Goal: Task Accomplishment & Management: Use online tool/utility

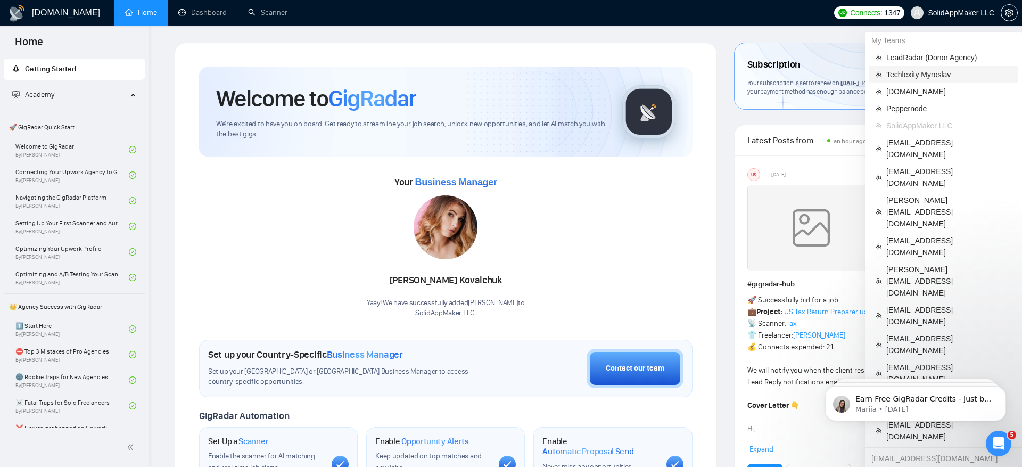
click at [937, 77] on span "Techlexity Myroslav" at bounding box center [948, 75] width 125 height 12
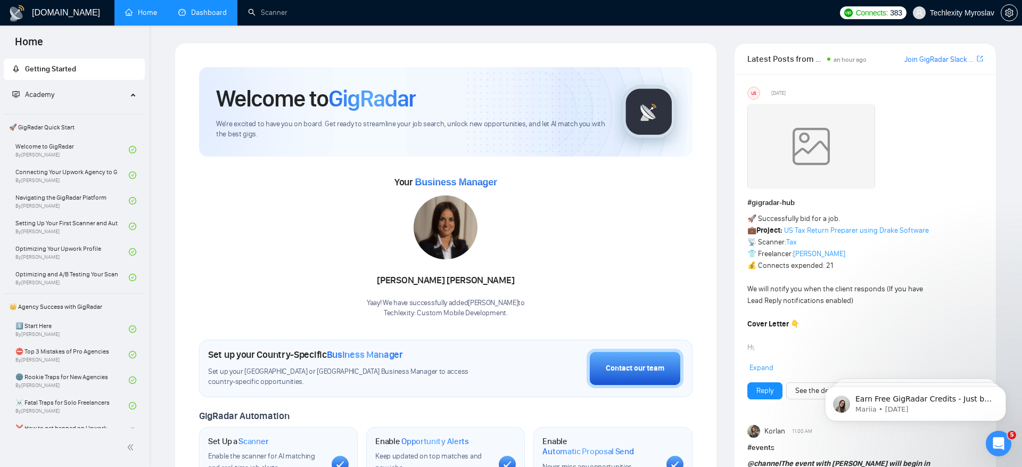
click at [188, 10] on link "Dashboard" at bounding box center [202, 12] width 48 height 9
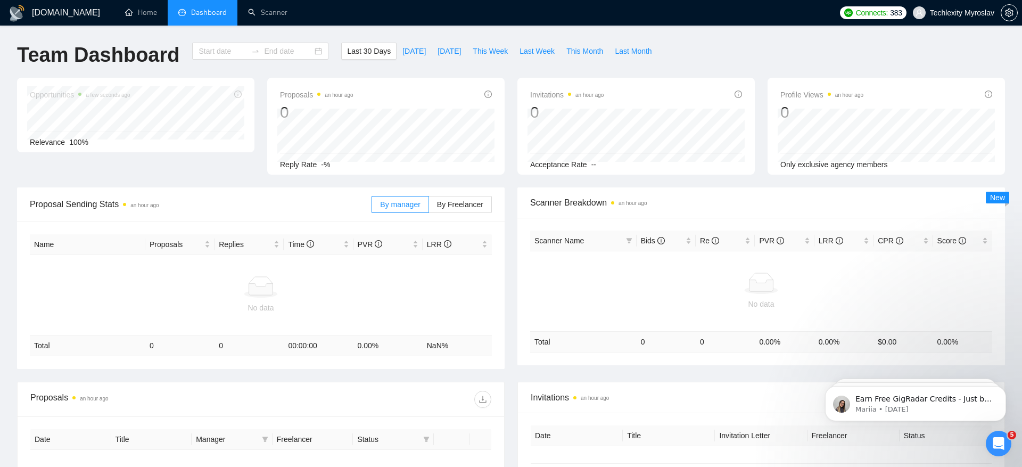
type input "[DATE]"
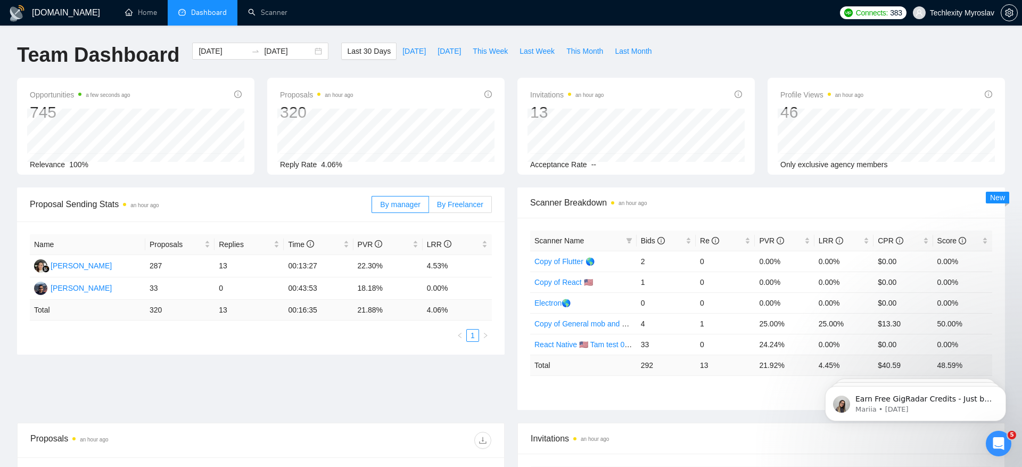
click at [448, 204] on span "By Freelancer" at bounding box center [460, 204] width 46 height 9
click at [429, 207] on input "By Freelancer" at bounding box center [429, 207] width 0 height 0
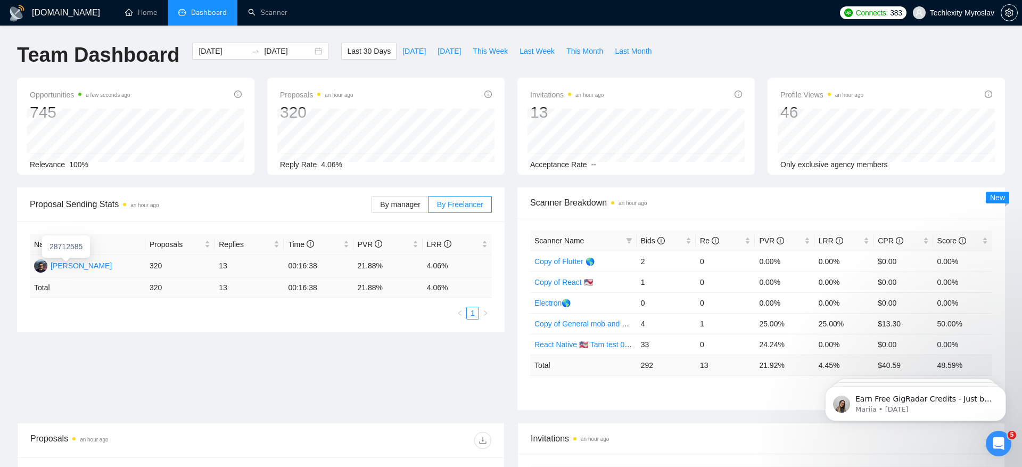
click at [81, 262] on div "[PERSON_NAME]" at bounding box center [81, 266] width 61 height 12
click at [259, 10] on link "Scanner" at bounding box center [267, 12] width 39 height 9
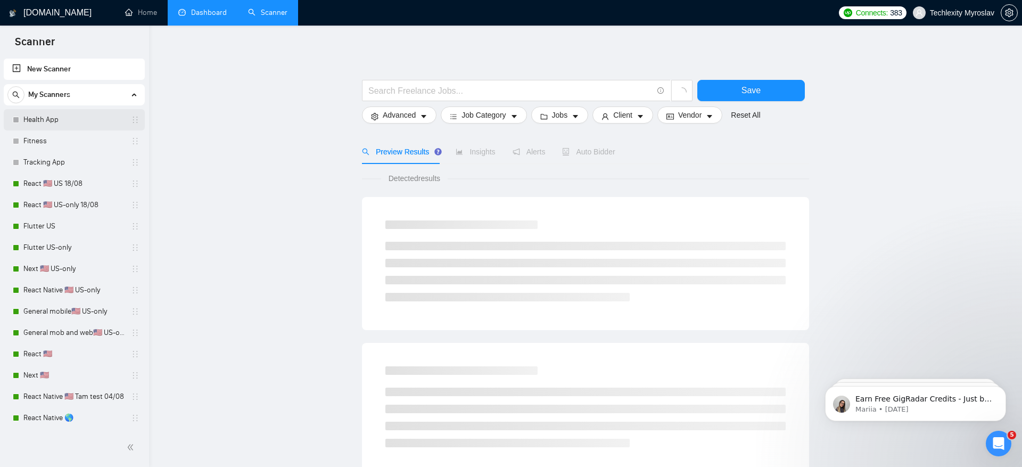
click at [96, 119] on link "Health App" at bounding box center [73, 119] width 101 height 21
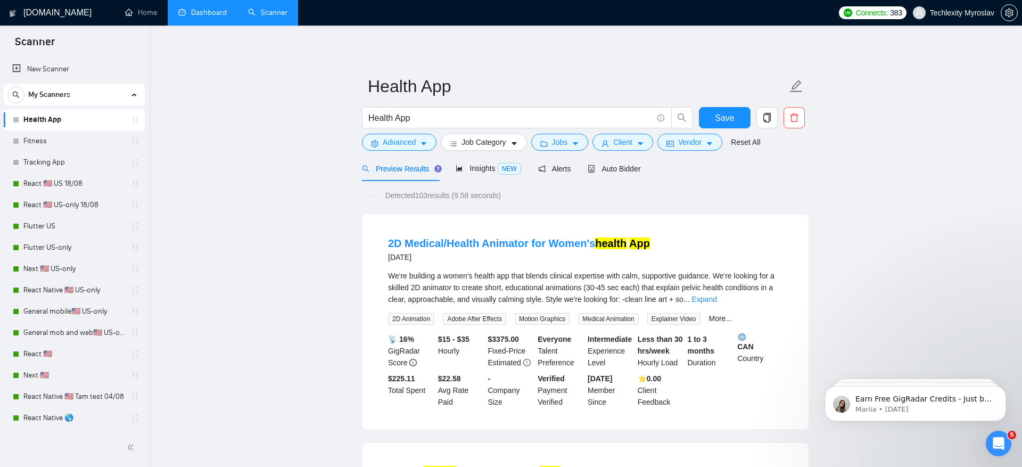
click at [723, 195] on div "Detected 103 results (9.58 seconds)" at bounding box center [585, 196] width 447 height 12
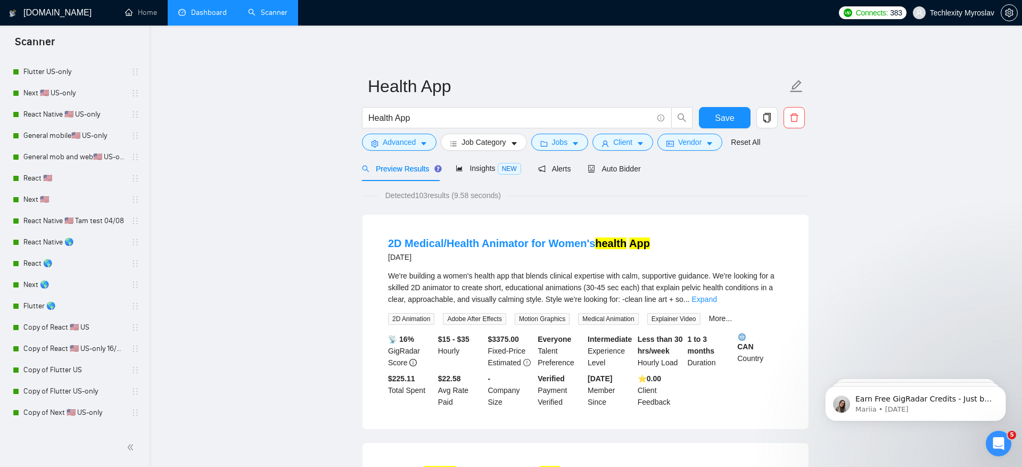
scroll to position [618, 0]
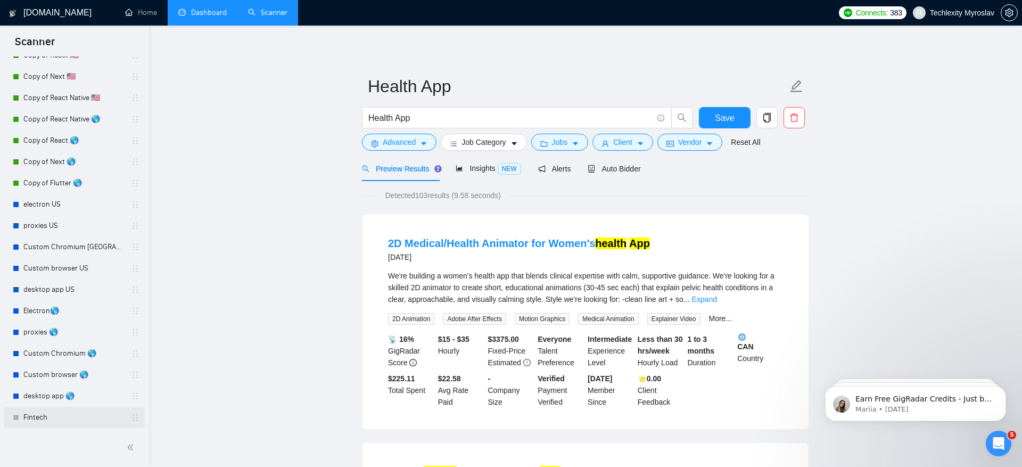
click at [49, 418] on link "Fintech" at bounding box center [73, 417] width 101 height 21
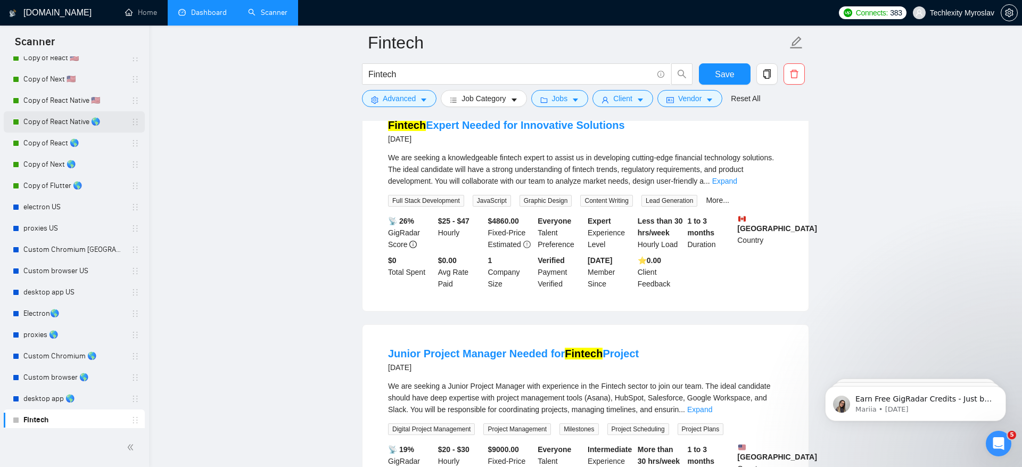
scroll to position [618, 0]
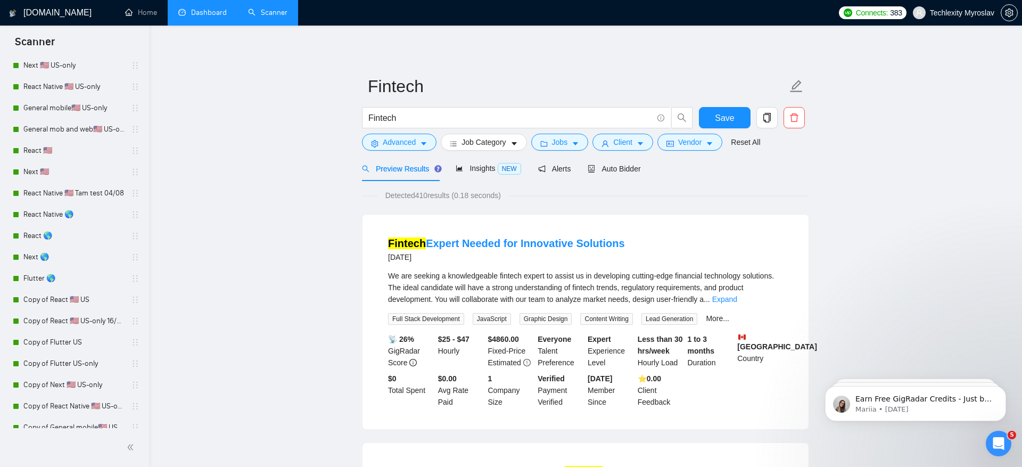
scroll to position [0, 0]
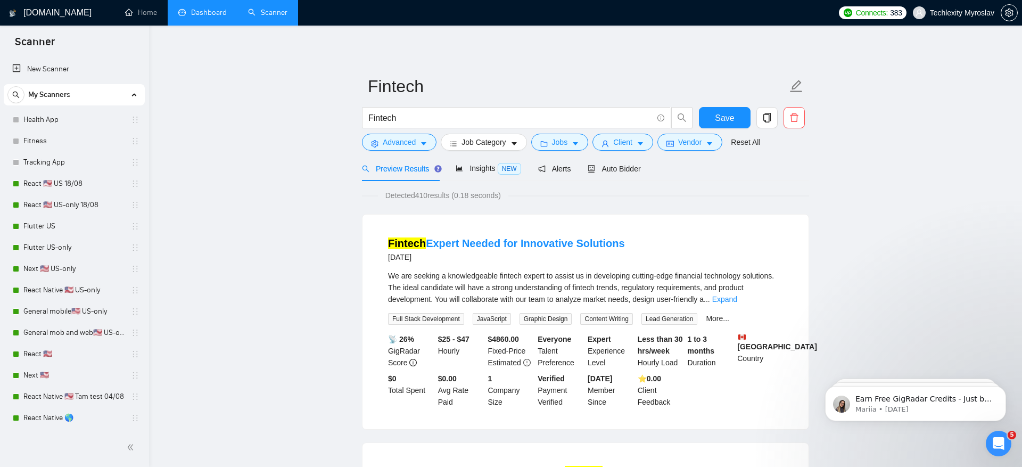
click at [79, 118] on link "Health App" at bounding box center [73, 119] width 101 height 21
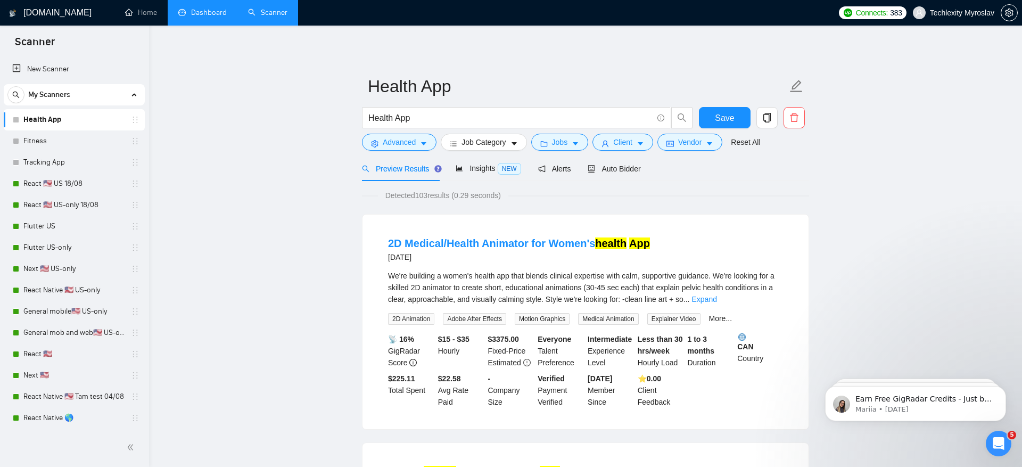
click at [726, 176] on div "Preview Results Insights NEW Alerts Auto Bidder" at bounding box center [585, 168] width 447 height 25
click at [638, 167] on span "Auto Bidder" at bounding box center [614, 168] width 53 height 9
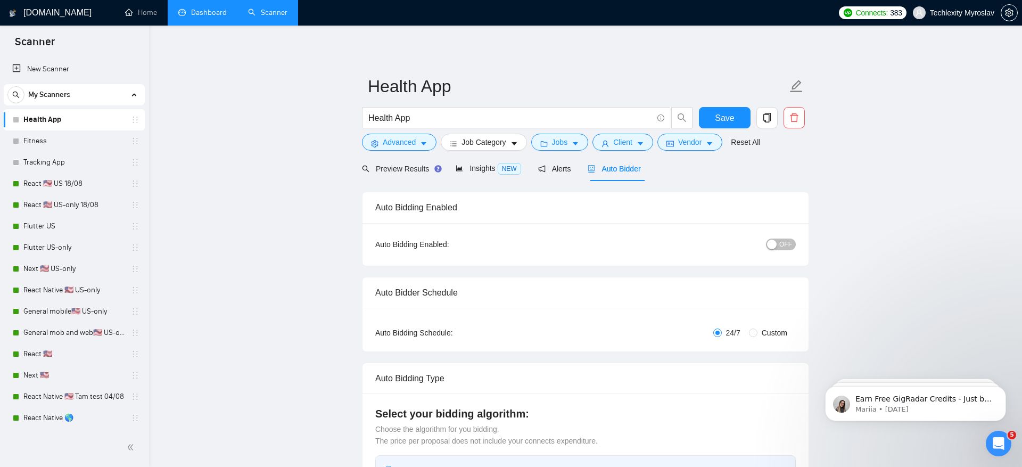
radio input "false"
radio input "true"
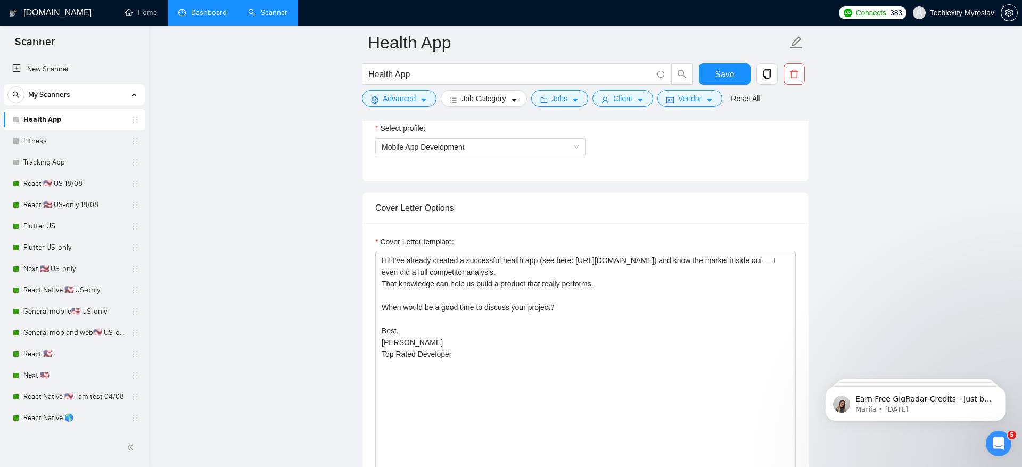
scroll to position [840, 0]
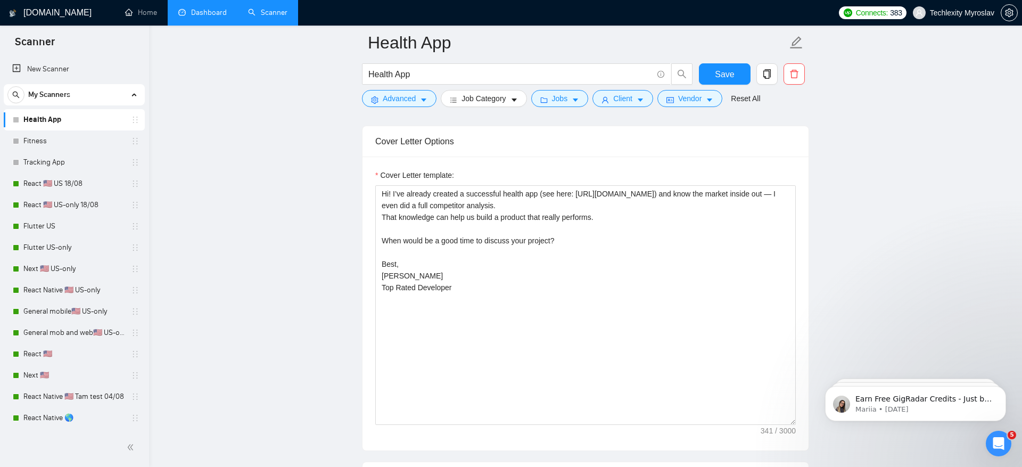
scroll to position [822, 0]
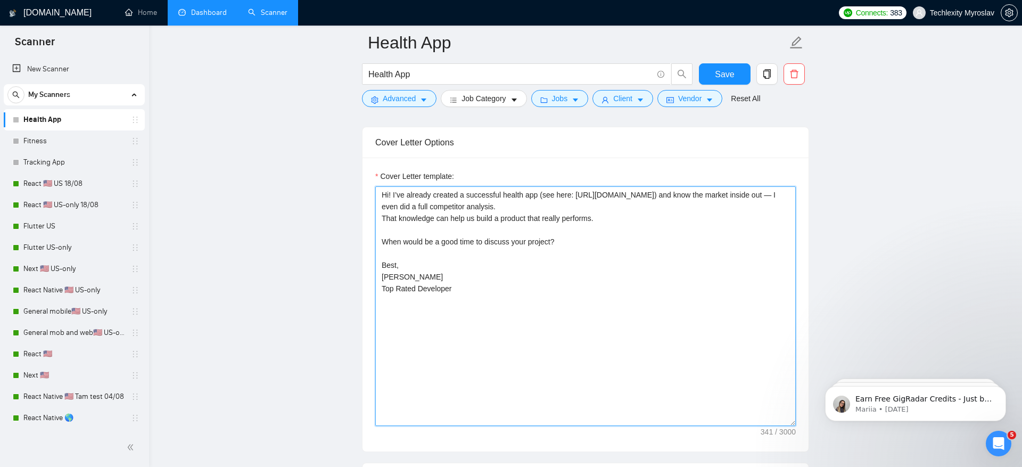
drag, startPoint x: 581, startPoint y: 192, endPoint x: 780, endPoint y: 191, distance: 199.6
click at [780, 191] on textarea "Hi! I’ve already created a successful health app (see here: [URL][DOMAIN_NAME])…" at bounding box center [585, 306] width 421 height 240
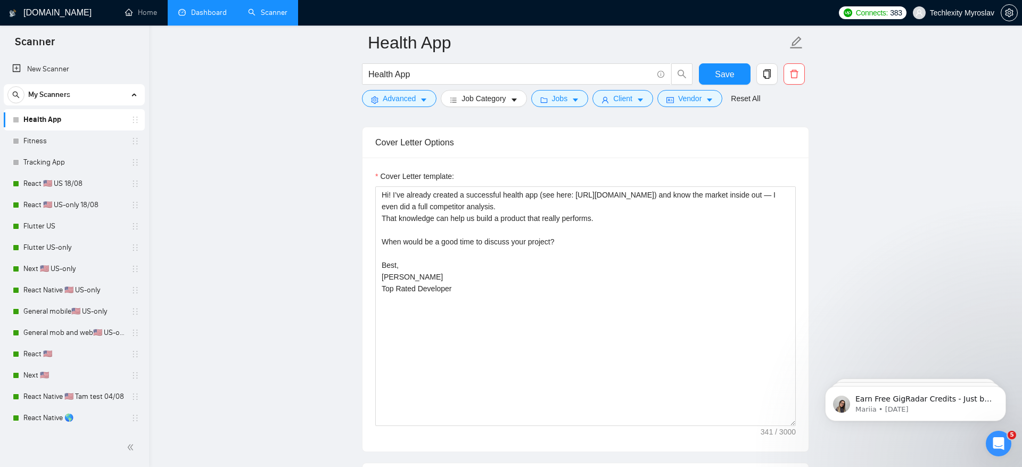
click at [392, 89] on div "Health App" at bounding box center [527, 76] width 335 height 27
click at [392, 96] on span "Advanced" at bounding box center [399, 99] width 33 height 12
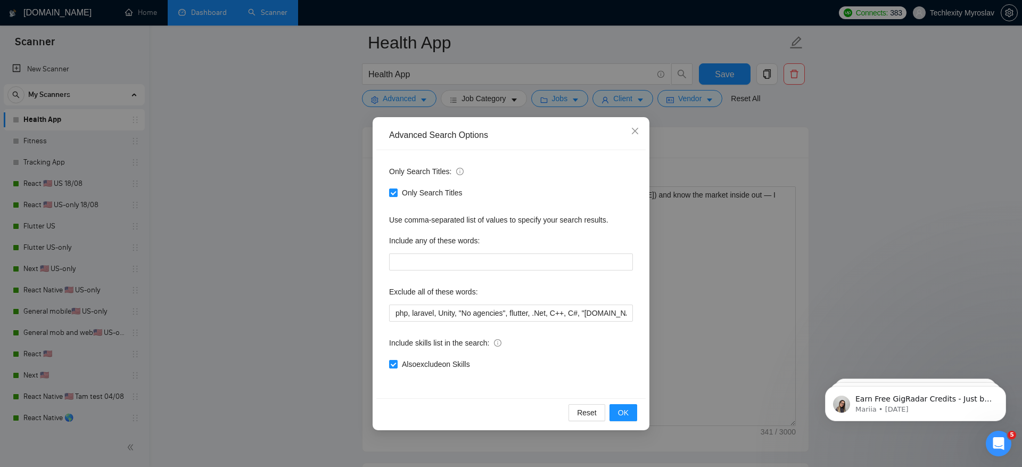
click at [306, 150] on div "Advanced Search Options Only Search Titles: Only Search Titles Use comma-separa…" at bounding box center [511, 233] width 1022 height 467
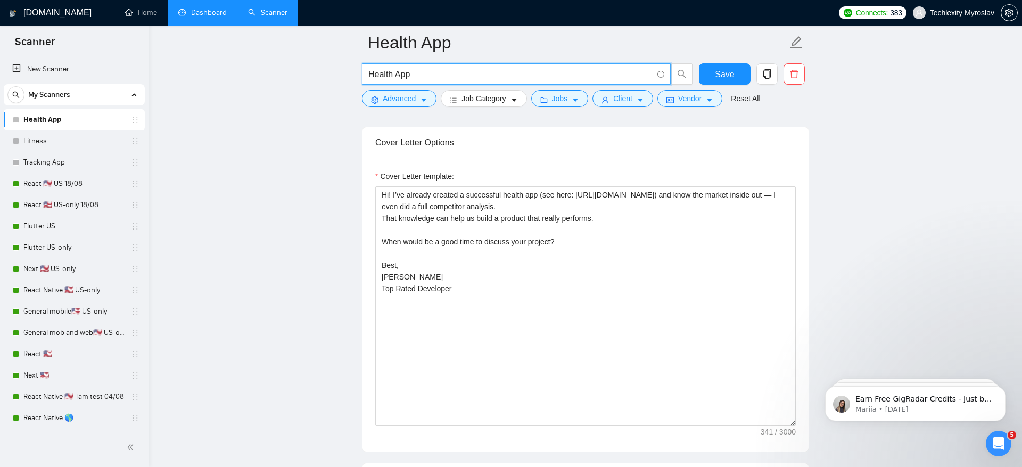
click at [410, 73] on input "Health App" at bounding box center [510, 74] width 284 height 13
click at [412, 104] on span "Advanced" at bounding box center [399, 99] width 33 height 12
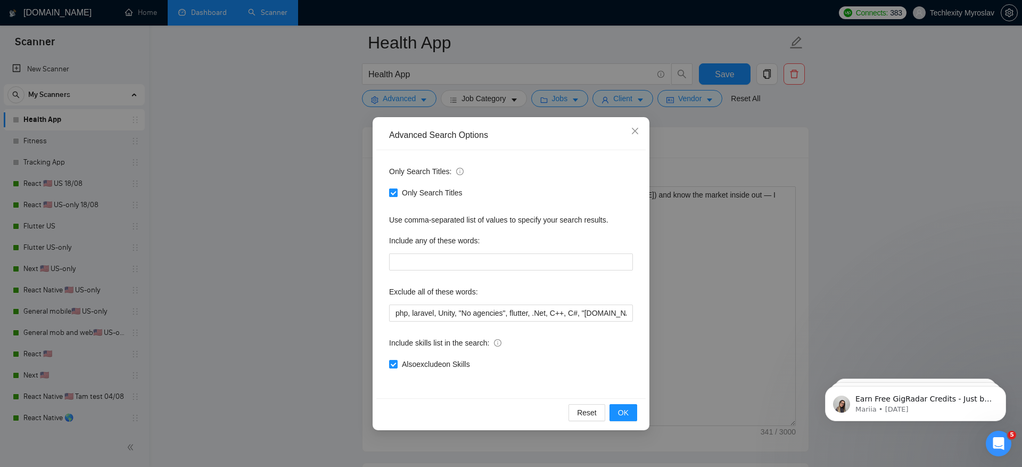
click at [408, 192] on span "Only Search Titles" at bounding box center [432, 193] width 69 height 12
click at [397, 192] on input "Only Search Titles" at bounding box center [392, 191] width 7 height 7
checkbox input "false"
click at [333, 201] on div "Advanced Search Options Only Search Titles: Only Search Titles Use comma-separa…" at bounding box center [511, 233] width 1022 height 467
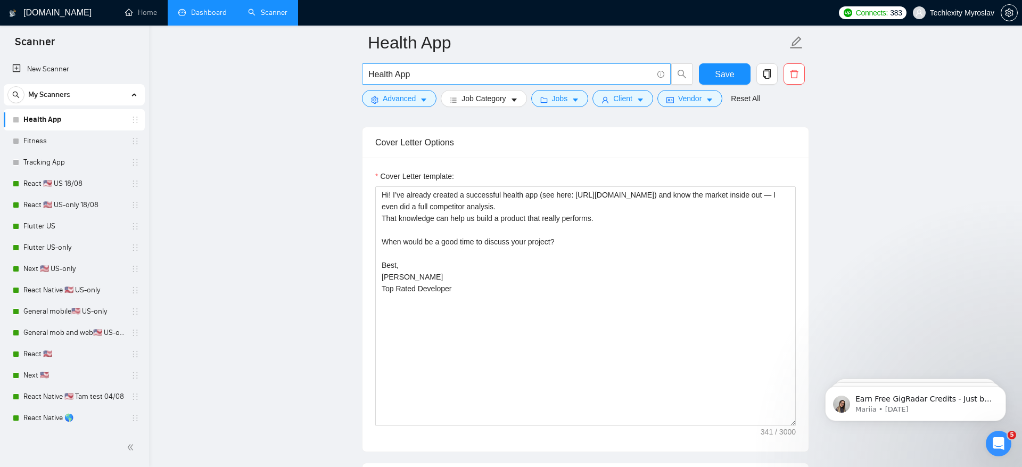
click at [428, 72] on input "Health App" at bounding box center [510, 74] width 284 height 13
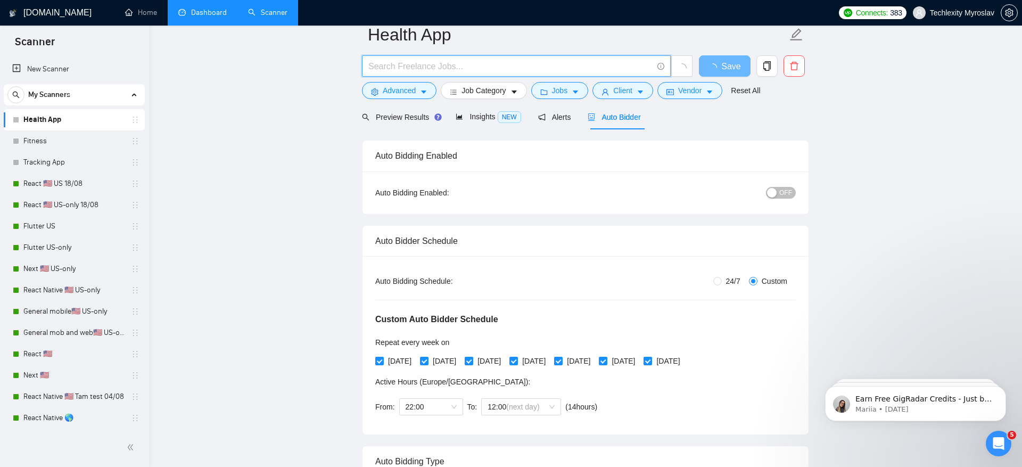
scroll to position [0, 0]
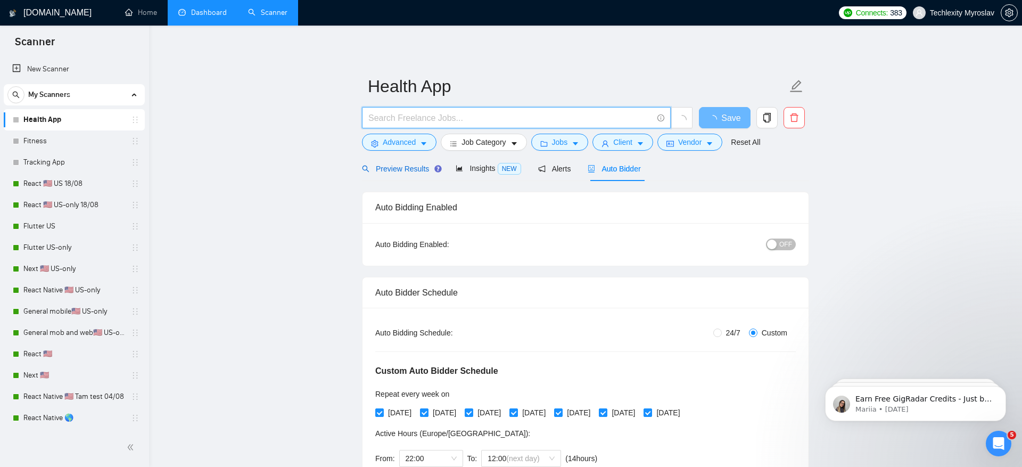
click at [405, 168] on span "Preview Results" at bounding box center [400, 168] width 77 height 9
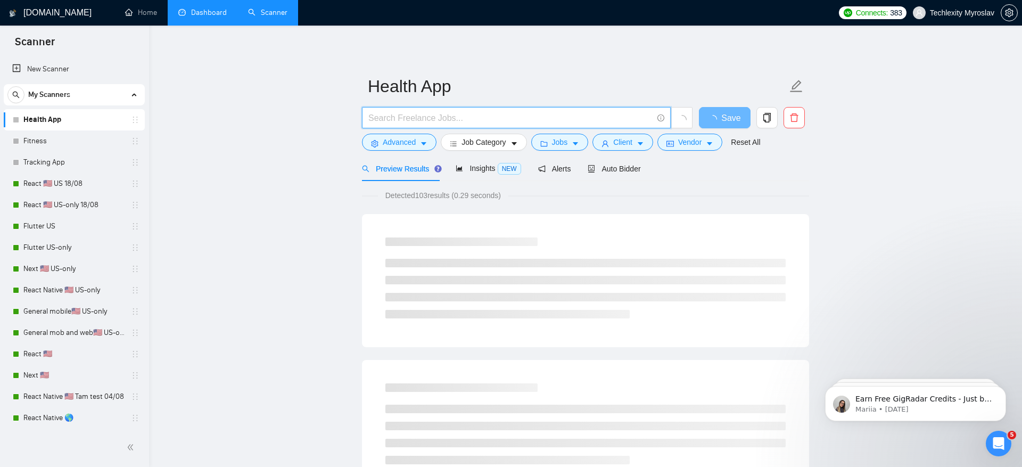
click at [424, 114] on input "text" at bounding box center [510, 117] width 284 height 13
drag, startPoint x: 419, startPoint y: 196, endPoint x: 574, endPoint y: 198, distance: 155.5
click at [575, 196] on div "Detected more than 10000 results (0.38 seconds)" at bounding box center [585, 196] width 447 height 12
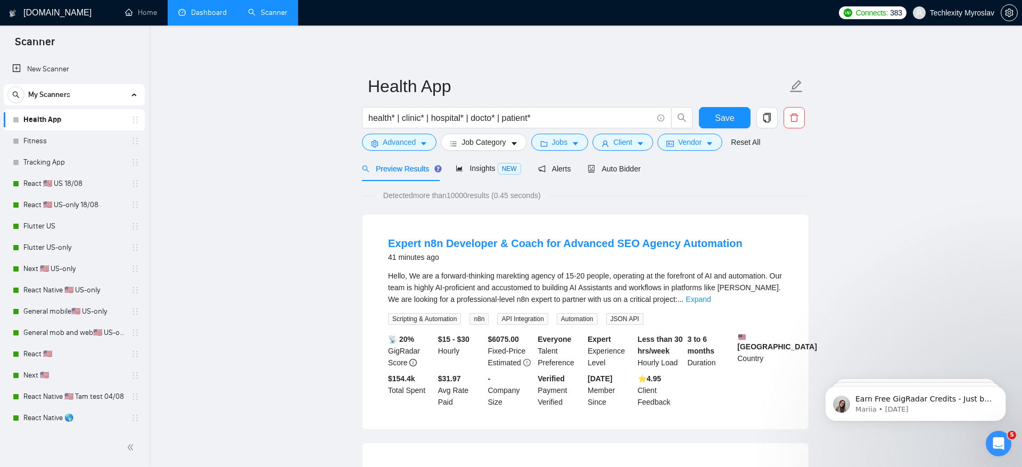
click at [467, 124] on span "health* | clinic* | hospital* | docto* | patient*" at bounding box center [516, 117] width 309 height 21
click at [421, 120] on input "health* | clinic* | hospital* | docto* | patient*" at bounding box center [510, 117] width 284 height 13
drag, startPoint x: 390, startPoint y: 119, endPoint x: 619, endPoint y: 121, distance: 228.9
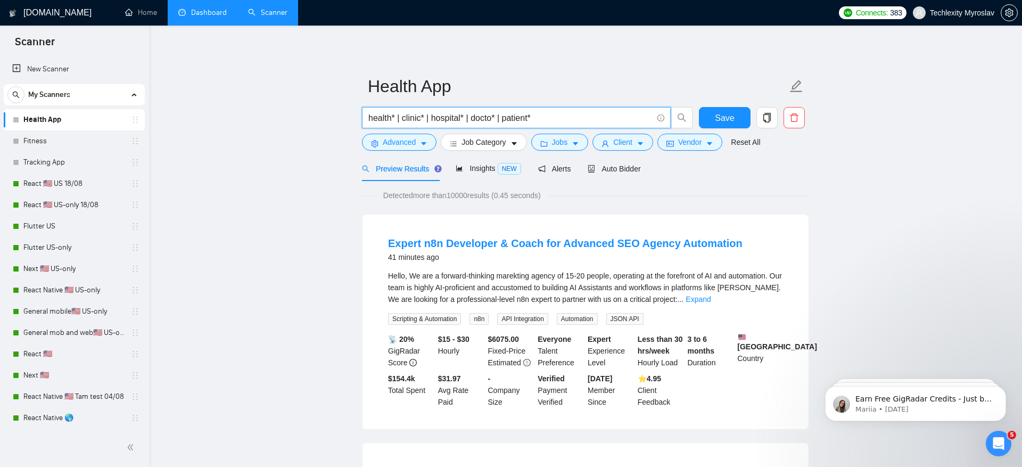
click at [619, 121] on input "health* | clinic* | hospital* | docto* | patient*" at bounding box center [510, 117] width 284 height 13
type input "health app"
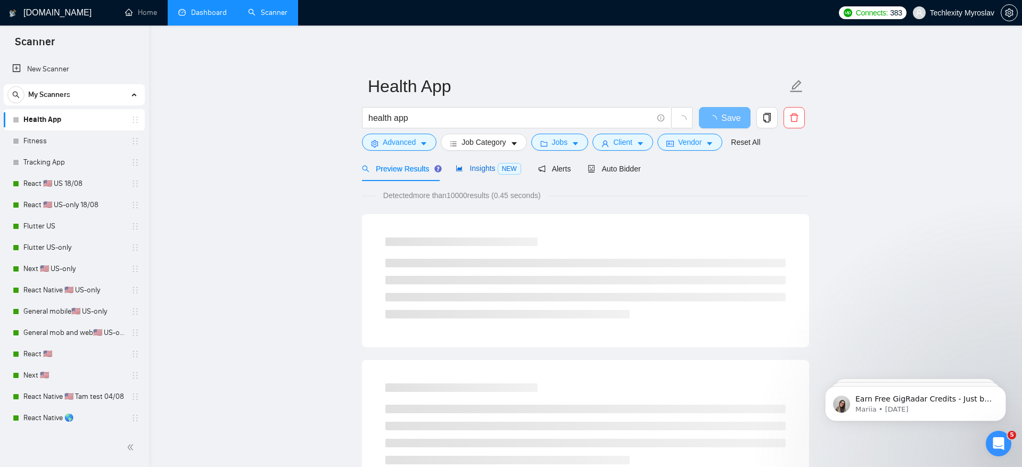
click at [484, 170] on span "Insights NEW" at bounding box center [488, 168] width 65 height 9
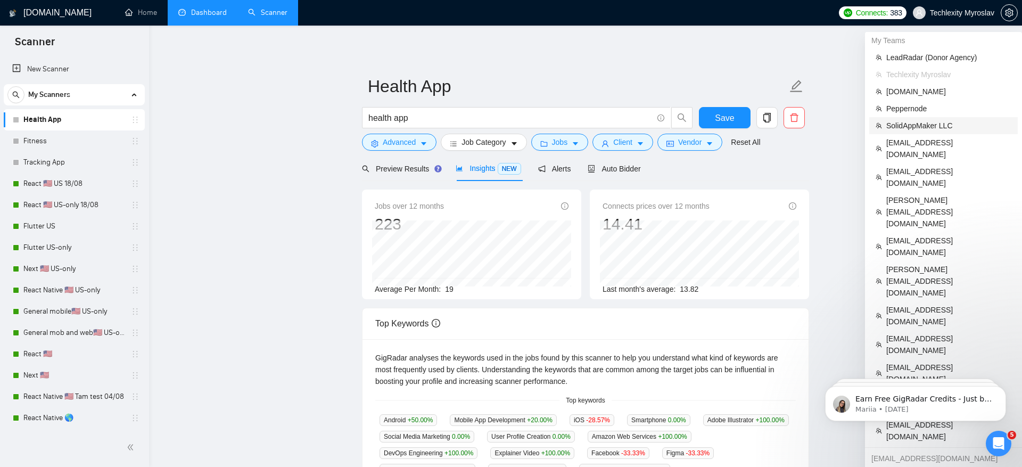
click at [923, 124] on span "SolidAppMaker LLC" at bounding box center [948, 126] width 125 height 12
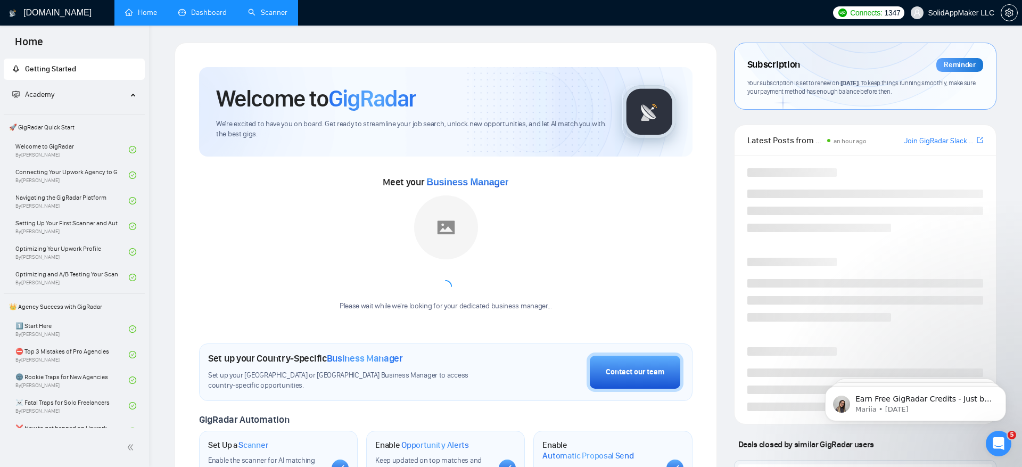
click at [269, 17] on link "Scanner" at bounding box center [267, 12] width 39 height 9
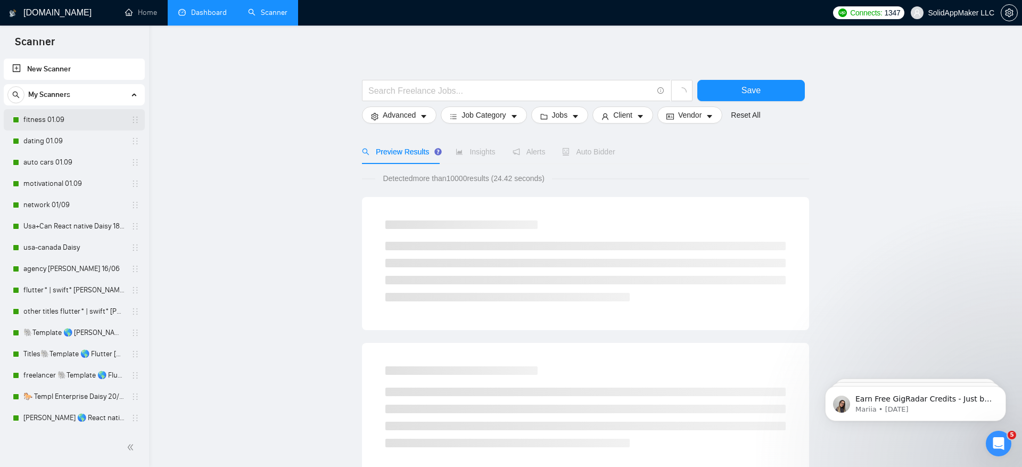
click at [78, 120] on link "fitness 01.09" at bounding box center [73, 119] width 101 height 21
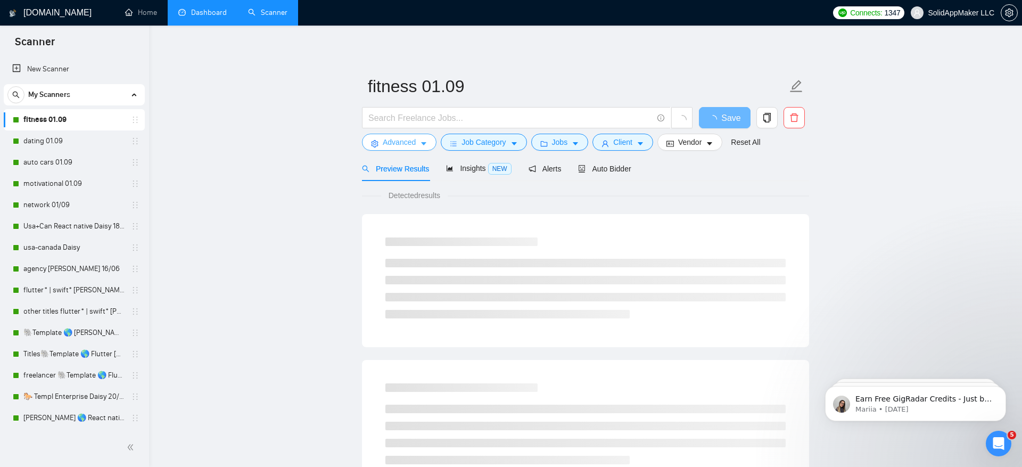
click at [405, 149] on button "Advanced" at bounding box center [399, 142] width 75 height 17
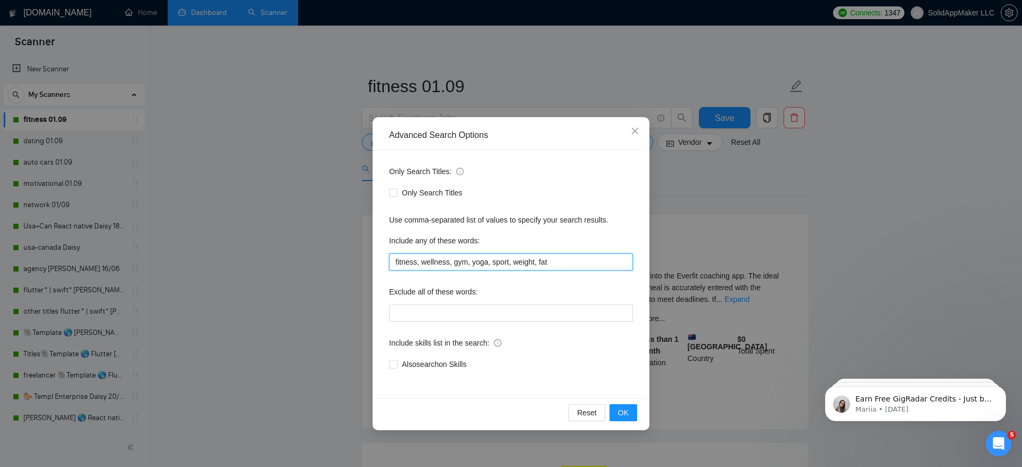
drag, startPoint x: 394, startPoint y: 263, endPoint x: 679, endPoint y: 259, distance: 284.8
click at [679, 259] on div "Advanced Search Options Only Search Titles: Only Search Titles Use comma-separa…" at bounding box center [511, 233] width 1022 height 467
click at [272, 270] on div "Advanced Search Options Only Search Titles: Only Search Titles Use comma-separa…" at bounding box center [511, 233] width 1022 height 467
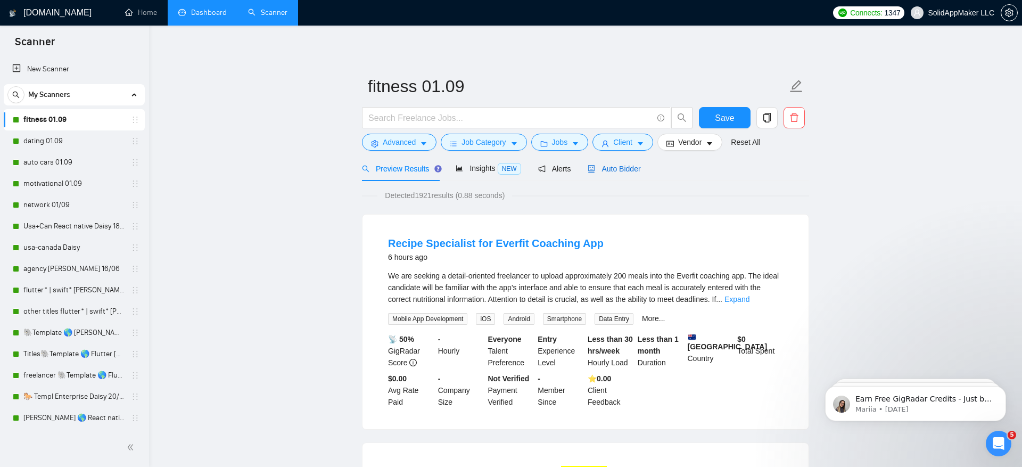
click at [609, 166] on span "Auto Bidder" at bounding box center [614, 168] width 53 height 9
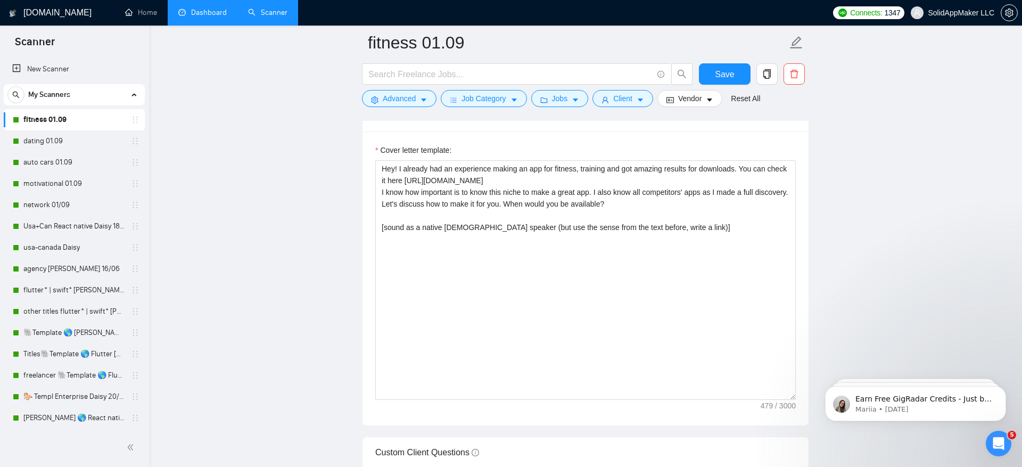
scroll to position [1243, 0]
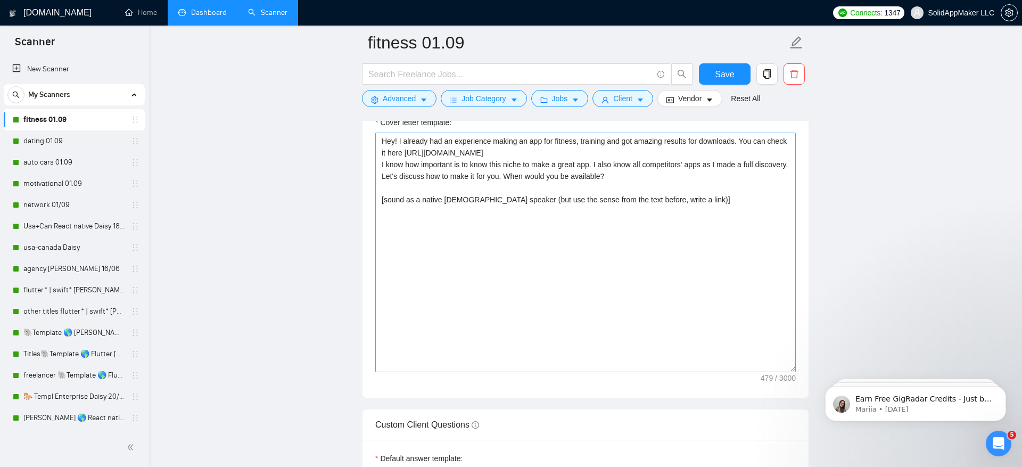
drag, startPoint x: 370, startPoint y: 133, endPoint x: 739, endPoint y: 149, distance: 369.8
click at [740, 150] on div "Cover letter template: Hey! I already had an experience making an app for fitne…" at bounding box center [586, 251] width 446 height 294
drag, startPoint x: 719, startPoint y: 162, endPoint x: 715, endPoint y: 123, distance: 39.0
click at [715, 123] on div "Cover letter template: Hey! I already had an experience making an app for fitne…" at bounding box center [585, 245] width 421 height 256
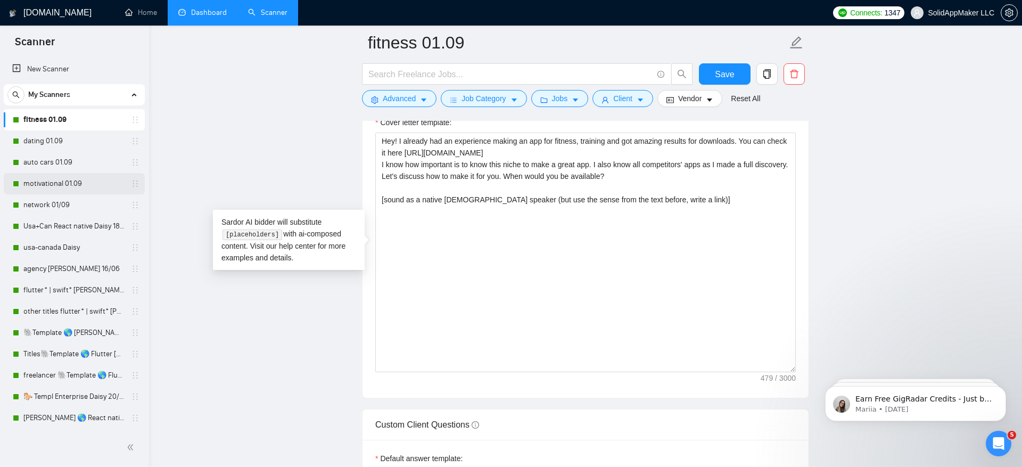
click at [87, 183] on link "motivational 01.09" at bounding box center [73, 183] width 101 height 21
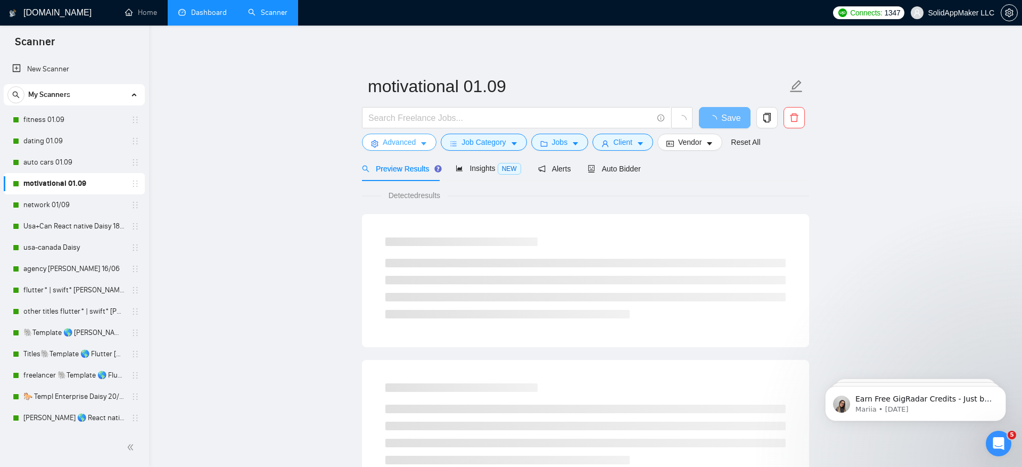
click at [403, 147] on span "Advanced" at bounding box center [399, 142] width 33 height 12
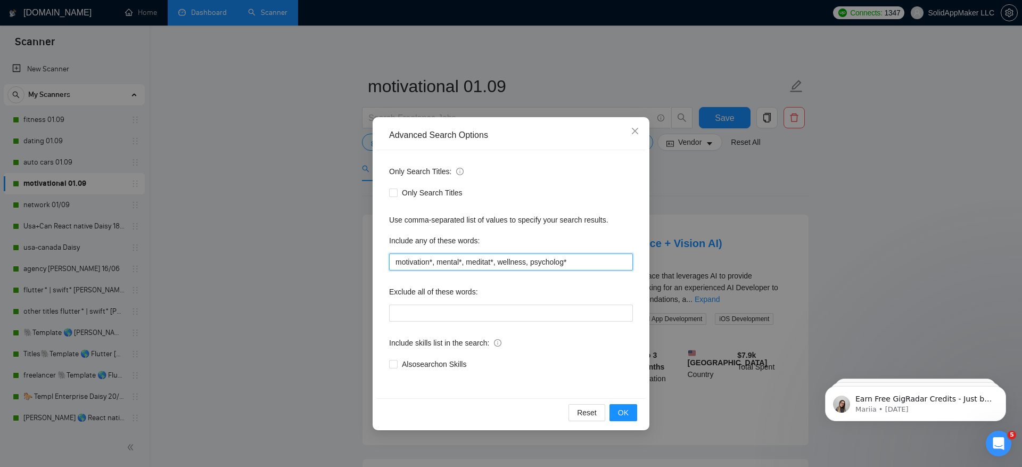
drag, startPoint x: 399, startPoint y: 261, endPoint x: 649, endPoint y: 265, distance: 250.2
click at [649, 265] on div "Advanced Search Options Only Search Titles: Only Search Titles Use comma-separa…" at bounding box center [511, 233] width 1022 height 467
click at [671, 188] on div "Advanced Search Options Only Search Titles: Only Search Titles Use comma-separa…" at bounding box center [511, 233] width 1022 height 467
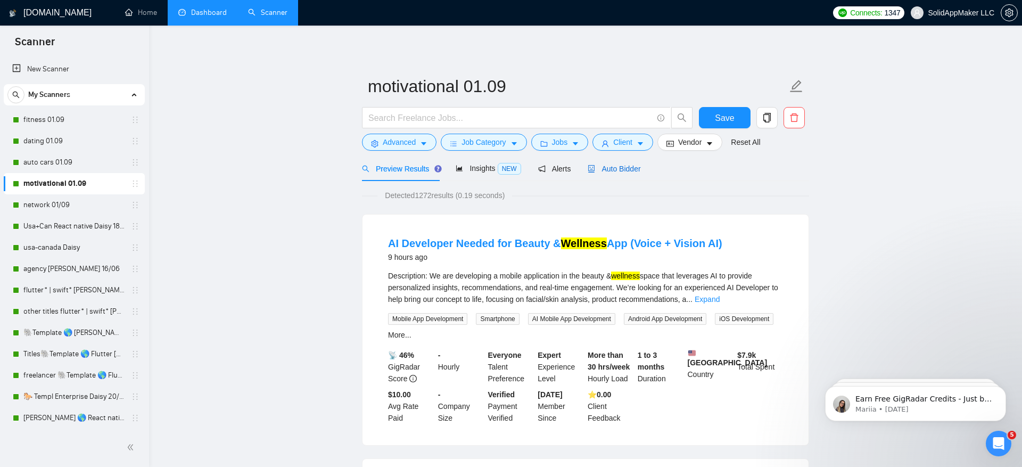
click at [623, 170] on span "Auto Bidder" at bounding box center [614, 168] width 53 height 9
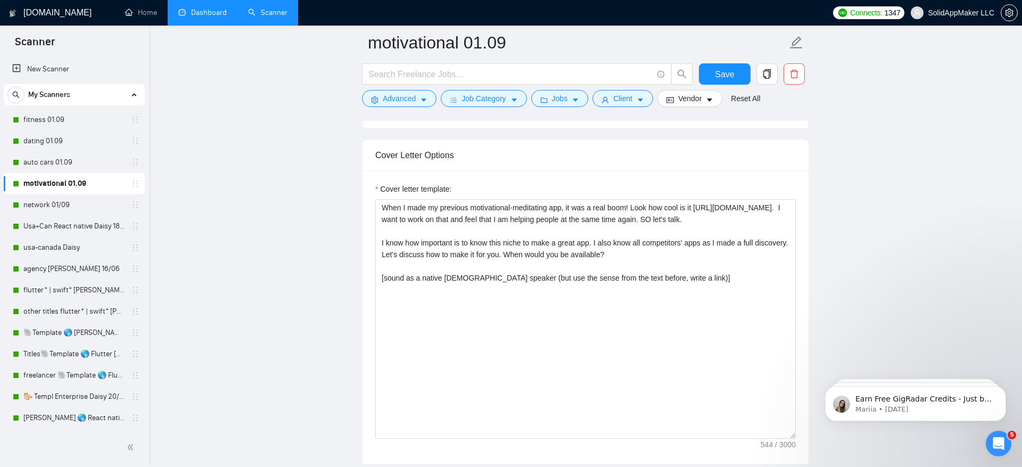
scroll to position [1190, 0]
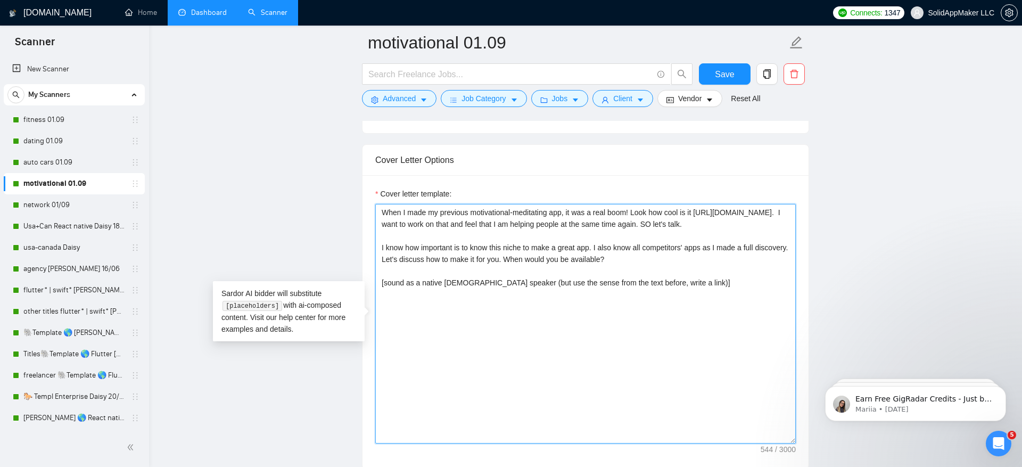
drag, startPoint x: 395, startPoint y: 224, endPoint x: 615, endPoint y: 224, distance: 219.9
click at [615, 225] on textarea "When I made my previous motivational-meditating app, it was a real boom! Look h…" at bounding box center [585, 324] width 421 height 240
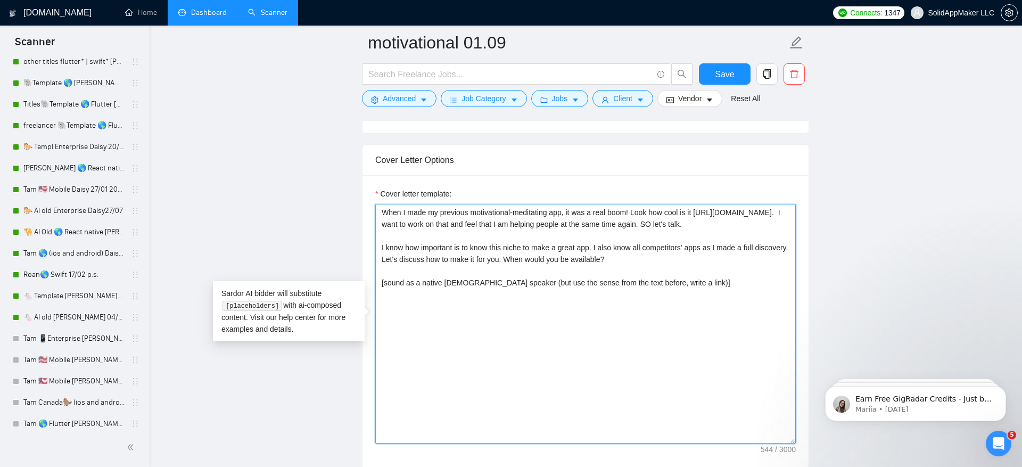
scroll to position [0, 0]
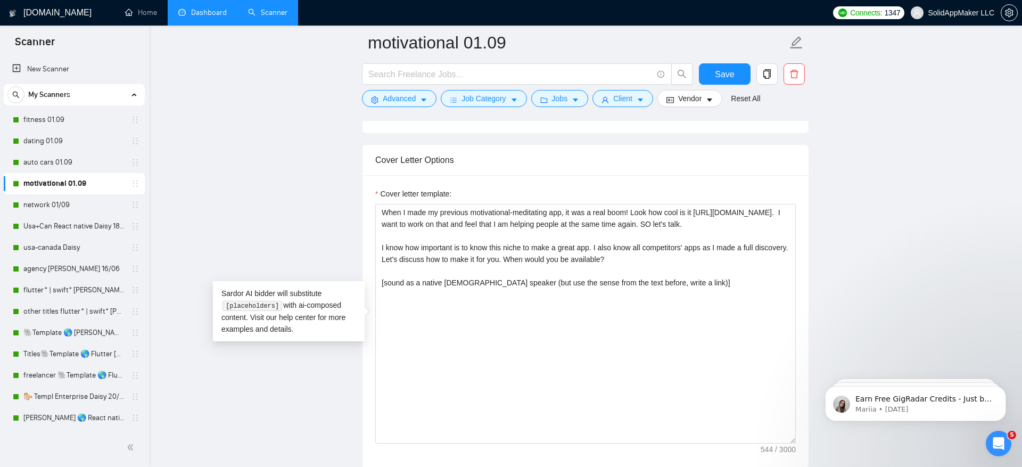
click at [969, 13] on span "SolidAppMaker LLC" at bounding box center [961, 13] width 67 height 0
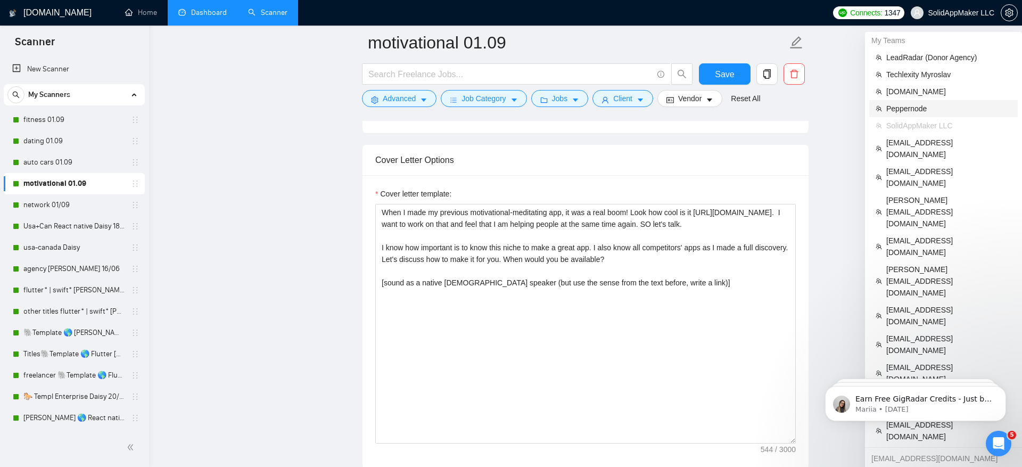
click at [931, 103] on span "Peppernode" at bounding box center [948, 109] width 125 height 12
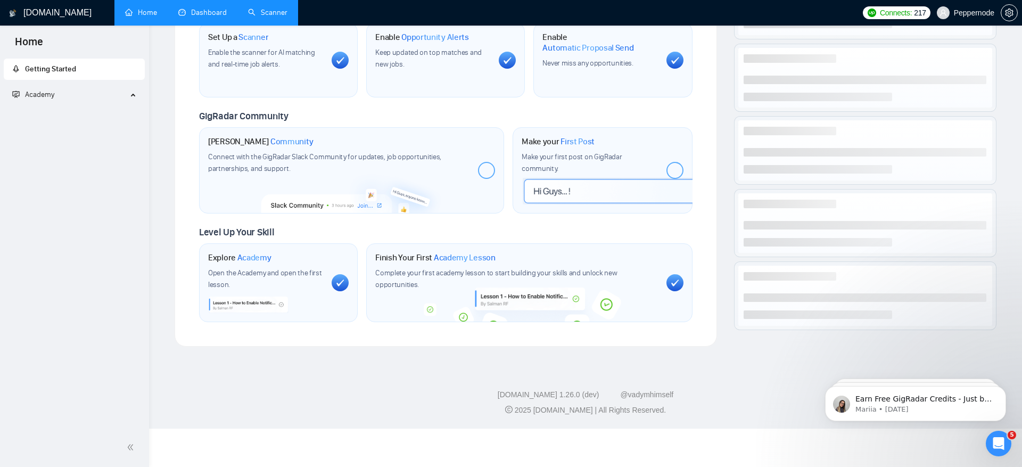
scroll to position [355, 0]
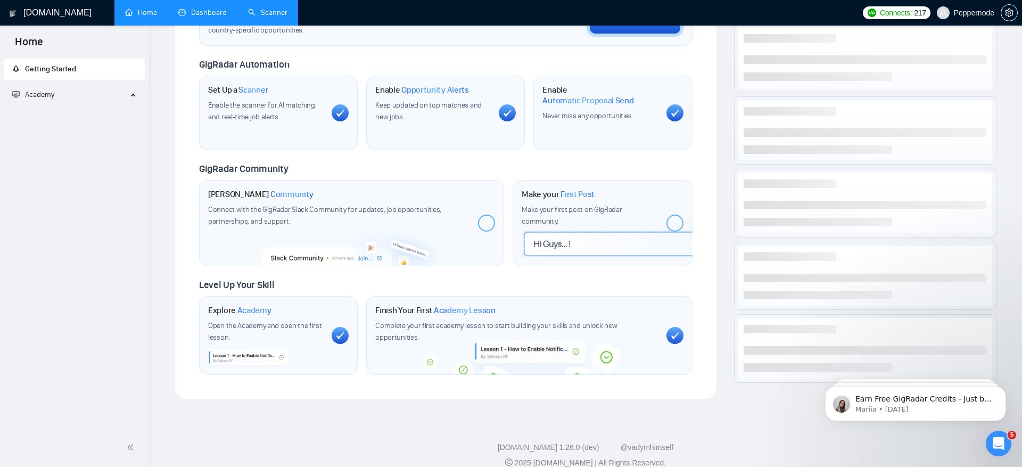
click at [271, 11] on link "Scanner" at bounding box center [267, 12] width 39 height 9
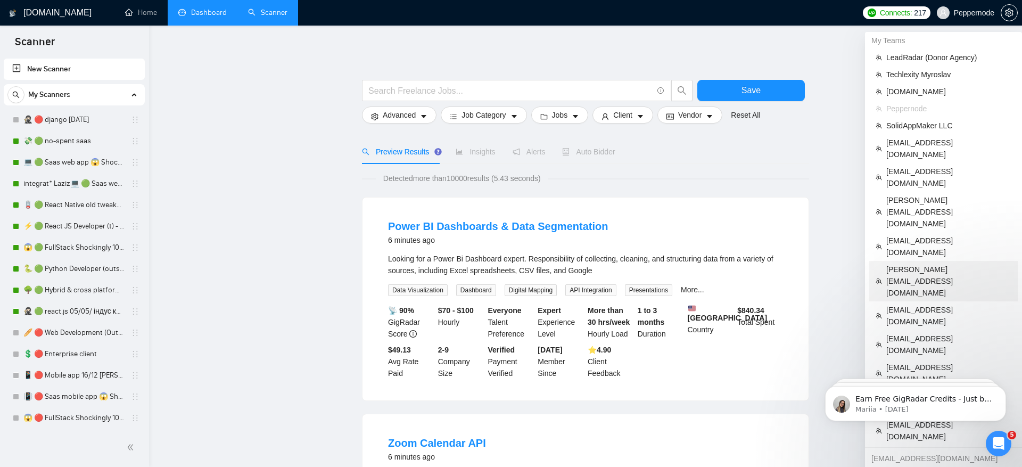
click at [945, 264] on span "[PERSON_NAME][EMAIL_ADDRESS][DOMAIN_NAME]" at bounding box center [948, 281] width 125 height 35
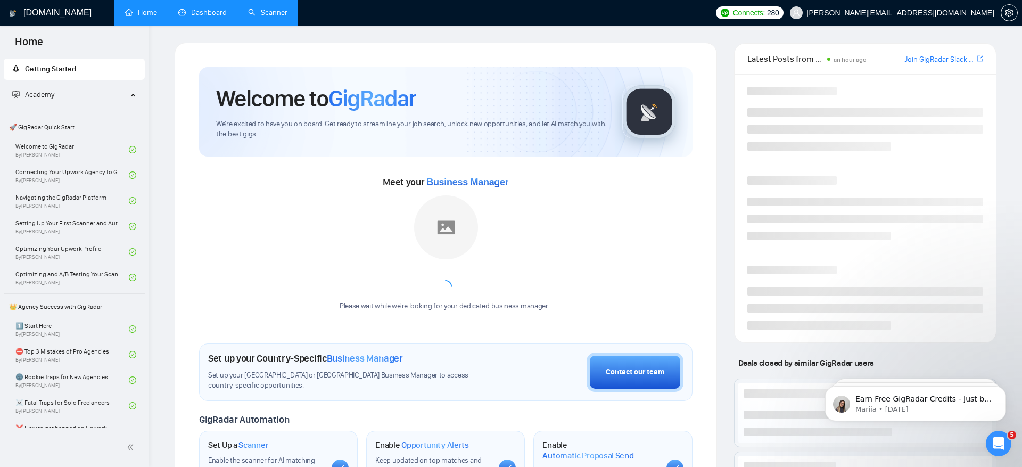
click at [267, 13] on link "Scanner" at bounding box center [267, 12] width 39 height 9
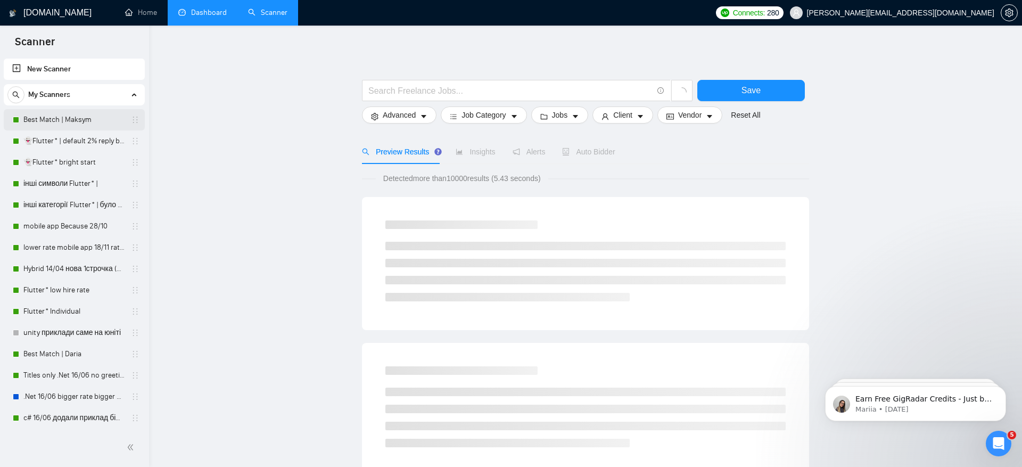
click at [92, 116] on link "Best Match | Maksym" at bounding box center [73, 119] width 101 height 21
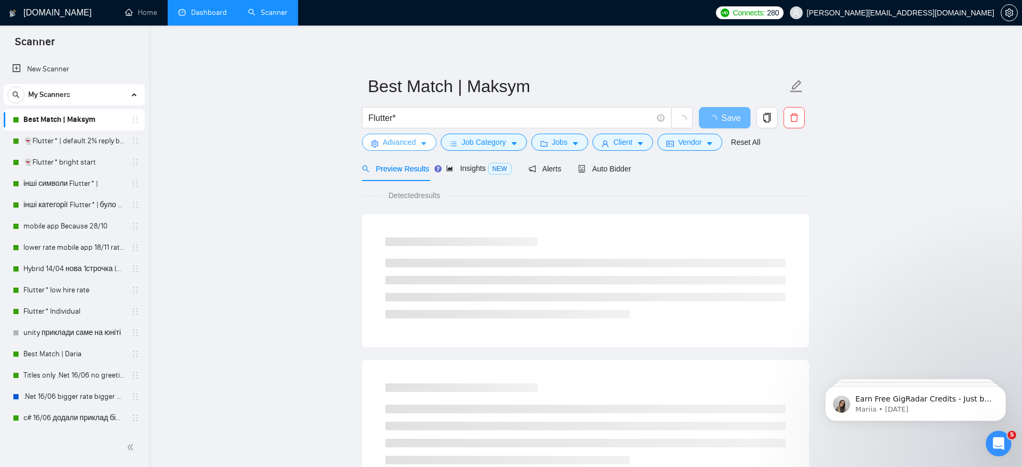
click at [371, 149] on button "Advanced" at bounding box center [399, 142] width 75 height 17
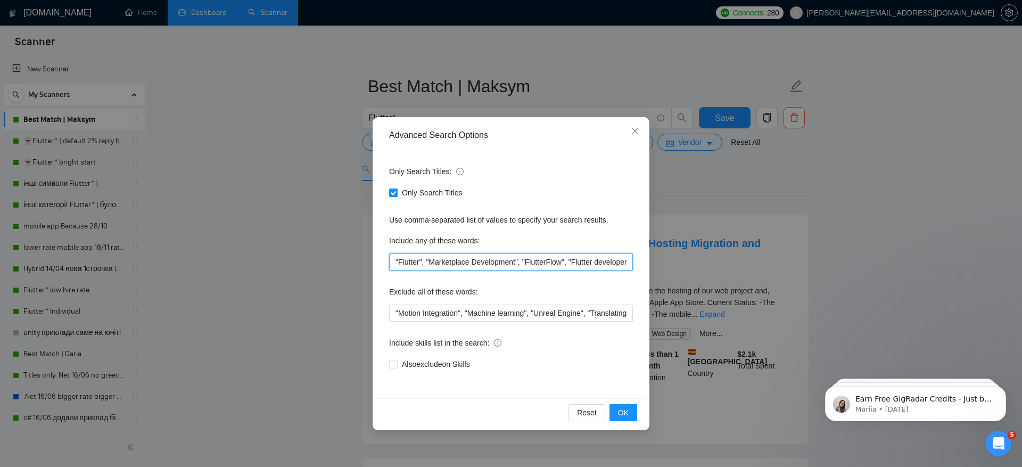
click at [531, 258] on input ""Flutter", "Marketplace Development", "FlutterFlow", "Flutter developer", "mobi…" at bounding box center [511, 261] width 244 height 17
click at [282, 299] on div "Advanced Search Options Only Search Titles: Only Search Titles Use comma-separa…" at bounding box center [511, 233] width 1022 height 467
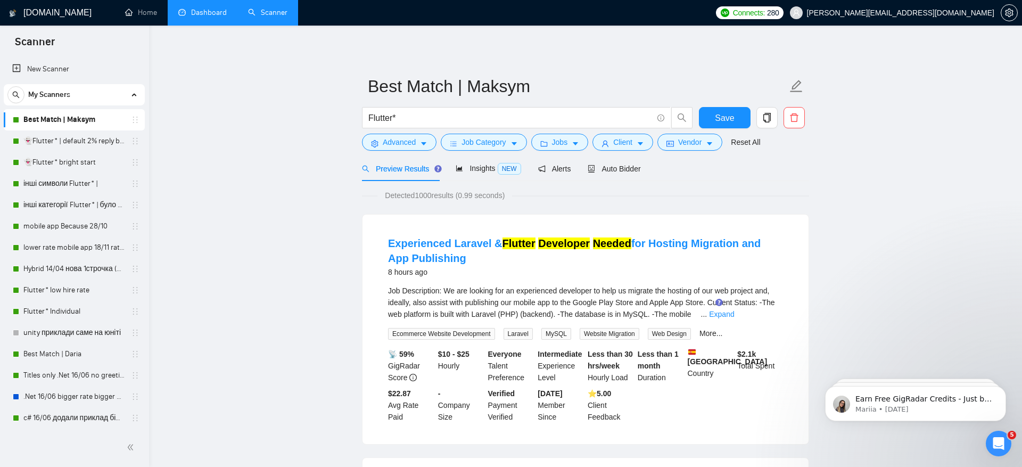
drag, startPoint x: 108, startPoint y: 355, endPoint x: 462, endPoint y: 103, distance: 434.4
click at [108, 355] on link "Best Match | Daria" at bounding box center [73, 353] width 101 height 21
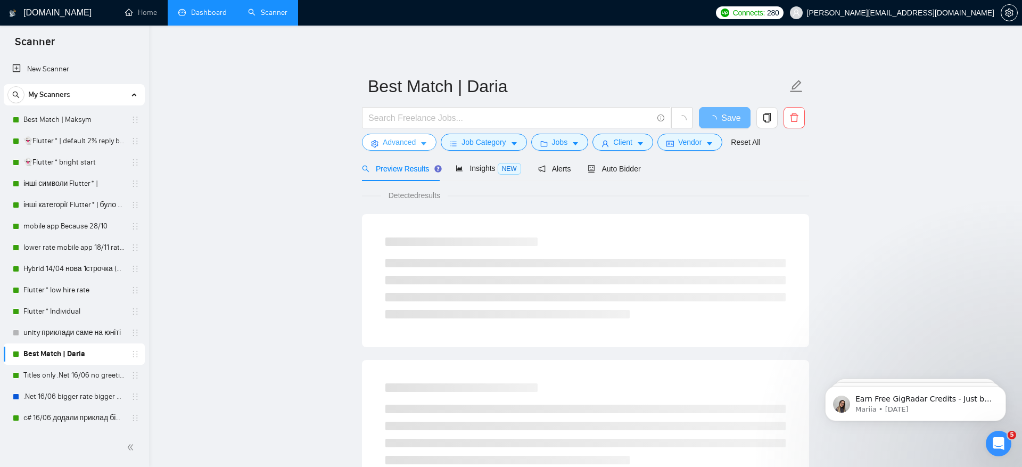
click at [399, 146] on span "Advanced" at bounding box center [399, 142] width 33 height 12
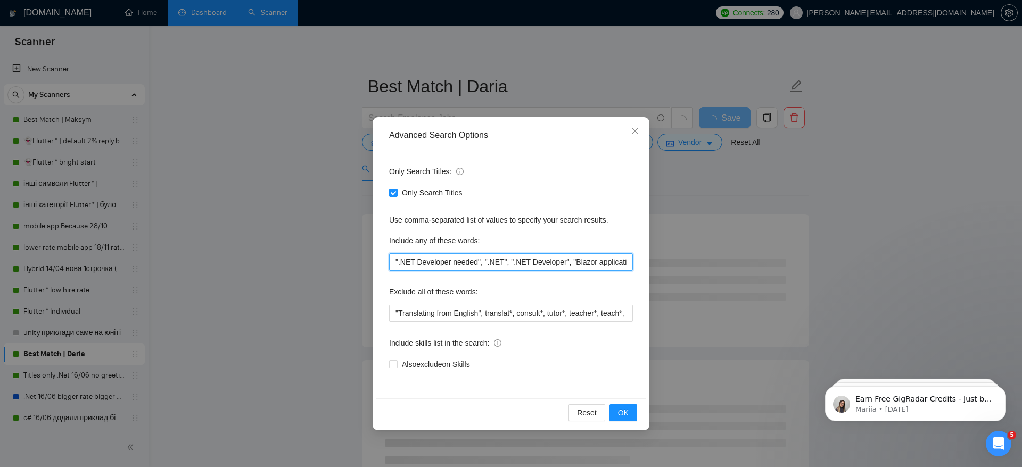
click at [494, 261] on input "".NET Developer needed", ".NET", ".NET Developer", "Blazor application", ".Net …" at bounding box center [511, 261] width 244 height 17
click at [860, 179] on div "Advanced Search Options Only Search Titles: Only Search Titles Use comma-separa…" at bounding box center [511, 233] width 1022 height 467
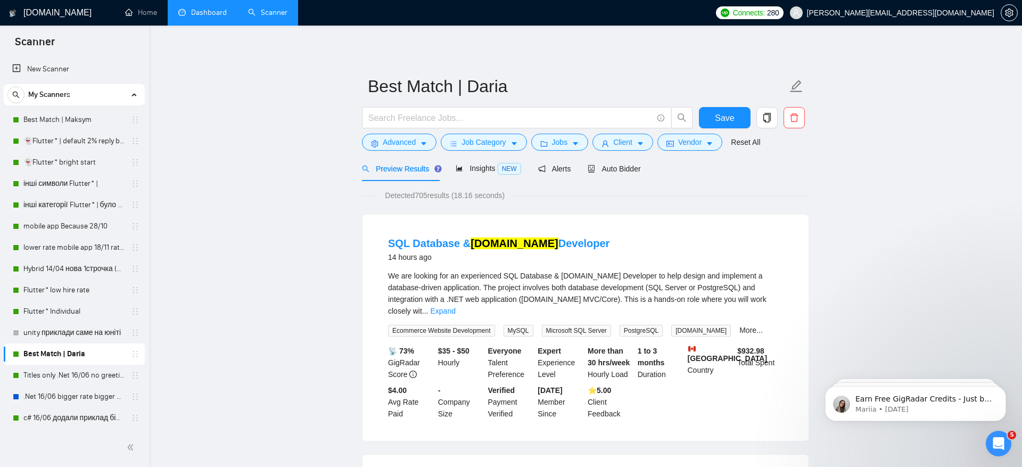
click at [205, 15] on link "Dashboard" at bounding box center [202, 12] width 48 height 9
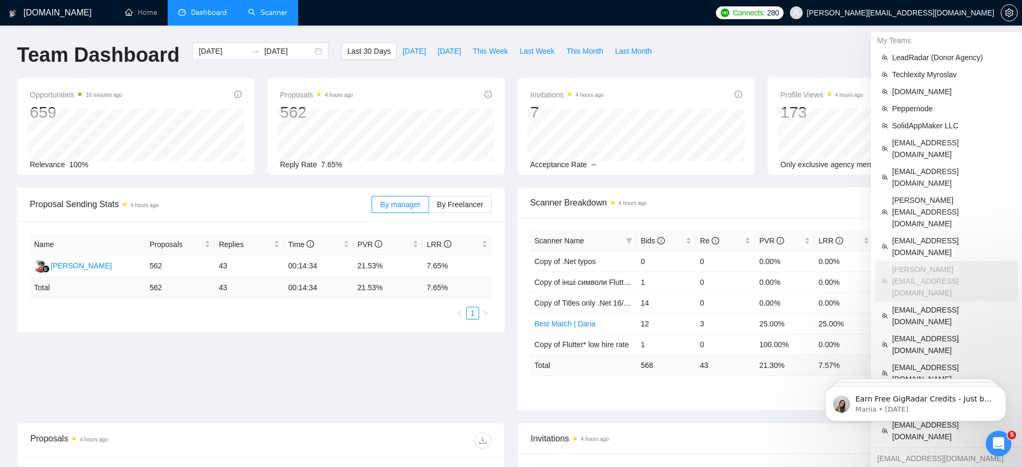
click at [923, 13] on span "[PERSON_NAME][EMAIL_ADDRESS][DOMAIN_NAME]" at bounding box center [900, 13] width 187 height 0
click at [935, 304] on span "[EMAIL_ADDRESS][DOMAIN_NAME]" at bounding box center [951, 315] width 119 height 23
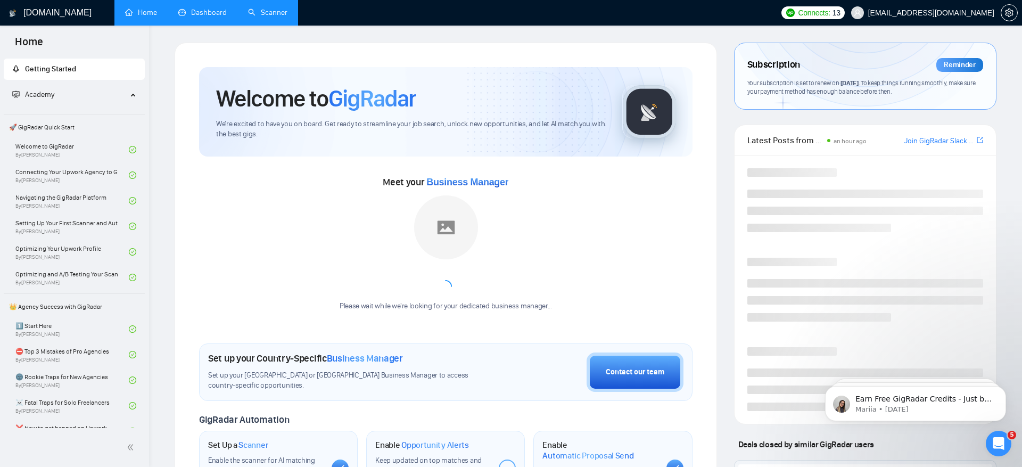
click at [219, 11] on link "Dashboard" at bounding box center [202, 12] width 48 height 9
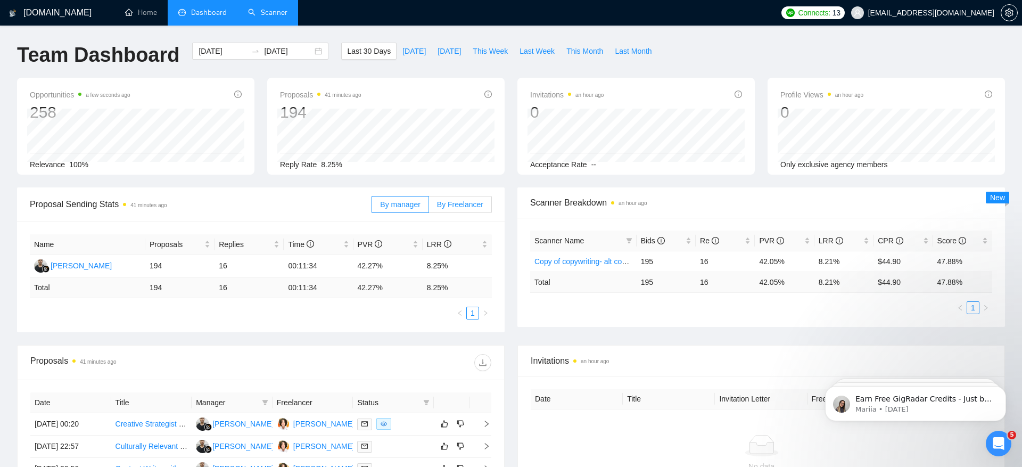
click at [464, 205] on span "By Freelancer" at bounding box center [460, 204] width 46 height 9
click at [429, 207] on input "By Freelancer" at bounding box center [429, 207] width 0 height 0
click at [84, 264] on div "[PERSON_NAME]" at bounding box center [81, 266] width 61 height 12
click at [603, 306] on ul "1" at bounding box center [761, 307] width 462 height 13
click at [589, 259] on link "Copy of copywriting- alt cover letter" at bounding box center [592, 261] width 117 height 9
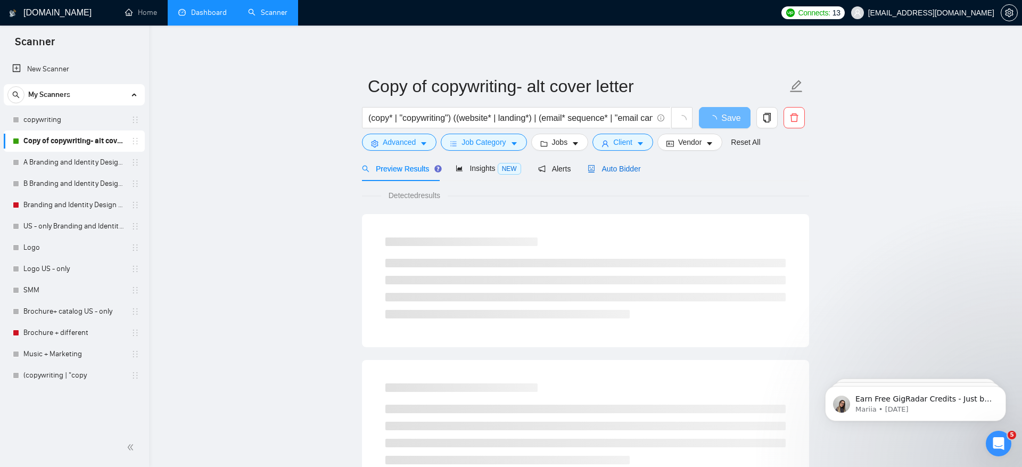
click at [610, 168] on span "Auto Bidder" at bounding box center [614, 168] width 53 height 9
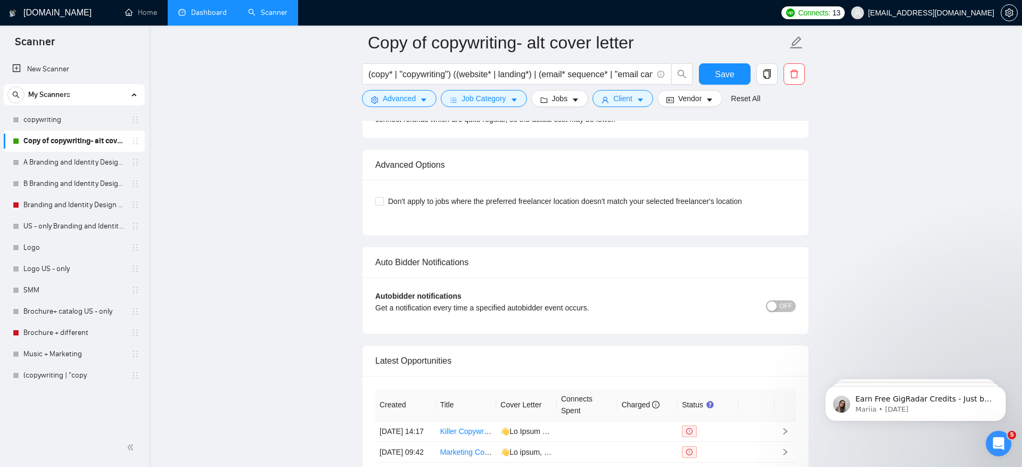
scroll to position [2539, 0]
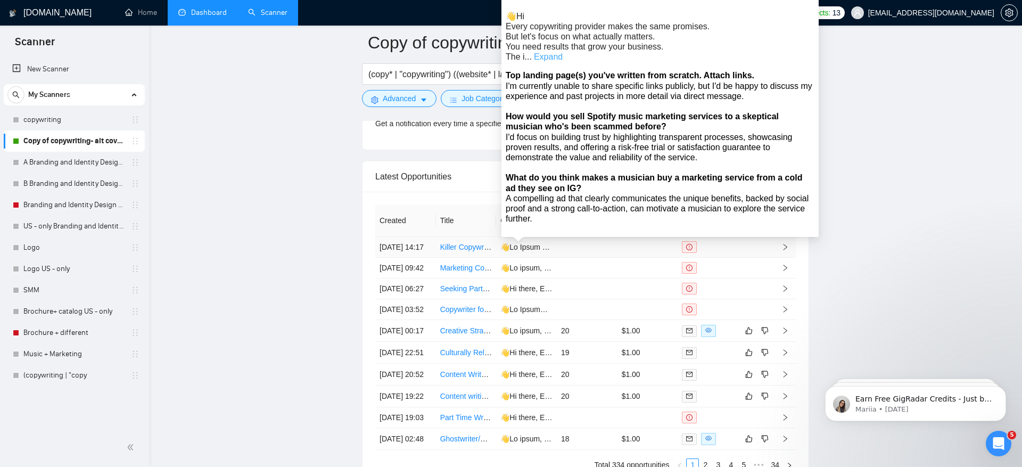
click at [554, 57] on link "Expand" at bounding box center [548, 56] width 29 height 9
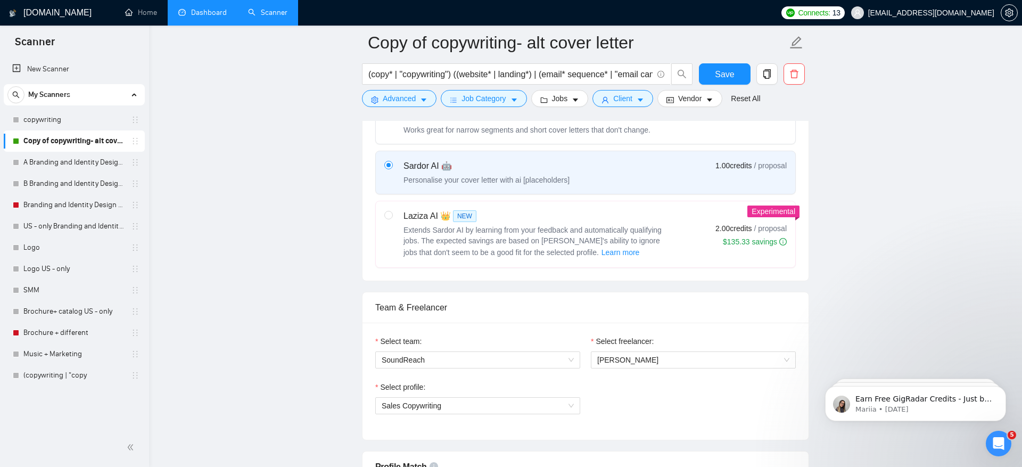
scroll to position [0, 0]
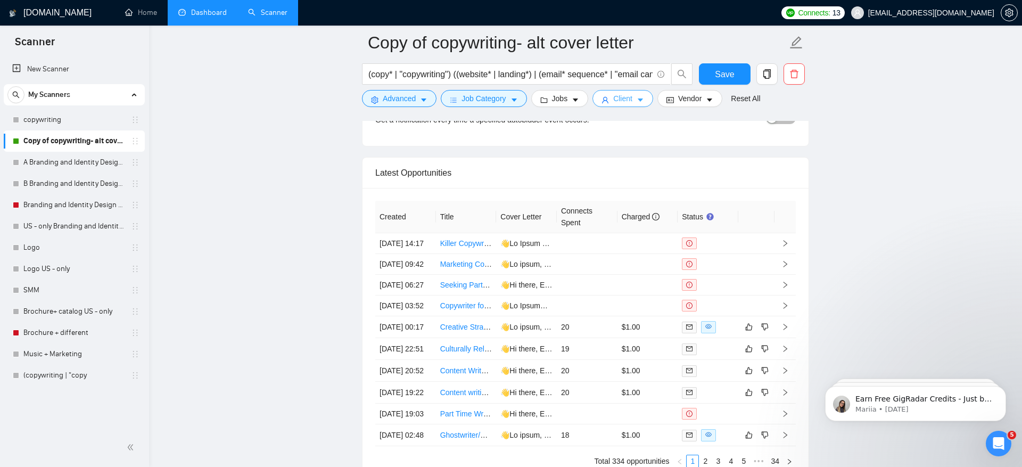
scroll to position [2598, 0]
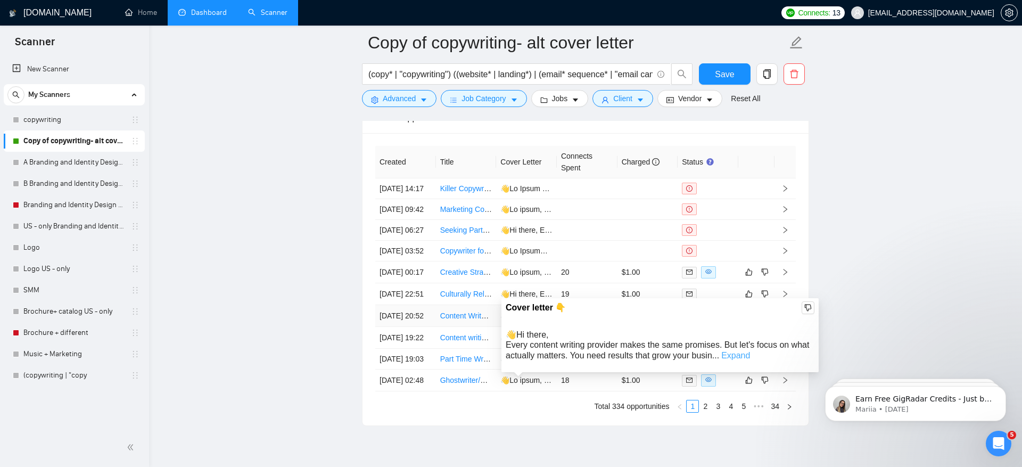
click at [750, 355] on link "Expand" at bounding box center [735, 355] width 29 height 9
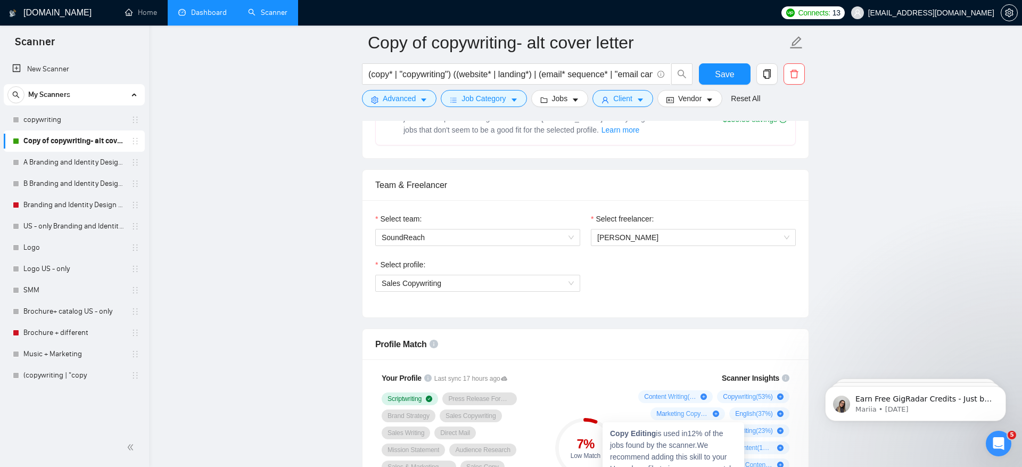
scroll to position [484, 0]
click at [703, 289] on div "Select profile: Sales Copywriting" at bounding box center [585, 283] width 431 height 46
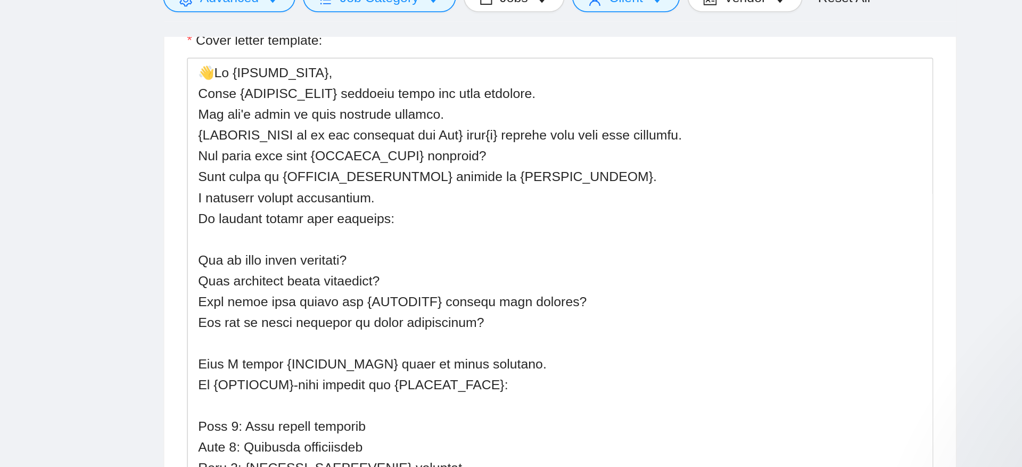
scroll to position [1173, 0]
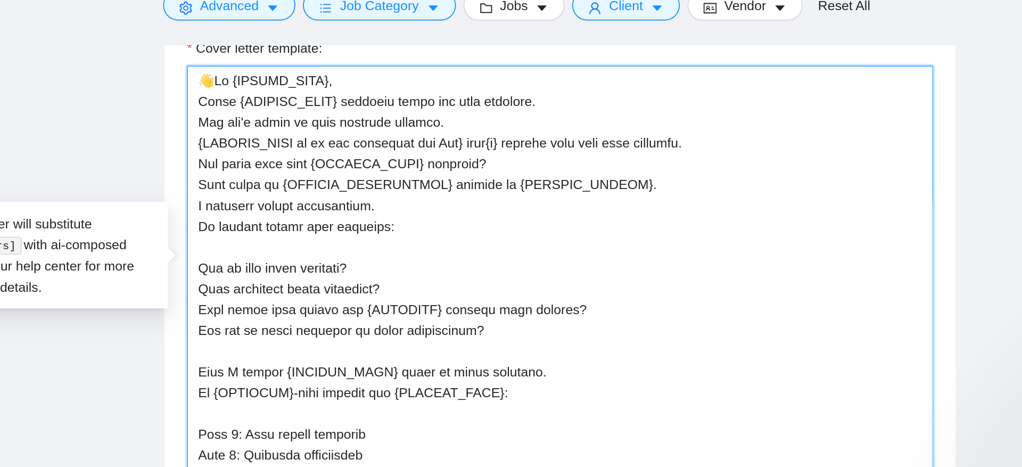
drag, startPoint x: 561, startPoint y: 195, endPoint x: 647, endPoint y: 198, distance: 85.7
click at [647, 198] on textarea "Cover letter template:" at bounding box center [585, 253] width 421 height 240
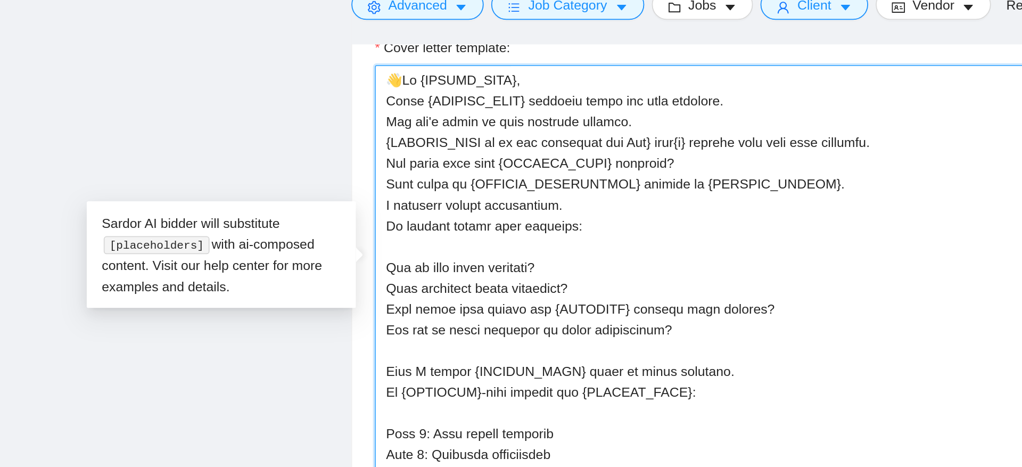
click at [405, 201] on textarea "Cover letter template:" at bounding box center [585, 253] width 421 height 240
click at [460, 147] on textarea "Cover letter template:" at bounding box center [585, 253] width 421 height 240
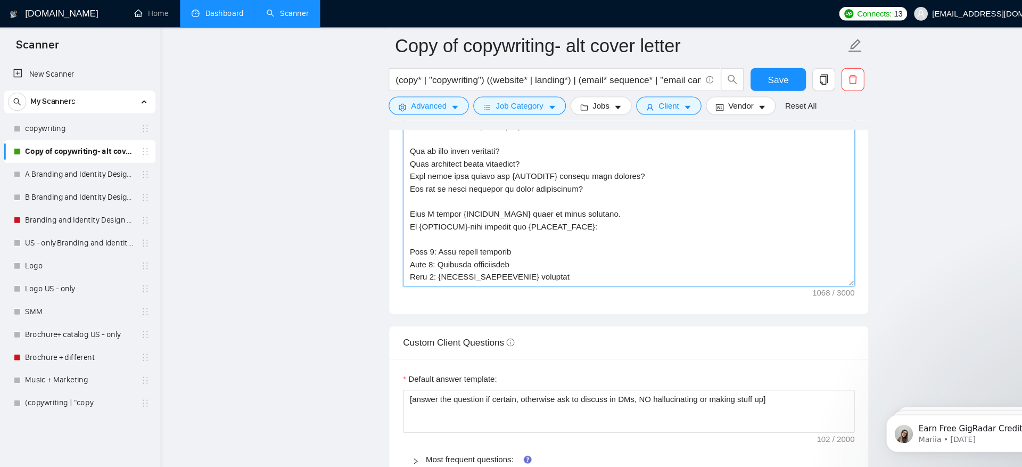
scroll to position [1272, 0]
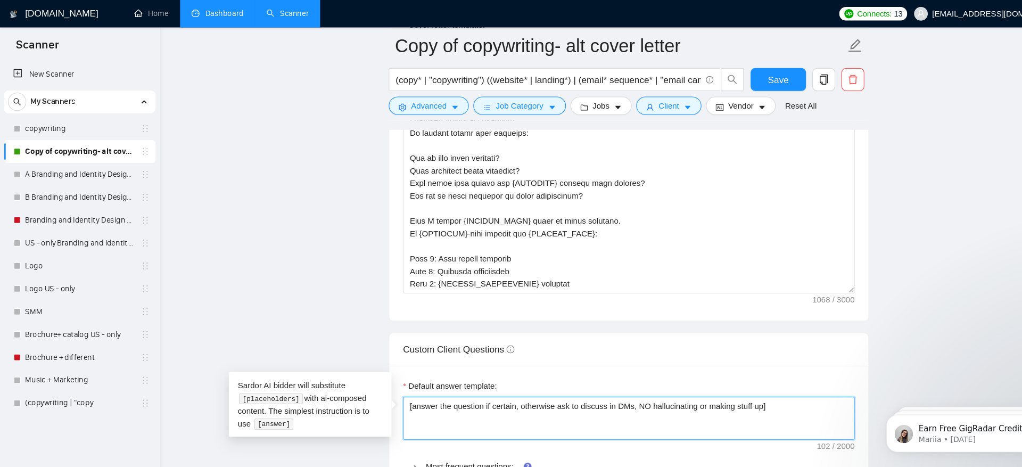
click at [387, 373] on textarea "[answer the question if certain, otherwise ask to discuss in DMs, NO hallucinat…" at bounding box center [585, 389] width 421 height 40
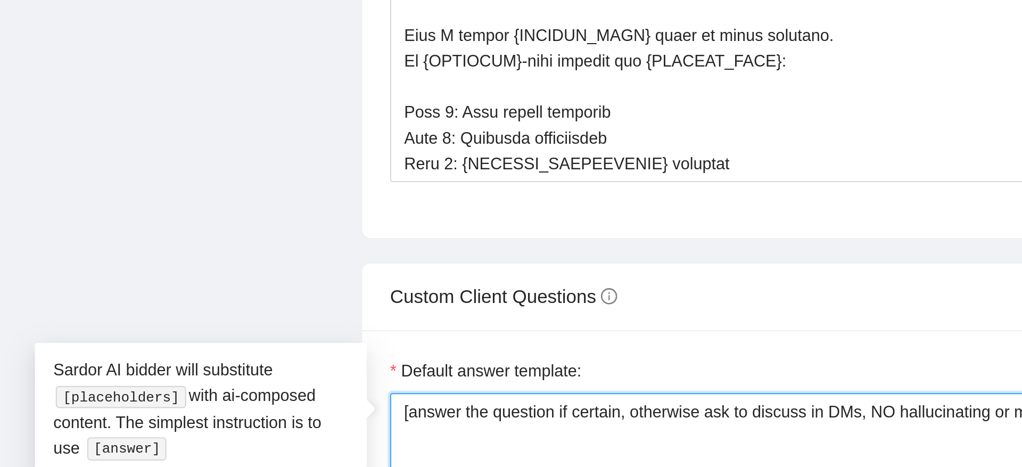
click at [384, 375] on textarea "[answer the question if certain, otherwise ask to discuss in DMs, NO hallucinat…" at bounding box center [585, 389] width 421 height 40
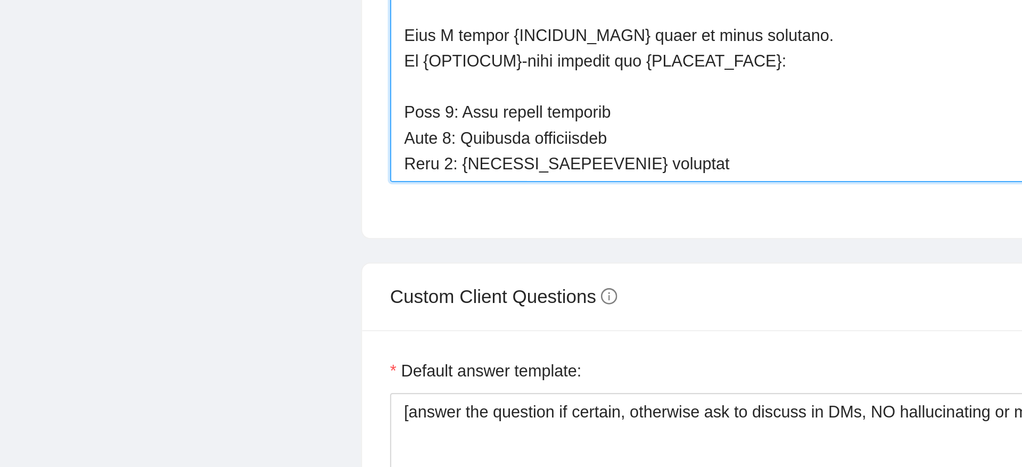
click at [500, 258] on textarea "Cover letter template:" at bounding box center [585, 154] width 421 height 240
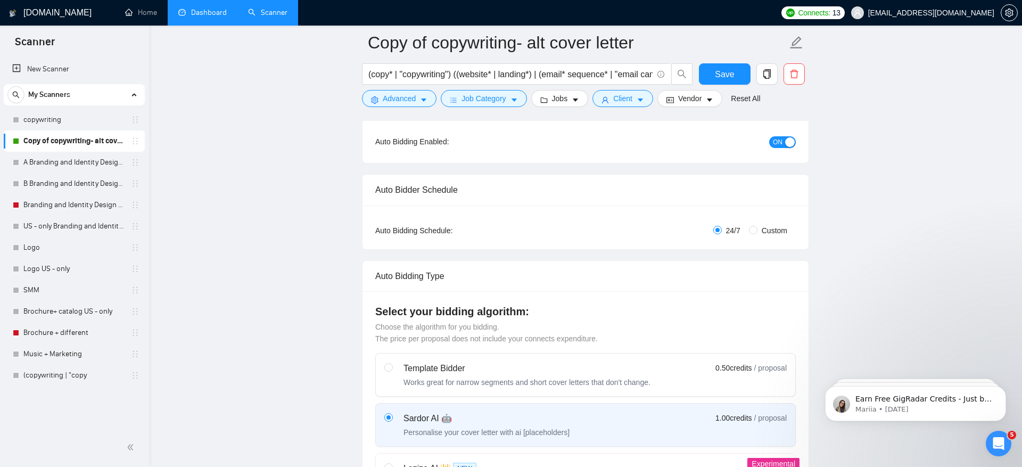
scroll to position [0, 0]
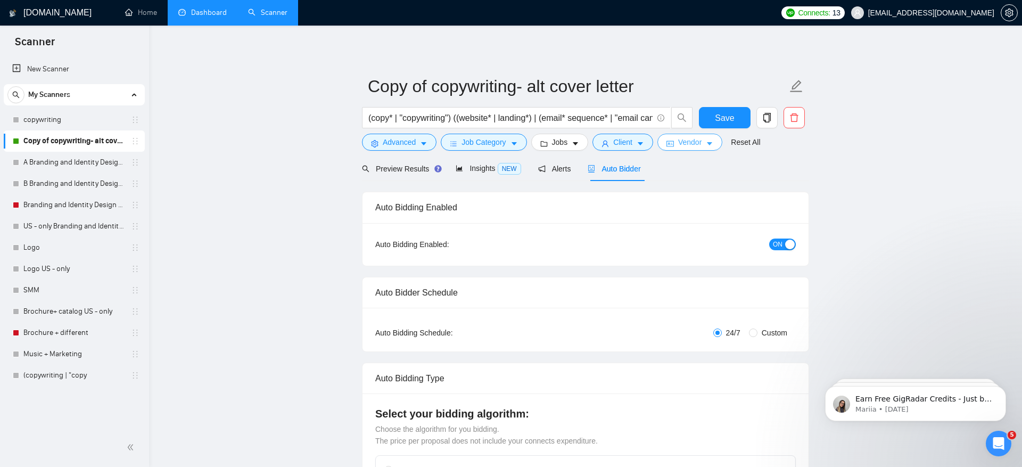
click at [678, 137] on button "Vendor" at bounding box center [689, 142] width 65 height 17
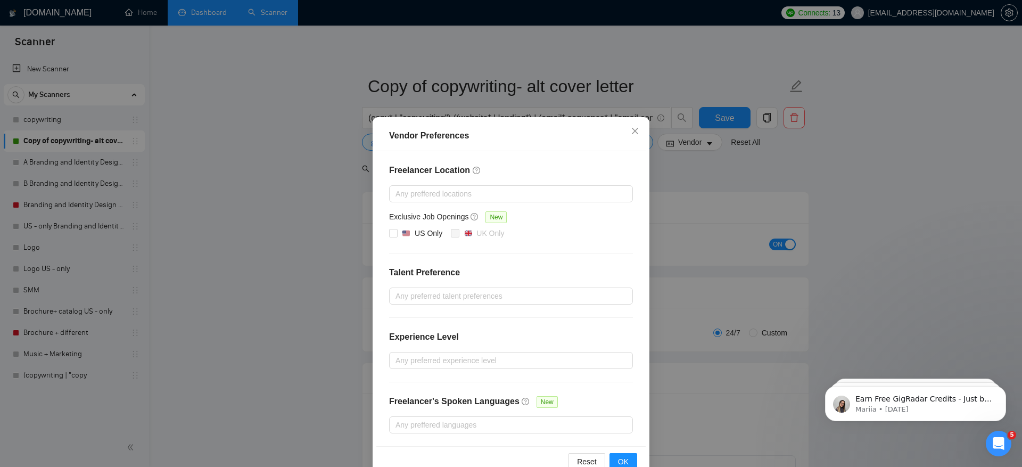
click at [745, 195] on div "Vendor Preferences Freelancer Location Any preffered locations Exclusive Job Op…" at bounding box center [511, 233] width 1022 height 467
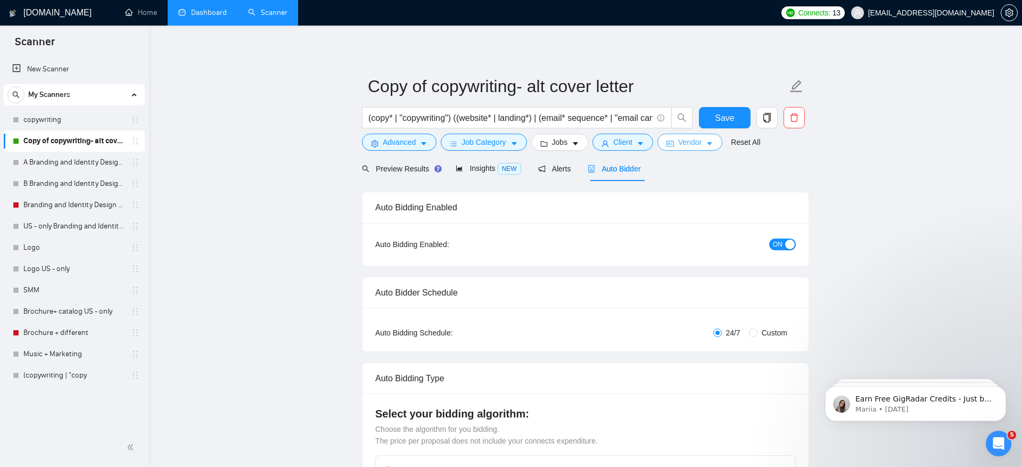
click at [692, 146] on span "Vendor" at bounding box center [689, 142] width 23 height 12
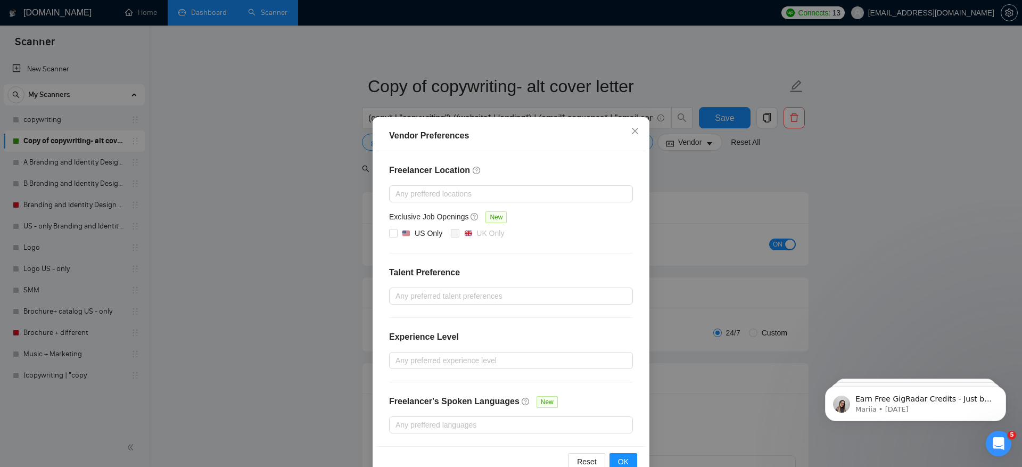
click at [289, 196] on div "Vendor Preferences Freelancer Location Any preffered locations Exclusive Job Op…" at bounding box center [511, 233] width 1022 height 467
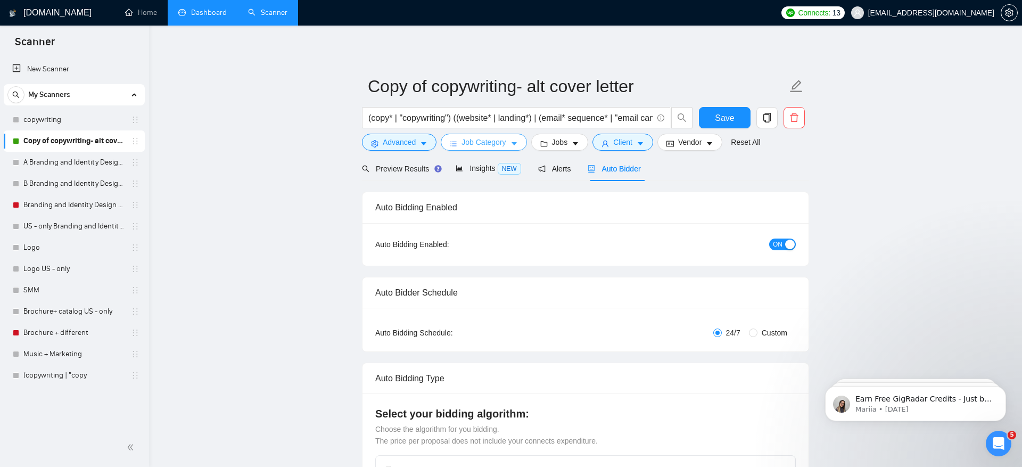
click at [509, 143] on button "Job Category" at bounding box center [484, 142] width 86 height 17
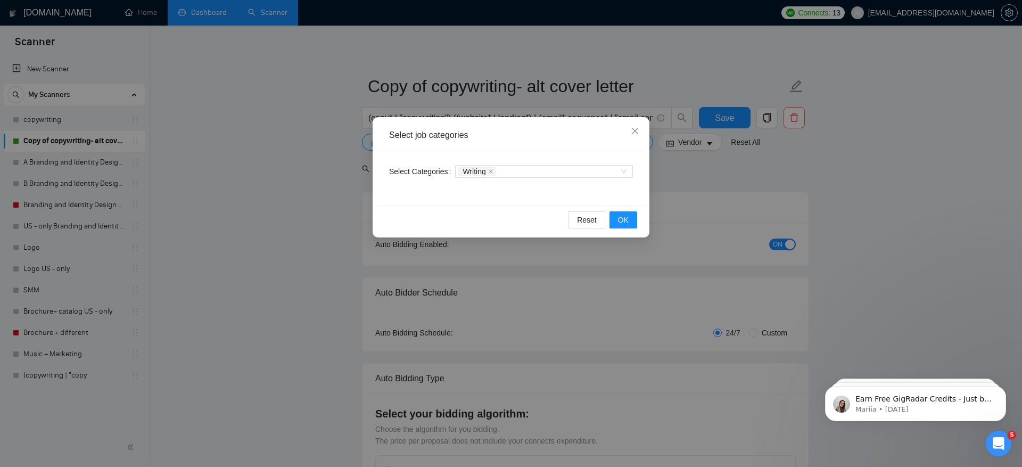
click at [294, 163] on div "Select job categories Select Categories Writing Reset OK" at bounding box center [511, 233] width 1022 height 467
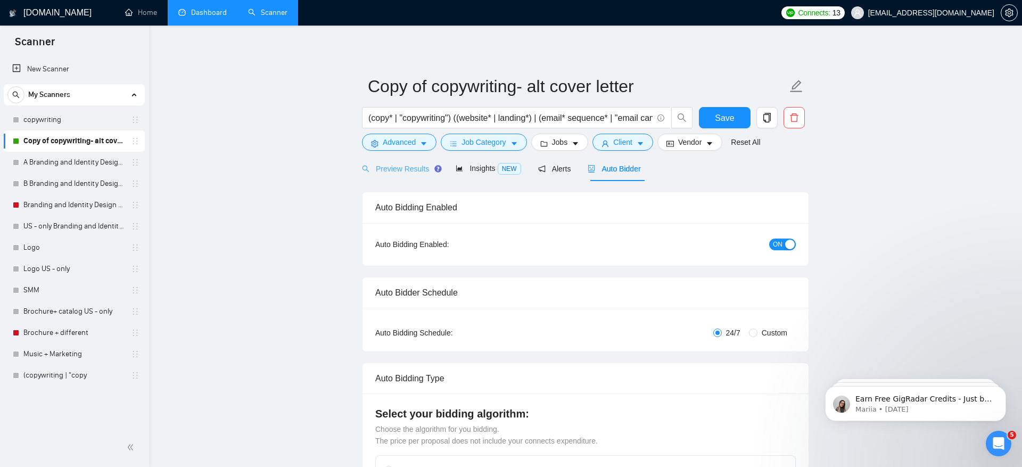
click at [399, 176] on div "Preview Results" at bounding box center [400, 168] width 77 height 25
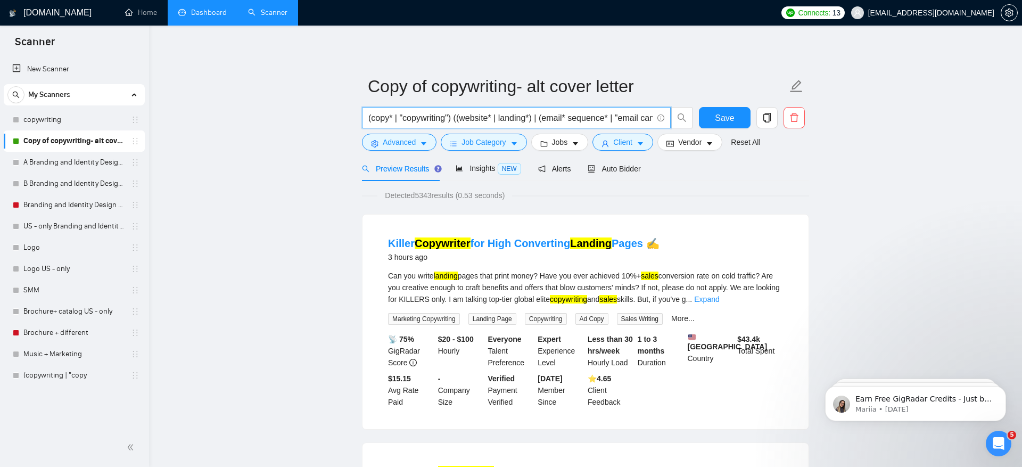
click at [595, 117] on input "(copy* | "copywriting") ((website* | landing*) | (email* sequence* | "email cam…" at bounding box center [510, 117] width 284 height 13
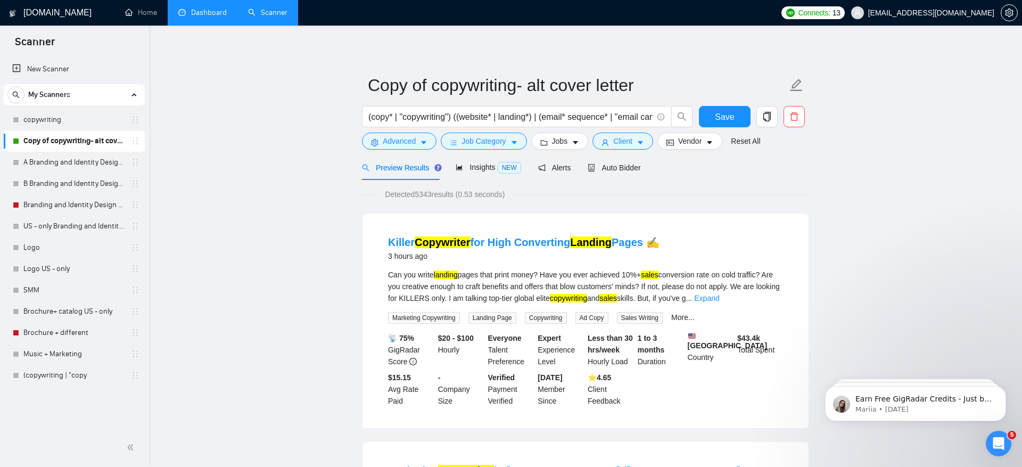
click at [147, 15] on link "Home" at bounding box center [141, 12] width 32 height 9
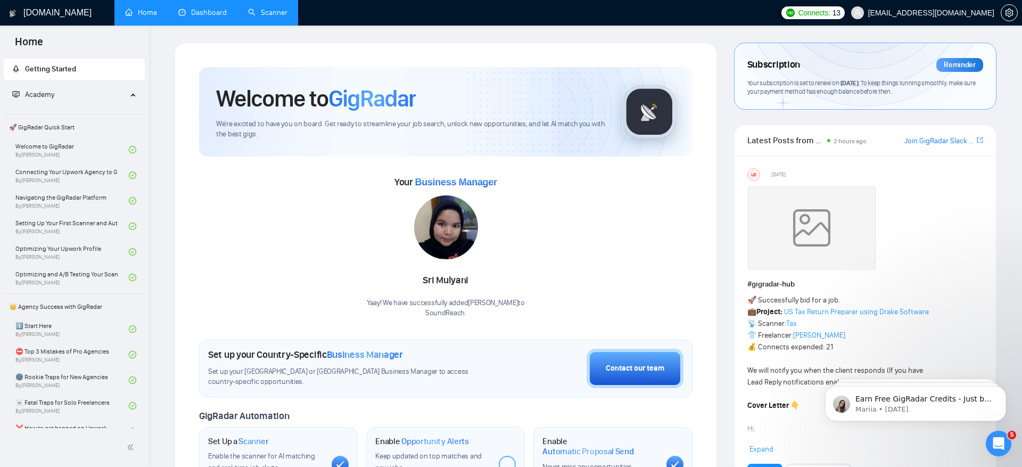
click at [211, 17] on link "Dashboard" at bounding box center [202, 12] width 48 height 9
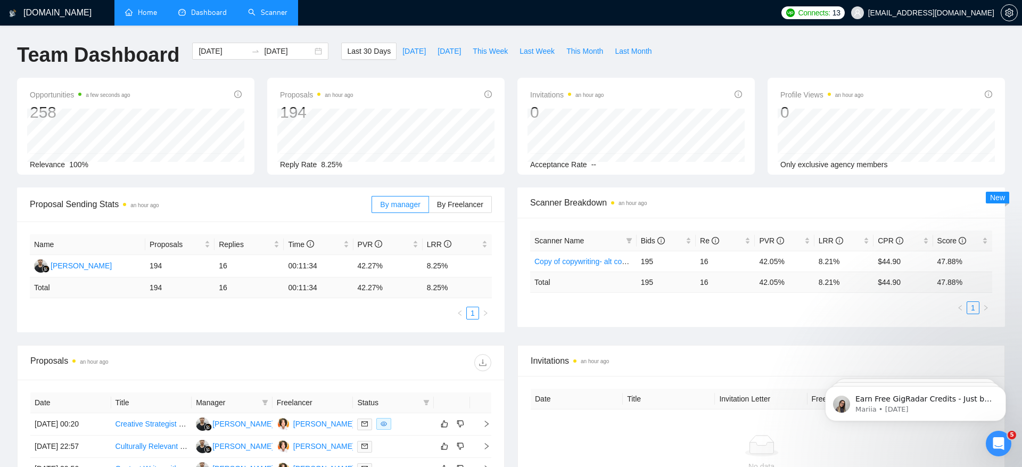
click at [260, 13] on link "Scanner" at bounding box center [267, 12] width 39 height 9
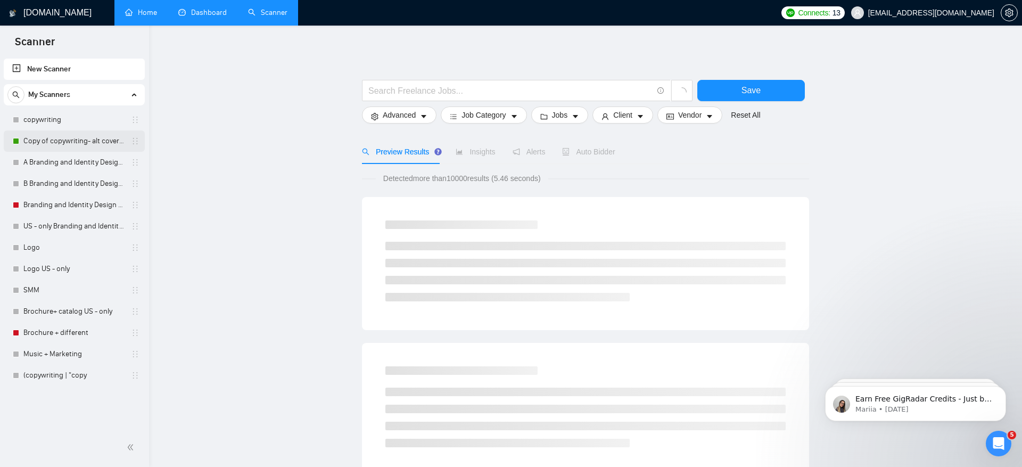
click at [82, 143] on link "Copy of copywriting- alt cover letter" at bounding box center [73, 140] width 101 height 21
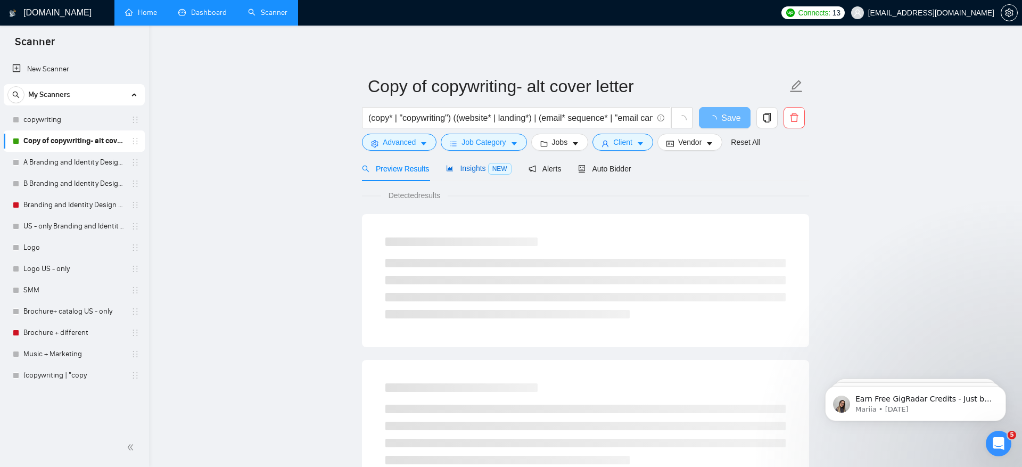
click at [477, 172] on span "Insights NEW" at bounding box center [478, 168] width 65 height 9
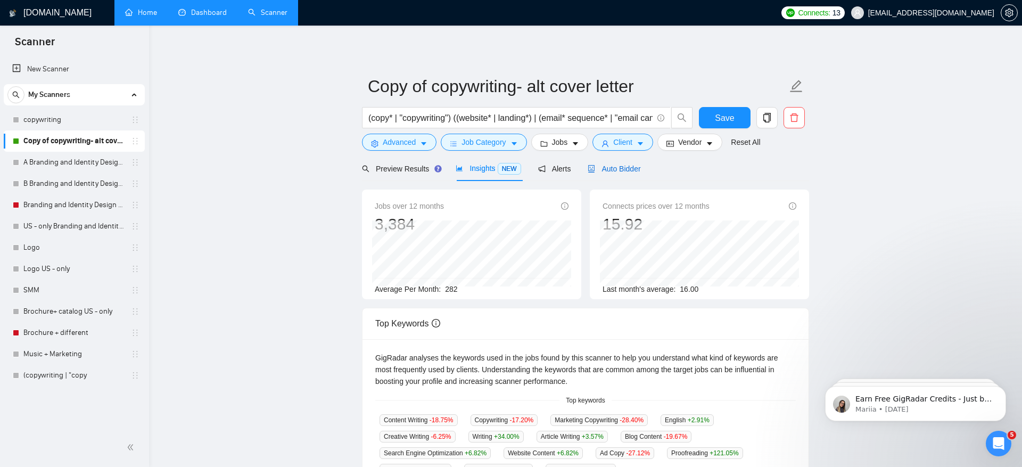
click at [640, 168] on span "Auto Bidder" at bounding box center [614, 168] width 53 height 9
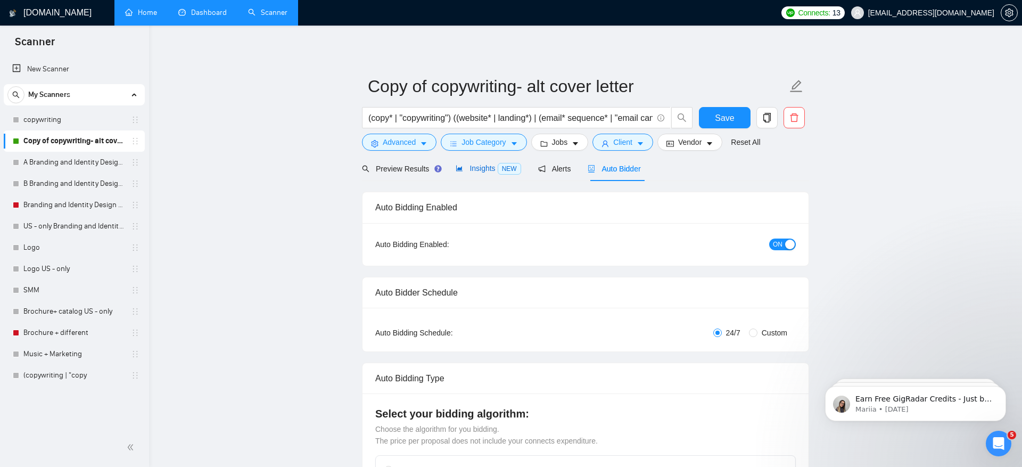
click at [491, 172] on span "Insights NEW" at bounding box center [488, 168] width 65 height 9
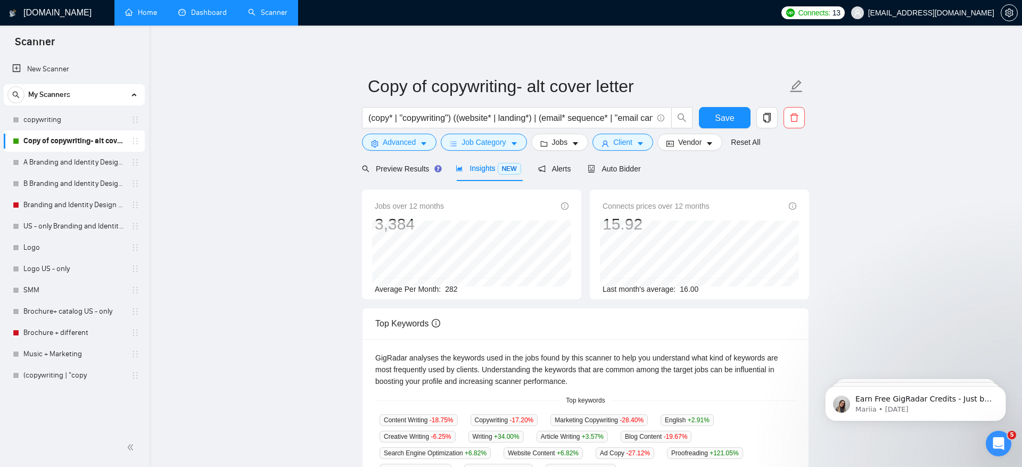
click at [213, 15] on link "Dashboard" at bounding box center [202, 12] width 48 height 9
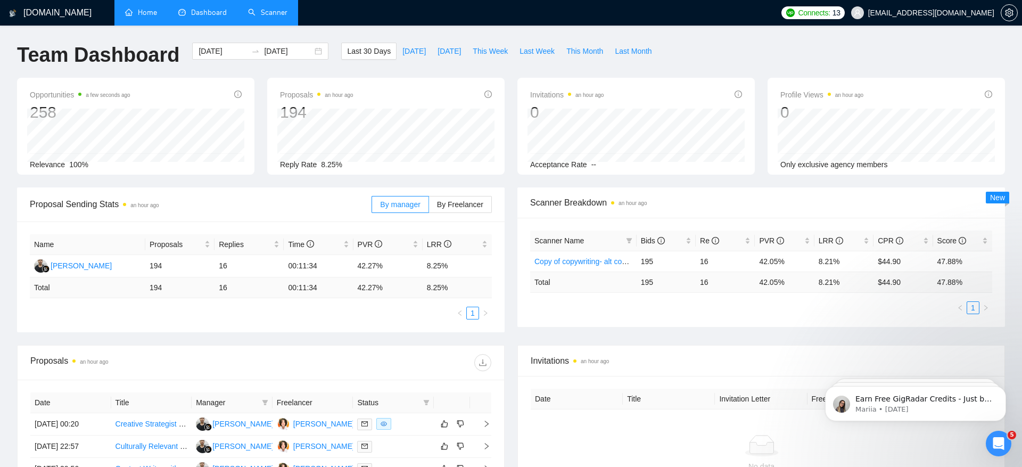
click at [267, 16] on link "Scanner" at bounding box center [267, 12] width 39 height 9
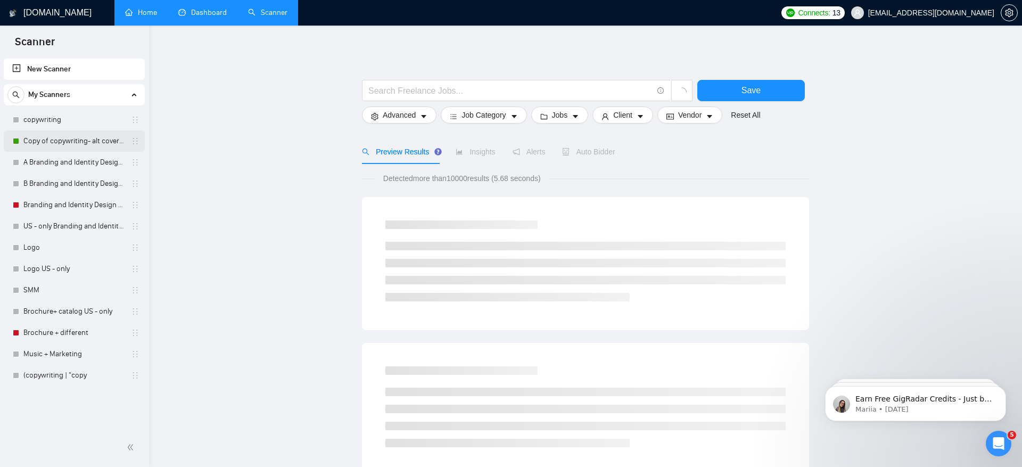
click at [86, 138] on link "Copy of copywriting- alt cover letter" at bounding box center [73, 140] width 101 height 21
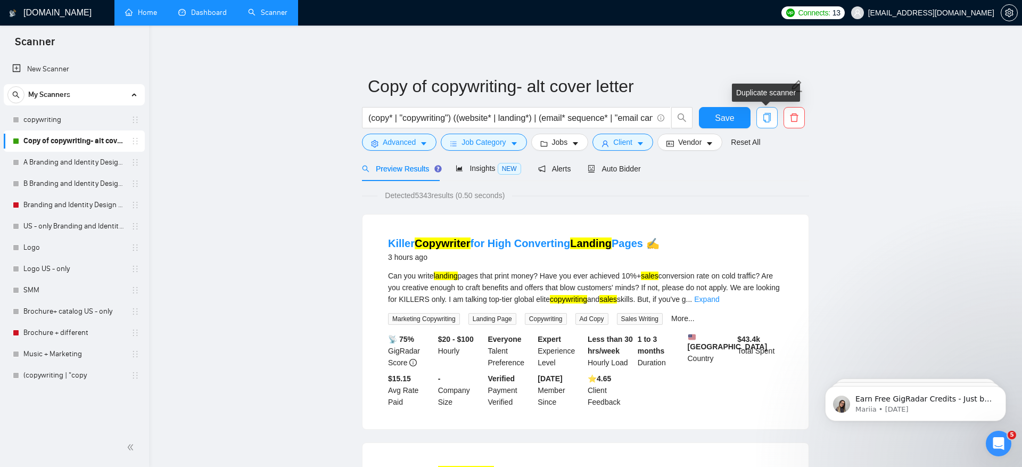
click at [768, 117] on icon "copy" at bounding box center [767, 118] width 10 height 10
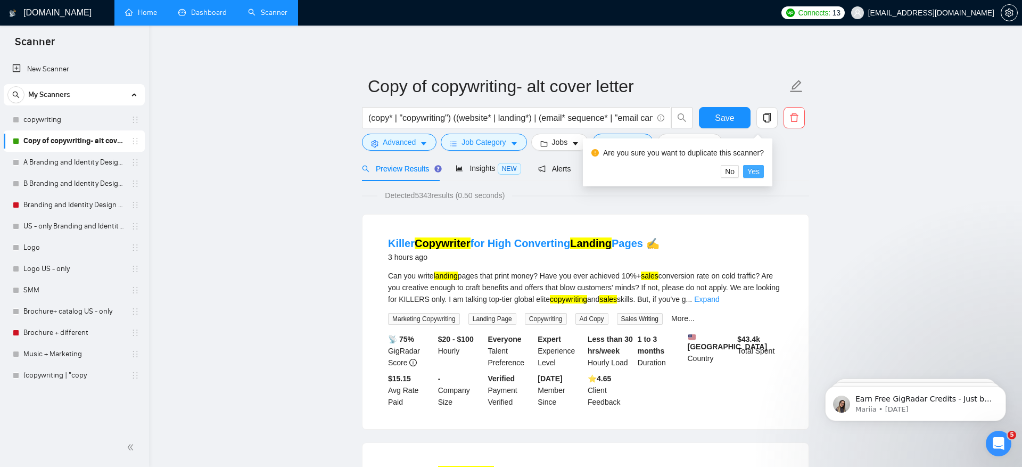
click at [760, 174] on span "Yes" at bounding box center [753, 172] width 12 height 12
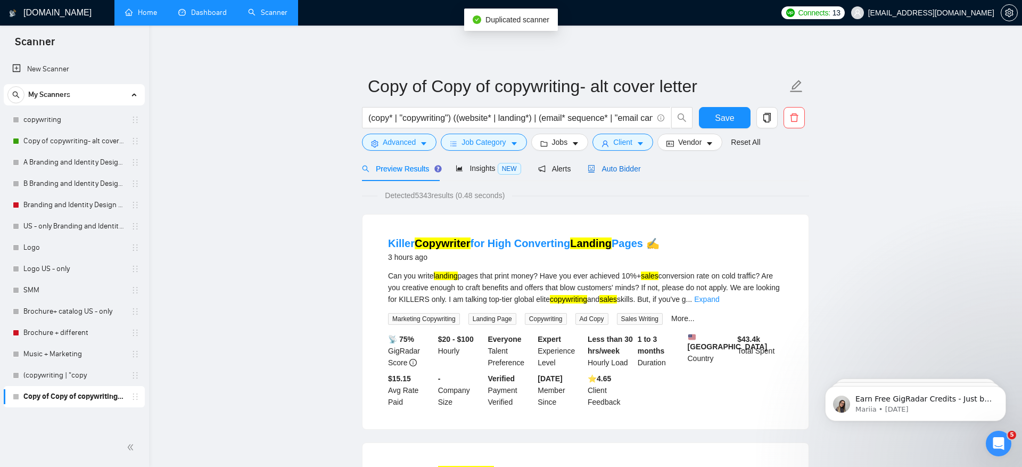
click at [605, 165] on span "Auto Bidder" at bounding box center [614, 168] width 53 height 9
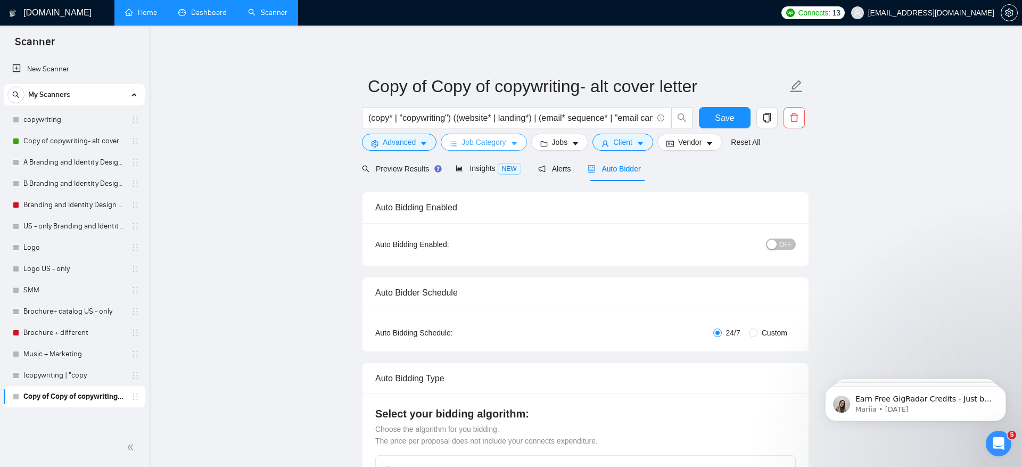
click at [471, 150] on button "Job Category" at bounding box center [484, 142] width 86 height 17
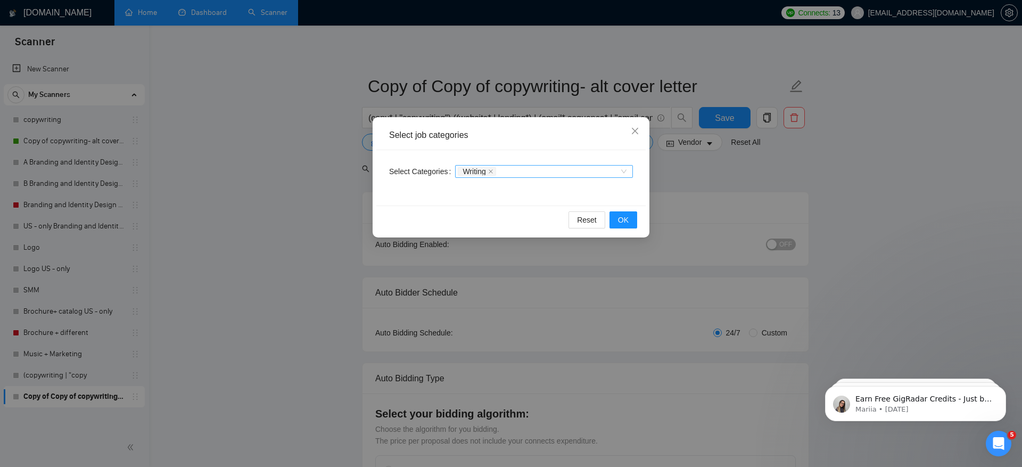
click at [503, 170] on div "Writing" at bounding box center [539, 171] width 162 height 11
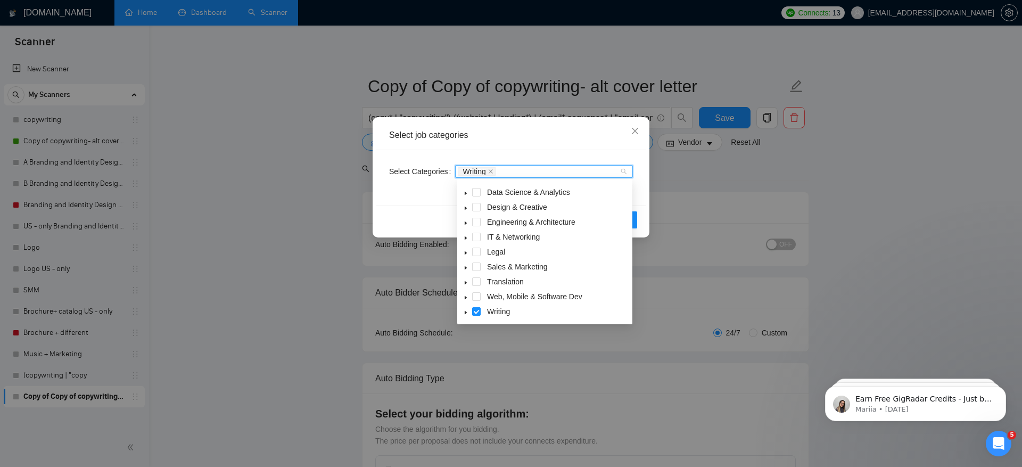
scroll to position [37, 0]
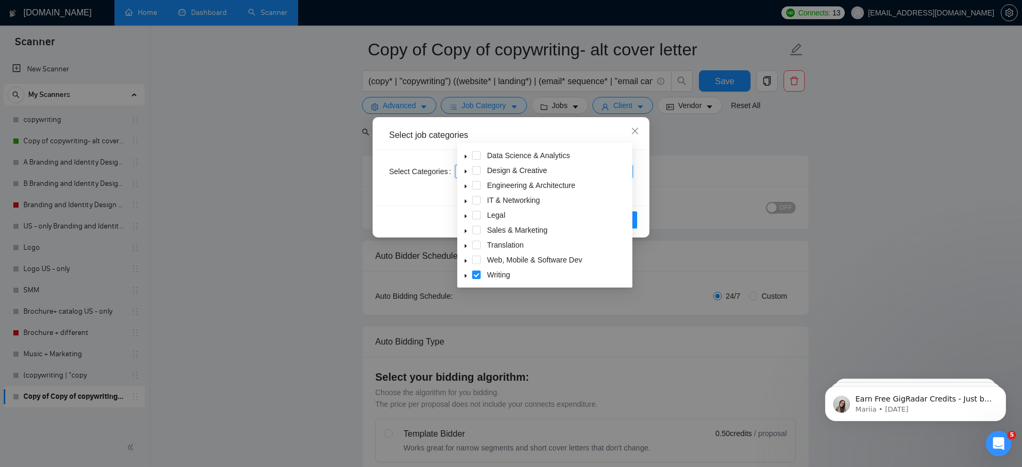
click at [463, 229] on icon "caret-down" at bounding box center [465, 230] width 5 height 5
click at [905, 138] on div "Select job categories Select Categories Writing Reset OK" at bounding box center [511, 233] width 1022 height 467
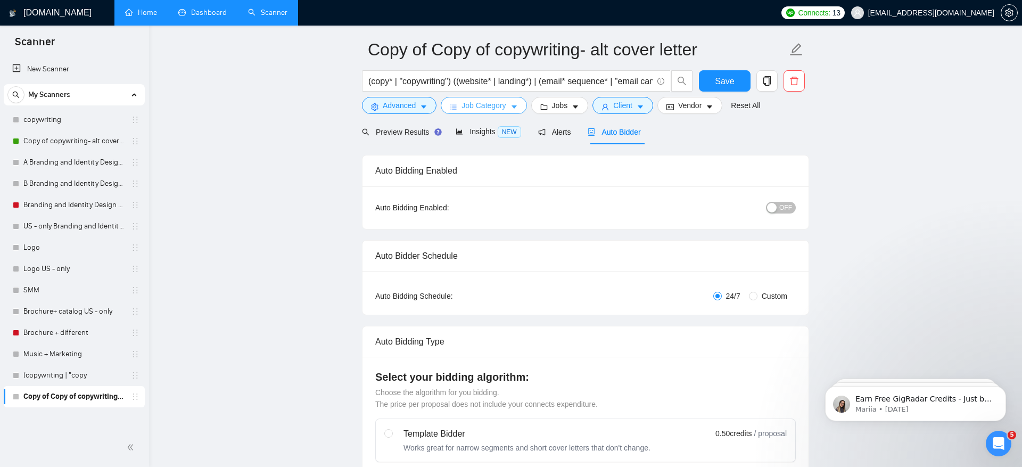
click at [483, 103] on span "Job Category" at bounding box center [484, 106] width 44 height 12
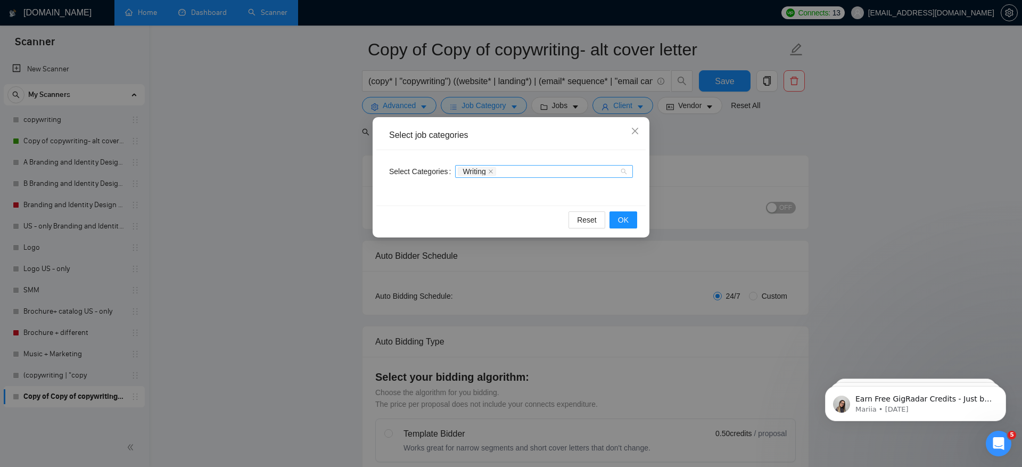
click at [514, 169] on div "Writing" at bounding box center [539, 171] width 162 height 11
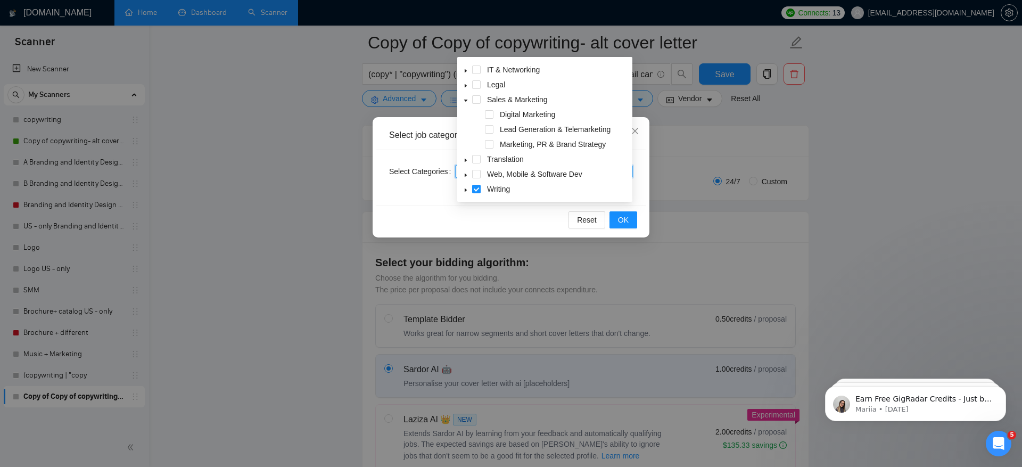
scroll to position [164, 0]
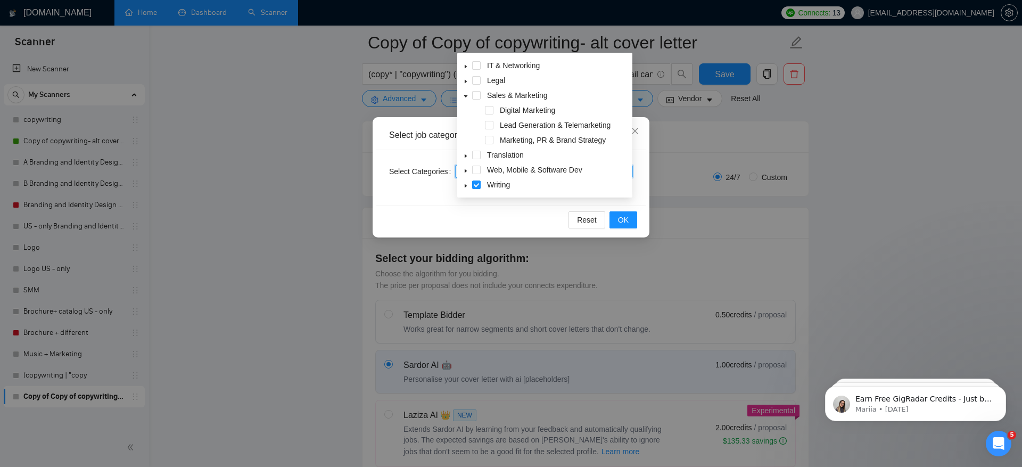
click at [465, 185] on icon "caret-down" at bounding box center [466, 186] width 2 height 4
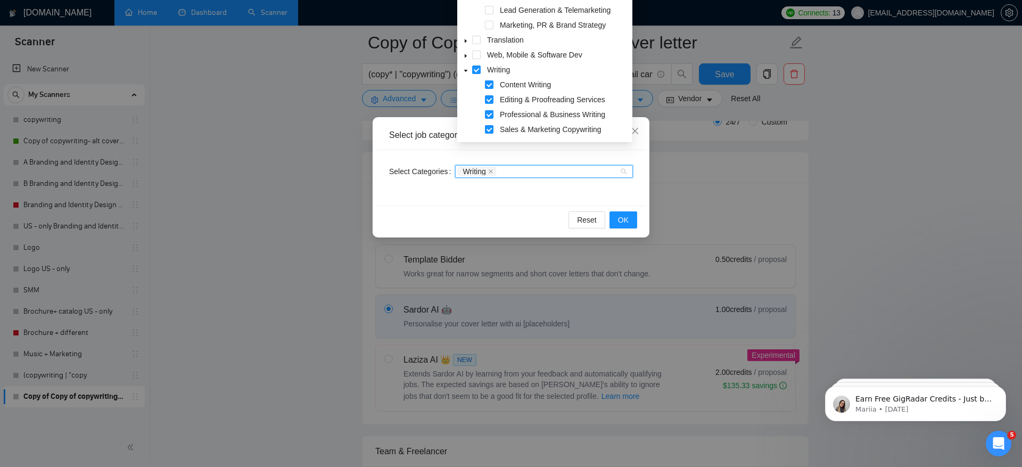
scroll to position [240, 0]
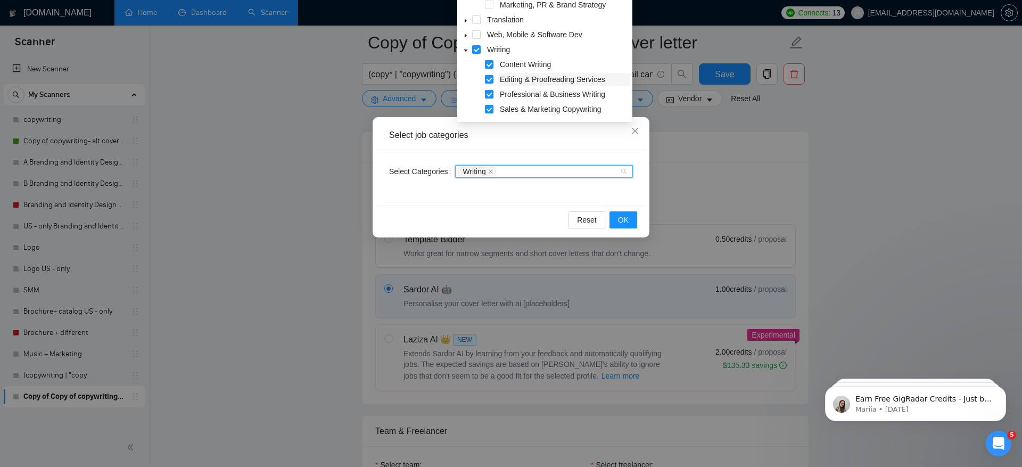
click at [523, 78] on span "Editing & Proofreading Services" at bounding box center [552, 79] width 105 height 9
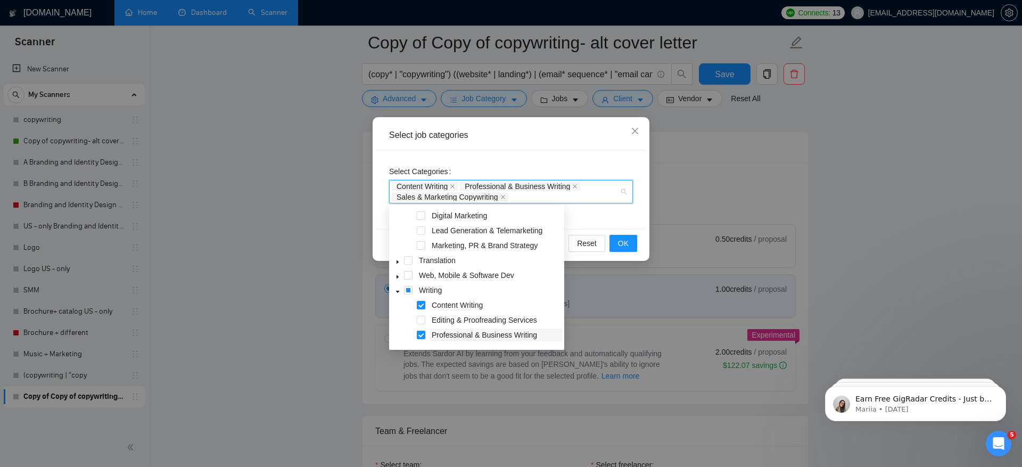
scroll to position [147, 0]
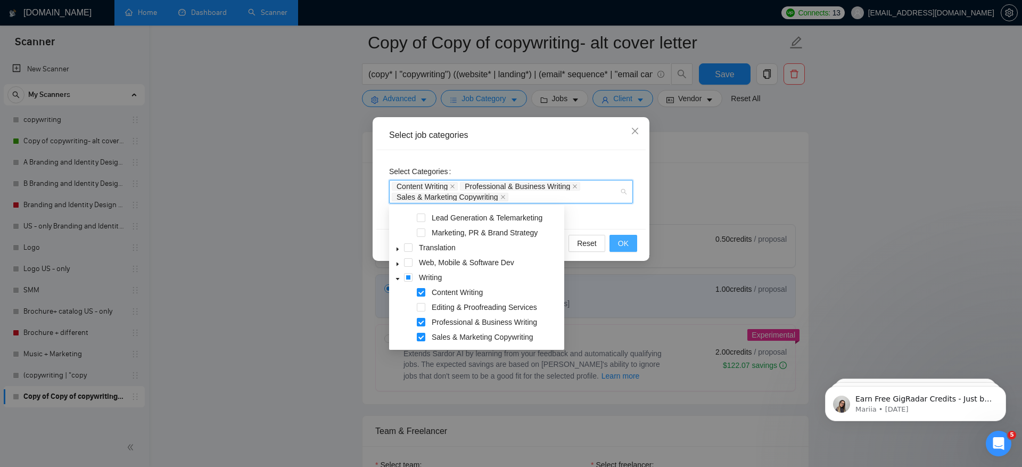
click at [630, 245] on button "OK" at bounding box center [624, 243] width 28 height 17
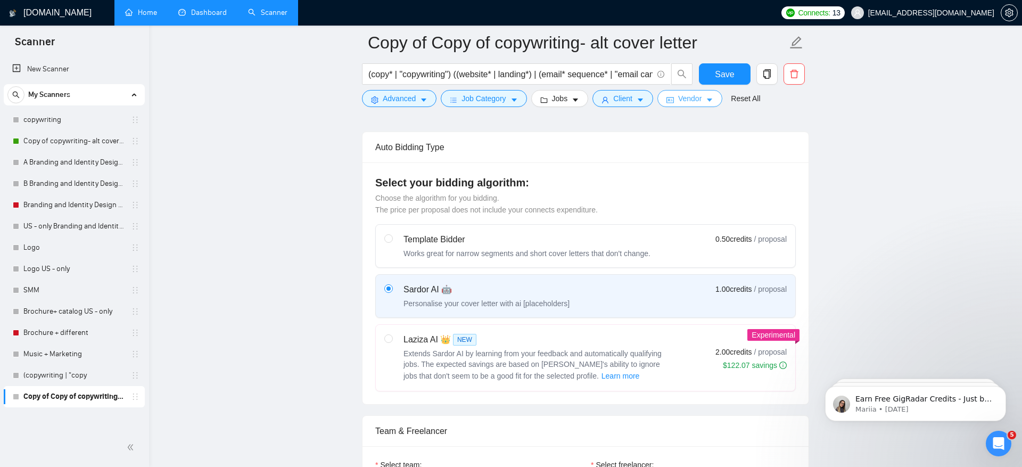
click at [711, 92] on button "Vendor" at bounding box center [689, 98] width 65 height 17
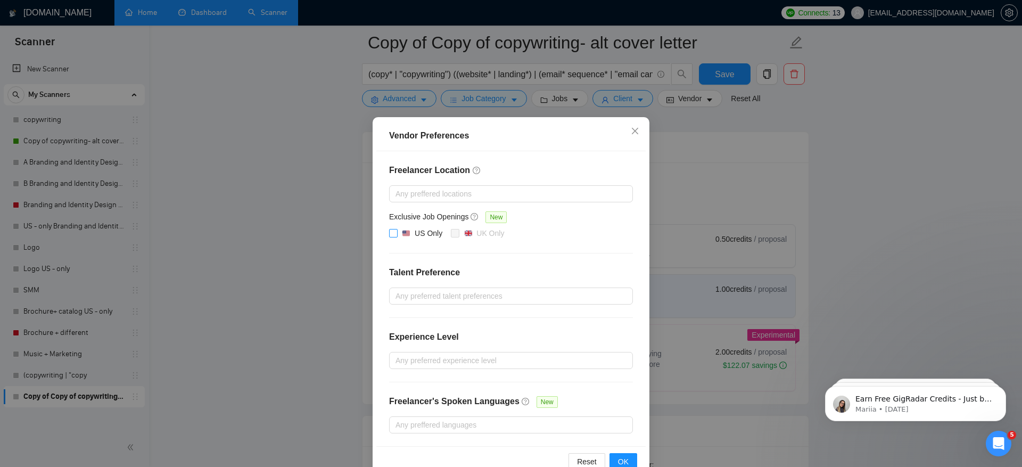
click at [402, 232] on div at bounding box center [406, 232] width 9 height 7
click at [397, 232] on input "US Only" at bounding box center [392, 232] width 7 height 7
checkbox input "true"
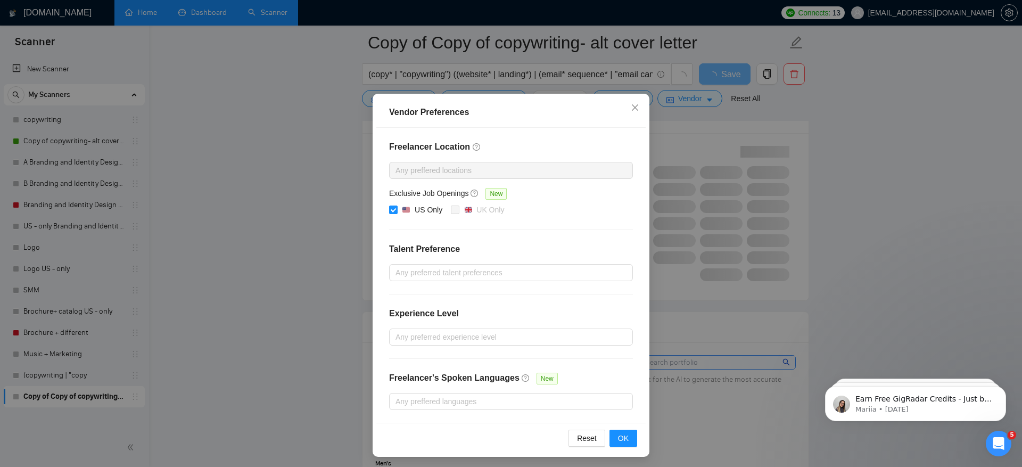
scroll to position [741, 0]
click at [629, 439] on span "OK" at bounding box center [623, 438] width 11 height 12
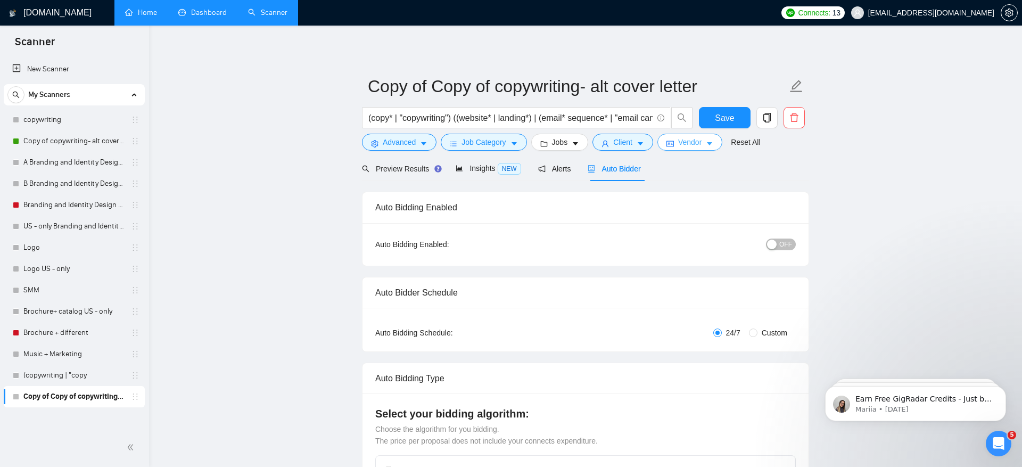
scroll to position [34, 0]
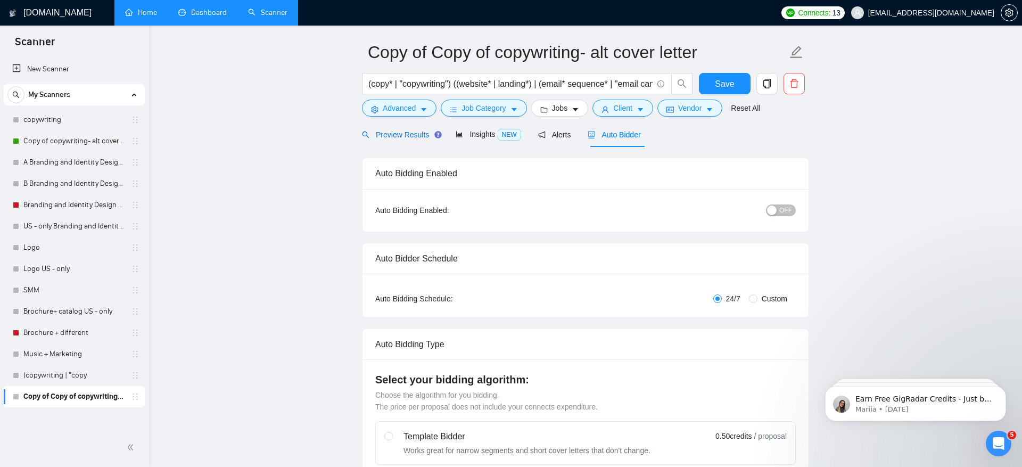
click at [399, 137] on span "Preview Results" at bounding box center [400, 134] width 77 height 9
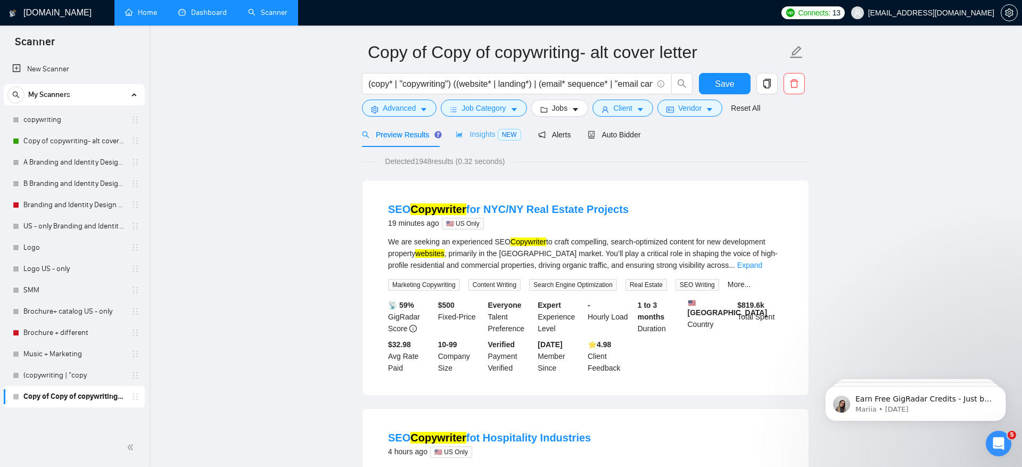
click at [467, 142] on div "Insights NEW" at bounding box center [488, 134] width 65 height 25
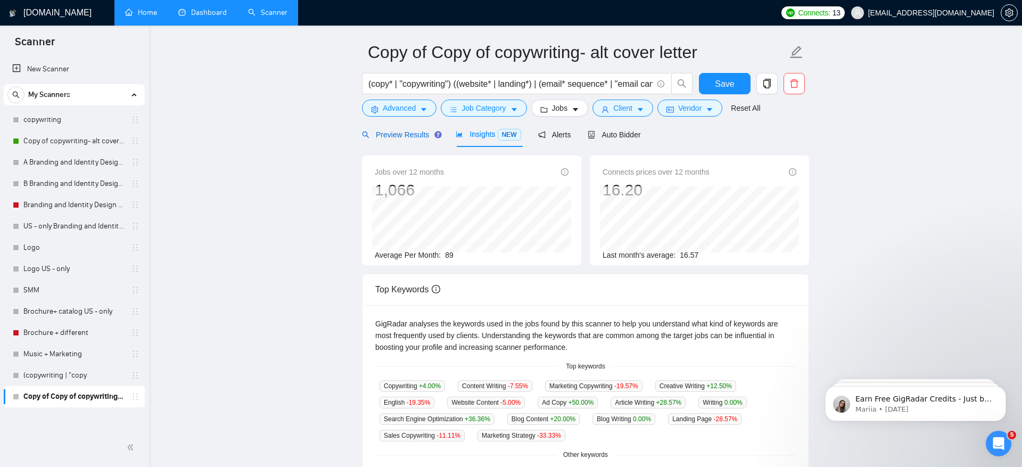
click at [412, 137] on span "Preview Results" at bounding box center [400, 134] width 77 height 9
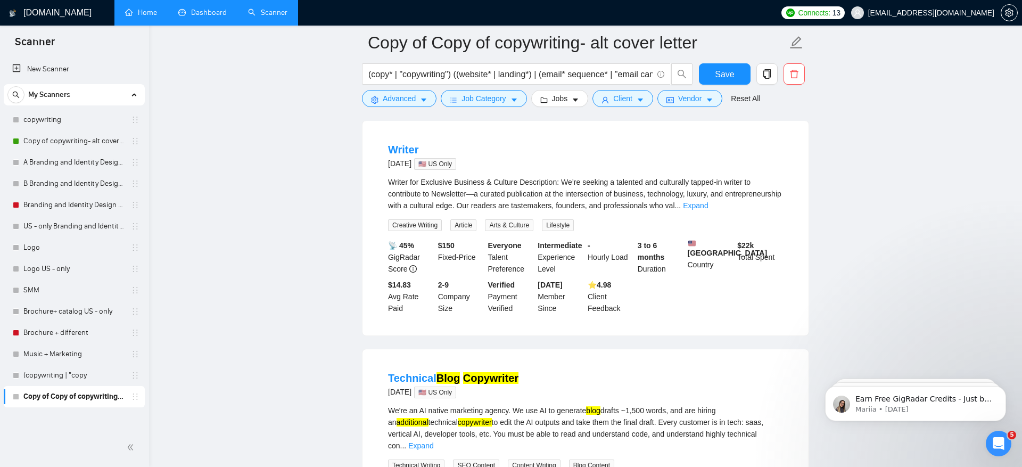
scroll to position [1576, 0]
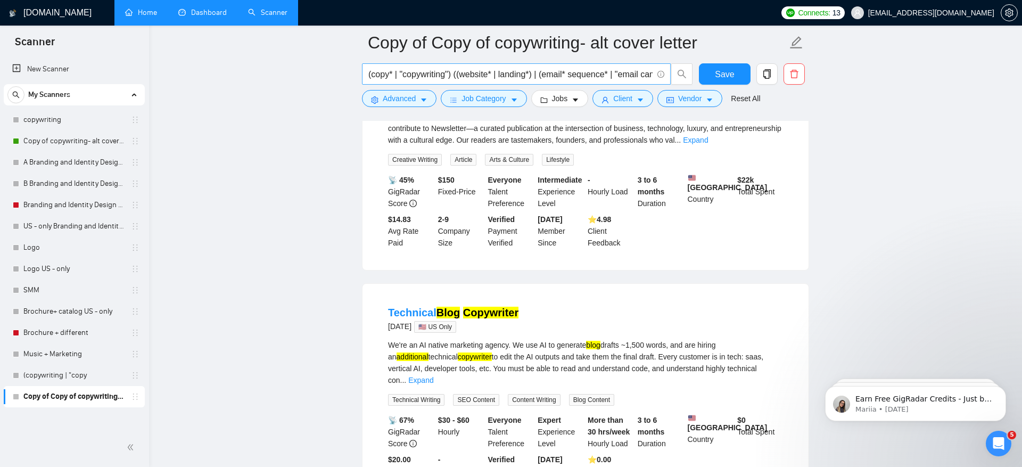
click at [589, 69] on input "(copy* | "copywriting") ((website* | landing*) | (email* sequence* | "email cam…" at bounding box center [510, 74] width 284 height 13
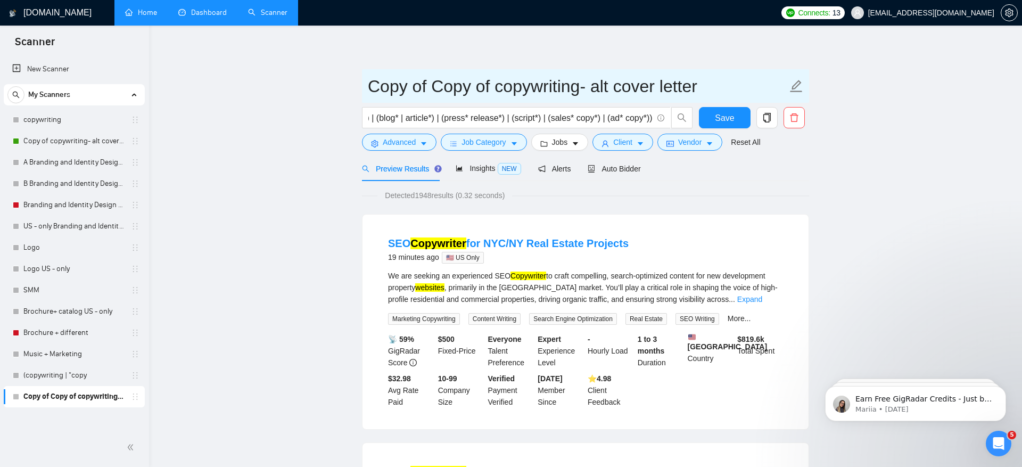
scroll to position [0, 0]
drag, startPoint x: 491, startPoint y: 84, endPoint x: 308, endPoint y: 83, distance: 183.1
type input "US only copywriting- alt cover letter"
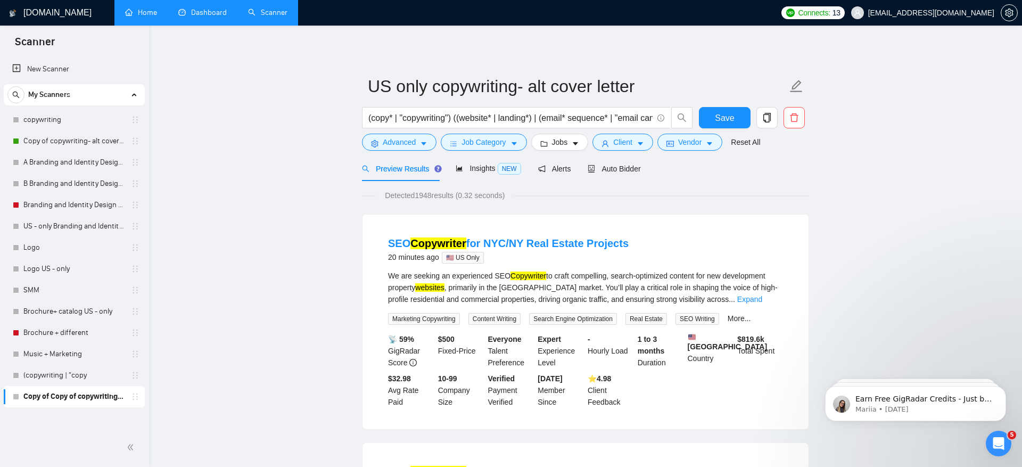
click at [403, 139] on span "Advanced" at bounding box center [399, 142] width 33 height 12
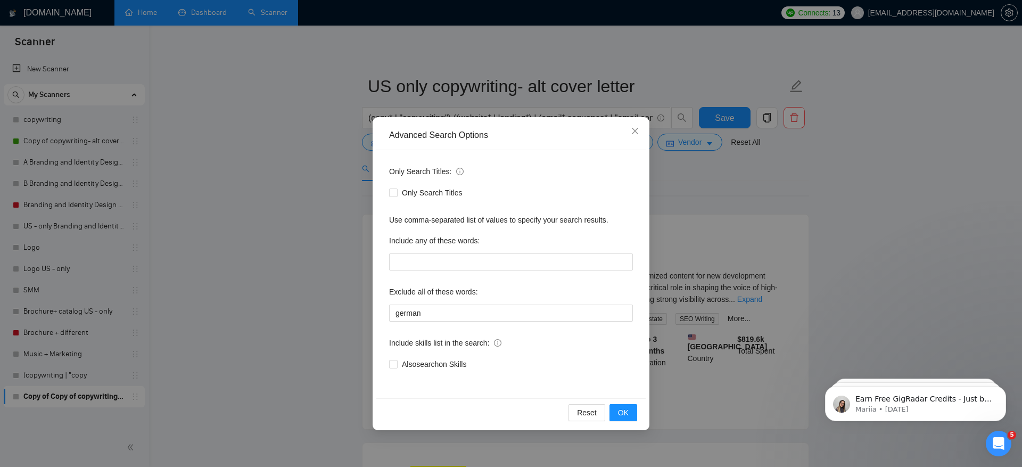
click at [251, 286] on div "Advanced Search Options Only Search Titles: Only Search Titles Use comma-separa…" at bounding box center [511, 233] width 1022 height 467
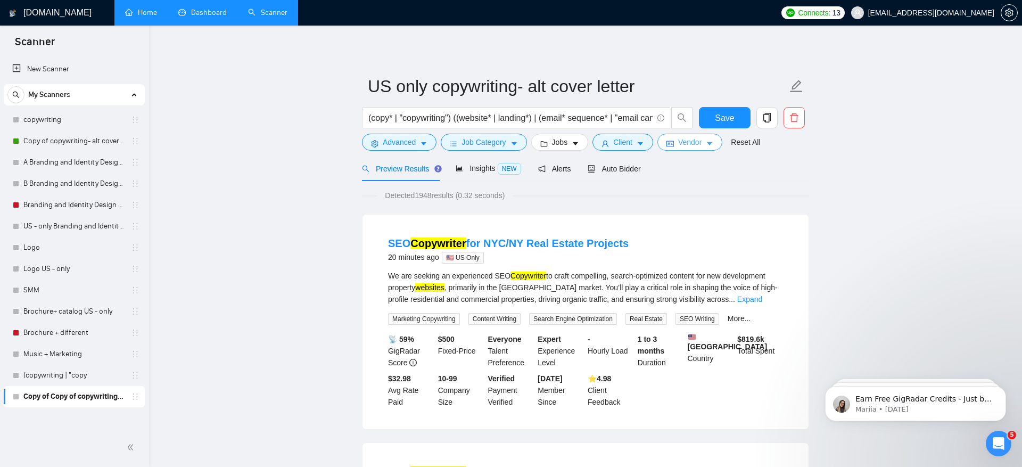
click at [701, 146] on span "Vendor" at bounding box center [689, 142] width 23 height 12
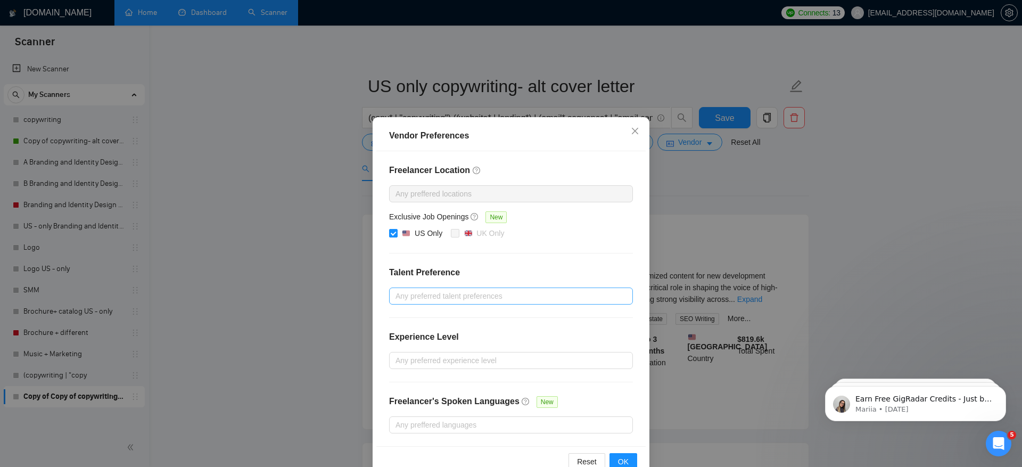
scroll to position [23, 0]
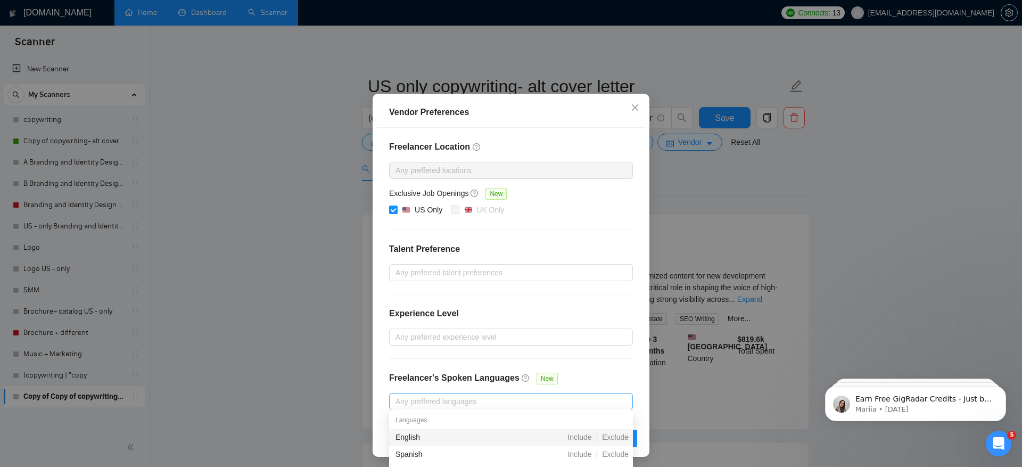
click at [456, 398] on div at bounding box center [506, 401] width 228 height 13
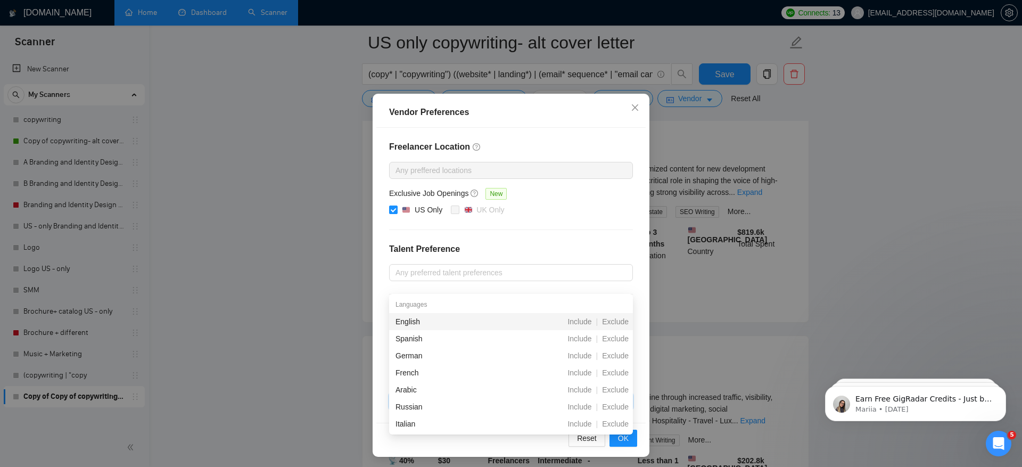
scroll to position [120, 0]
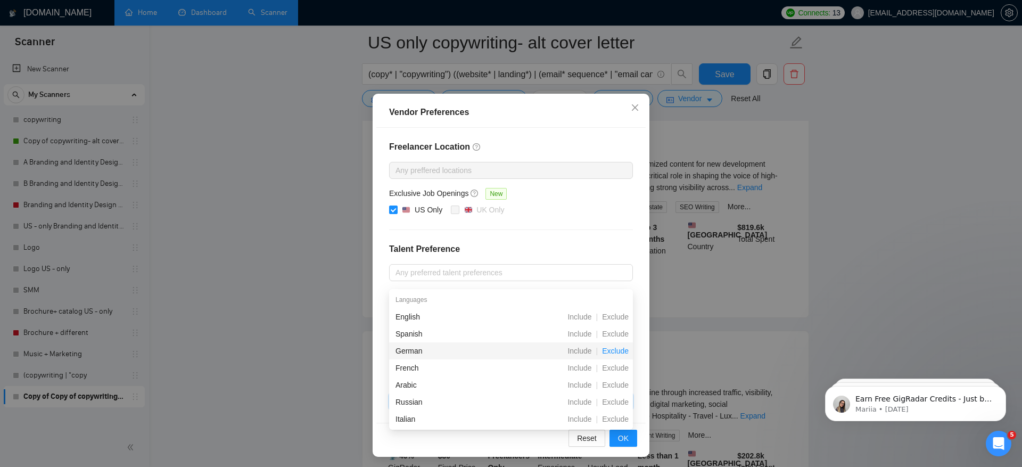
click at [619, 349] on span "Exclude" at bounding box center [615, 351] width 35 height 9
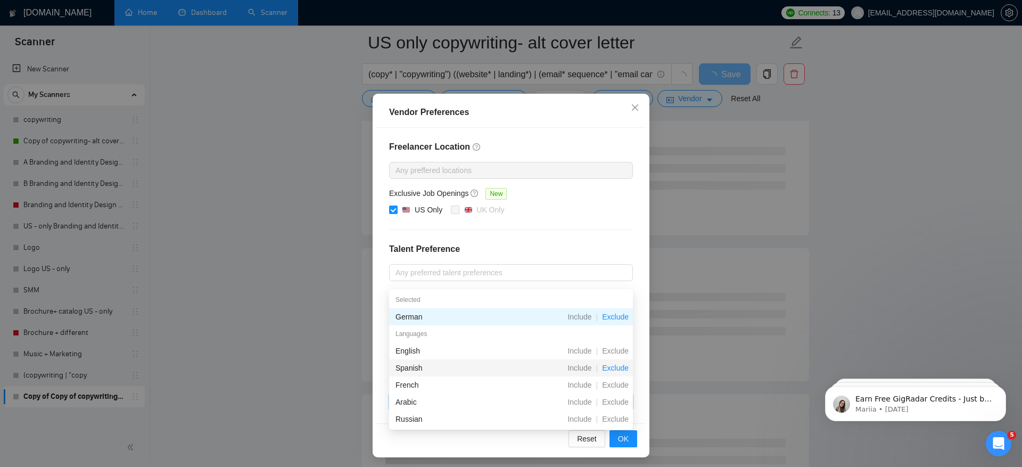
click at [620, 364] on span "Exclude" at bounding box center [615, 368] width 35 height 9
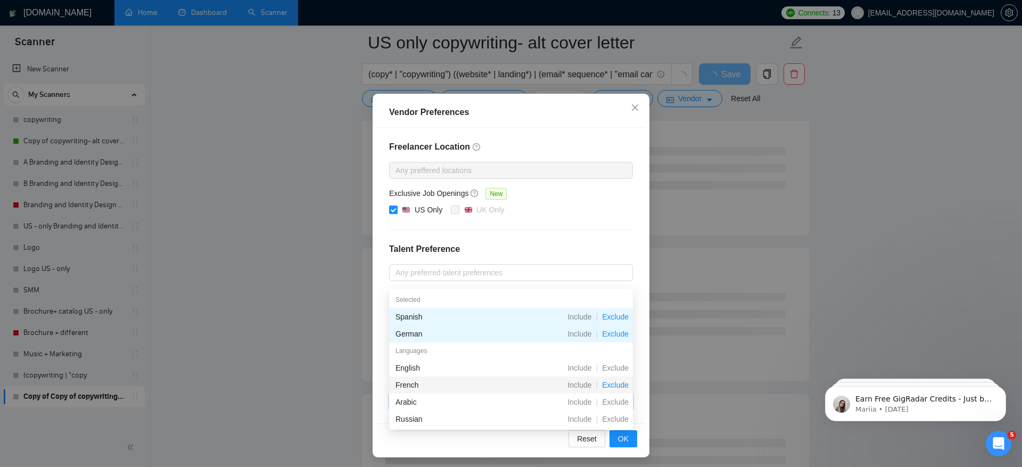
click at [618, 384] on span "Exclude" at bounding box center [615, 385] width 35 height 9
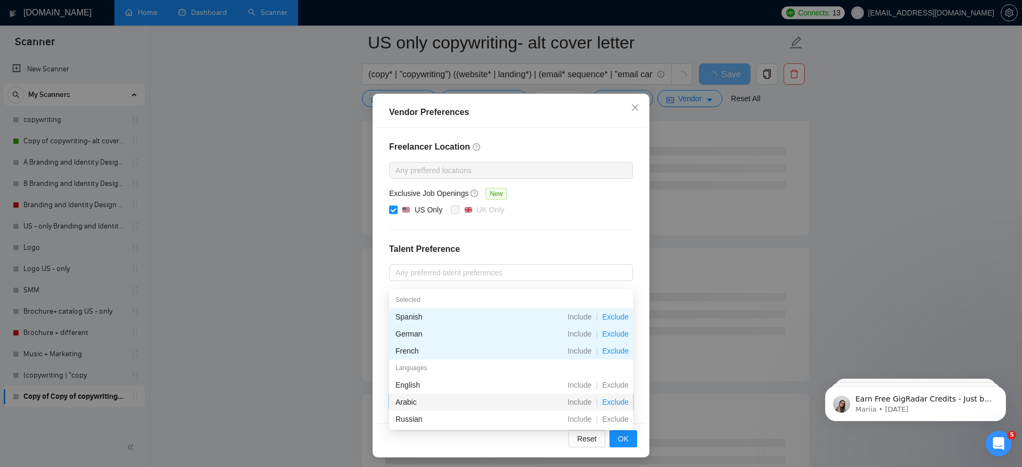
click at [619, 403] on span "Exclude" at bounding box center [615, 402] width 35 height 9
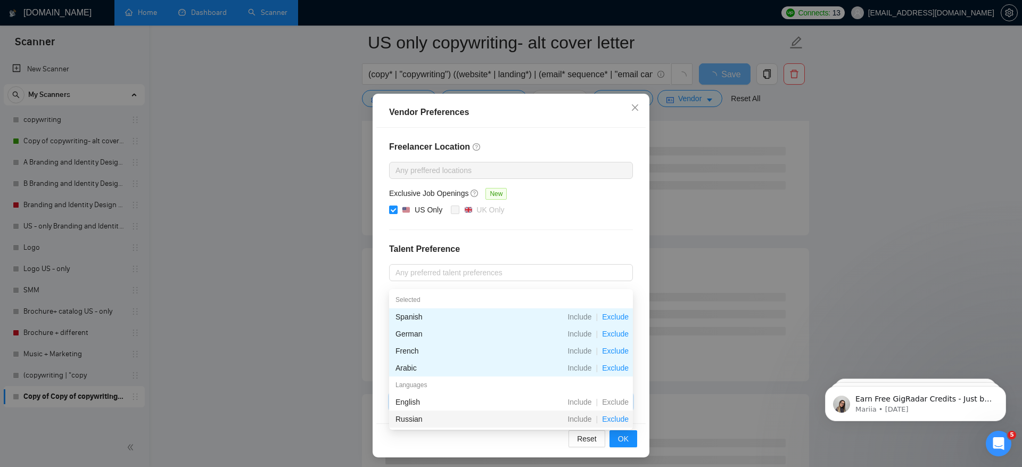
click at [620, 417] on span "Exclude" at bounding box center [615, 419] width 35 height 9
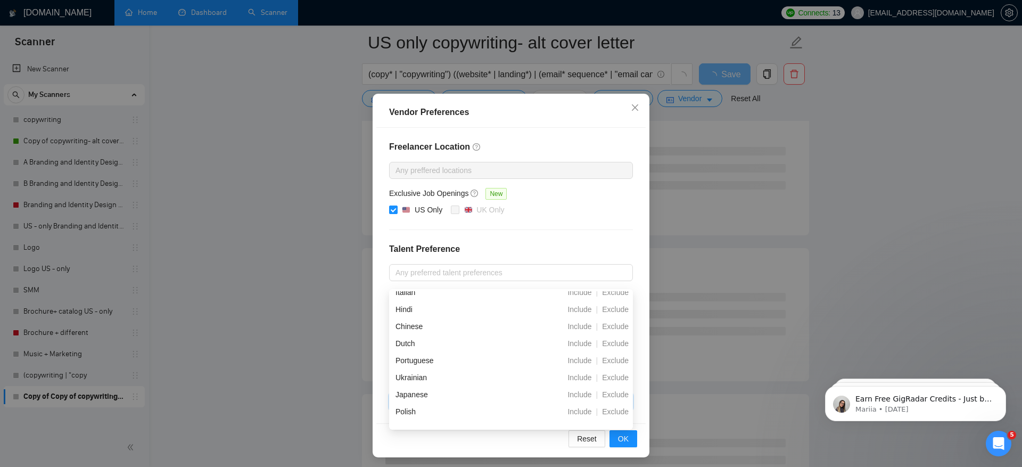
scroll to position [144, 0]
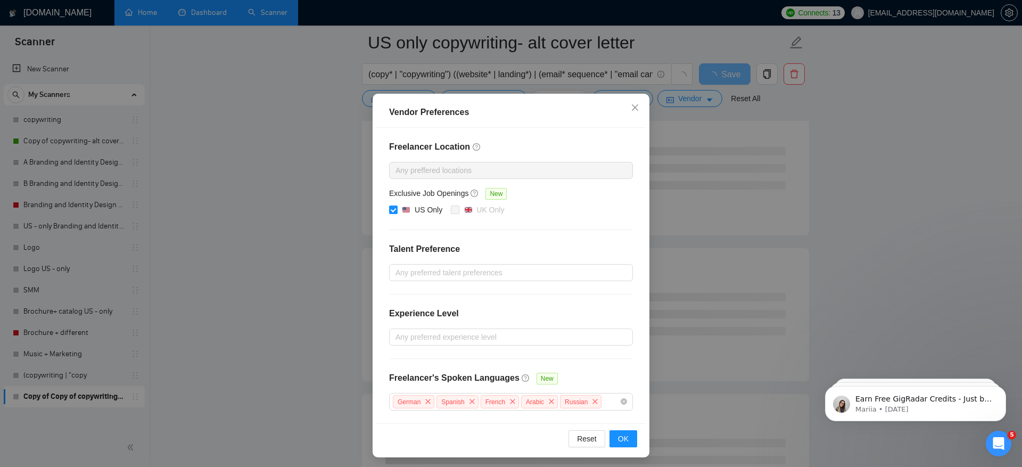
click at [486, 443] on div "Reset OK" at bounding box center [510, 438] width 269 height 30
click at [627, 433] on span "OK" at bounding box center [623, 439] width 11 height 12
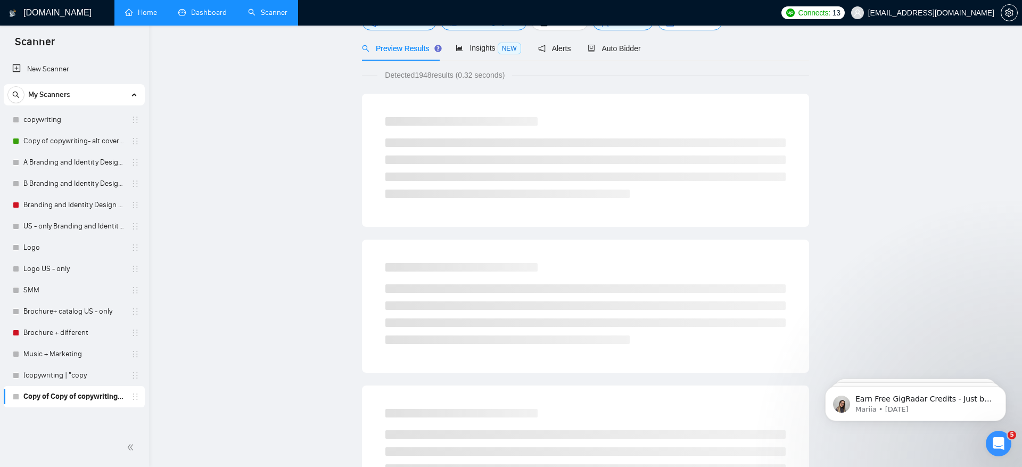
scroll to position [0, 0]
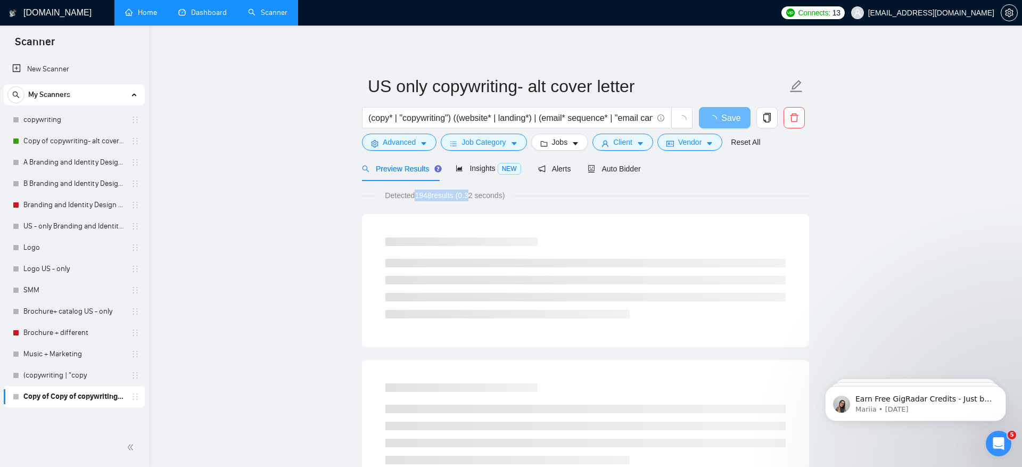
drag, startPoint x: 415, startPoint y: 193, endPoint x: 479, endPoint y: 193, distance: 63.9
click at [479, 193] on span "Detected 1948 results (0.32 seconds)" at bounding box center [444, 196] width 135 height 12
click at [572, 142] on button "Jobs" at bounding box center [559, 142] width 57 height 17
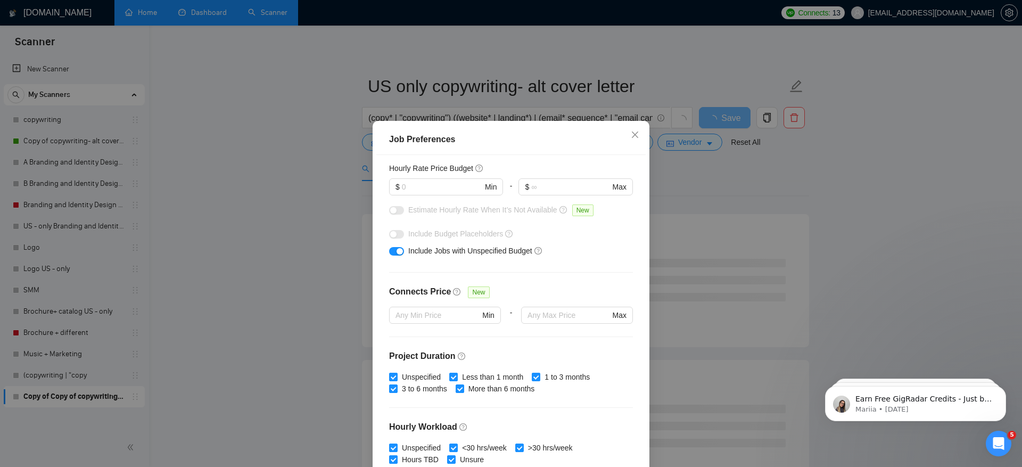
scroll to position [130, 0]
click at [694, 176] on div "Job Preferences Budget Project Type All Fixed Price Hourly Rate Fixed Price Bud…" at bounding box center [511, 233] width 1022 height 467
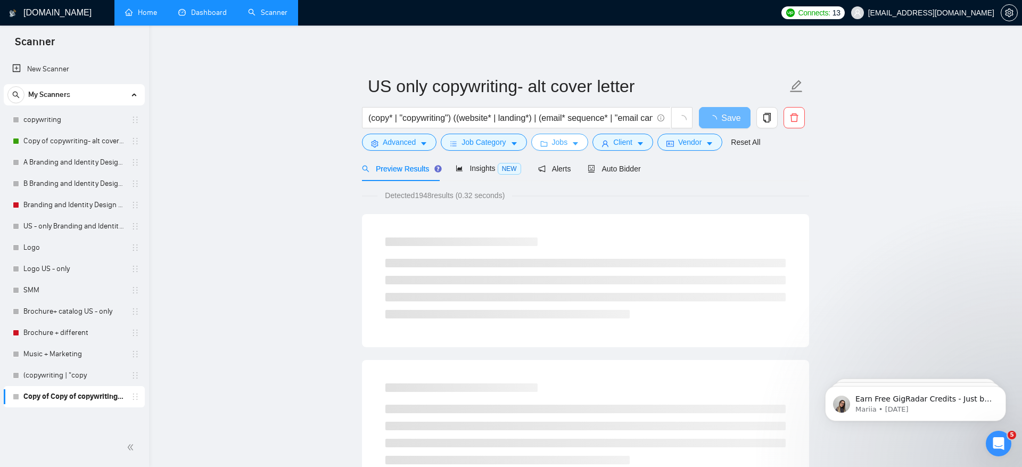
click at [572, 139] on button "Jobs" at bounding box center [559, 142] width 57 height 17
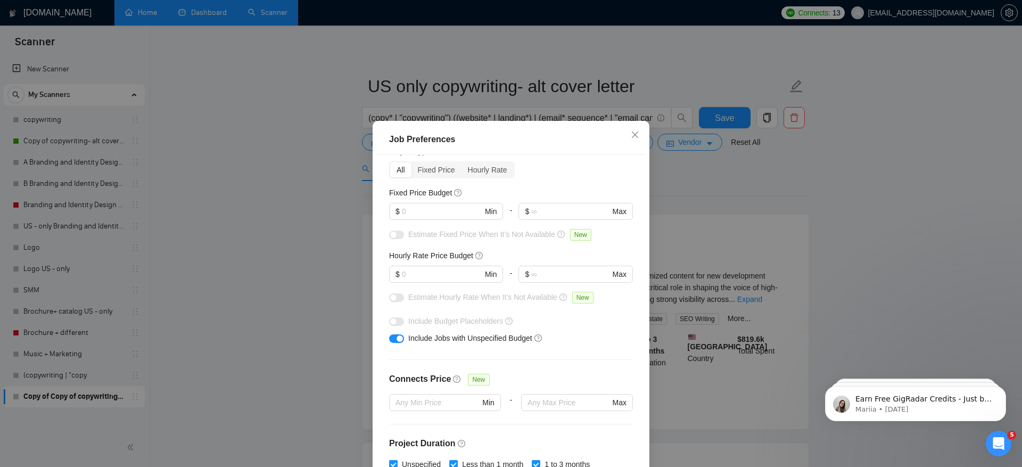
scroll to position [0, 0]
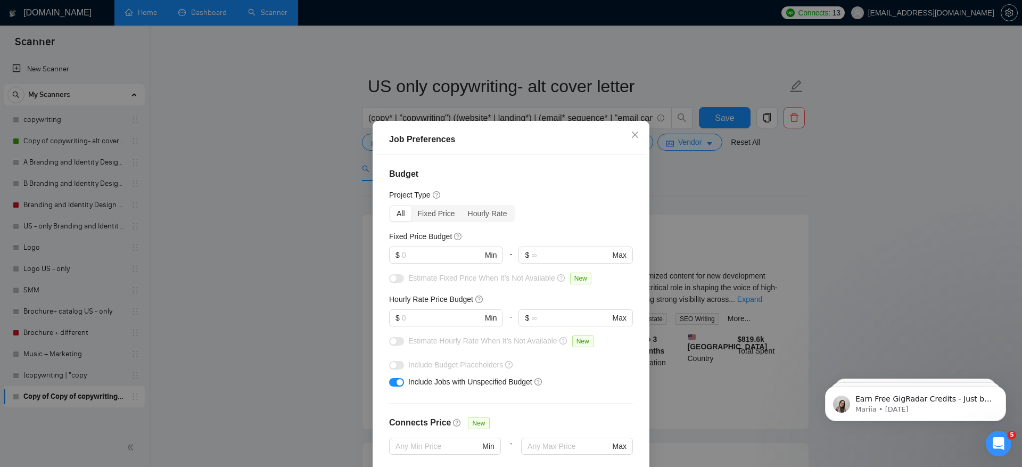
click at [704, 198] on div "Job Preferences Budget Project Type All Fixed Price Hourly Rate Fixed Price Bud…" at bounding box center [511, 233] width 1022 height 467
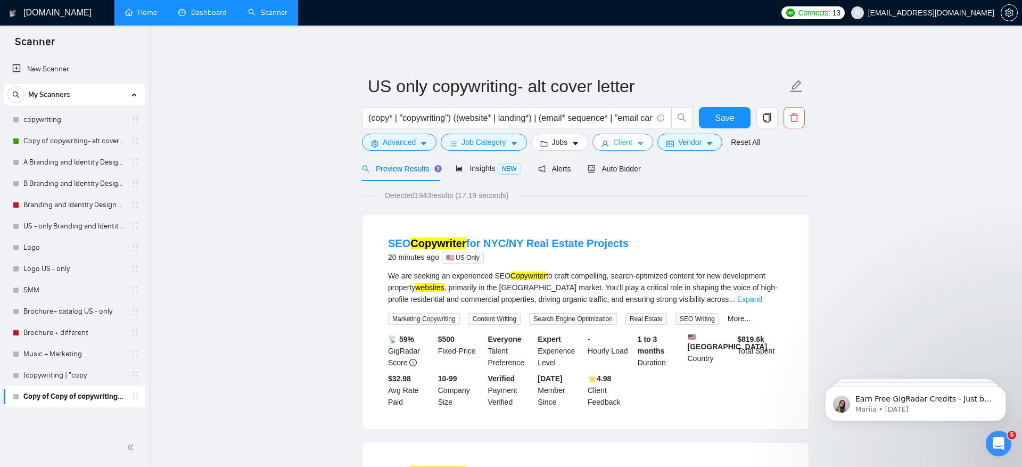
click at [632, 139] on span "Client" at bounding box center [622, 142] width 19 height 12
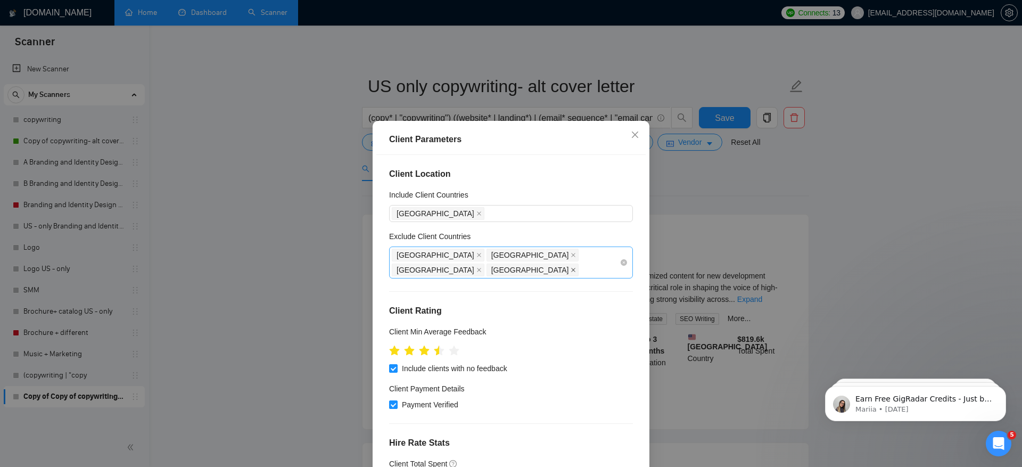
click at [571, 267] on icon "close" at bounding box center [573, 269] width 5 height 5
click at [482, 267] on icon "close" at bounding box center [478, 269] width 5 height 5
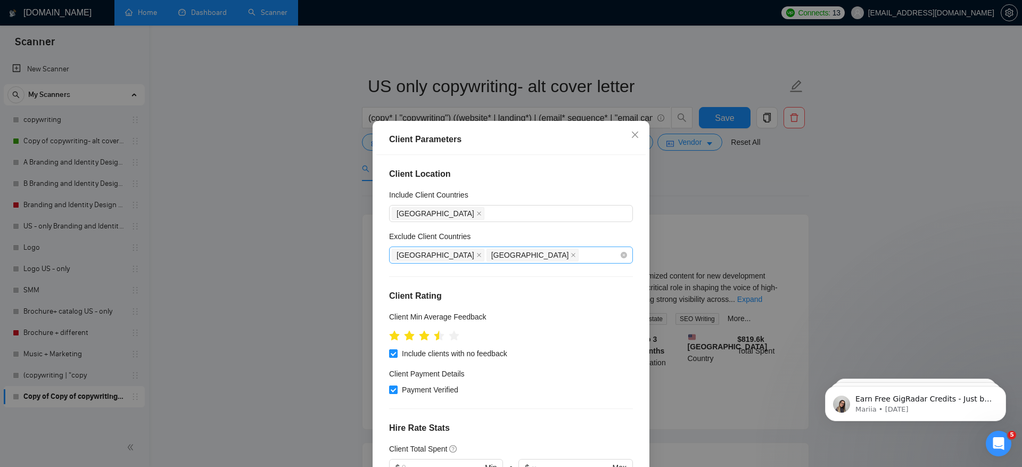
click at [487, 253] on span "[GEOGRAPHIC_DATA]" at bounding box center [533, 255] width 93 height 13
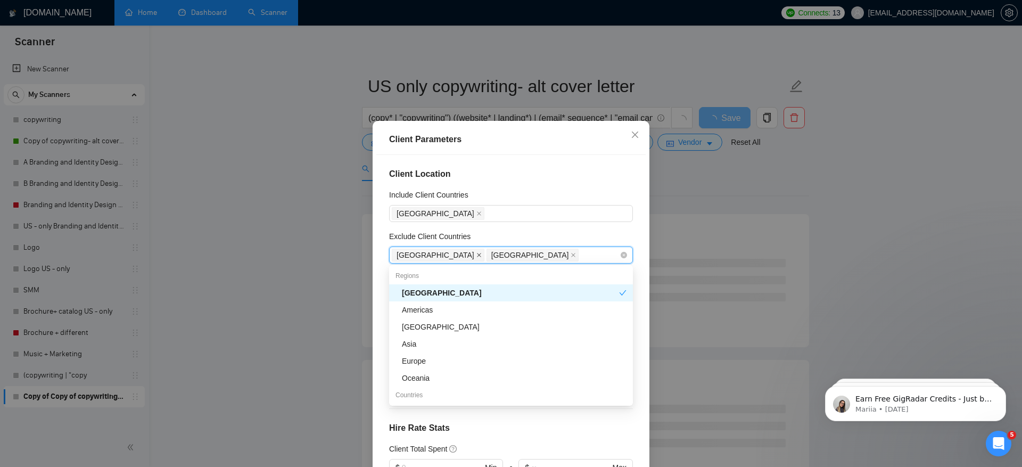
click at [476, 254] on icon "close" at bounding box center [478, 254] width 5 height 5
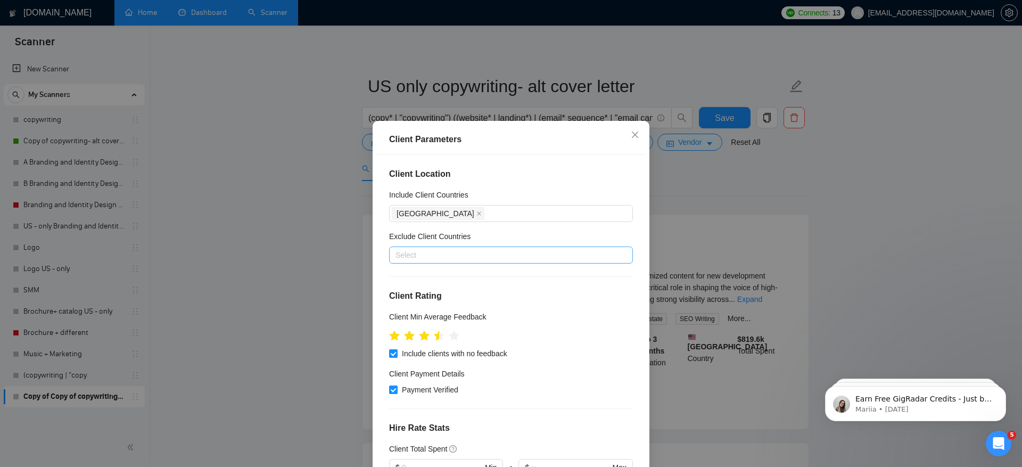
click at [554, 174] on h4 "Client Location" at bounding box center [511, 174] width 244 height 13
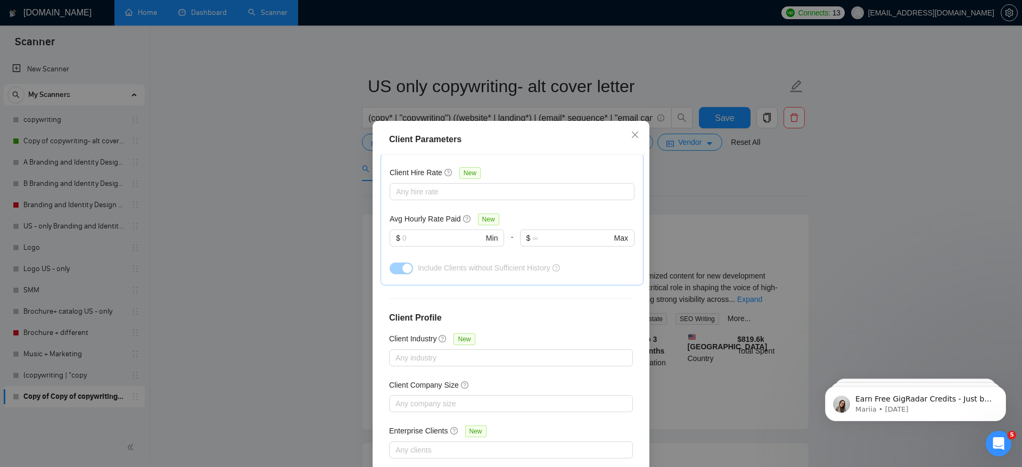
scroll to position [61, 0]
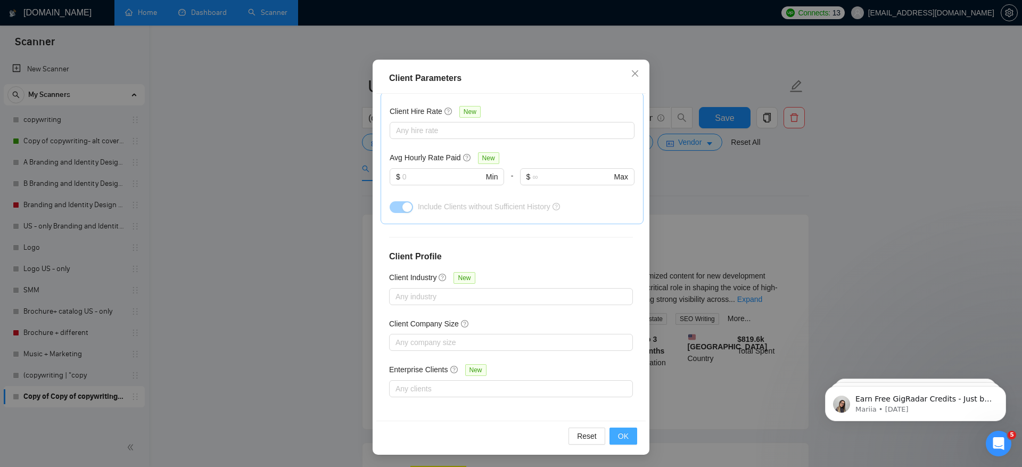
click at [624, 433] on span "OK" at bounding box center [623, 436] width 11 height 12
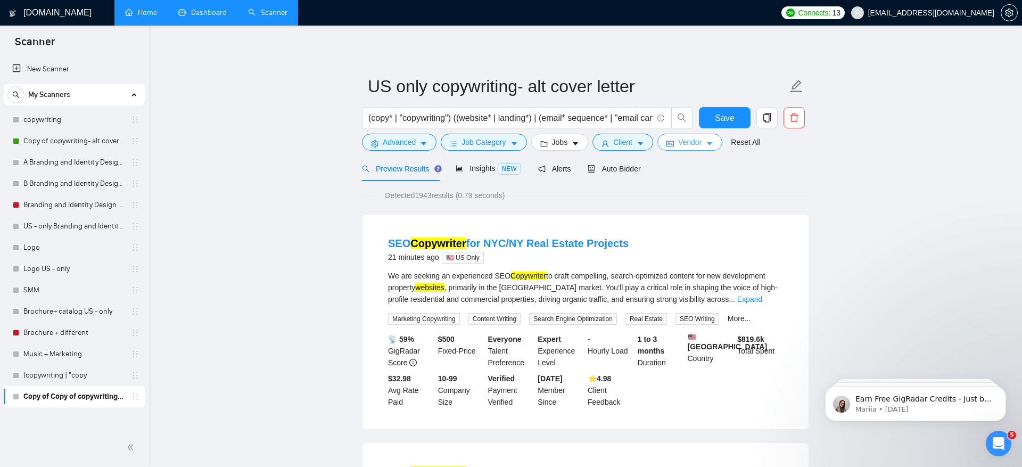
click at [702, 146] on span "Vendor" at bounding box center [689, 142] width 23 height 12
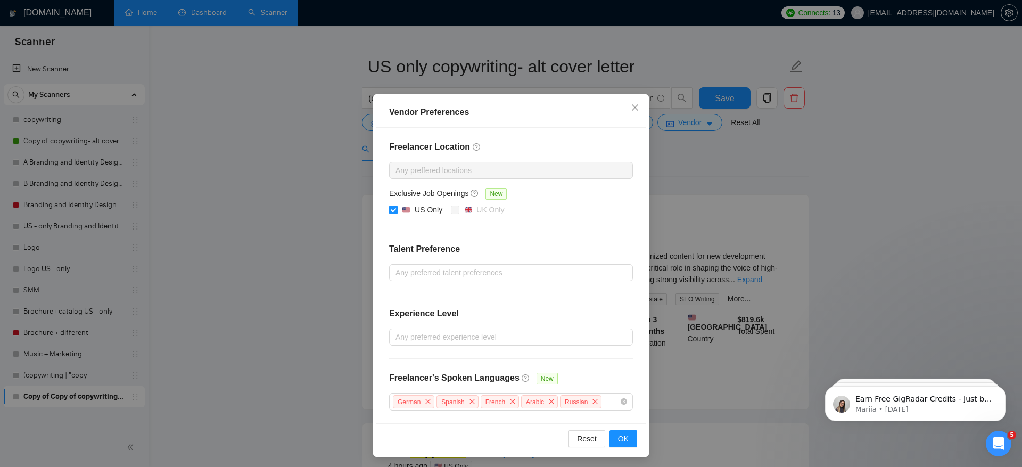
scroll to position [20, 0]
click at [756, 168] on div "Vendor Preferences Freelancer Location Any preffered locations Exclusive Job Op…" at bounding box center [511, 233] width 1022 height 467
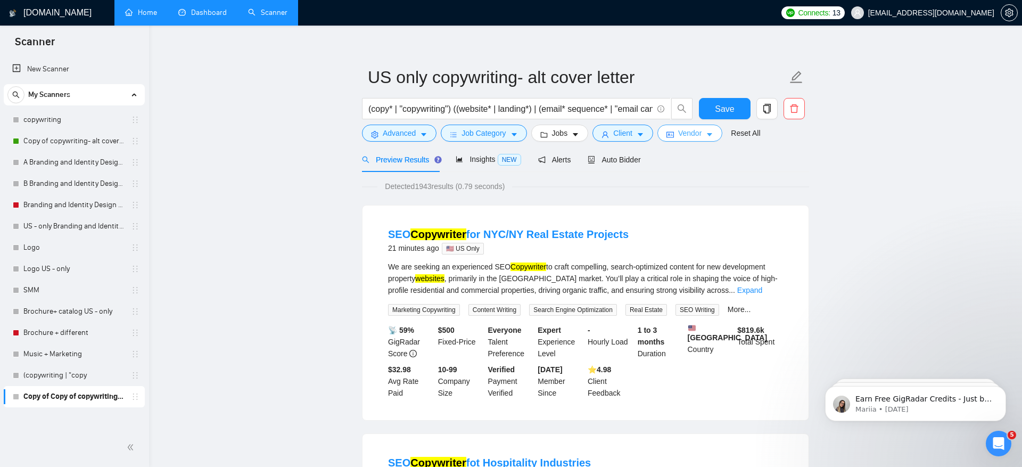
scroll to position [0, 0]
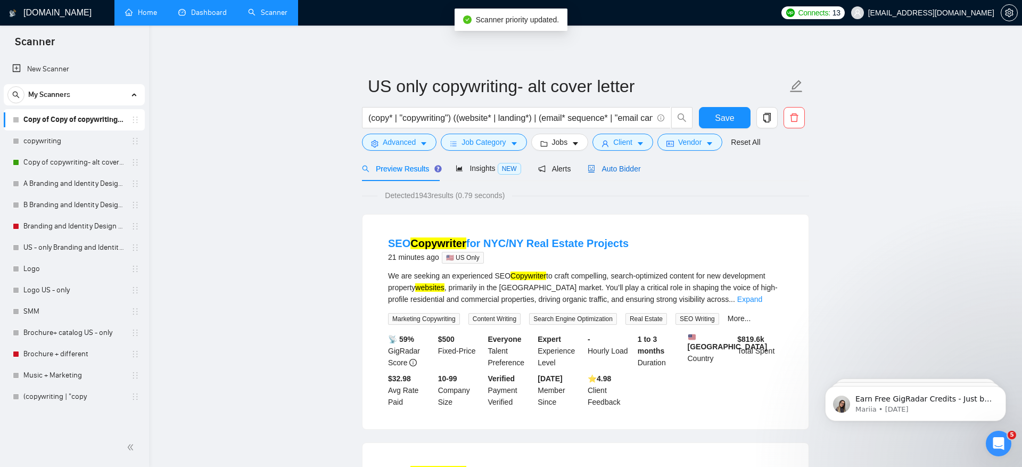
click at [625, 167] on span "Auto Bidder" at bounding box center [614, 168] width 53 height 9
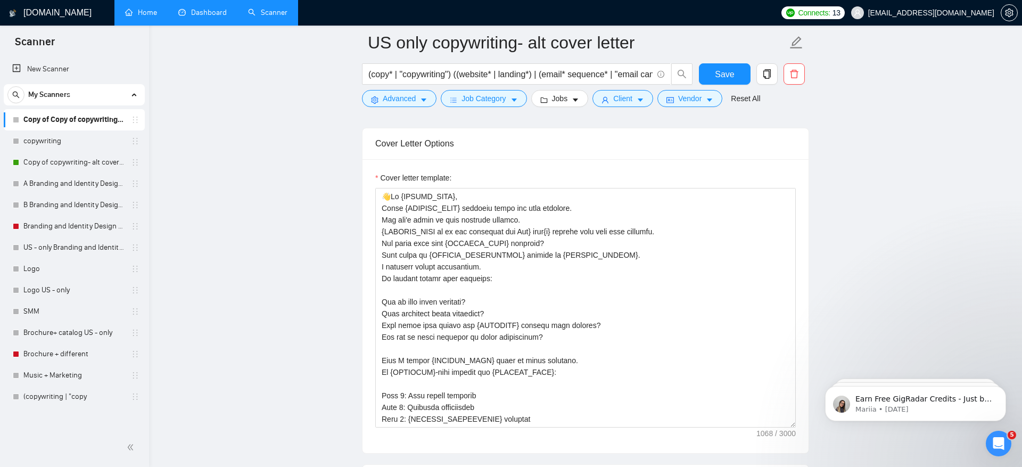
scroll to position [1125, 0]
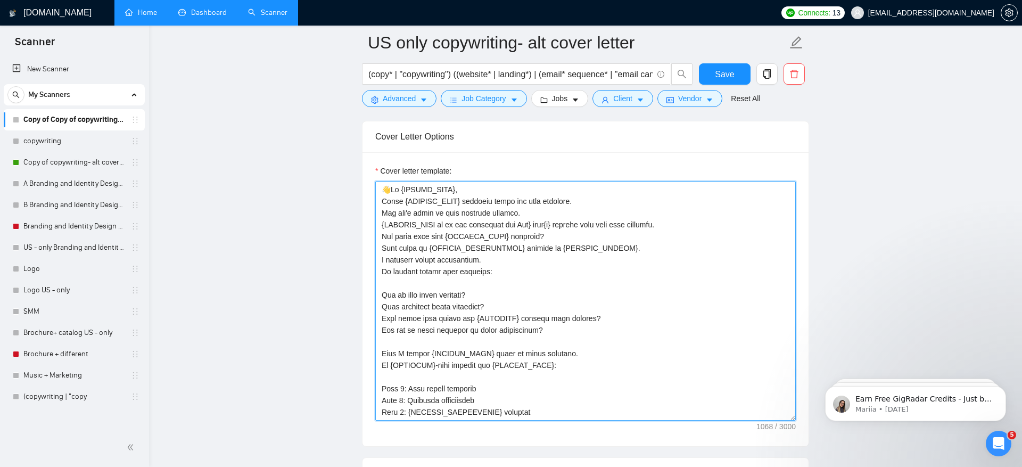
click at [402, 183] on textarea "Cover letter template:" at bounding box center [585, 301] width 421 height 240
click at [479, 181] on textarea "Cover letter template:" at bounding box center [585, 301] width 421 height 240
click at [602, 250] on textarea "Cover letter template:" at bounding box center [585, 301] width 421 height 240
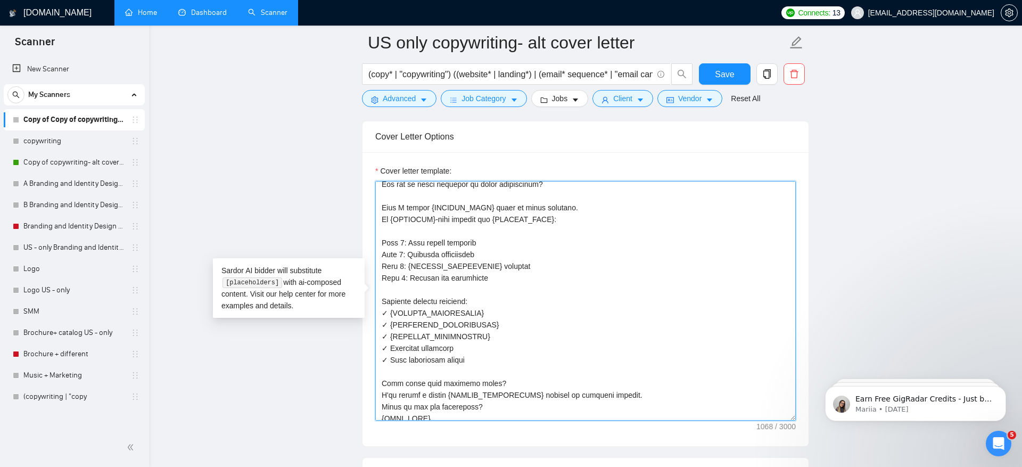
scroll to position [152, 0]
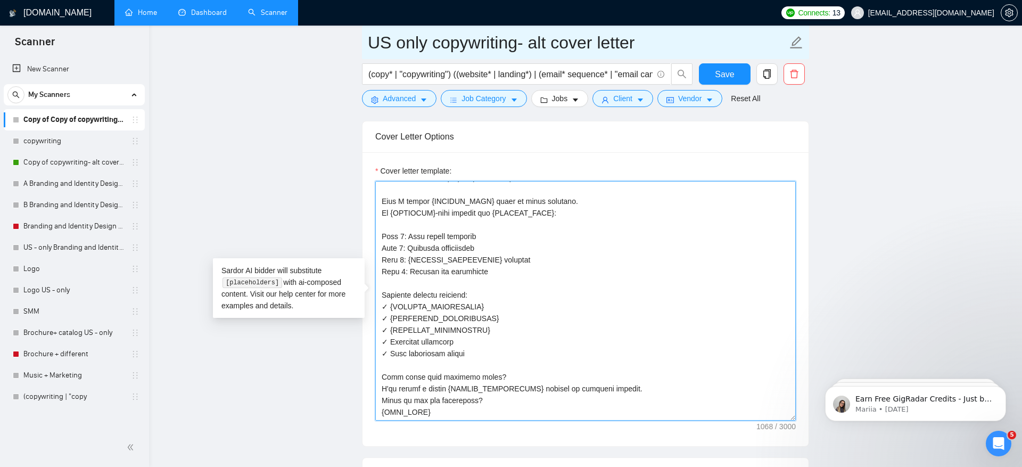
type textarea "👋Lo [IPSUMD_SITA], Conse {ADIPISC_ELIT} seddoeiu tempo inc utla etdolore. Mag a…"
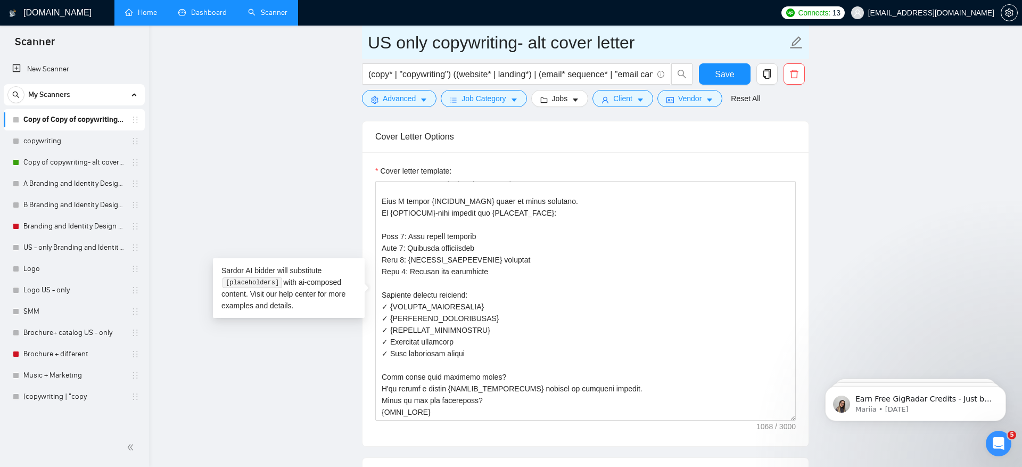
click at [366, 48] on span "US only copywriting- alt cover letter" at bounding box center [585, 43] width 447 height 34
click at [368, 48] on input "US only copywriting- alt cover letter" at bounding box center [577, 42] width 419 height 27
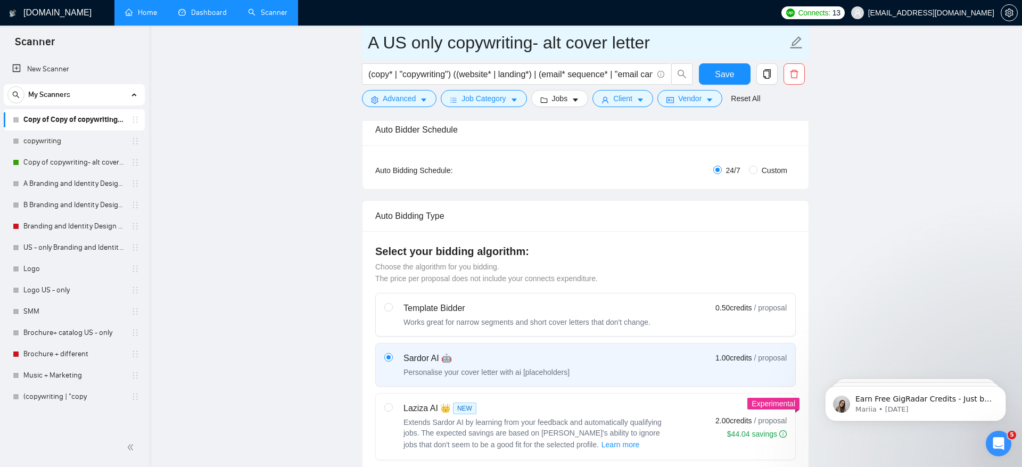
scroll to position [162, 0]
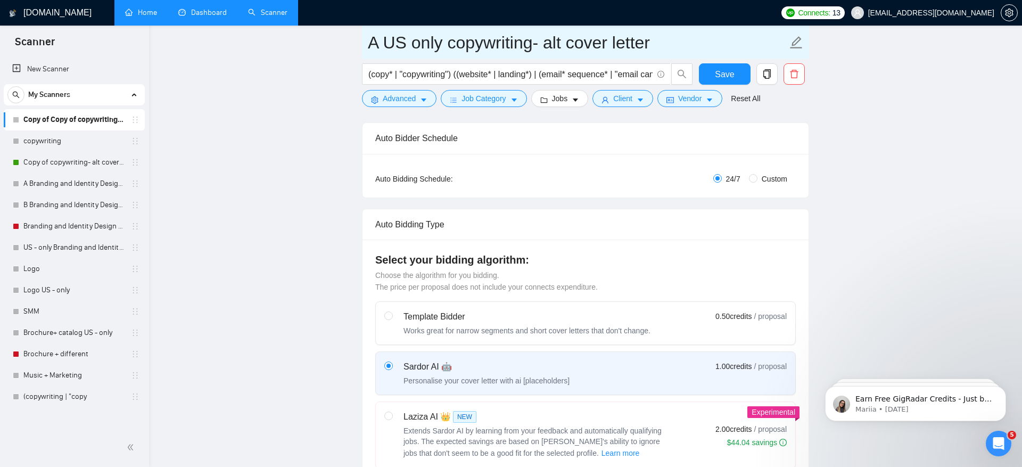
type input "A US only copywriting- alt cover letter"
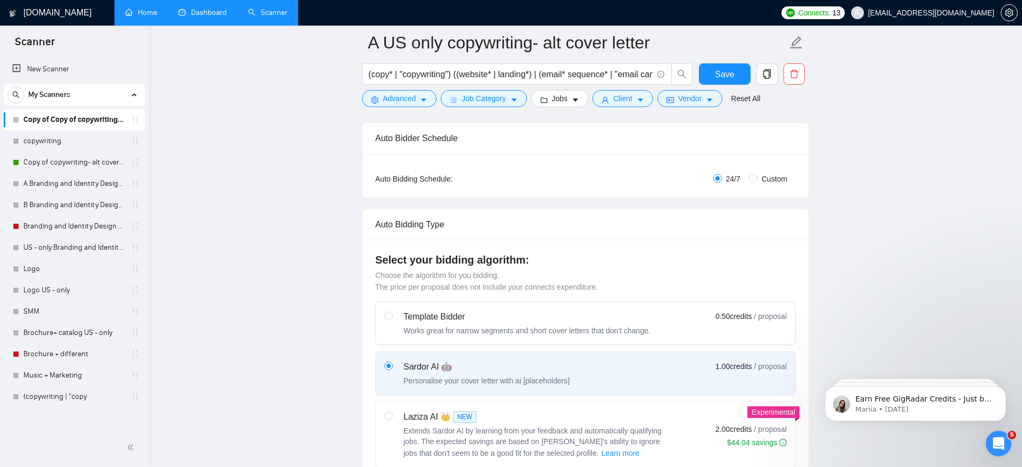
click at [764, 177] on span "Custom" at bounding box center [775, 179] width 34 height 12
click at [758, 177] on input "Custom" at bounding box center [753, 178] width 9 height 9
radio input "true"
radio input "false"
checkbox input "true"
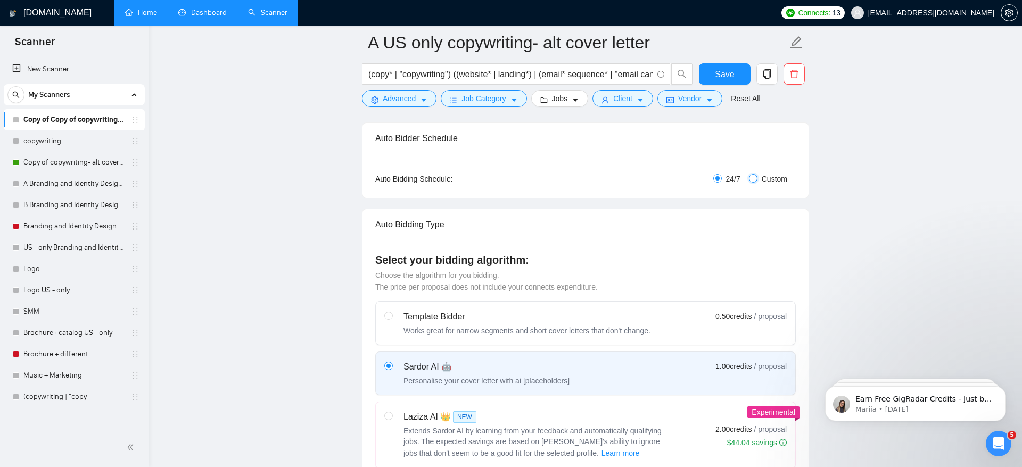
checkbox input "true"
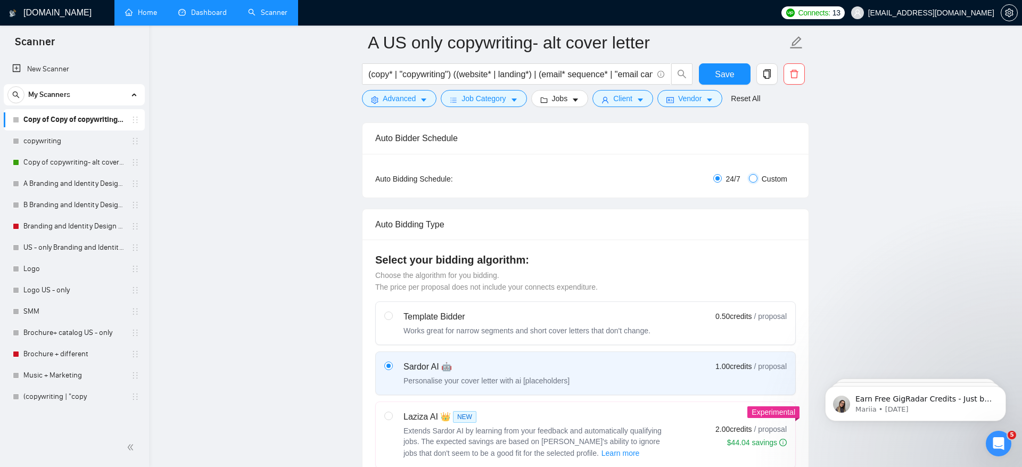
checkbox input "true"
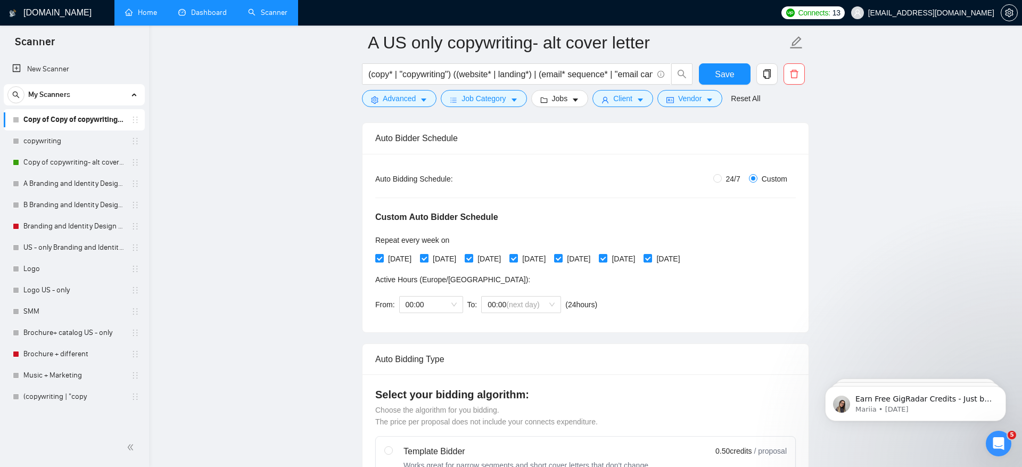
click at [433, 259] on span "[DATE]" at bounding box center [445, 259] width 32 height 12
click at [427, 259] on input "[DATE]" at bounding box center [423, 257] width 7 height 7
checkbox input "false"
click at [550, 253] on span "[DATE]" at bounding box center [534, 259] width 32 height 12
click at [517, 254] on input "[DATE]" at bounding box center [512, 257] width 7 height 7
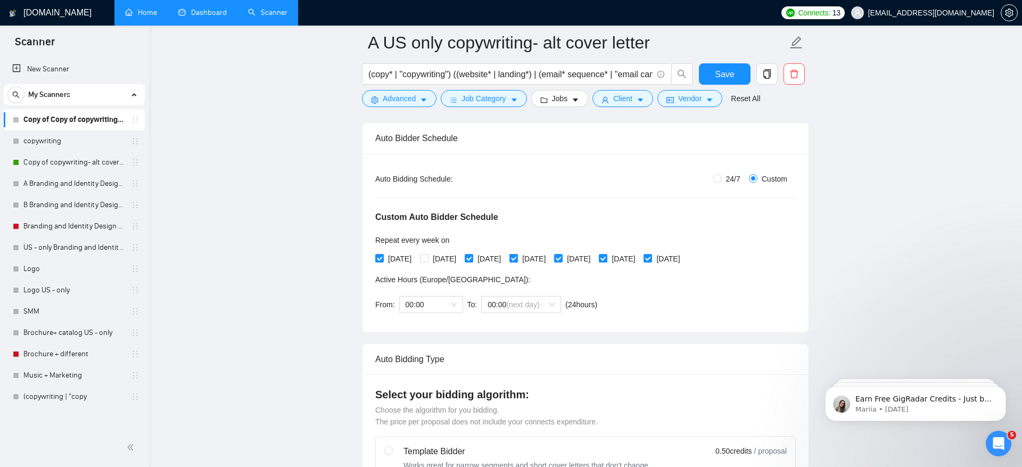
checkbox input "false"
click at [639, 253] on span "[DATE]" at bounding box center [623, 259] width 32 height 12
click at [606, 254] on input "[DATE]" at bounding box center [602, 257] width 7 height 7
checkbox input "false"
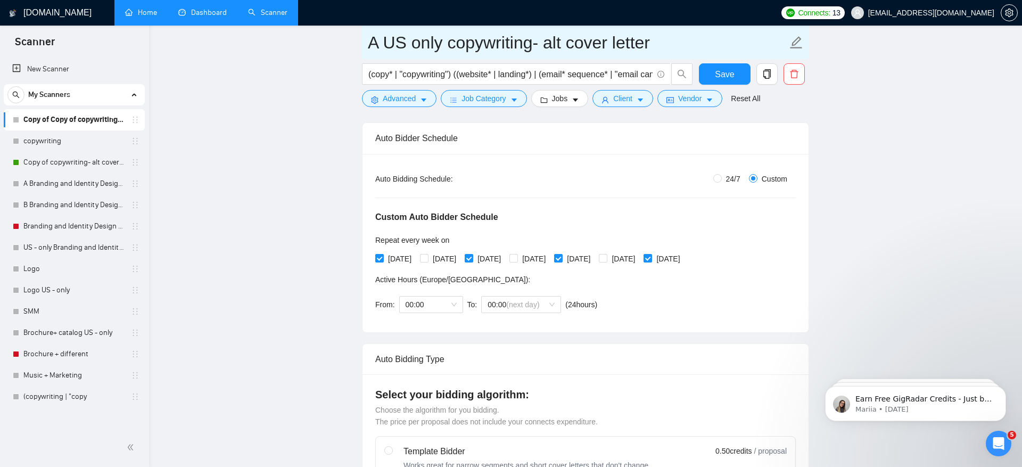
click at [380, 36] on input "A US only copywriting- alt cover letter" at bounding box center [577, 42] width 419 height 27
click at [376, 38] on input "Aold US only copywriting- alt cover letter" at bounding box center [577, 42] width 419 height 27
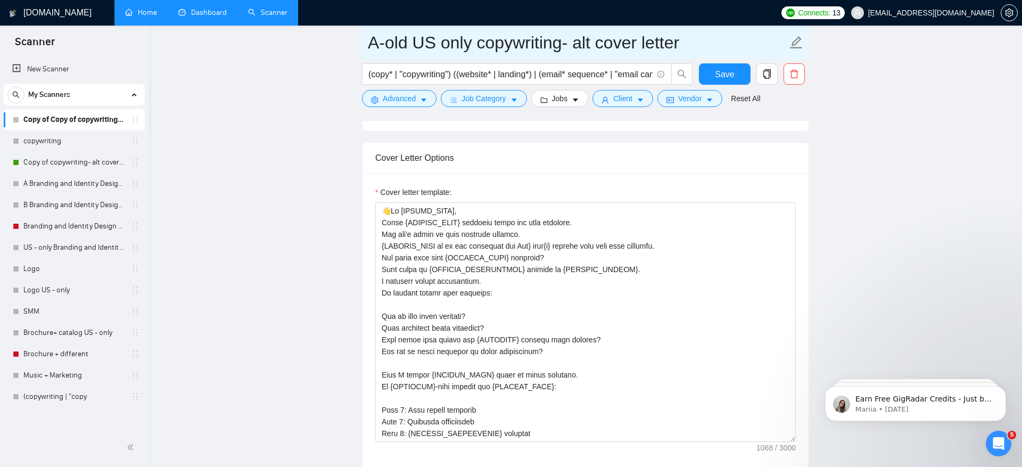
scroll to position [1152, 0]
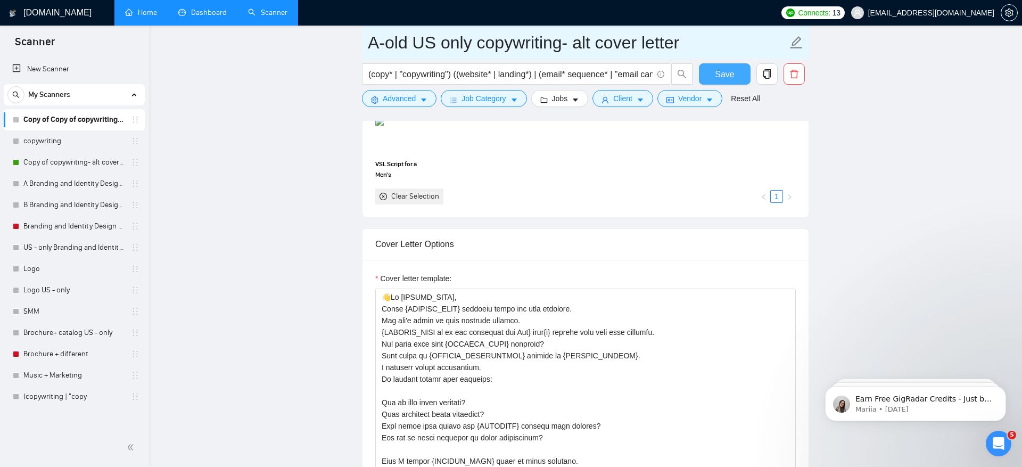
type input "A-old US only copywriting- alt cover letter"
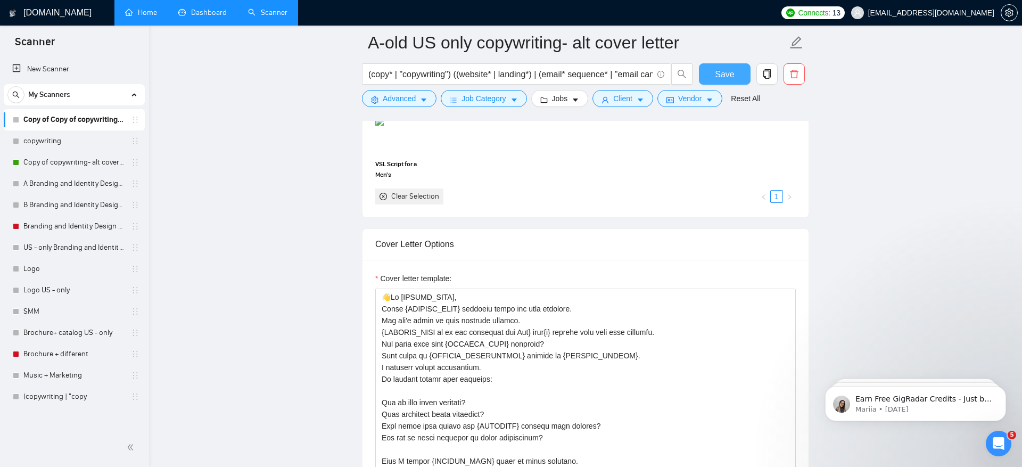
click at [718, 71] on span "Save" at bounding box center [724, 74] width 19 height 13
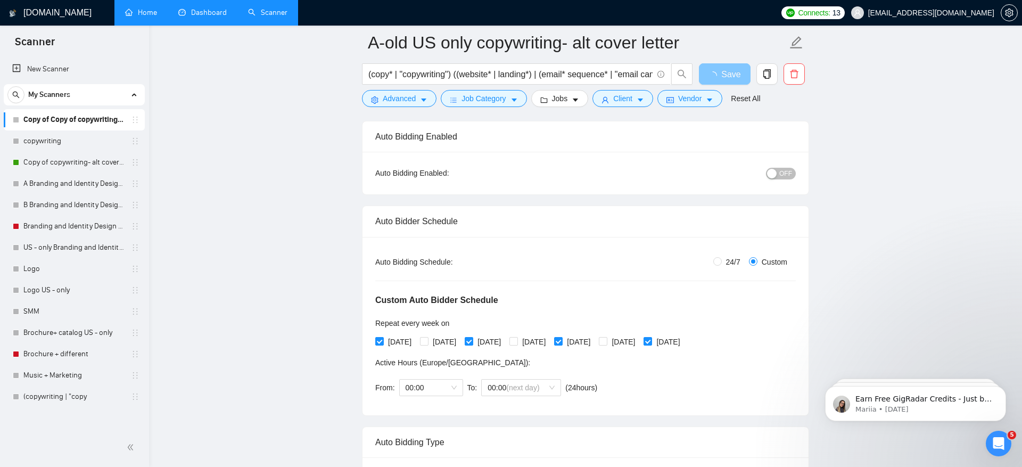
scroll to position [56, 0]
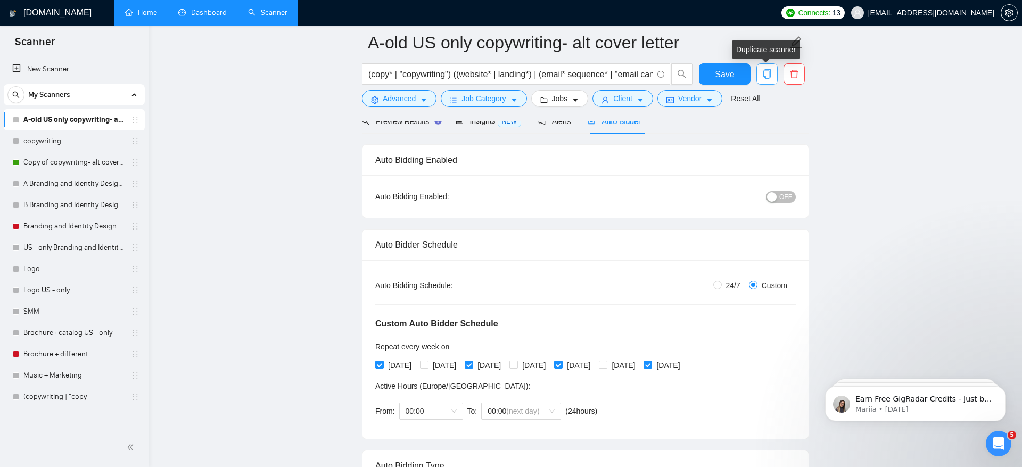
click at [770, 76] on icon "copy" at bounding box center [766, 74] width 7 height 10
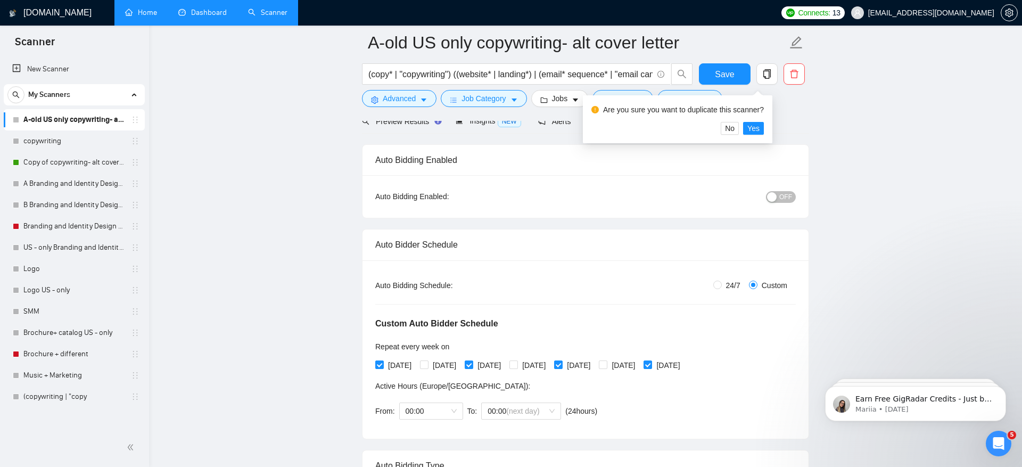
click at [203, 11] on link "Dashboard" at bounding box center [202, 12] width 48 height 9
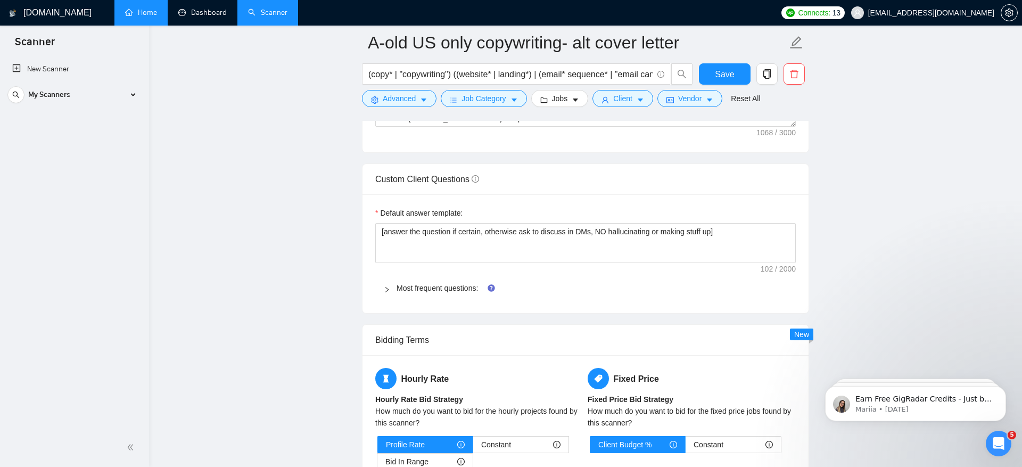
scroll to position [1552, 0]
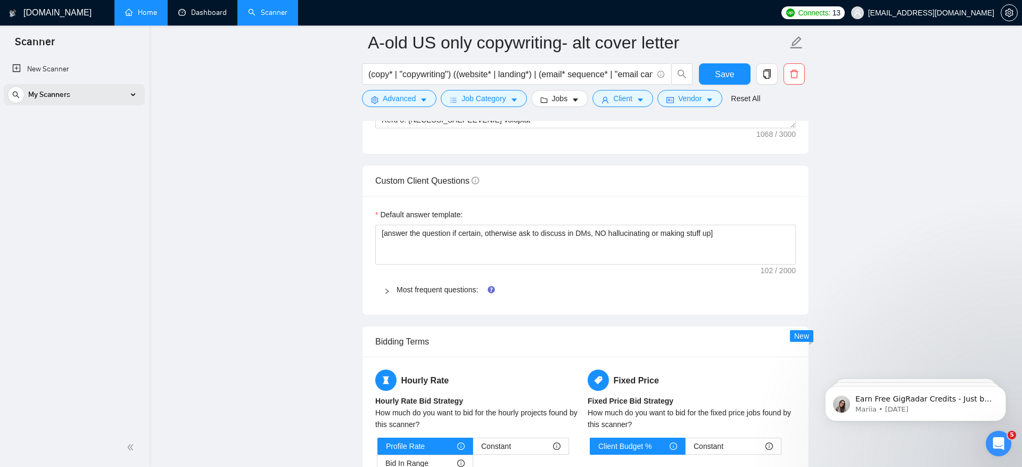
click at [105, 100] on div "My Scanners" at bounding box center [74, 94] width 134 height 21
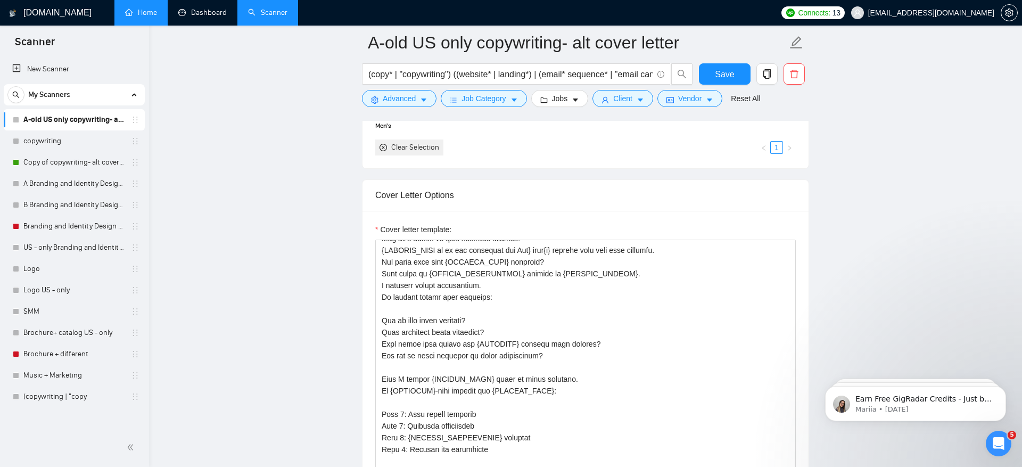
scroll to position [22, 0]
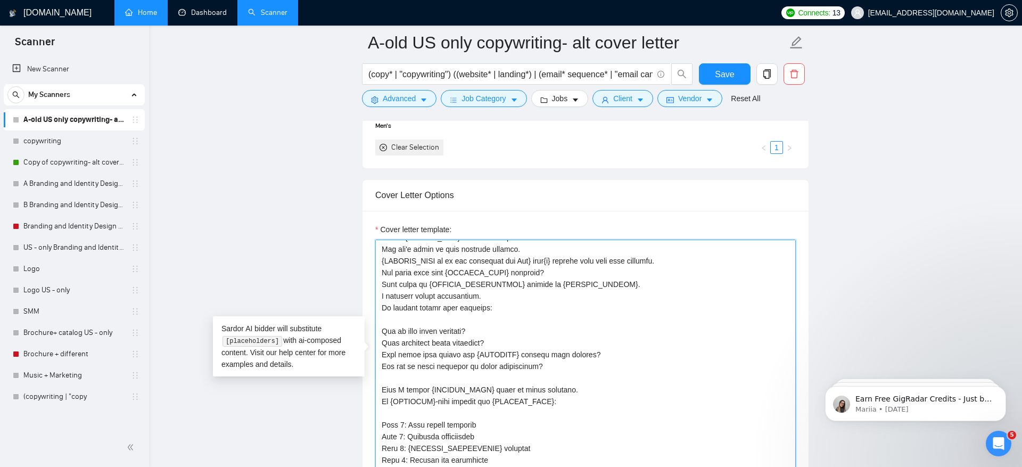
drag, startPoint x: 506, startPoint y: 267, endPoint x: 530, endPoint y: 267, distance: 24.5
click at [530, 267] on textarea "Cover letter template:" at bounding box center [585, 360] width 421 height 240
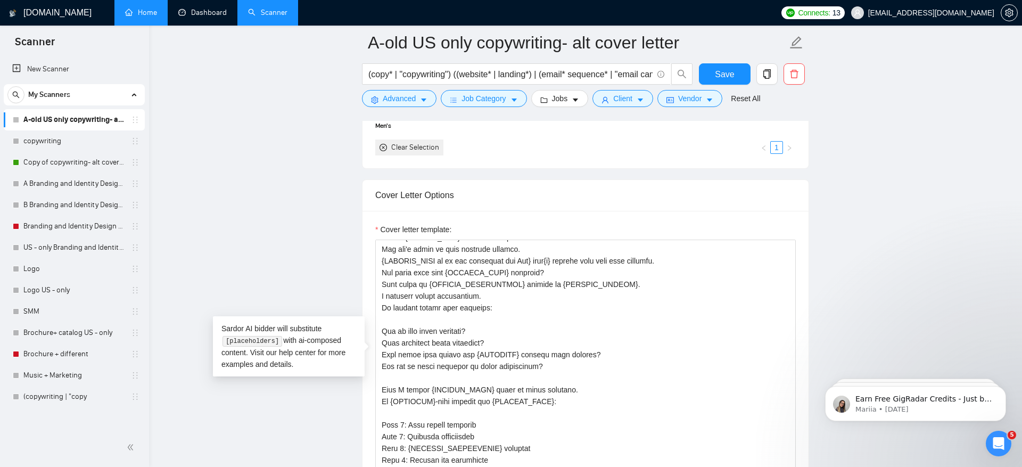
click at [317, 194] on main "A-old US only copywriting- alt cover letter (copy* | "copywriting") ((website* …" at bounding box center [585, 327] width 839 height 2971
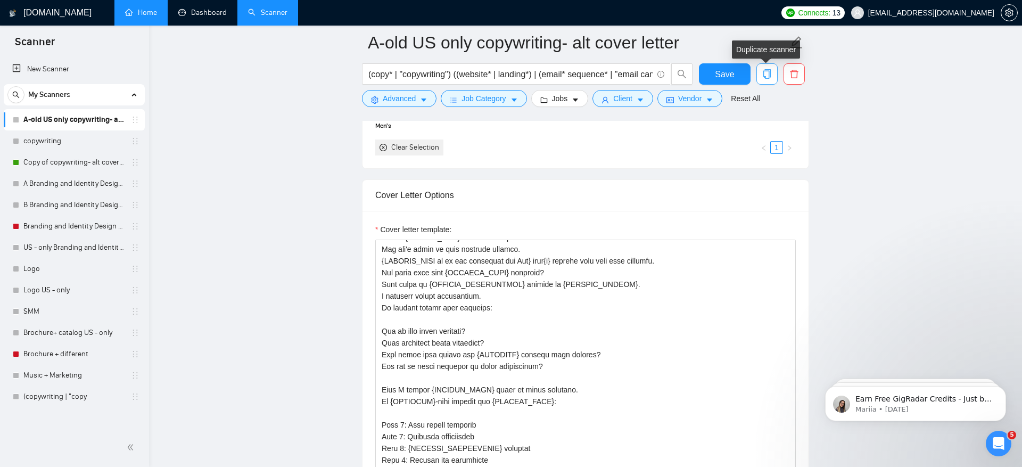
click at [770, 71] on icon "copy" at bounding box center [766, 74] width 7 height 10
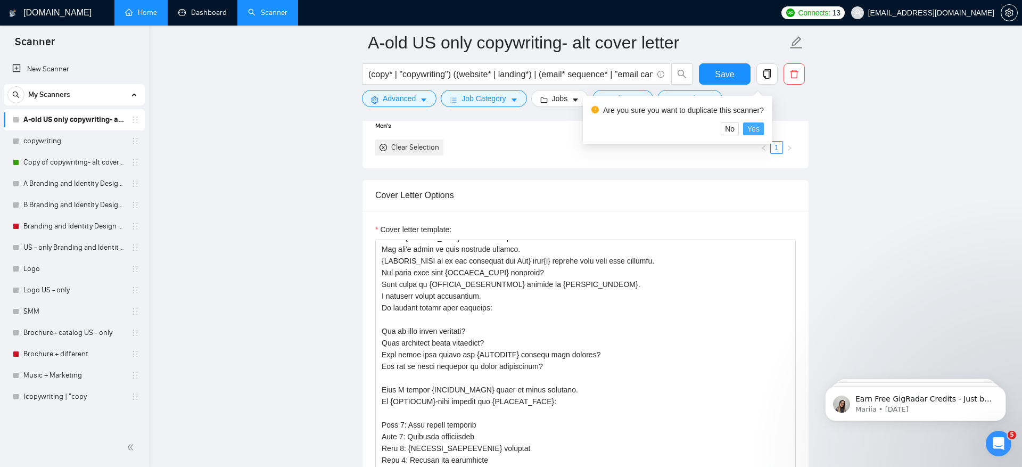
click at [760, 128] on span "Yes" at bounding box center [753, 129] width 12 height 12
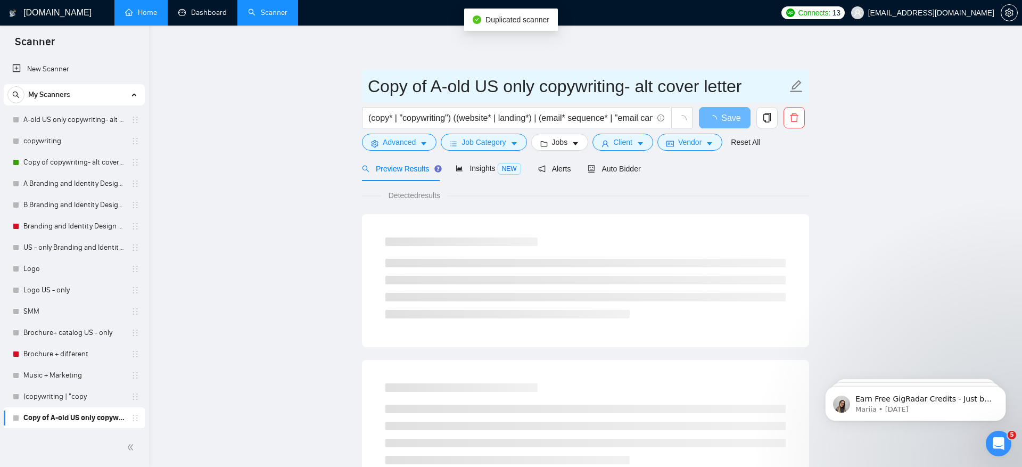
drag, startPoint x: 441, startPoint y: 85, endPoint x: 304, endPoint y: 84, distance: 136.8
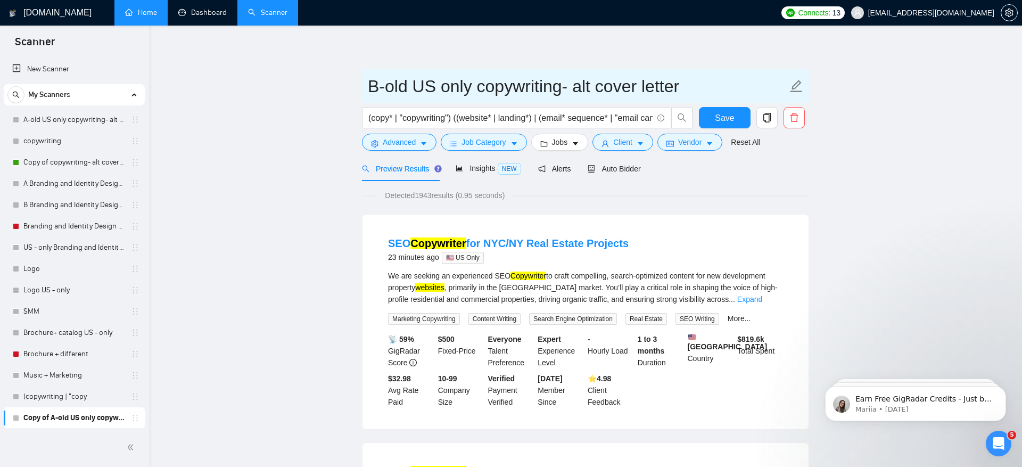
drag, startPoint x: 405, startPoint y: 90, endPoint x: 386, endPoint y: 90, distance: 19.2
click at [386, 90] on input "B-old US only copywriting- alt cover letter" at bounding box center [577, 86] width 419 height 27
type input "B-new US only copywriting- alt cover letter"
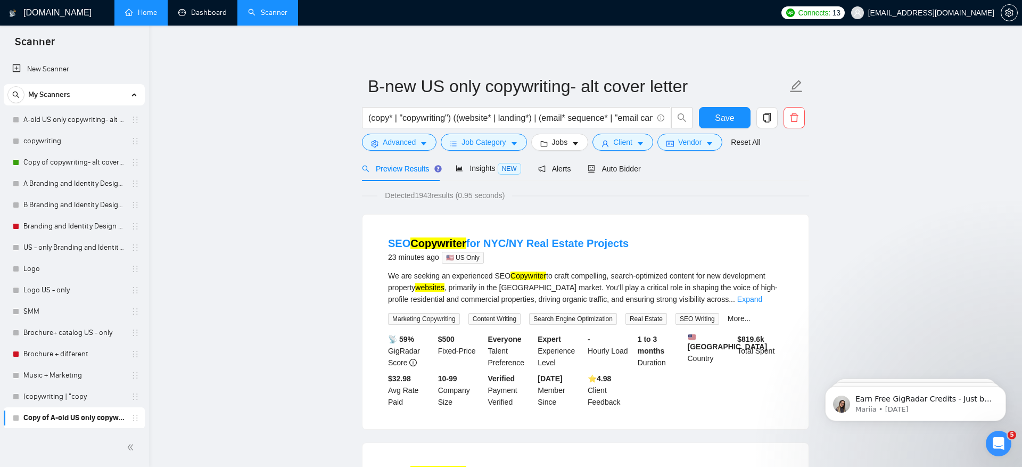
click at [780, 180] on div "Preview Results Insights NEW Alerts Auto Bidder" at bounding box center [585, 168] width 447 height 25
click at [600, 163] on div "Auto Bidder" at bounding box center [614, 169] width 53 height 12
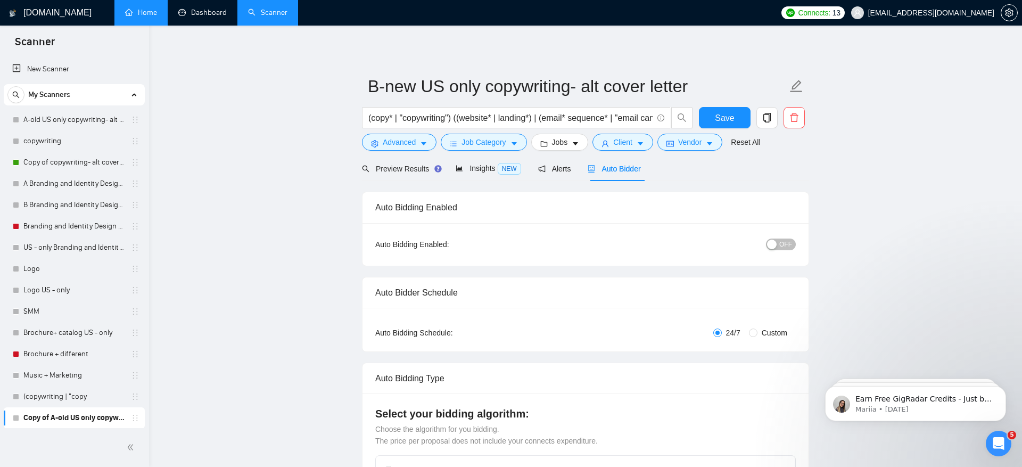
radio input "false"
radio input "true"
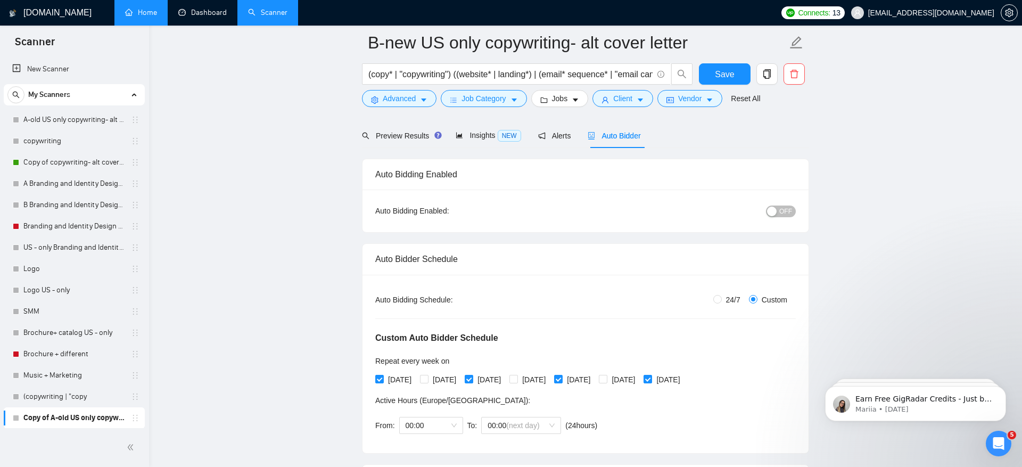
scroll to position [234, 0]
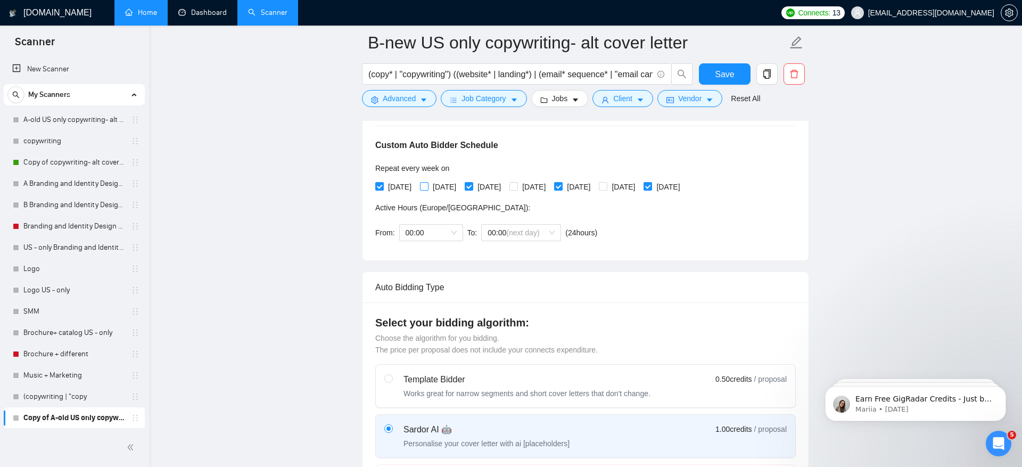
click at [439, 191] on span "[DATE]" at bounding box center [445, 187] width 32 height 12
click at [427, 190] on input "[DATE]" at bounding box center [423, 185] width 7 height 7
checkbox input "true"
click at [369, 192] on div "Auto Bidding Type: Automated (recommended) Semi-automated Auto Bidding Schedule…" at bounding box center [586, 171] width 446 height 178
click at [383, 190] on label "[DATE]" at bounding box center [395, 187] width 40 height 12
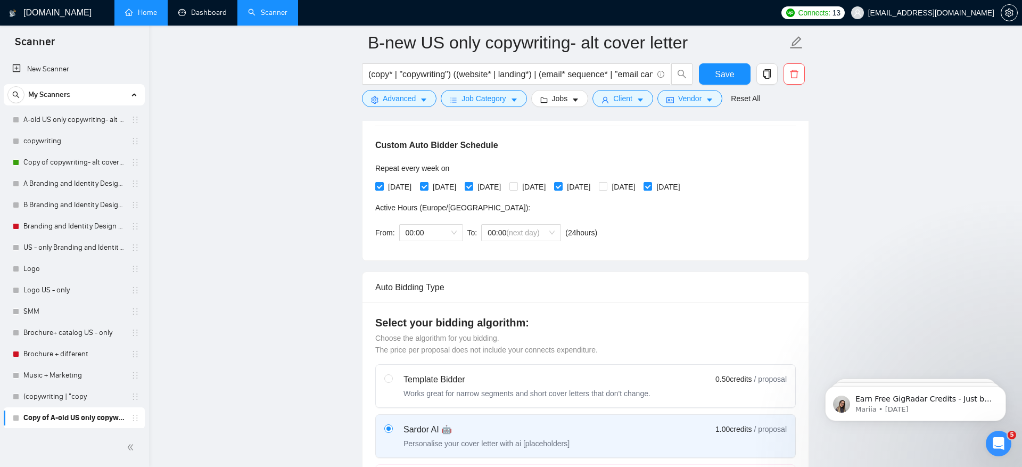
click at [383, 190] on input "[DATE]" at bounding box center [378, 185] width 7 height 7
checkbox input "false"
click at [505, 184] on span "[DATE]" at bounding box center [489, 187] width 32 height 12
click at [472, 184] on input "[DATE]" at bounding box center [468, 185] width 7 height 7
checkbox input "false"
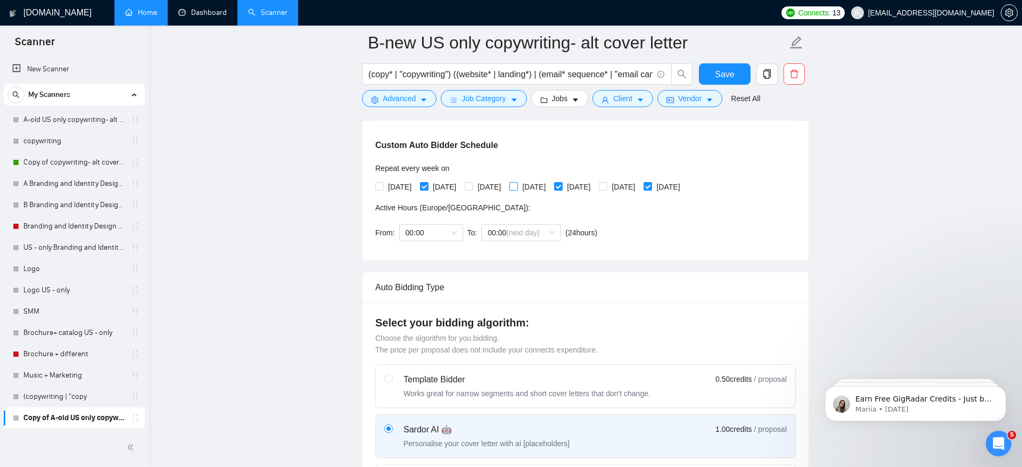
click at [550, 188] on span "[DATE]" at bounding box center [534, 187] width 32 height 12
click at [517, 188] on input "[DATE]" at bounding box center [512, 185] width 7 height 7
checkbox input "true"
click at [595, 188] on span "[DATE]" at bounding box center [579, 187] width 32 height 12
click at [562, 188] on input "[DATE]" at bounding box center [557, 185] width 7 height 7
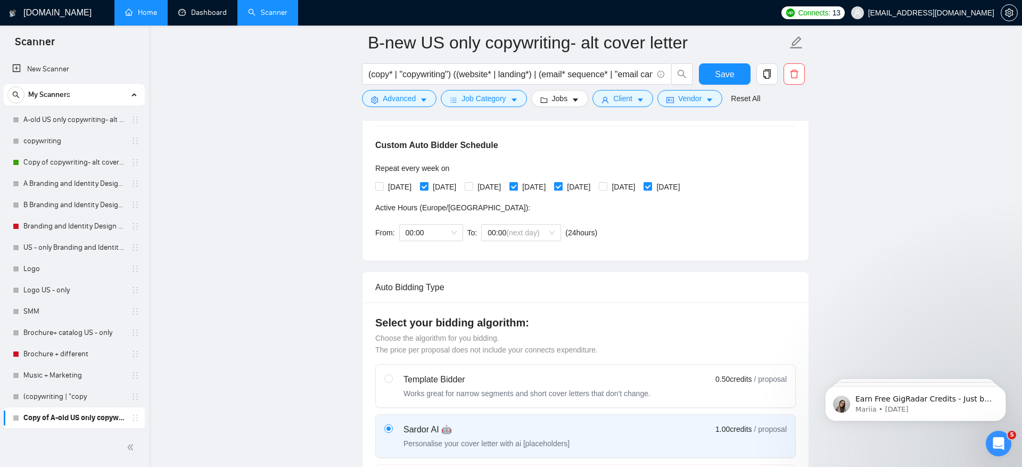
checkbox input "false"
click at [606, 186] on input "[DATE]" at bounding box center [602, 185] width 7 height 7
checkbox input "true"
click at [685, 193] on div "[DATE] [DATE] [DATE] [DATE] [DATE] [DATE] [DATE]" at bounding box center [529, 186] width 309 height 17
click at [684, 184] on span "[DATE]" at bounding box center [668, 187] width 32 height 12
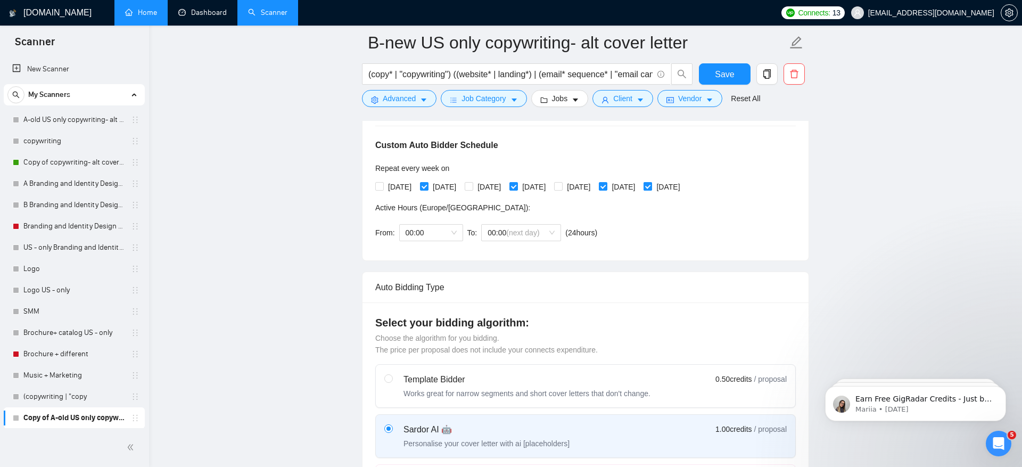
click at [651, 184] on input "[DATE]" at bounding box center [647, 185] width 7 height 7
checkbox input "false"
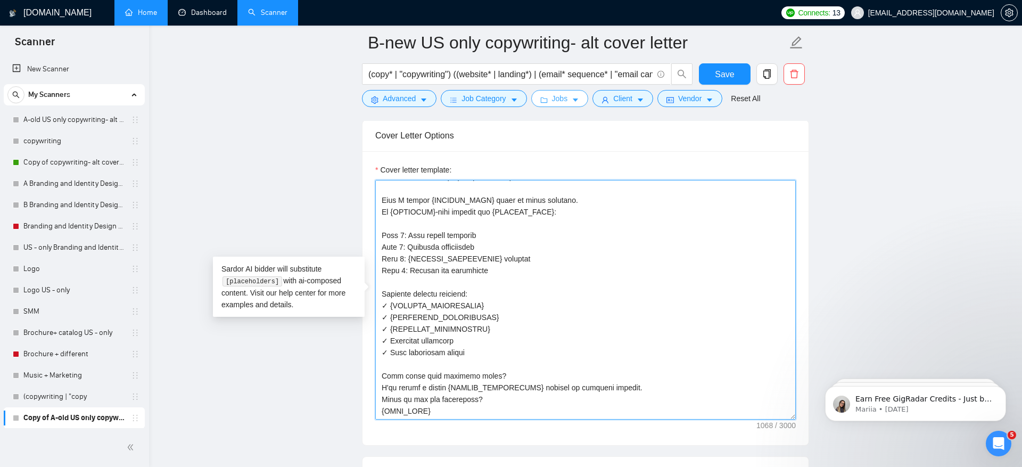
scroll to position [0, 0]
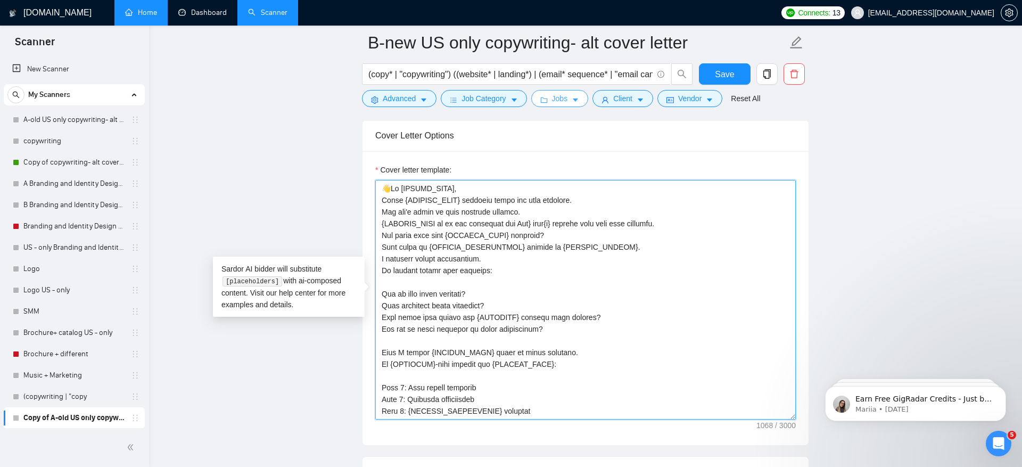
drag, startPoint x: 533, startPoint y: 411, endPoint x: 536, endPoint y: 93, distance: 318.4
click at [536, 93] on div "B-new US only copywriting- alt cover letter (copy* | "copywriting") ((website* …" at bounding box center [585, 267] width 447 height 2971
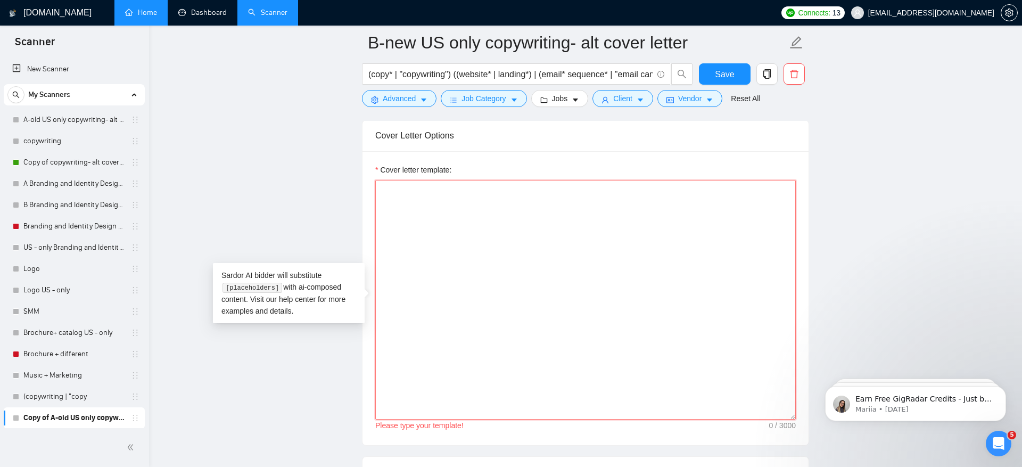
paste textarea "🇺🇸"
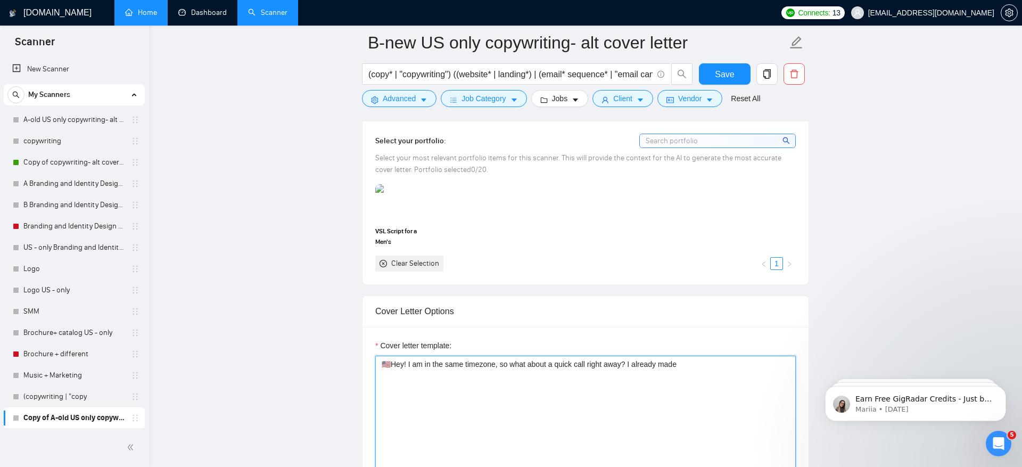
scroll to position [1081, 0]
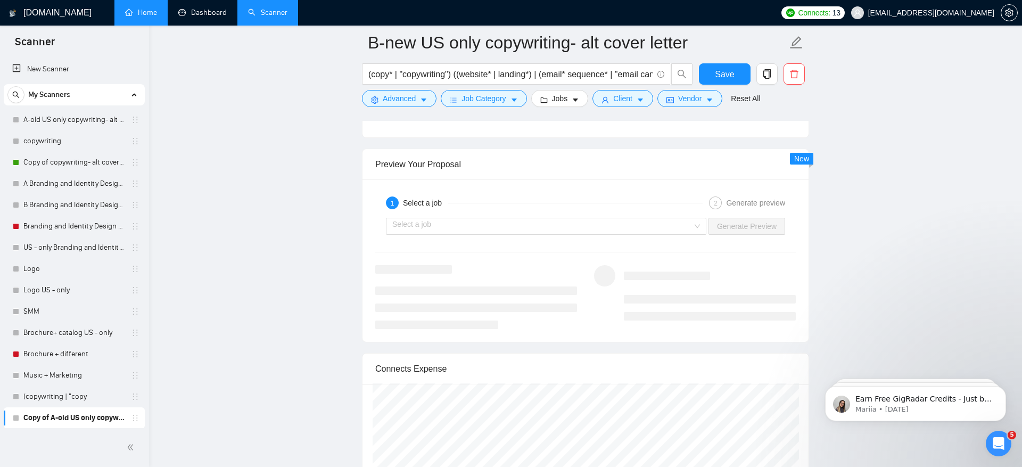
scroll to position [2096, 0]
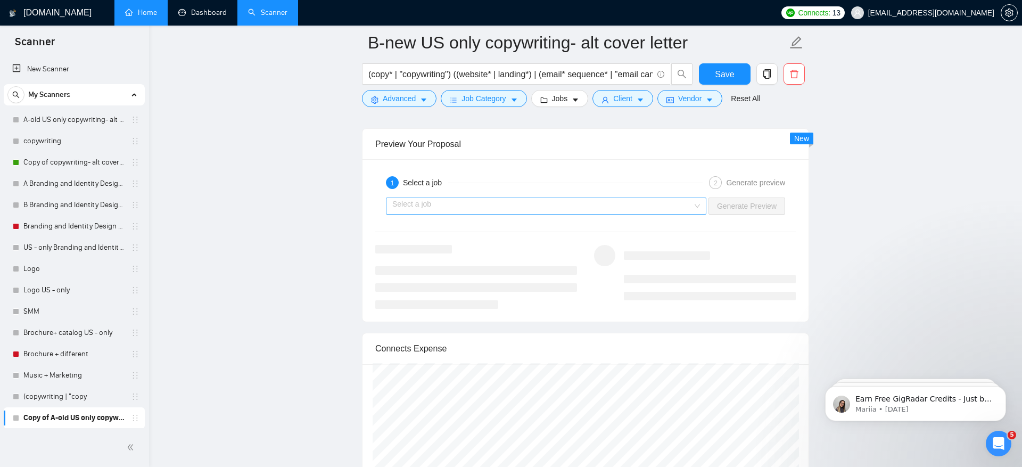
click at [566, 198] on input "search" at bounding box center [542, 206] width 300 height 16
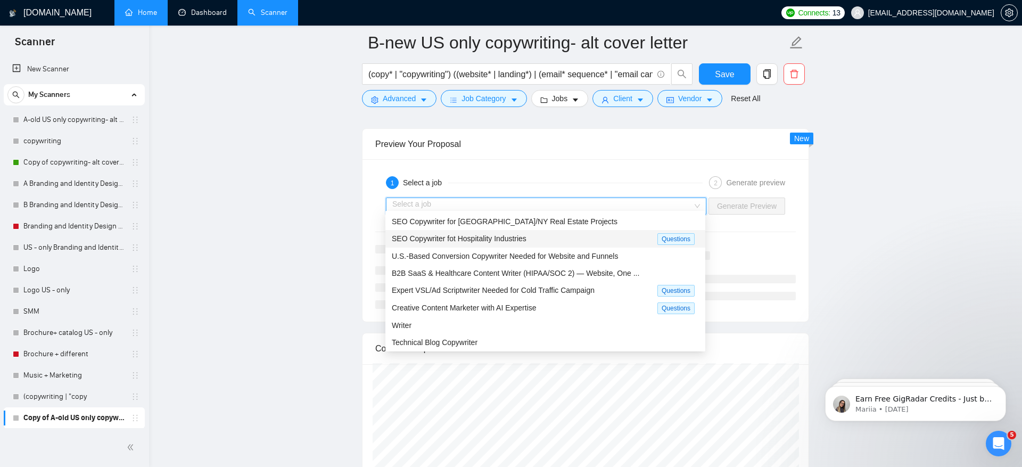
click at [537, 238] on div "SEO Copywriter fot Hospitality Industries" at bounding box center [525, 239] width 266 height 12
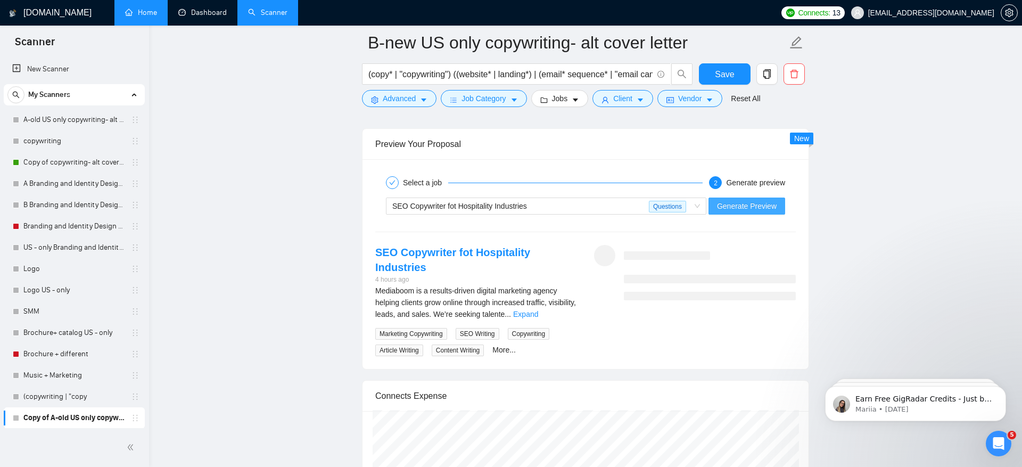
click at [736, 200] on span "Generate Preview" at bounding box center [747, 206] width 60 height 12
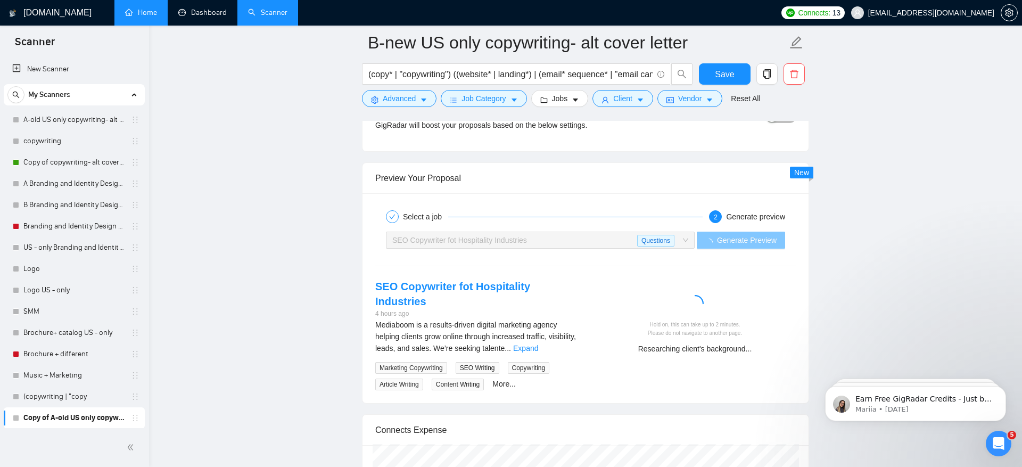
scroll to position [2066, 0]
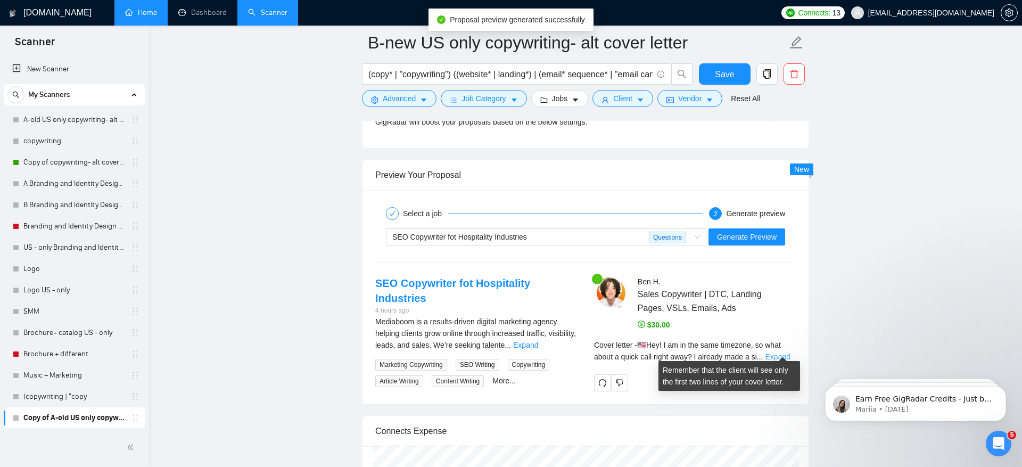
click at [780, 352] on link "Expand" at bounding box center [778, 356] width 25 height 9
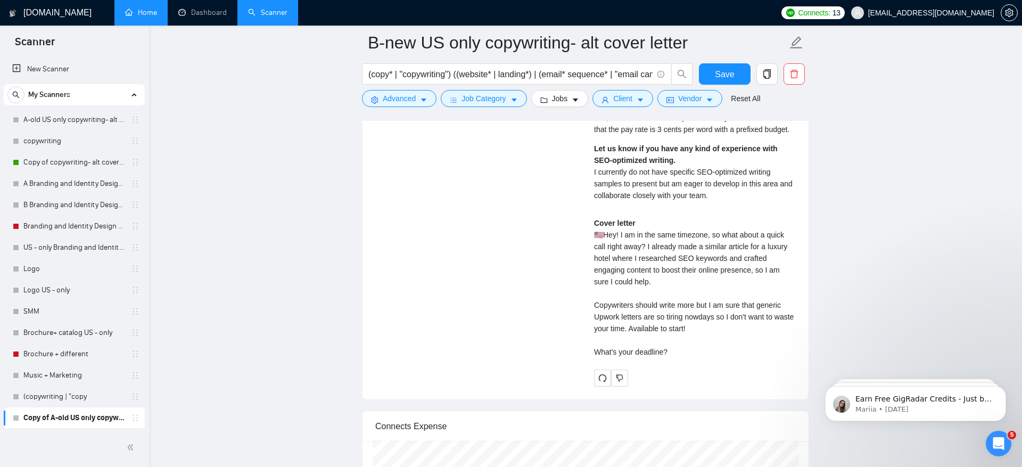
scroll to position [2628, 0]
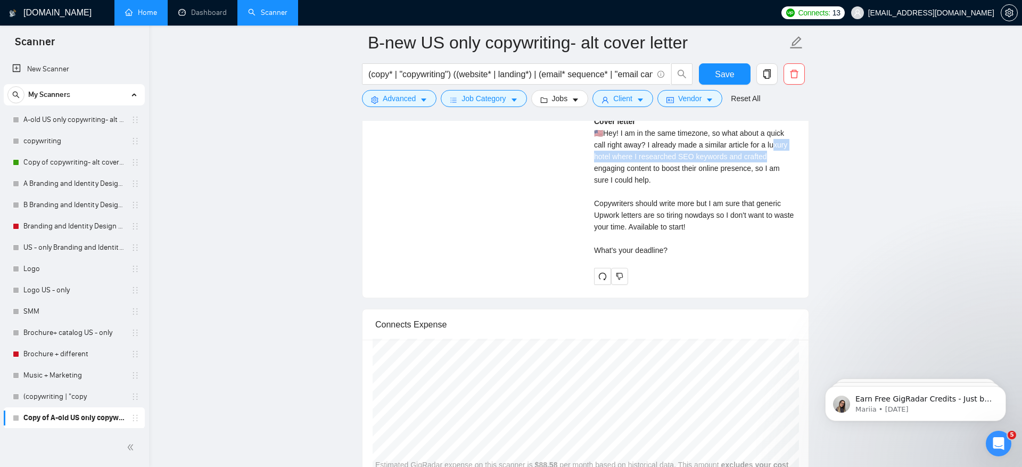
drag, startPoint x: 779, startPoint y: 150, endPoint x: 779, endPoint y: 163, distance: 13.3
click at [779, 163] on div "Cover letter 🇺🇸Hey! I am in the same timezone, so what about a quick call right…" at bounding box center [695, 186] width 202 height 141
click at [728, 166] on div "Cover letter 🇺🇸Hey! I am in the same timezone, so what about a quick call right…" at bounding box center [695, 186] width 202 height 141
drag, startPoint x: 669, startPoint y: 174, endPoint x: 670, endPoint y: 181, distance: 7.5
click at [670, 181] on div "Cover letter 🇺🇸Hey! I am in the same timezone, so what about a quick call right…" at bounding box center [695, 186] width 202 height 141
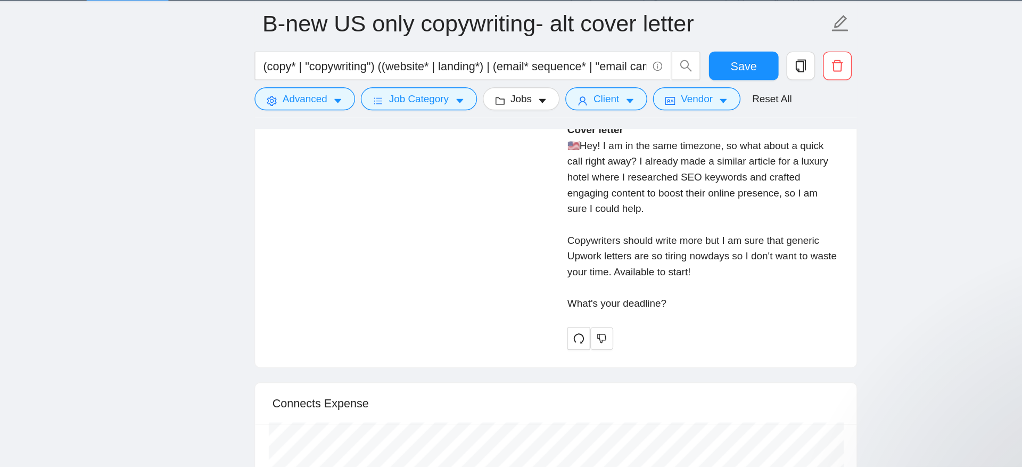
click at [677, 201] on div "Cover letter 🇺🇸Hey! I am in the same timezone, so what about a quick call right…" at bounding box center [695, 186] width 202 height 141
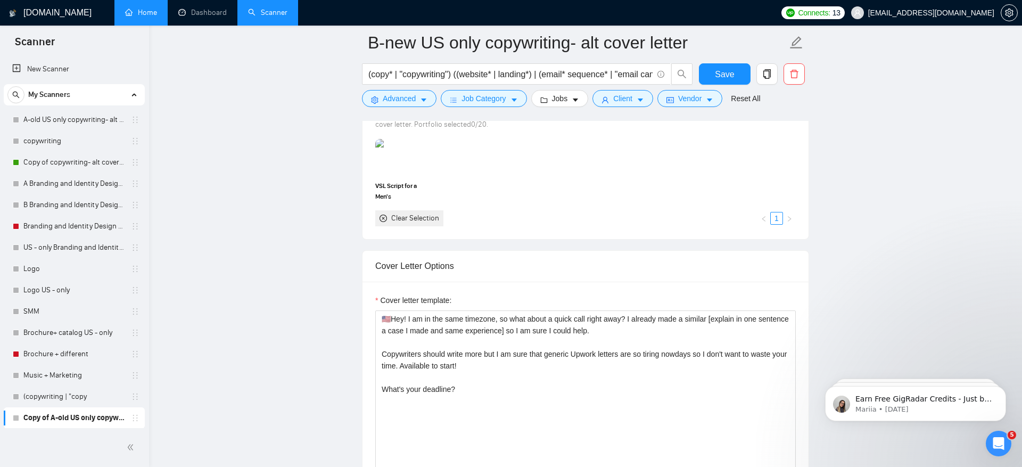
scroll to position [1118, 0]
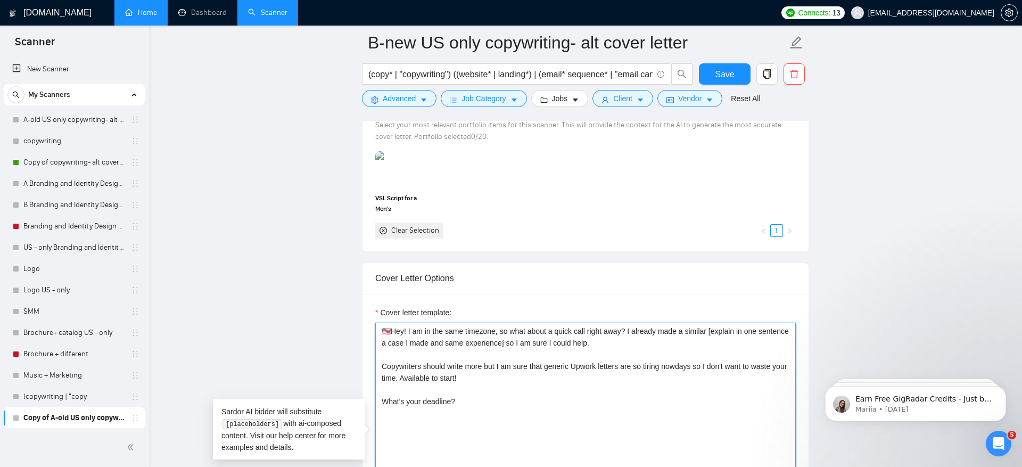
drag, startPoint x: 715, startPoint y: 326, endPoint x: 719, endPoint y: 333, distance: 7.6
click at [719, 333] on textarea "🇺🇸Hey! I am in the same timezone, so what about a quick call right away? I alre…" at bounding box center [585, 443] width 421 height 240
click at [668, 342] on textarea "🇺🇸Hey! I am in the same timezone, so what about a quick call right away? I alre…" at bounding box center [585, 443] width 421 height 240
drag, startPoint x: 715, startPoint y: 329, endPoint x: 544, endPoint y: 335, distance: 172.1
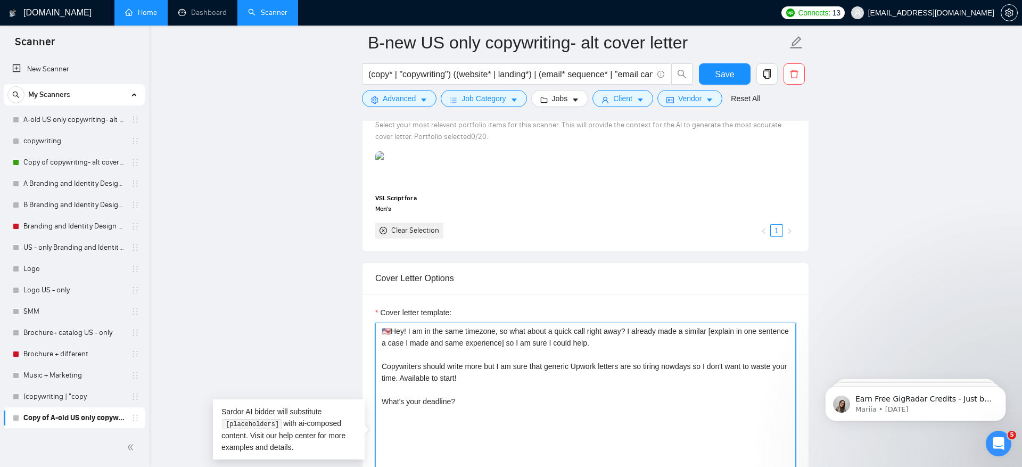
click at [544, 335] on textarea "🇺🇸Hey! I am in the same timezone, so what about a quick call right away? I alre…" at bounding box center [585, 443] width 421 height 240
click at [666, 336] on textarea "🇺🇸Hey! I am in the same timezone, so what about a quick call right away? I alre…" at bounding box center [585, 443] width 421 height 240
click at [639, 328] on textarea "🇺🇸Hey! I am in the same timezone, so what about a quick call right away? I alre…" at bounding box center [585, 443] width 421 height 240
drag, startPoint x: 638, startPoint y: 326, endPoint x: 539, endPoint y: 341, distance: 100.1
click at [539, 341] on textarea "🇺🇸Hey! I am in the same timezone, so what about a quick call right away? I alre…" at bounding box center [585, 443] width 421 height 240
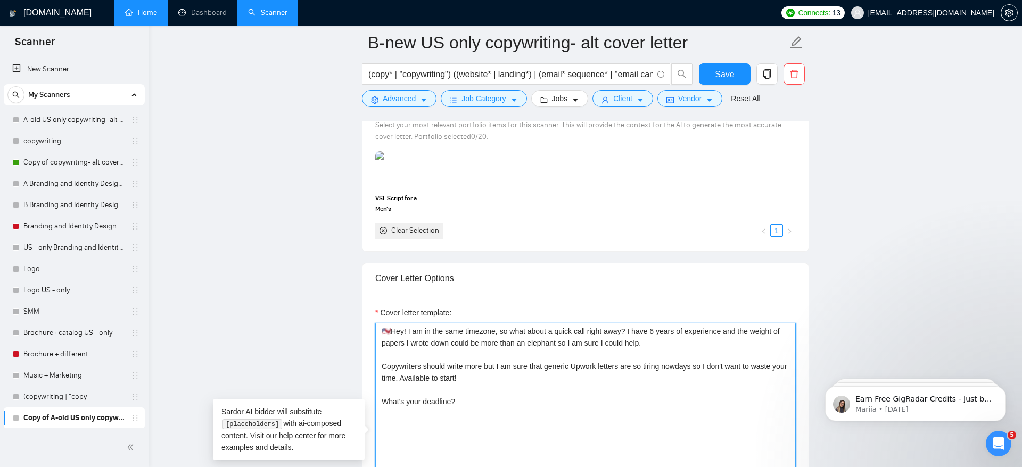
click at [545, 339] on textarea "🇺🇸Hey! I am in the same timezone, so what about a quick call right away? I have…" at bounding box center [585, 443] width 421 height 240
drag, startPoint x: 693, startPoint y: 324, endPoint x: 562, endPoint y: 338, distance: 131.6
click at [562, 338] on textarea "🇺🇸Hey! I am in the same timezone, so what about a quick call right away? I have…" at bounding box center [585, 443] width 421 height 240
click at [573, 330] on textarea "🇺🇸Hey! I am in the same timezone, so what about a quick call right away? I have…" at bounding box center [585, 443] width 421 height 240
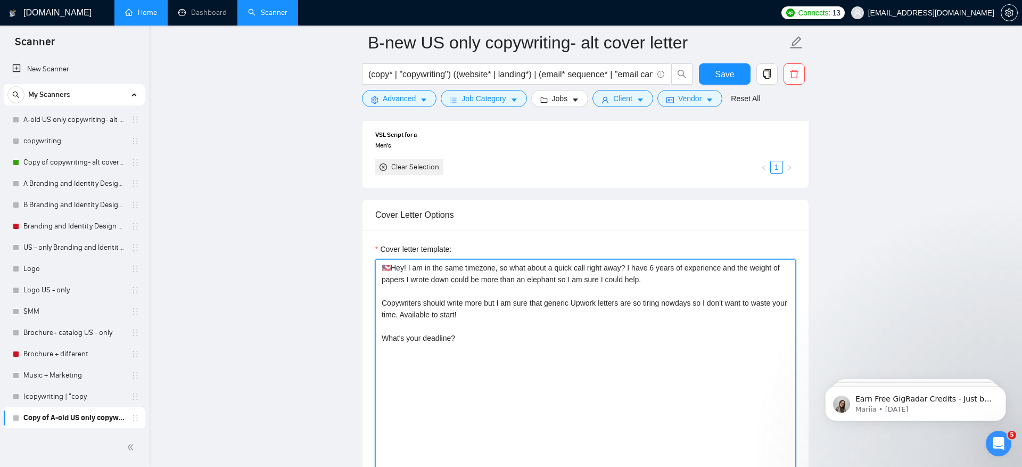
scroll to position [1182, 0]
drag, startPoint x: 472, startPoint y: 265, endPoint x: 489, endPoint y: 318, distance: 56.1
click at [489, 318] on textarea "🇺🇸Hey! I am in the same timezone, so what about a quick call right away? I have…" at bounding box center [585, 379] width 421 height 240
click at [558, 315] on textarea "🇺🇸Hey! I am in the same timezone, so what about a quick call right away? I have…" at bounding box center [585, 379] width 421 height 240
drag, startPoint x: 580, startPoint y: 266, endPoint x: 580, endPoint y: 276, distance: 10.1
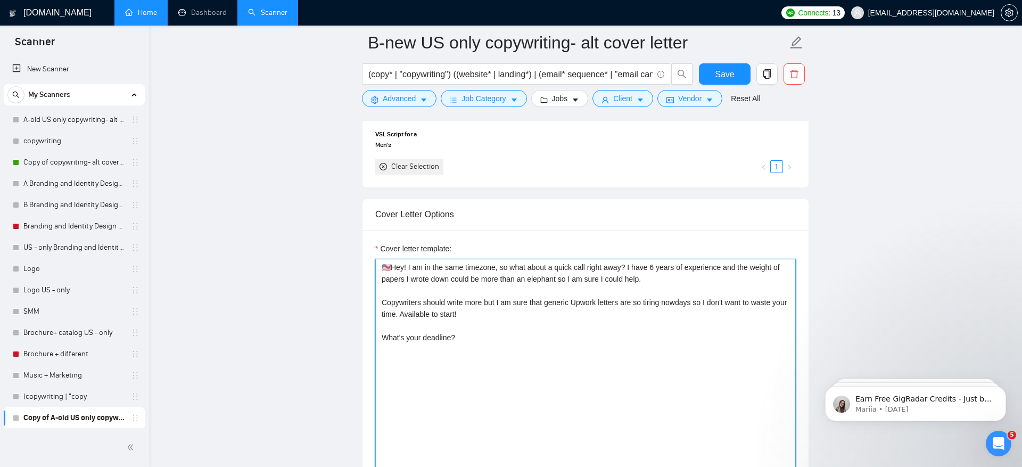
click at [580, 276] on textarea "🇺🇸Hey! I am in the same timezone, so what about a quick call right away? I have…" at bounding box center [585, 379] width 421 height 240
click at [638, 285] on textarea "🇺🇸Hey! I am in the same timezone, so what about a quick call right away? I have…" at bounding box center [585, 379] width 421 height 240
drag, startPoint x: 381, startPoint y: 260, endPoint x: 494, endPoint y: 344, distance: 140.8
click at [494, 344] on textarea "🇺🇸Hey! I am in the same timezone, so what about a quick call right away? I have…" at bounding box center [585, 379] width 421 height 240
click at [493, 325] on textarea "🇺🇸Hey! I am in the same timezone, so what about a quick call right away? I have…" at bounding box center [585, 379] width 421 height 240
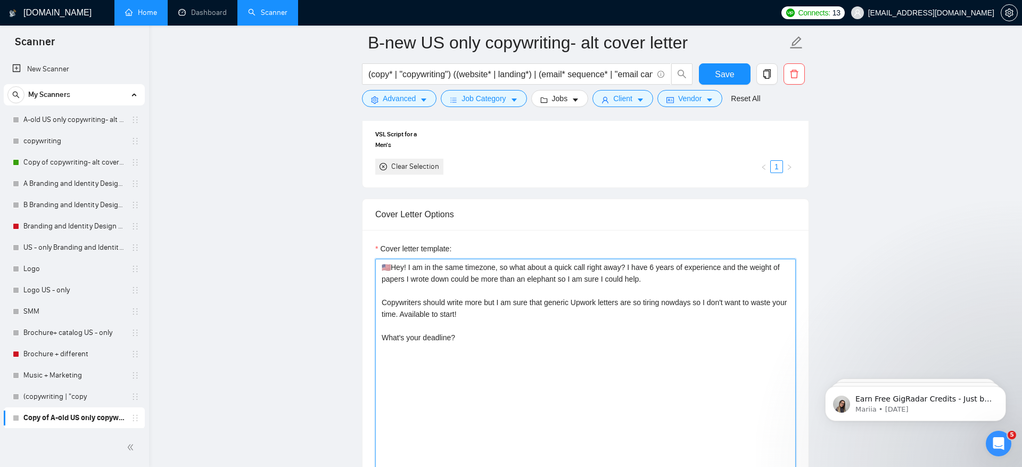
drag, startPoint x: 460, startPoint y: 261, endPoint x: 505, endPoint y: 338, distance: 88.7
click at [505, 338] on textarea "🇺🇸Hey! I am in the same timezone, so what about a quick call right away? I have…" at bounding box center [585, 379] width 421 height 240
click at [485, 352] on textarea "🇺🇸Hey! I am in the same timezone, so what about a quick call right away? I have…" at bounding box center [585, 379] width 421 height 240
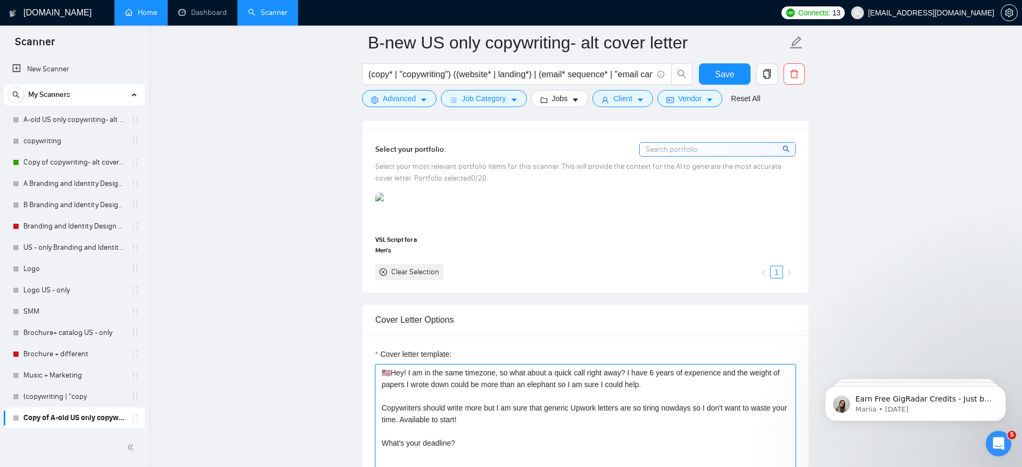
scroll to position [1183, 0]
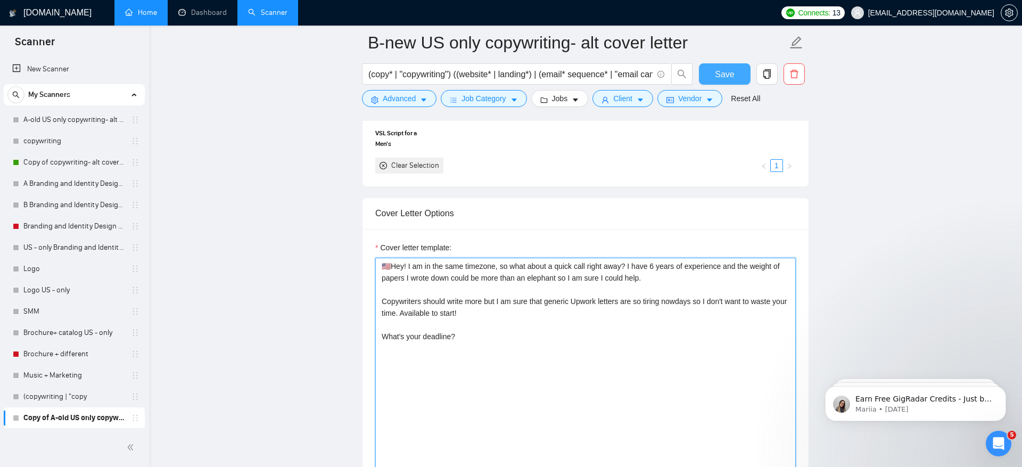
type textarea "🇺🇸Hey! I am in the same timezone, so what about a quick call right away? I have…"
click at [733, 76] on span "Save" at bounding box center [724, 74] width 19 height 13
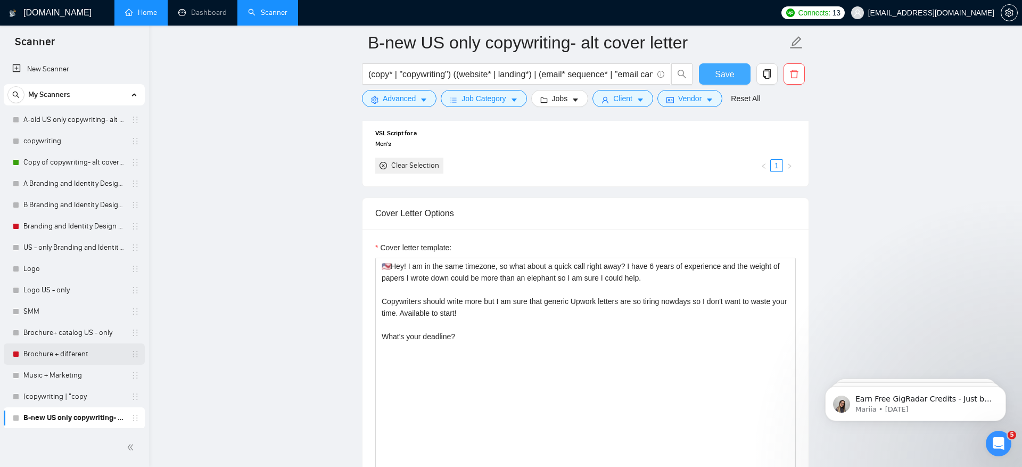
scroll to position [1, 0]
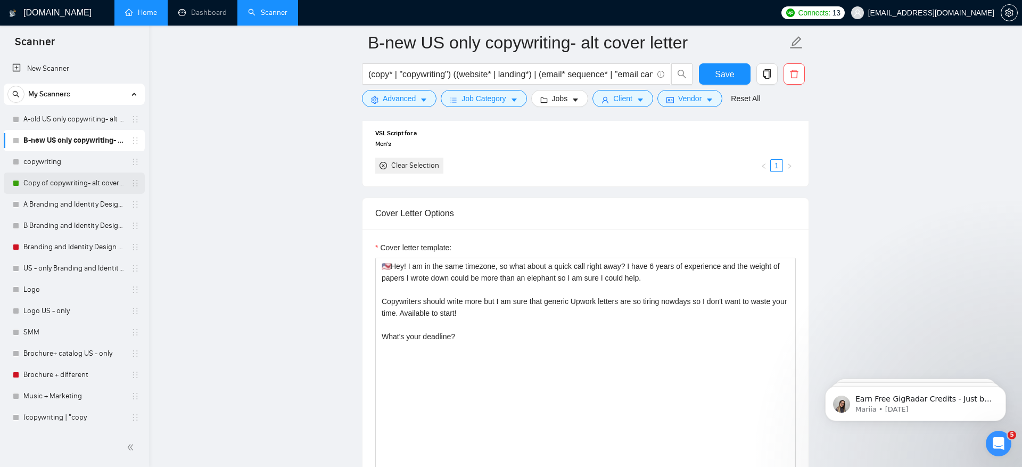
click at [90, 180] on link "Copy of copywriting- alt cover letter" at bounding box center [73, 182] width 101 height 21
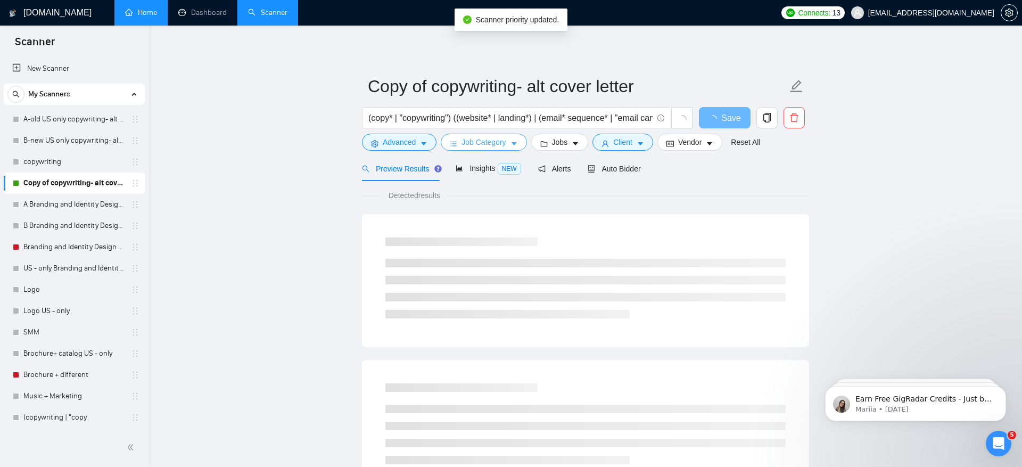
click at [475, 134] on button "Job Category" at bounding box center [484, 142] width 86 height 17
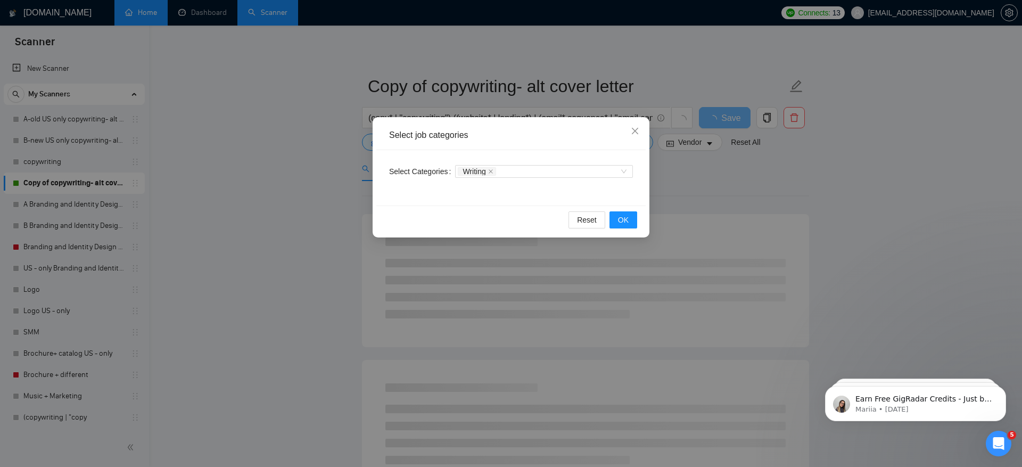
click at [293, 197] on div "Select job categories Select Categories Writing Reset OK" at bounding box center [511, 233] width 1022 height 467
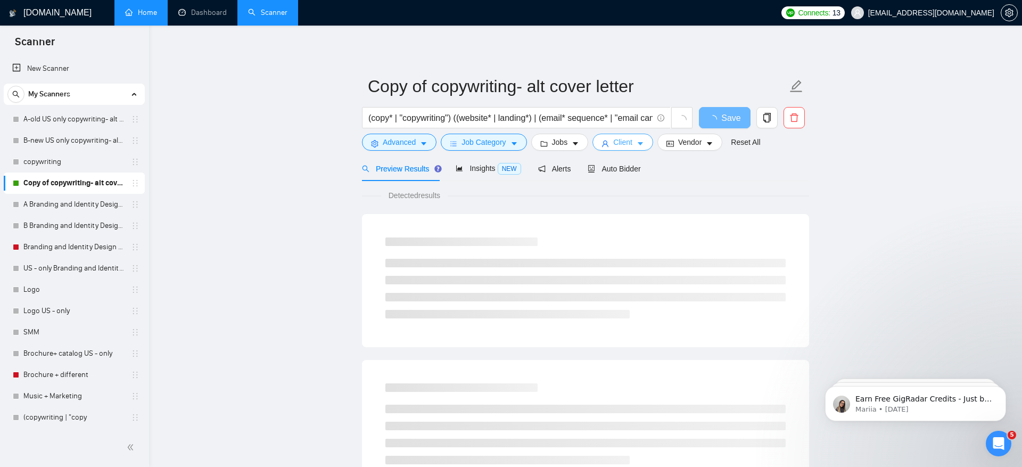
click at [632, 144] on span "Client" at bounding box center [622, 142] width 19 height 12
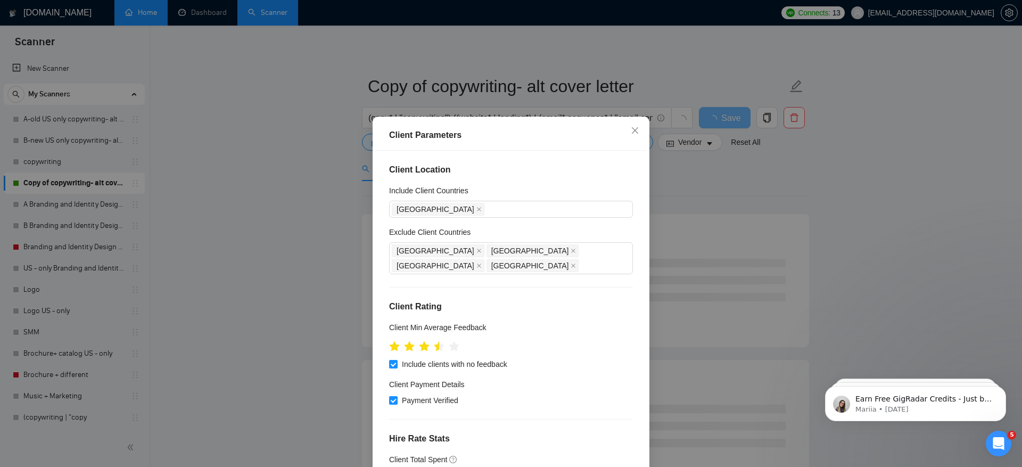
click at [297, 196] on div "Client Parameters Client Location Include Client Countries [GEOGRAPHIC_DATA] Ex…" at bounding box center [511, 233] width 1022 height 467
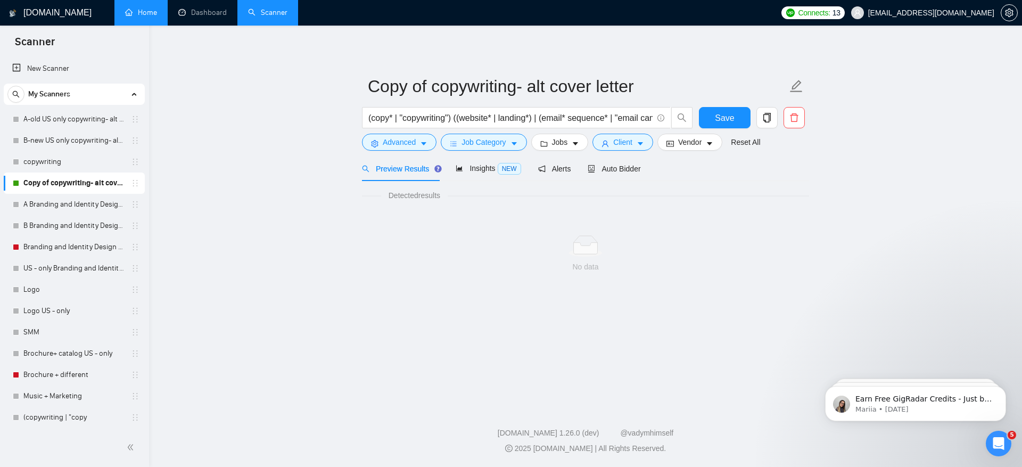
click at [600, 51] on div "Copy of copywriting- alt cover letter (copy* | "copywriting") ((website* | land…" at bounding box center [585, 171] width 447 height 256
click at [692, 150] on button "Vendor" at bounding box center [689, 142] width 65 height 17
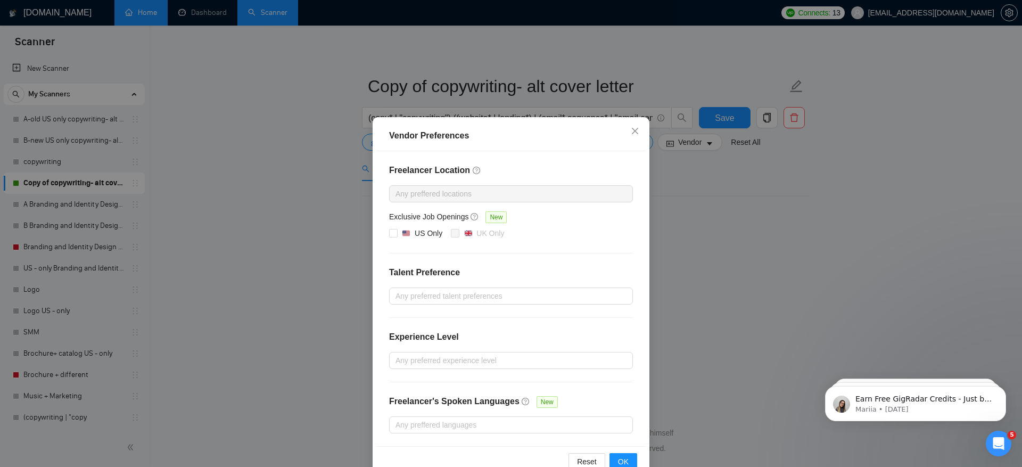
click at [760, 266] on div "Vendor Preferences Freelancer Location Any preffered locations Exclusive Job Op…" at bounding box center [511, 233] width 1022 height 467
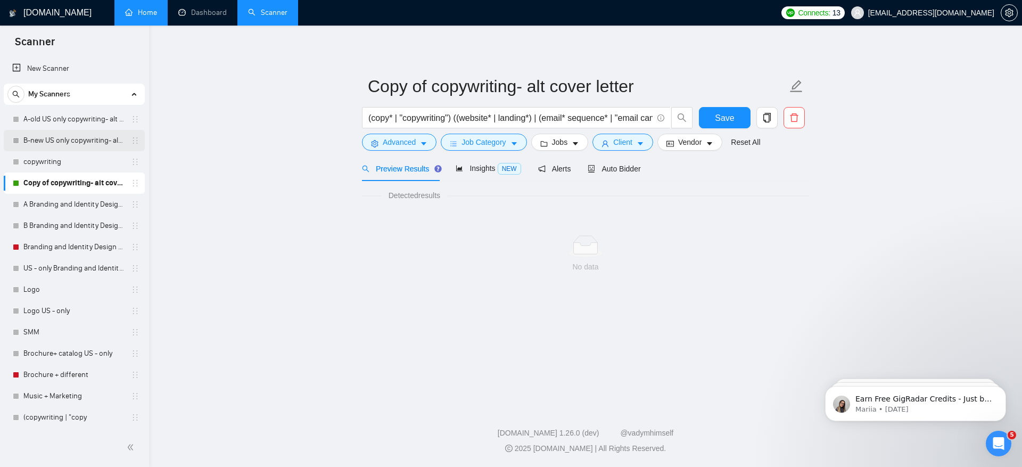
click at [81, 144] on link "B-new US only copywriting- alt cover letter" at bounding box center [73, 140] width 101 height 21
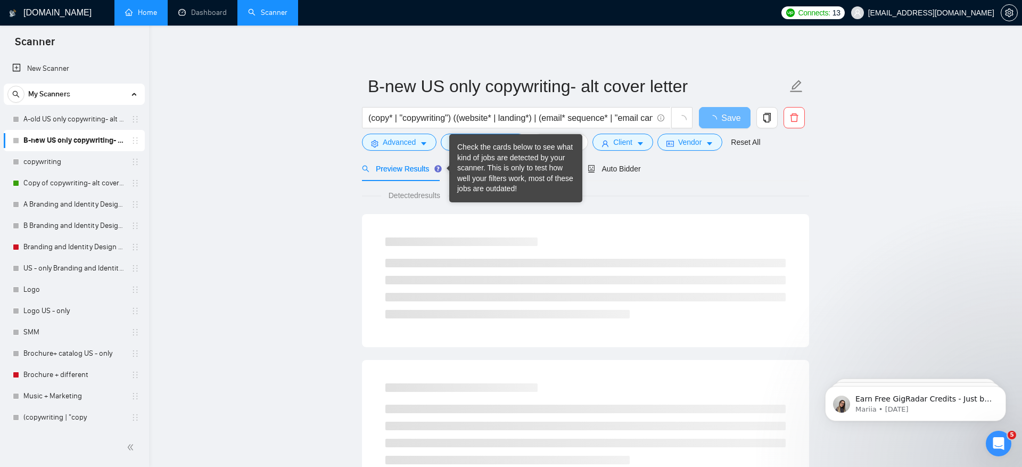
click at [474, 171] on div "Check the cards below to see what kind of jobs are detected by your scanner. Th…" at bounding box center [515, 168] width 117 height 52
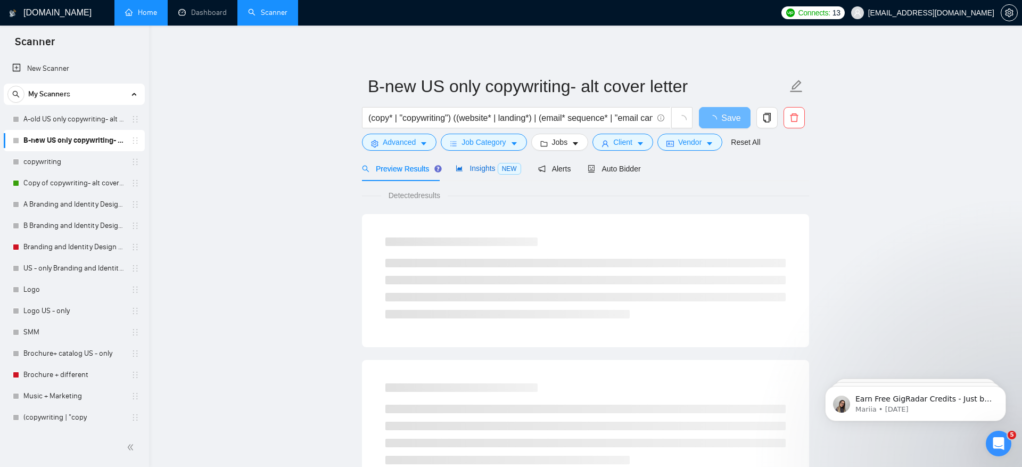
click at [480, 163] on div "Insights NEW" at bounding box center [488, 168] width 65 height 12
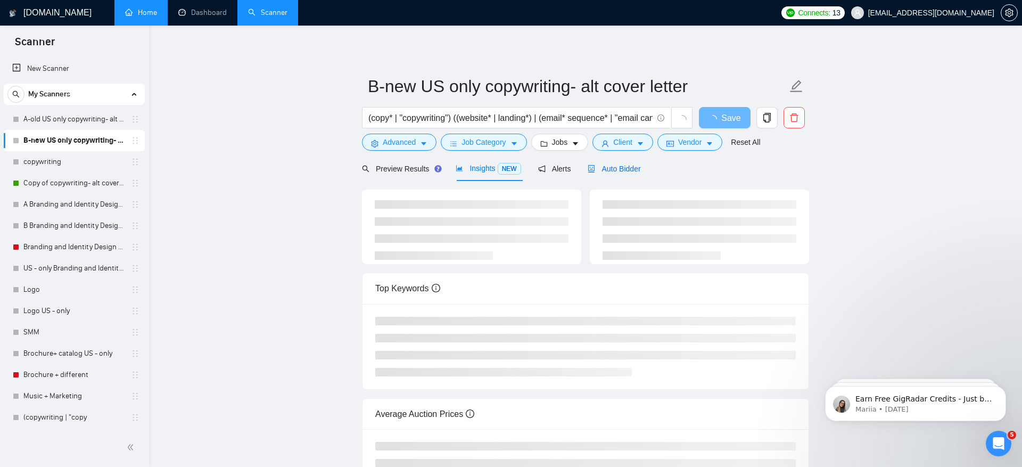
click at [635, 164] on span "Auto Bidder" at bounding box center [614, 168] width 53 height 9
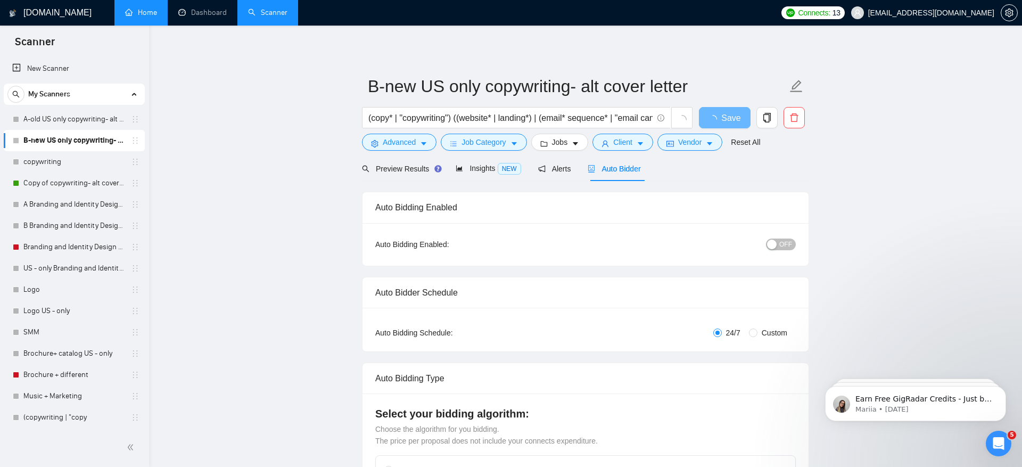
radio input "false"
radio input "true"
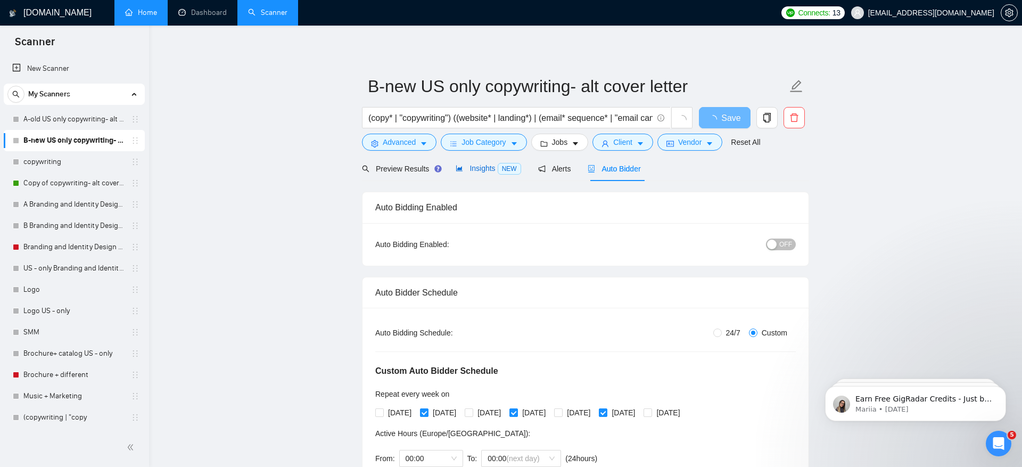
click at [489, 166] on span "Insights NEW" at bounding box center [488, 168] width 65 height 9
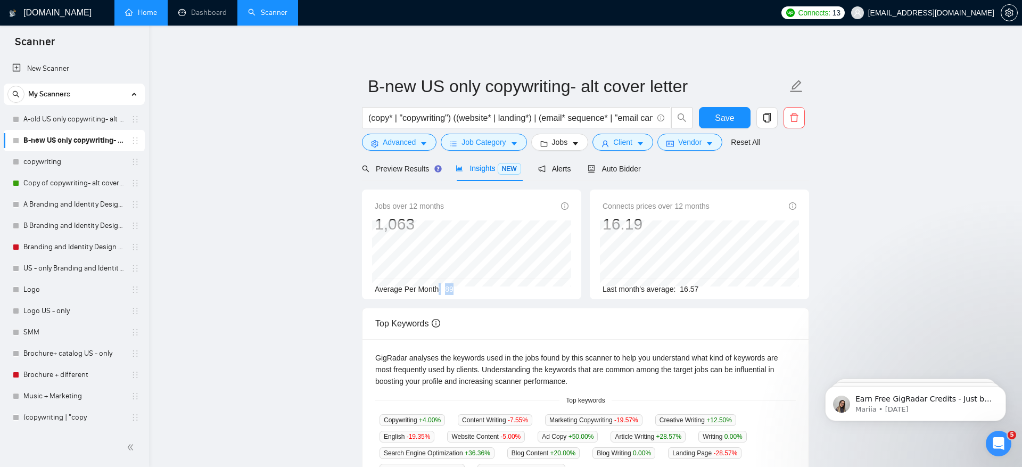
drag, startPoint x: 462, startPoint y: 291, endPoint x: 441, endPoint y: 291, distance: 21.3
click at [441, 291] on div "Average Per Month: 89" at bounding box center [472, 289] width 194 height 12
click at [93, 189] on link "Copy of copywriting- alt cover letter" at bounding box center [73, 182] width 101 height 21
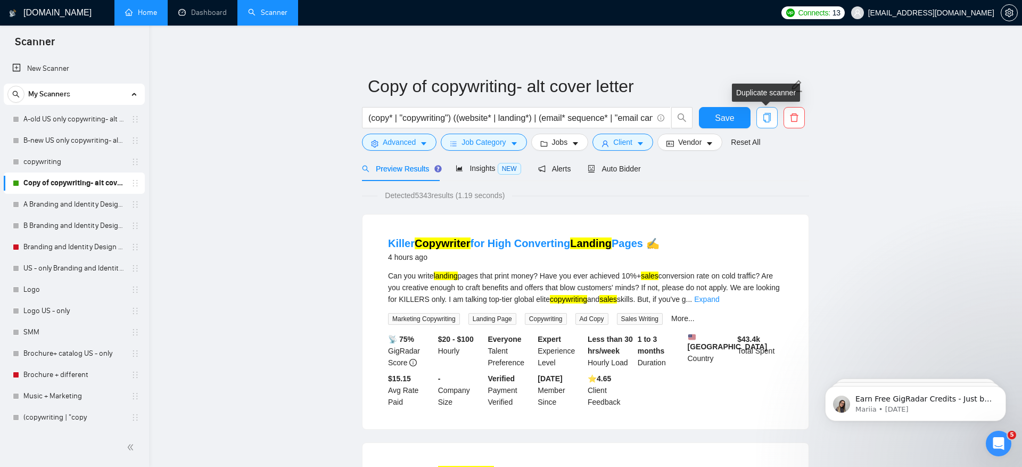
click at [770, 118] on icon "copy" at bounding box center [767, 118] width 10 height 10
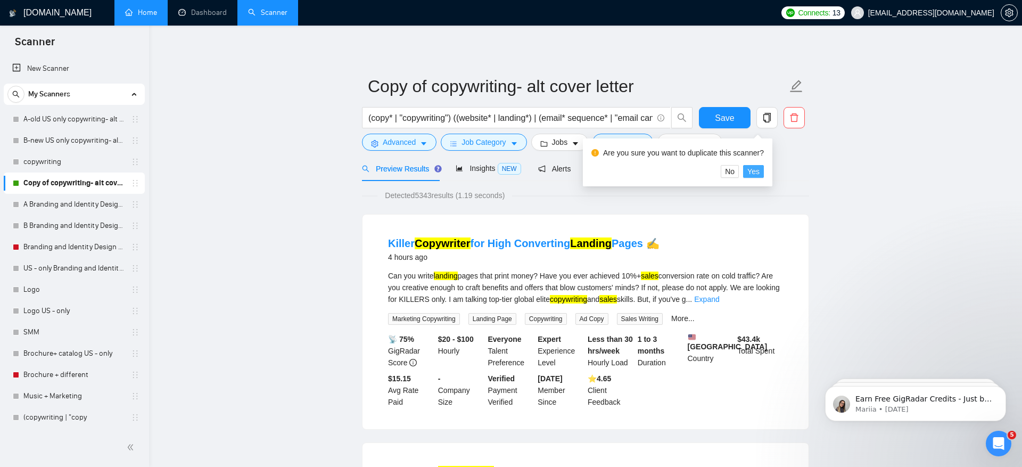
click at [764, 166] on button "Yes" at bounding box center [753, 171] width 21 height 13
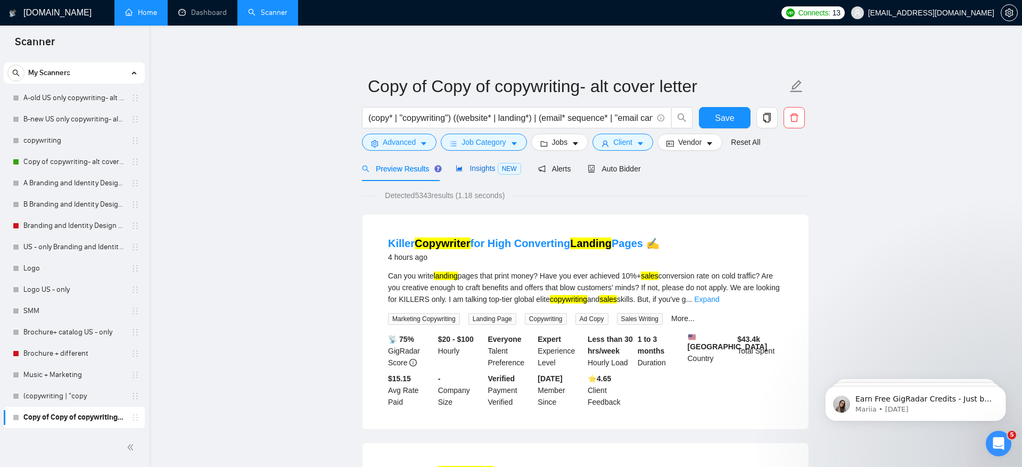
click at [487, 171] on span "Insights NEW" at bounding box center [488, 168] width 65 height 9
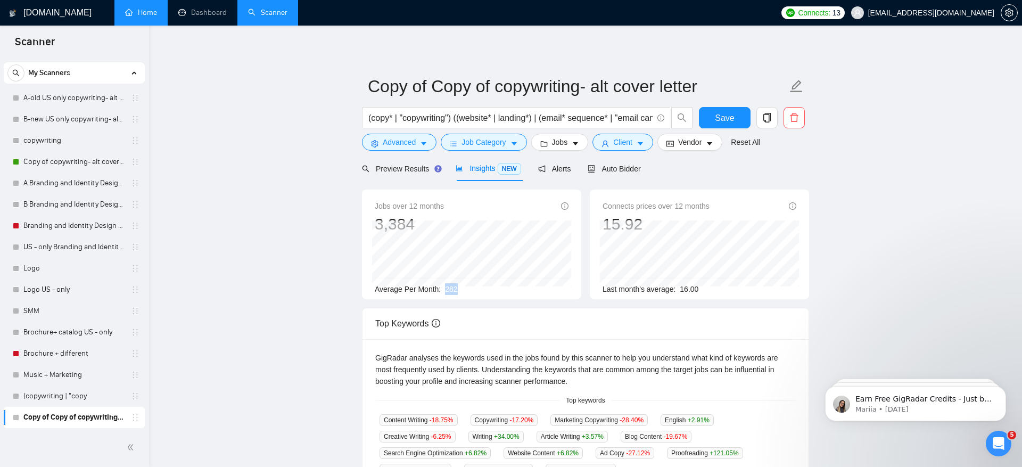
drag, startPoint x: 448, startPoint y: 291, endPoint x: 476, endPoint y: 291, distance: 27.7
click at [476, 291] on div "Average Per Month: 282" at bounding box center [472, 289] width 194 height 12
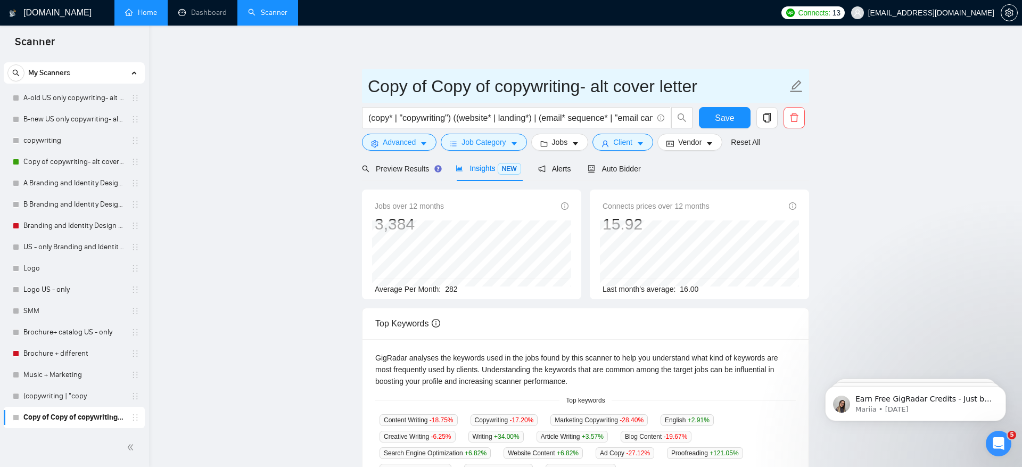
click at [392, 89] on input "Copy of Copy of copywriting- alt cover letter" at bounding box center [577, 86] width 419 height 27
drag, startPoint x: 489, startPoint y: 84, endPoint x: 248, endPoint y: 85, distance: 240.6
click at [248, 85] on main "Copy of Copy of copywriting- alt cover letter (copy* | "copywriting") ((website…" at bounding box center [585, 408] width 839 height 730
type input "A-old copywriting- alt cover letter"
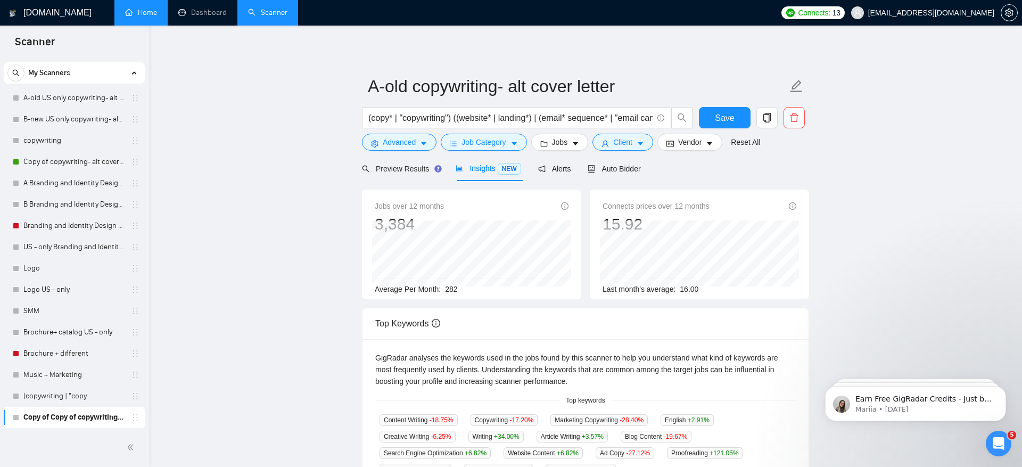
click at [853, 152] on main "A-old copywriting- alt cover letter (copy* | "copywriting") ((website* | landin…" at bounding box center [585, 408] width 839 height 730
click at [632, 137] on span "Client" at bounding box center [622, 142] width 19 height 12
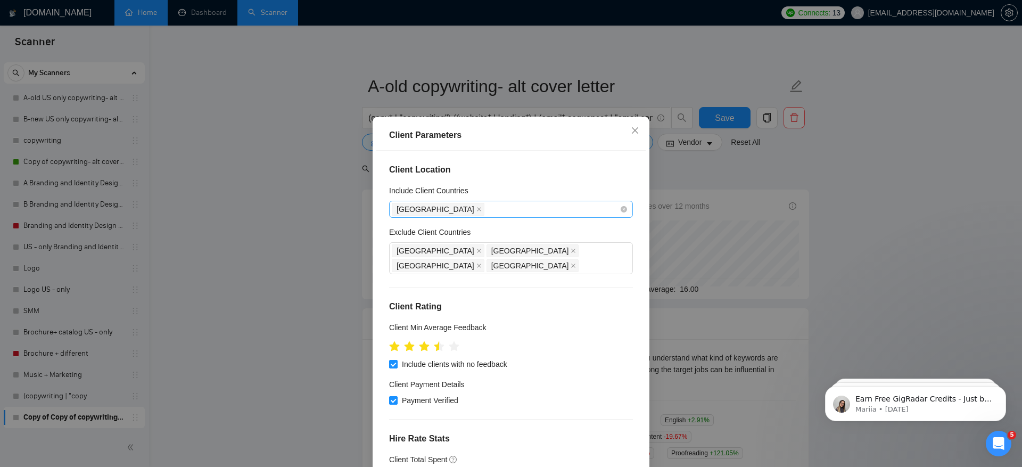
click at [490, 217] on div "[GEOGRAPHIC_DATA]" at bounding box center [506, 209] width 228 height 15
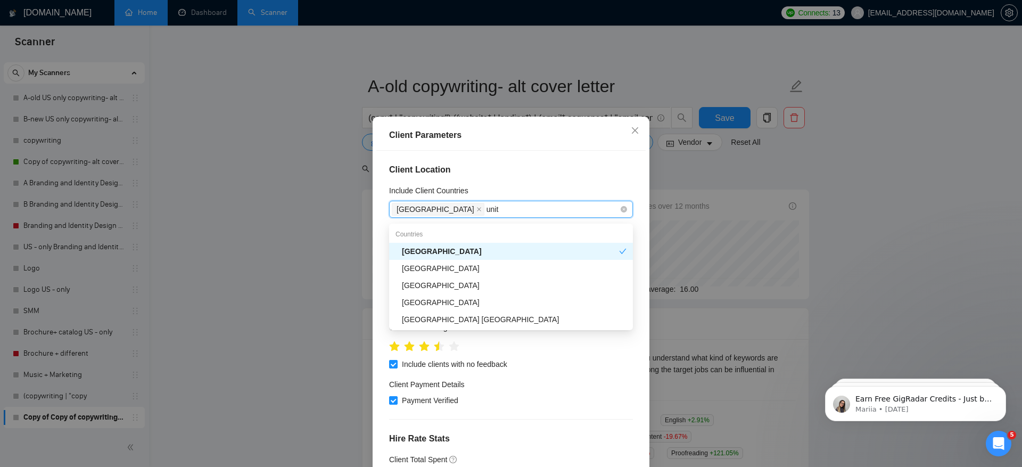
type input "unite"
click at [489, 268] on div "[GEOGRAPHIC_DATA]" at bounding box center [514, 268] width 225 height 12
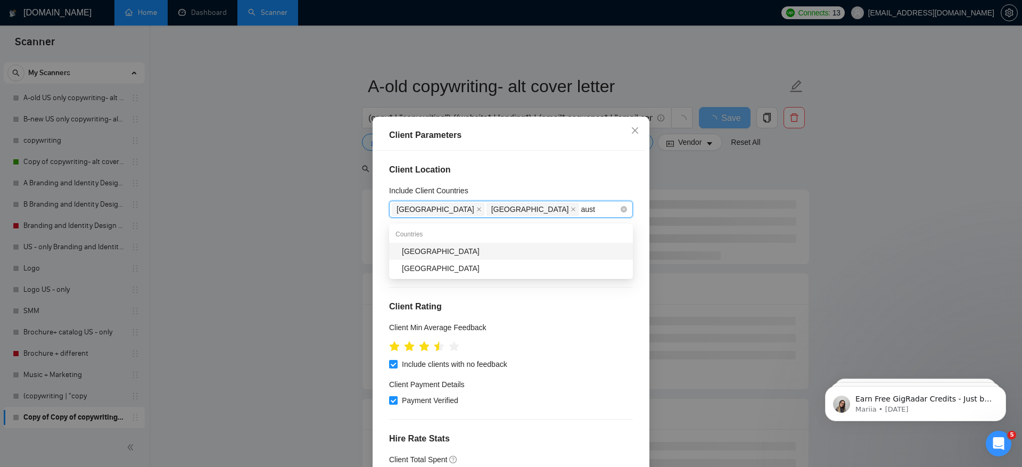
type input "austr"
click at [474, 251] on div "[GEOGRAPHIC_DATA]" at bounding box center [514, 251] width 225 height 12
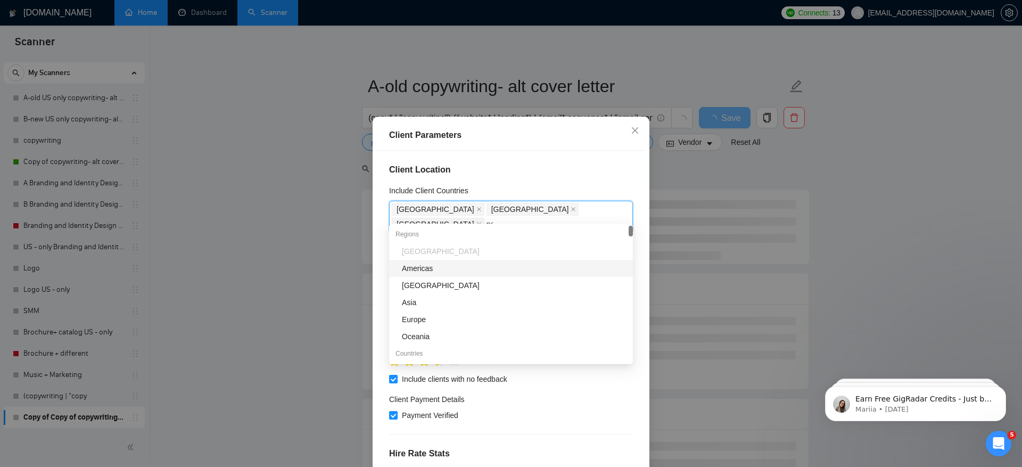
type input "new"
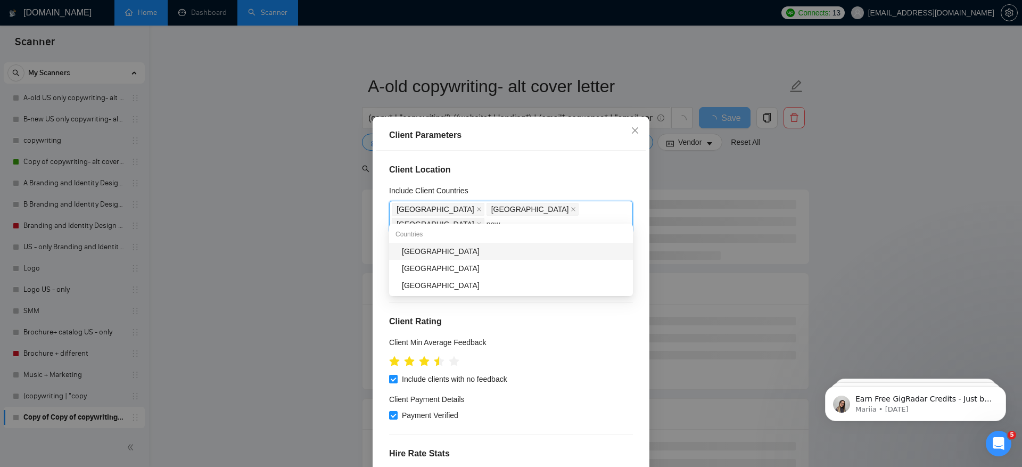
click at [457, 250] on div "[GEOGRAPHIC_DATA]" at bounding box center [514, 251] width 225 height 12
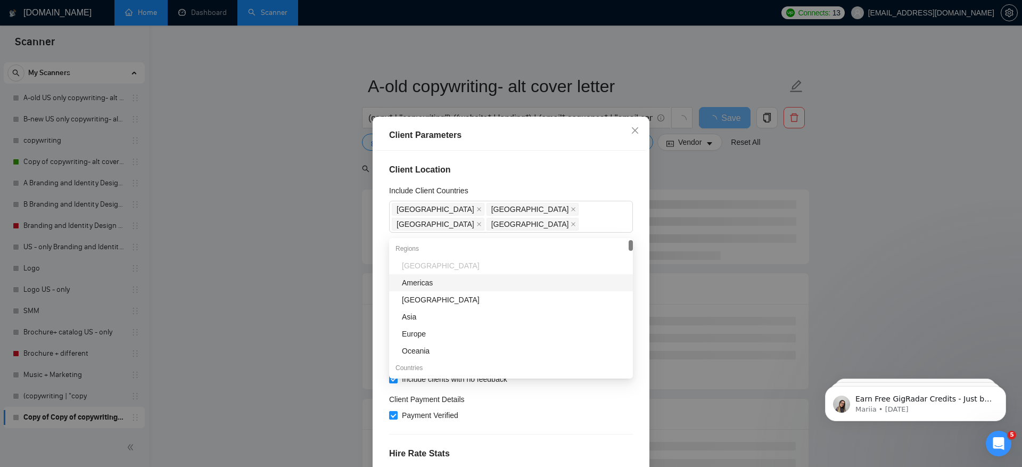
click at [583, 176] on h4 "Client Location" at bounding box center [511, 169] width 244 height 13
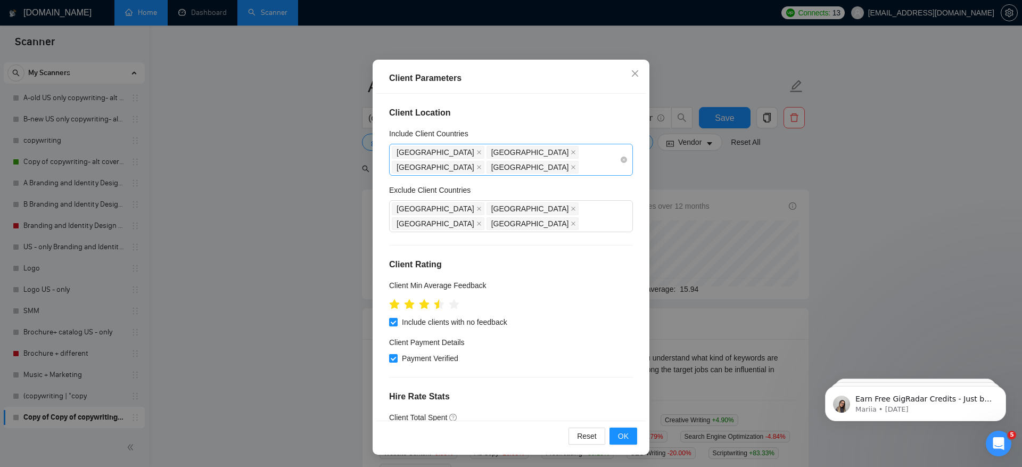
click at [584, 164] on div "[GEOGRAPHIC_DATA] [GEOGRAPHIC_DATA] [GEOGRAPHIC_DATA] [GEOGRAPHIC_DATA]" at bounding box center [506, 160] width 228 height 30
type input "canad"
click at [537, 204] on div "[GEOGRAPHIC_DATA]" at bounding box center [514, 205] width 225 height 12
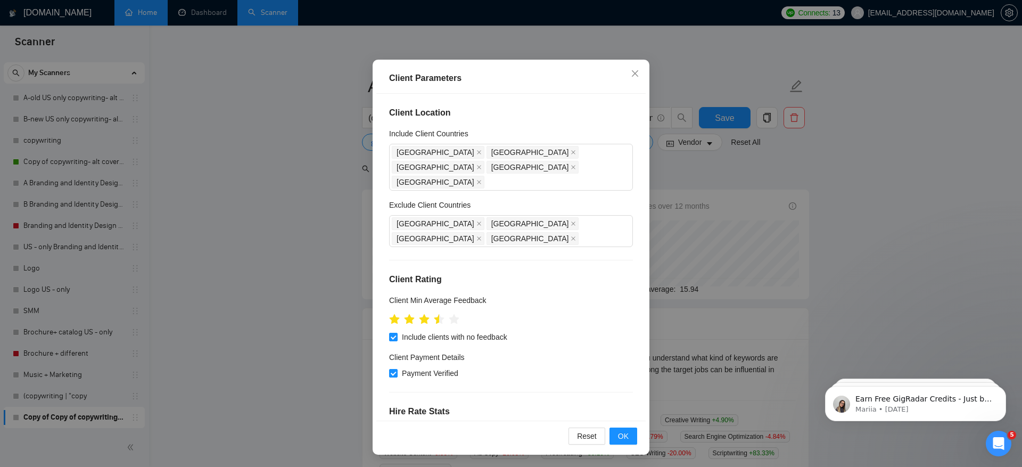
click at [585, 94] on div "Client Location Include Client Countries [GEOGRAPHIC_DATA] [GEOGRAPHIC_DATA] [G…" at bounding box center [510, 257] width 269 height 327
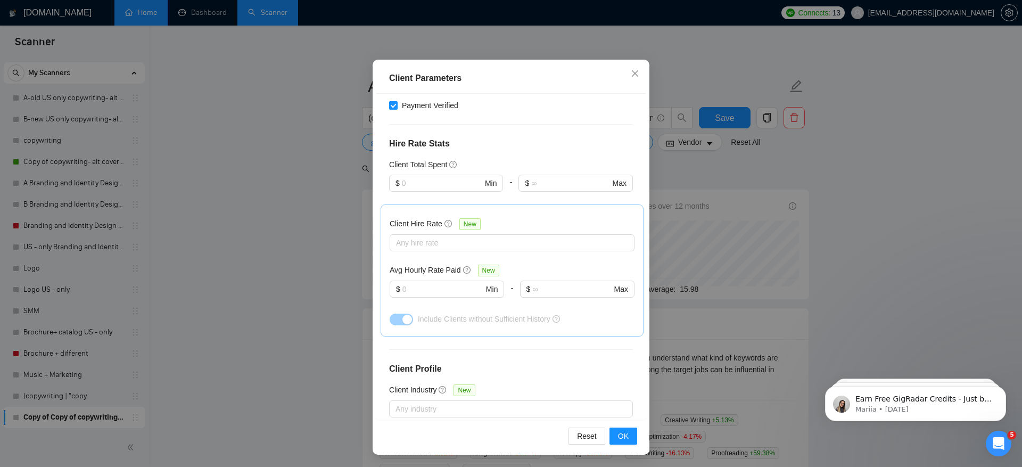
scroll to position [350, 0]
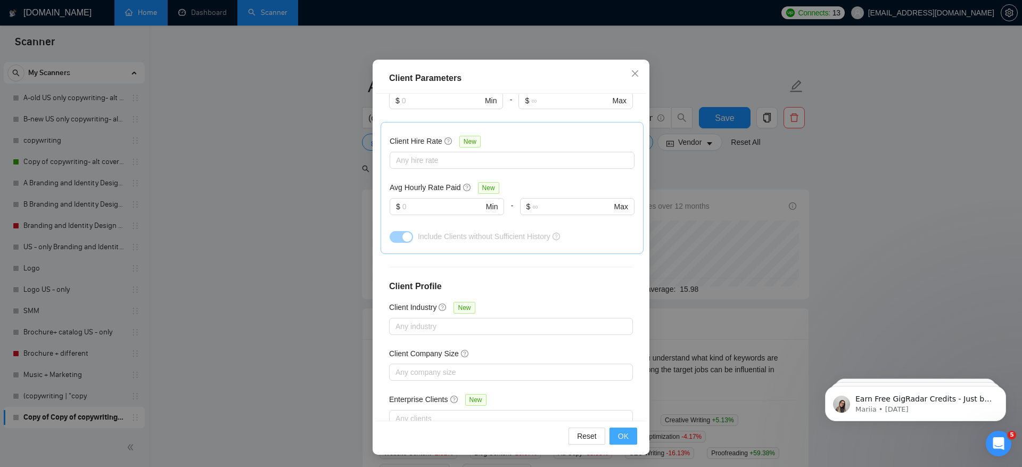
click at [629, 443] on button "OK" at bounding box center [624, 435] width 28 height 17
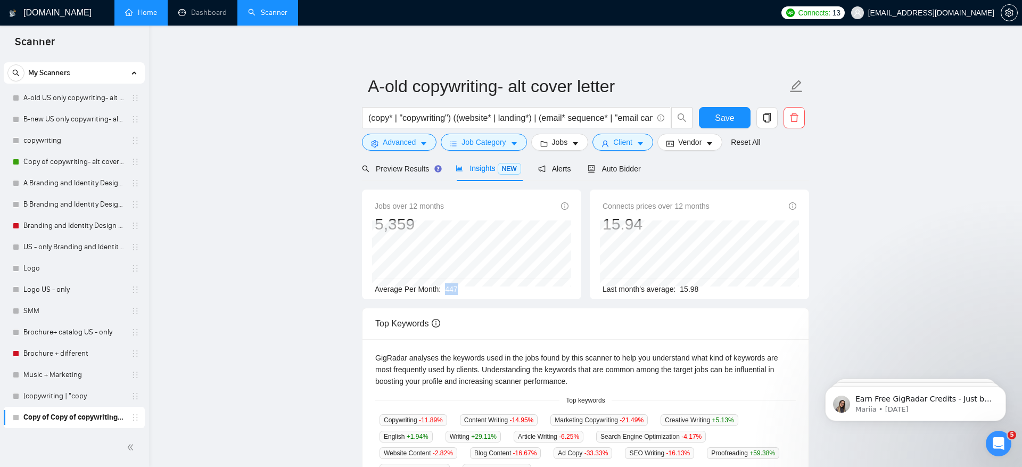
drag, startPoint x: 445, startPoint y: 285, endPoint x: 503, endPoint y: 285, distance: 58.6
click at [503, 285] on div "Average Per Month: 447" at bounding box center [472, 289] width 194 height 12
click at [497, 147] on span "Job Category" at bounding box center [484, 142] width 44 height 12
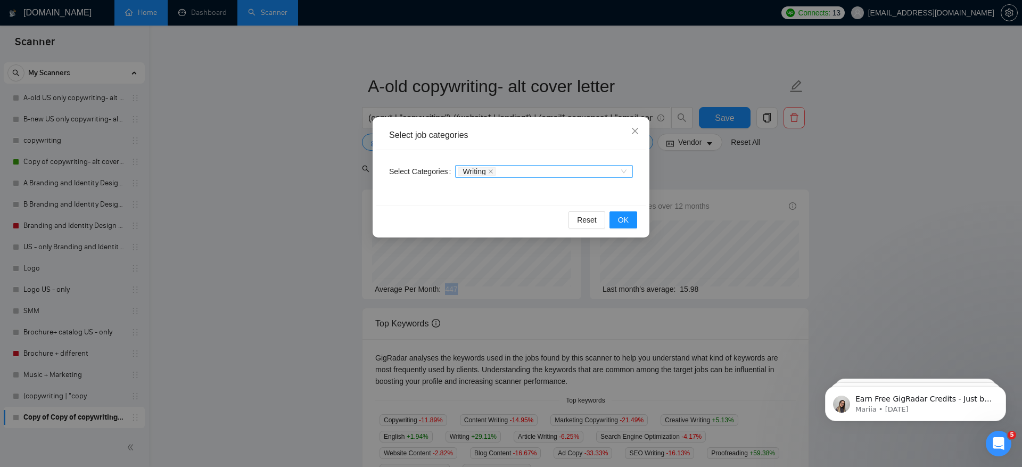
click at [473, 174] on span "Writing" at bounding box center [474, 171] width 23 height 7
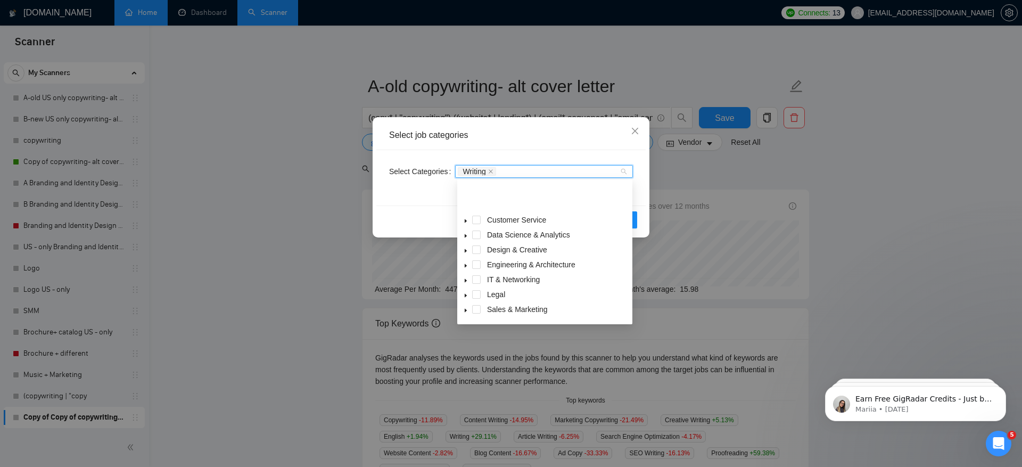
scroll to position [43, 0]
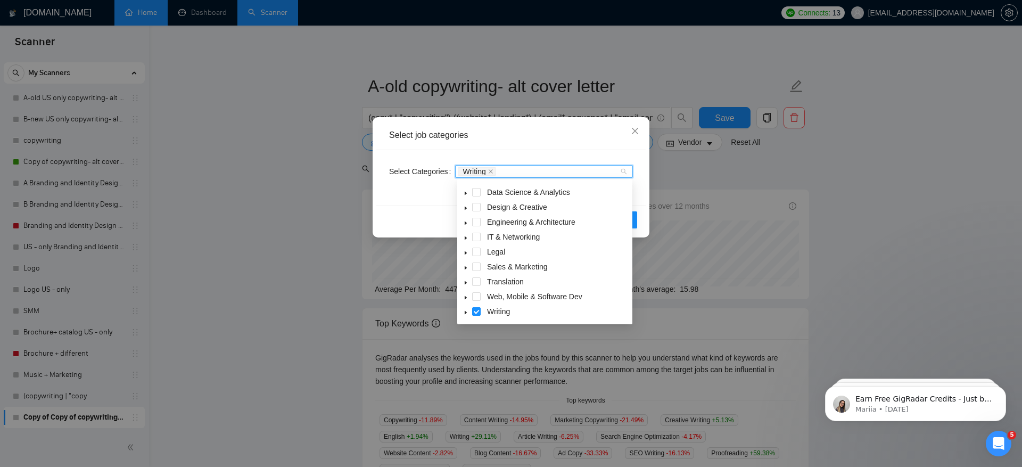
click at [467, 313] on icon "caret-down" at bounding box center [465, 312] width 5 height 5
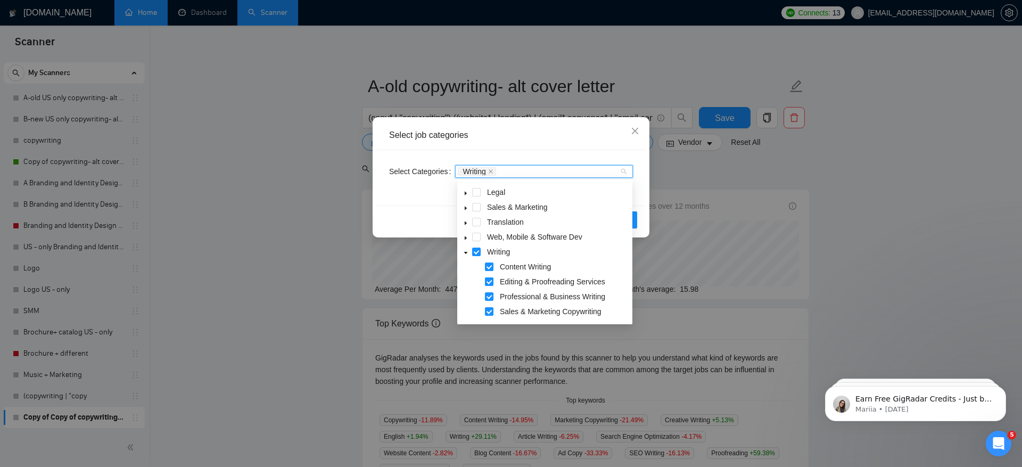
click at [487, 282] on span at bounding box center [489, 281] width 9 height 9
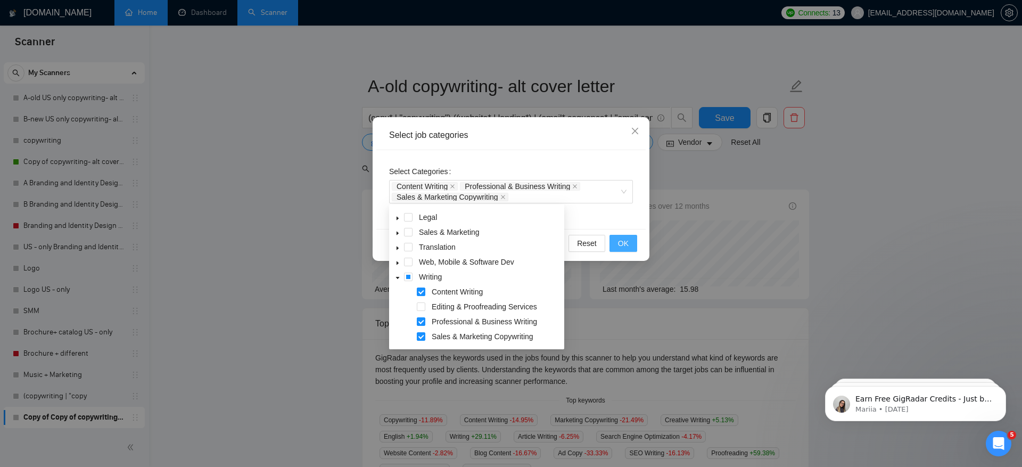
click at [628, 238] on span "OK" at bounding box center [623, 243] width 11 height 12
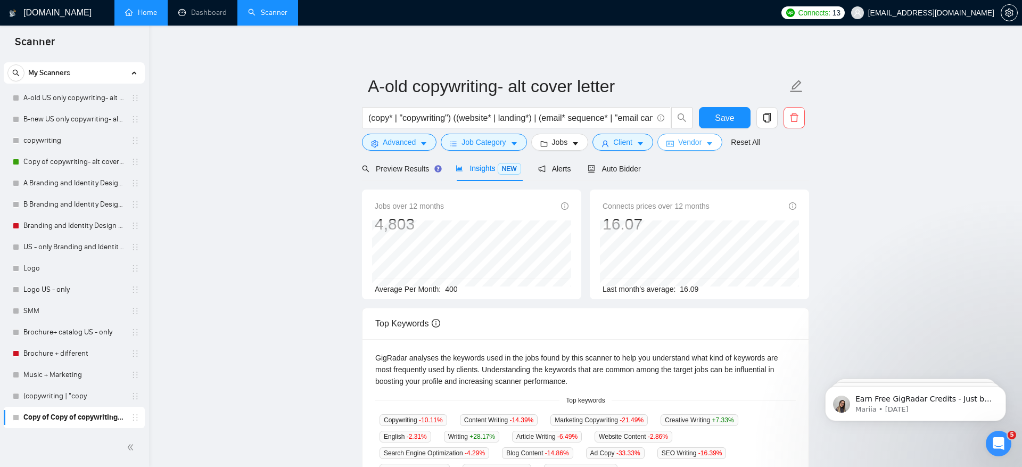
click at [686, 143] on span "Vendor" at bounding box center [689, 142] width 23 height 12
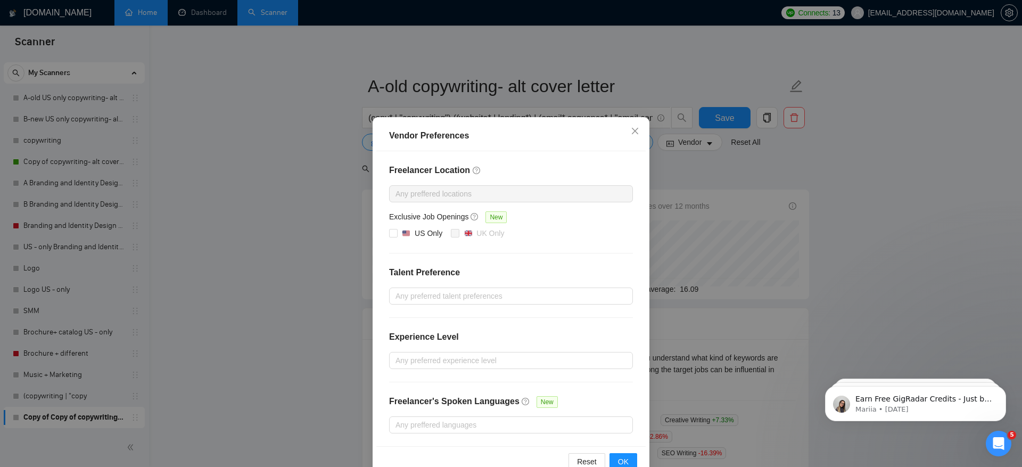
scroll to position [23, 0]
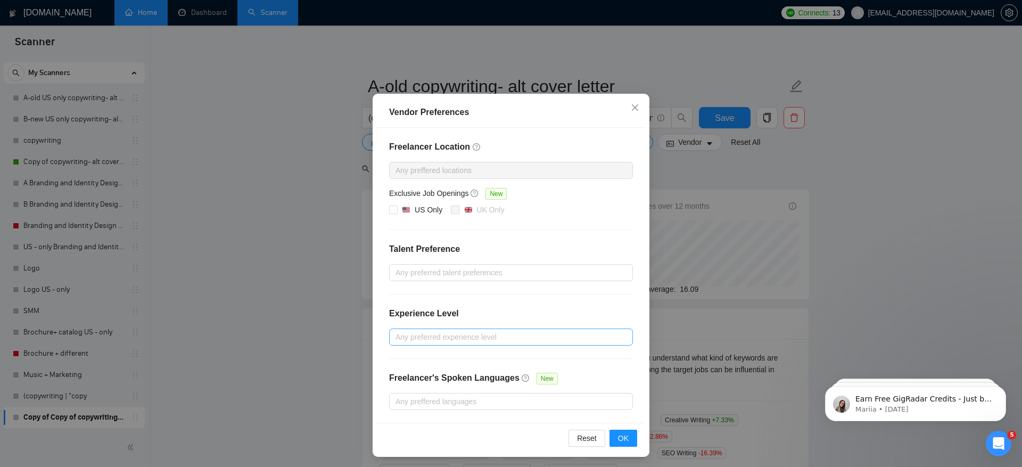
click at [500, 341] on div at bounding box center [506, 337] width 228 height 13
click at [468, 377] on div "Intermediate" at bounding box center [511, 373] width 231 height 12
checkbox input "true"
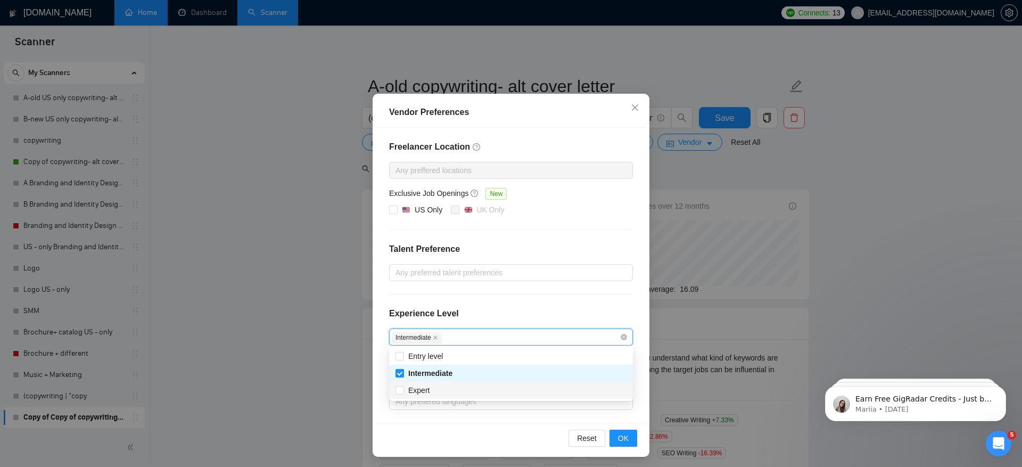
click at [468, 385] on div "Expert" at bounding box center [511, 390] width 231 height 12
checkbox input "true"
click at [559, 301] on div "Freelancer Location Any preffered locations Exclusive Job Openings New US Only …" at bounding box center [510, 275] width 269 height 295
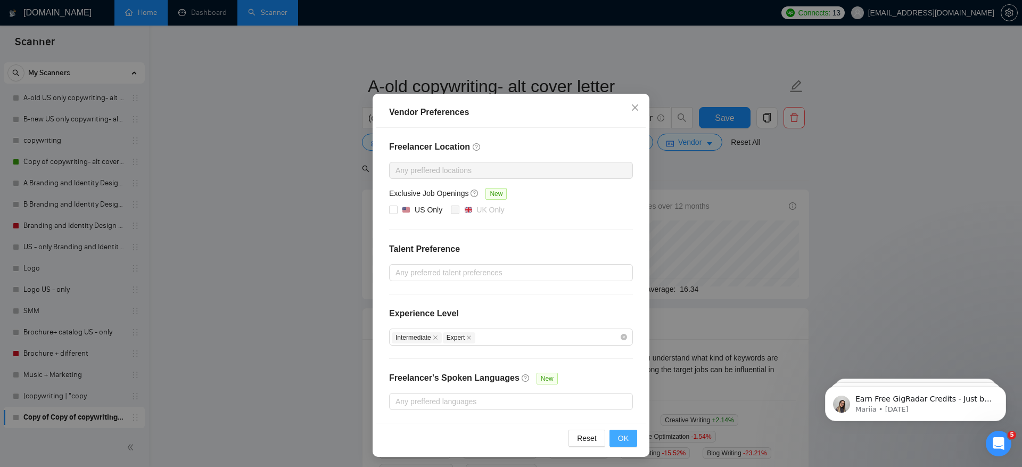
click at [626, 438] on span "OK" at bounding box center [623, 438] width 11 height 12
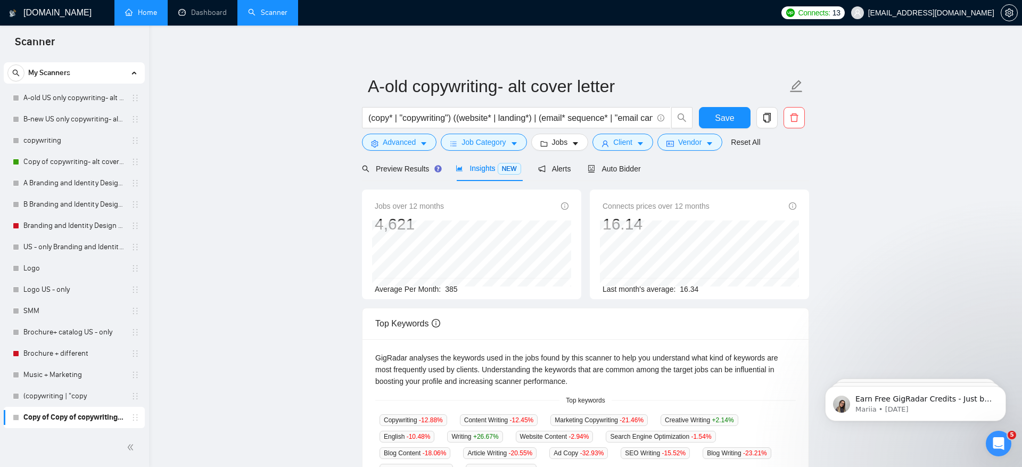
scroll to position [0, 0]
click at [394, 143] on span "Advanced" at bounding box center [399, 142] width 33 height 12
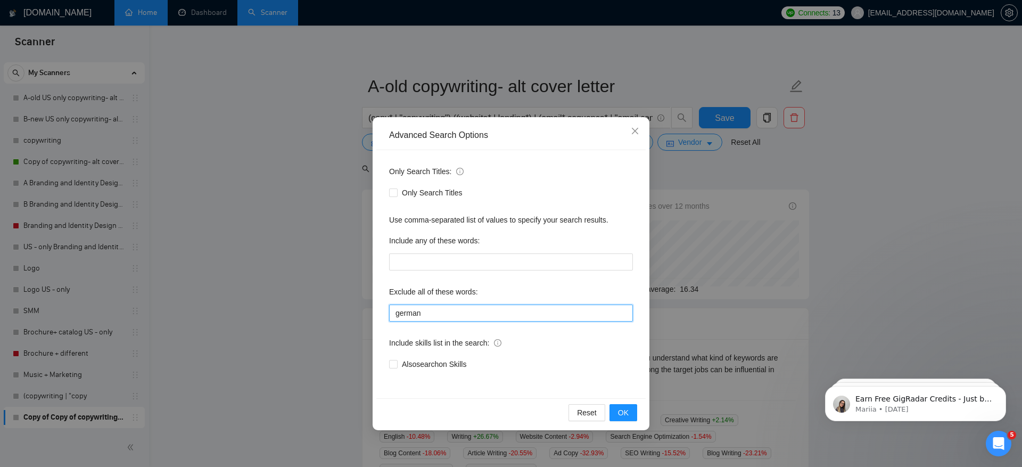
click at [470, 308] on input "german" at bounding box center [511, 313] width 244 height 17
type input "german, test*, quick*, small*"
click at [624, 413] on span "OK" at bounding box center [623, 413] width 11 height 12
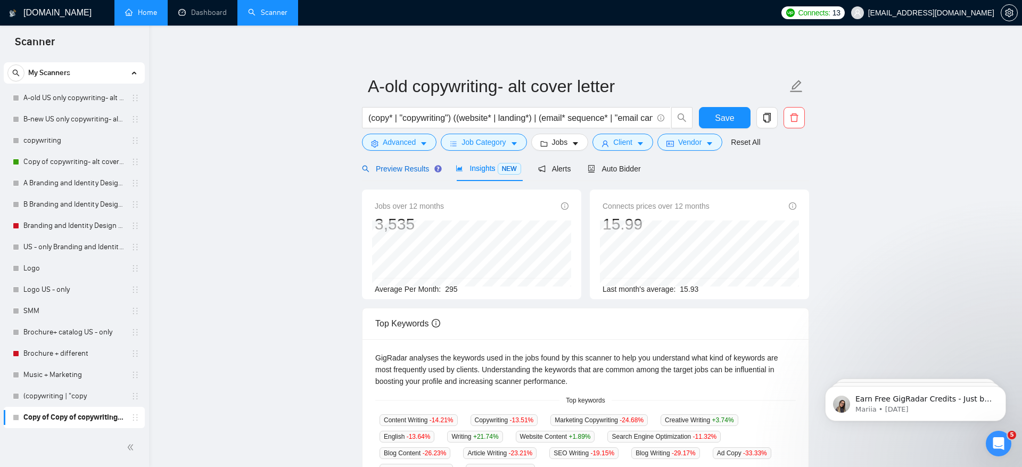
click at [399, 170] on span "Preview Results" at bounding box center [400, 168] width 77 height 9
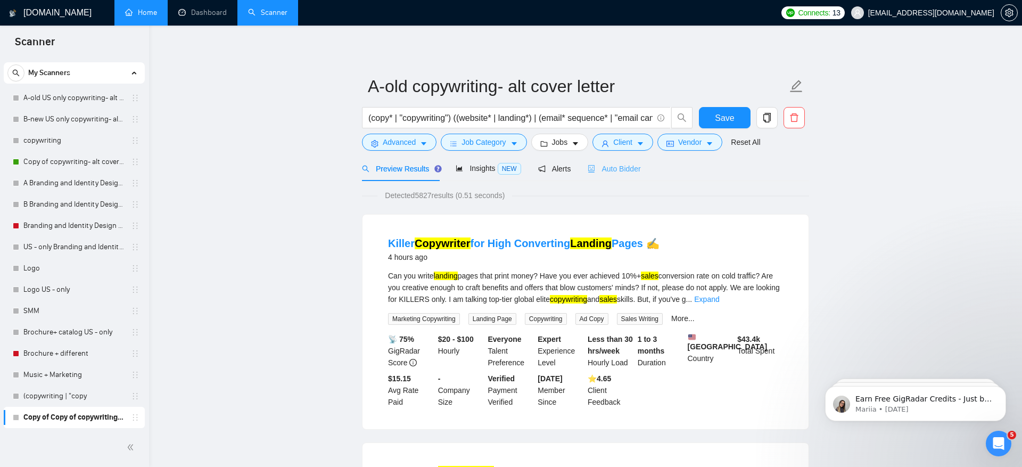
click at [636, 161] on div "Auto Bidder" at bounding box center [614, 168] width 53 height 25
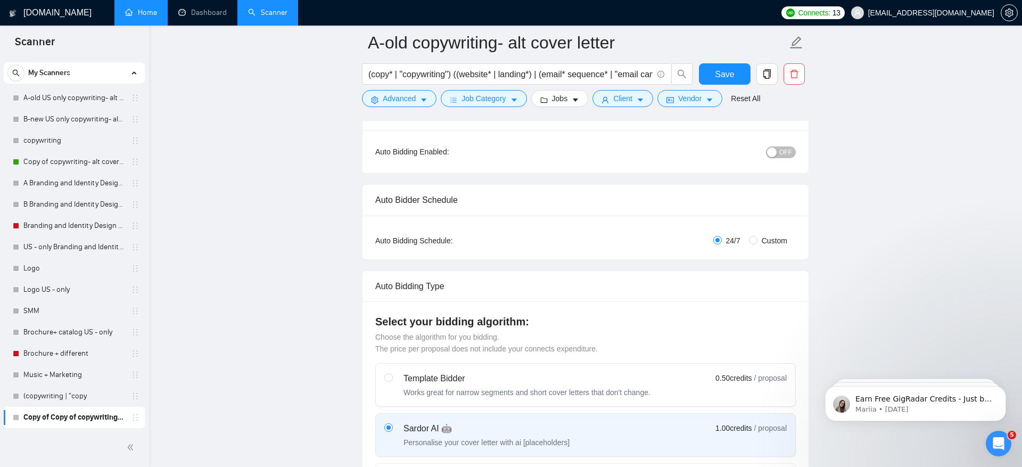
scroll to position [134, 0]
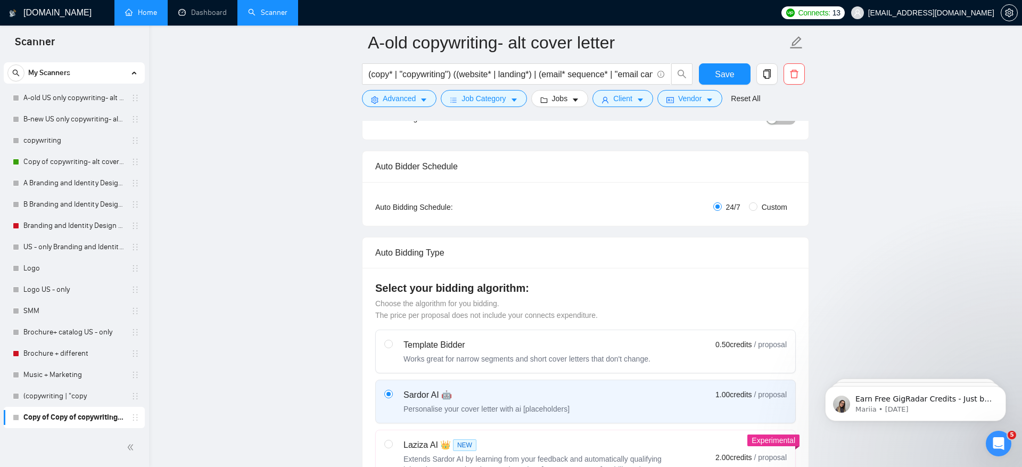
click at [767, 205] on span "Custom" at bounding box center [775, 207] width 34 height 12
click at [758, 205] on input "Custom" at bounding box center [753, 206] width 9 height 9
radio input "true"
radio input "false"
checkbox input "true"
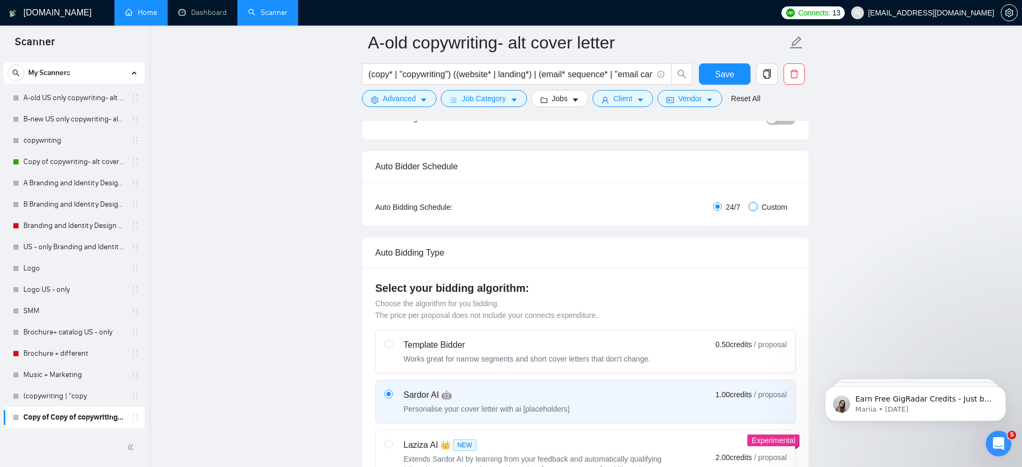
checkbox input "true"
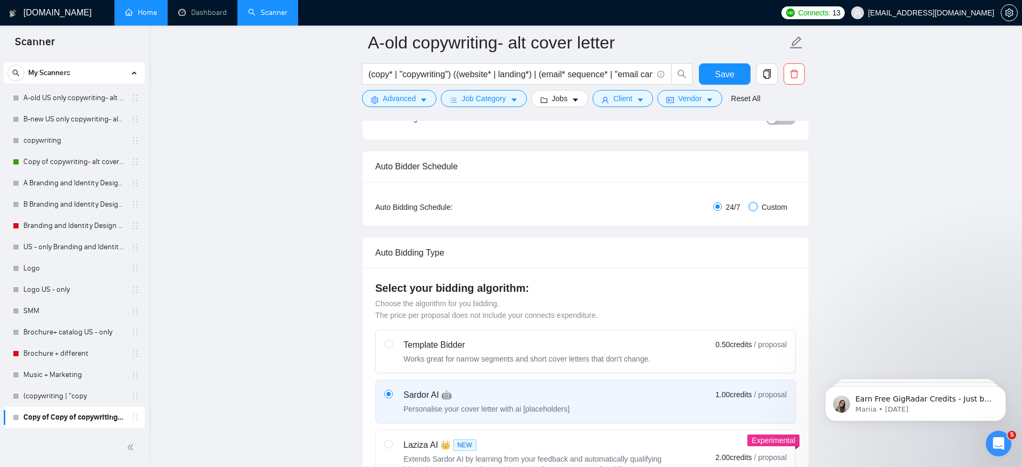
checkbox input "true"
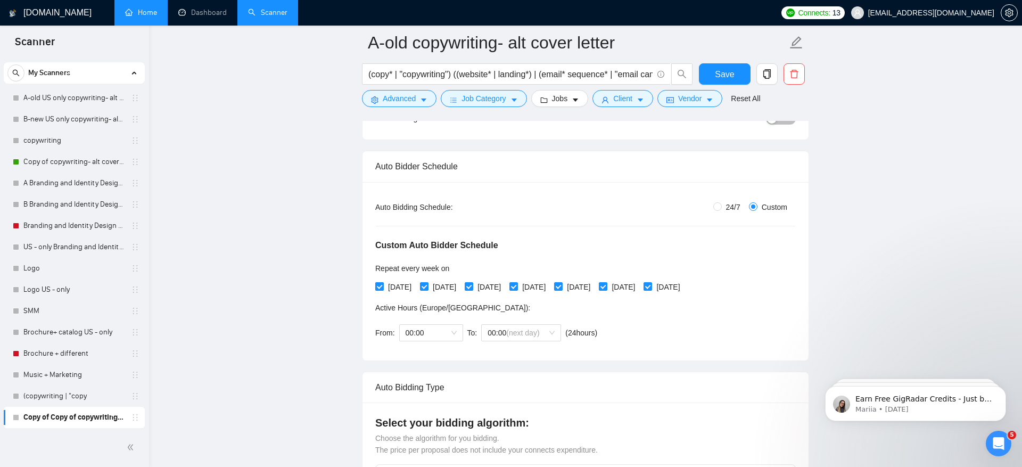
click at [390, 285] on span "[DATE]" at bounding box center [400, 287] width 32 height 12
click at [383, 285] on input "[DATE]" at bounding box center [378, 285] width 7 height 7
checkbox input "false"
click at [498, 286] on span "[DATE]" at bounding box center [489, 287] width 32 height 12
click at [472, 286] on input "[DATE]" at bounding box center [468, 285] width 7 height 7
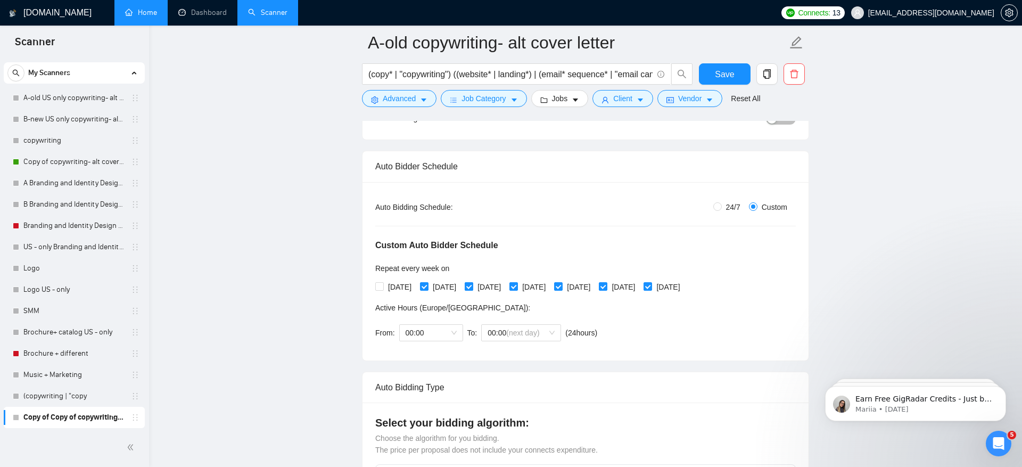
checkbox input "false"
click at [595, 284] on span "[DATE]" at bounding box center [579, 287] width 32 height 12
click at [562, 284] on input "[DATE]" at bounding box center [557, 285] width 7 height 7
checkbox input "false"
click at [684, 285] on span "[DATE]" at bounding box center [668, 287] width 32 height 12
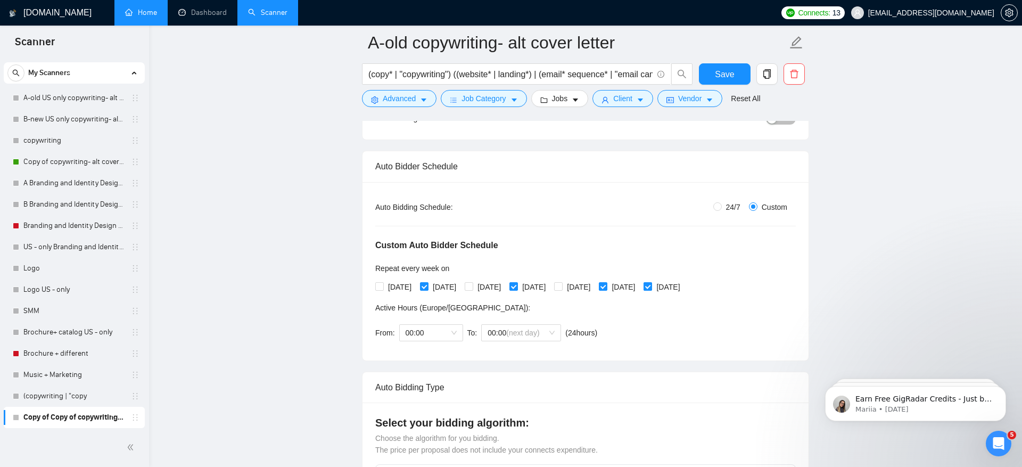
click at [651, 285] on input "[DATE]" at bounding box center [647, 285] width 7 height 7
checkbox input "false"
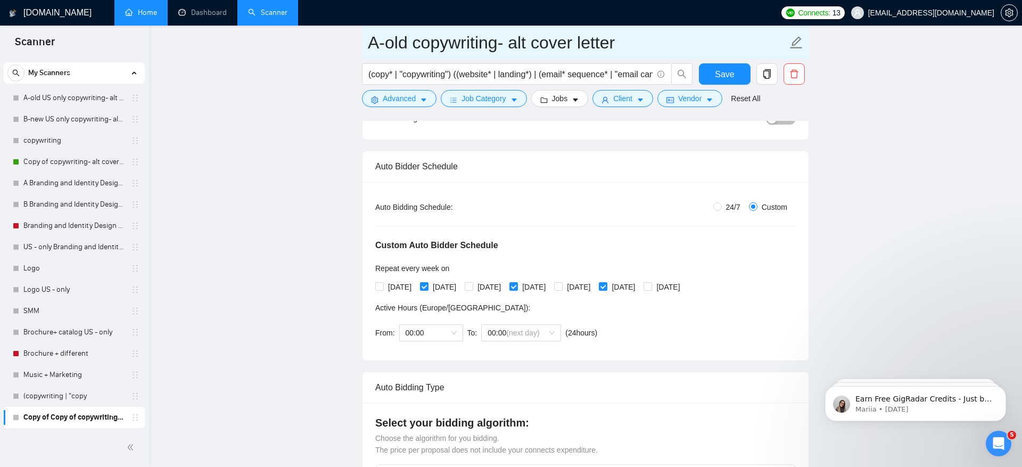
click at [416, 45] on input "A-old copywriting- alt cover letter" at bounding box center [577, 42] width 419 height 27
type input "A-old english copywriting- alt cover letter"
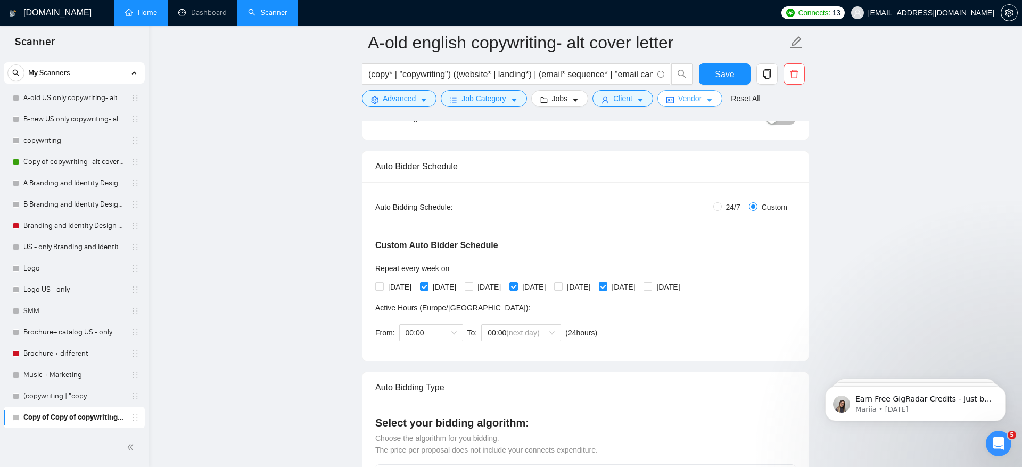
click at [682, 95] on span "Vendor" at bounding box center [689, 99] width 23 height 12
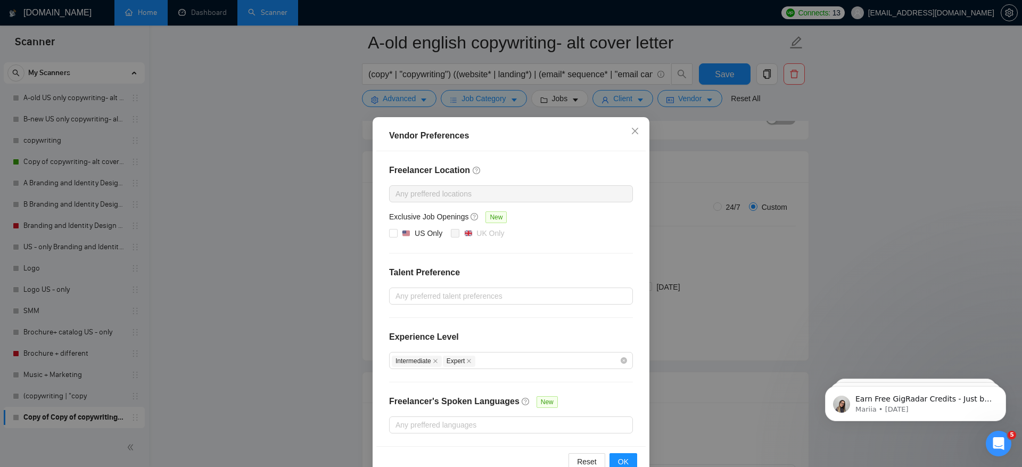
scroll to position [23, 0]
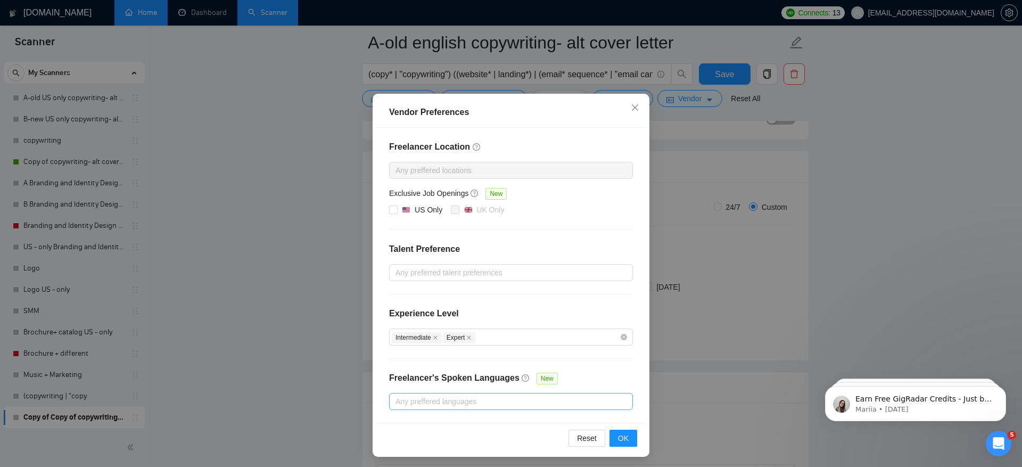
click at [519, 395] on div at bounding box center [506, 401] width 228 height 13
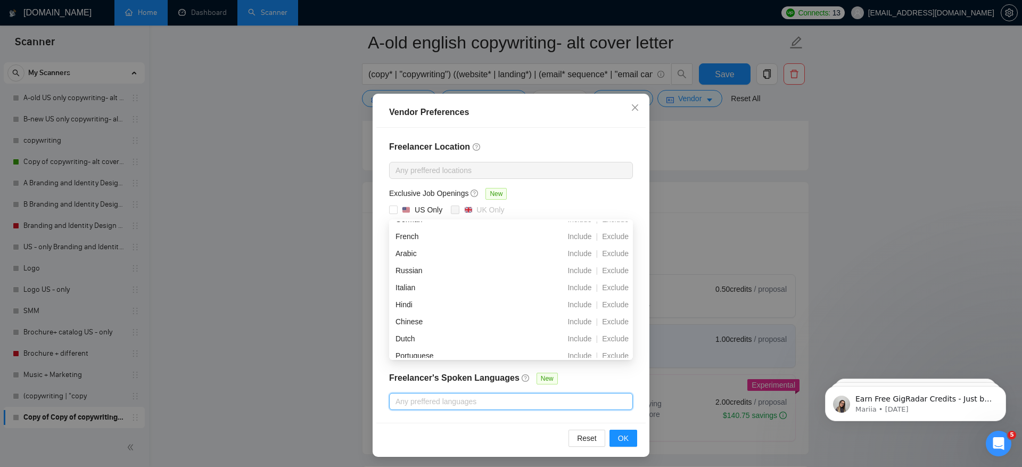
scroll to position [0, 0]
click at [621, 265] on span "Exclude" at bounding box center [615, 264] width 35 height 9
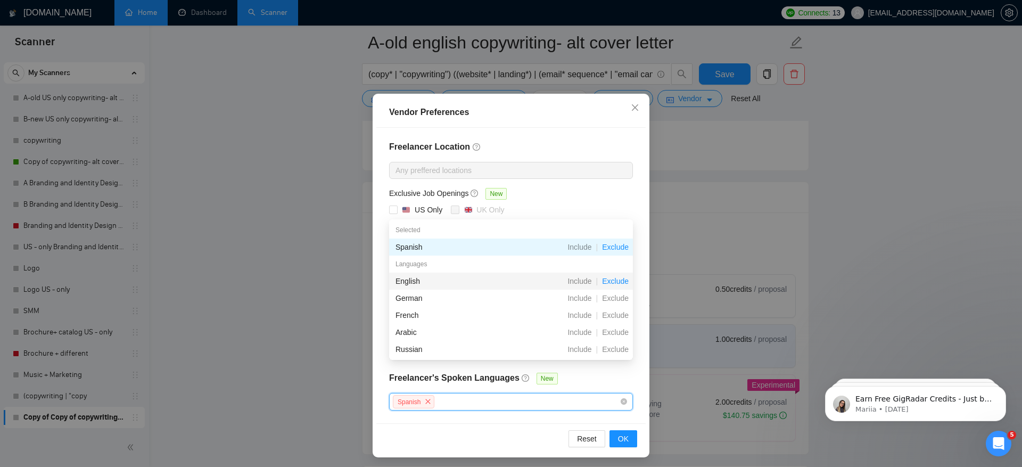
click at [621, 281] on span "Exclude" at bounding box center [615, 281] width 35 height 9
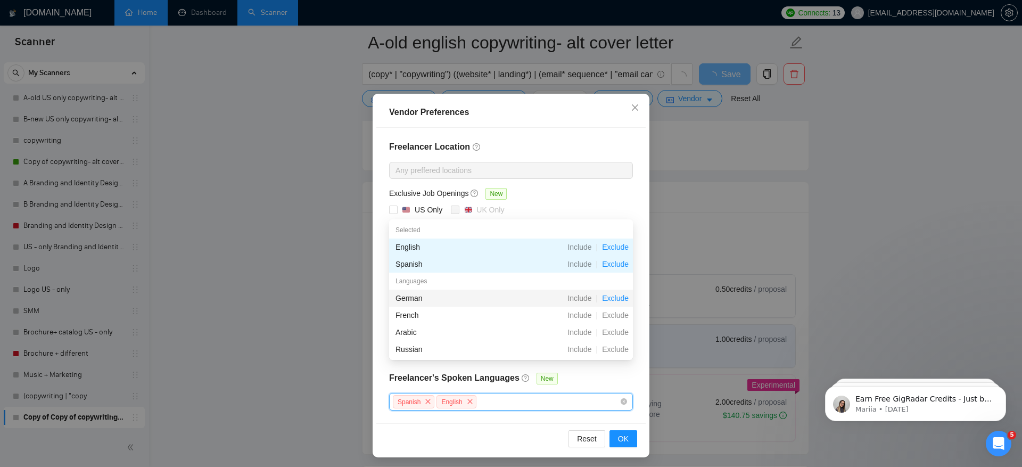
click at [620, 298] on span "Exclude" at bounding box center [615, 298] width 35 height 9
click at [620, 312] on span "Exclude" at bounding box center [615, 315] width 35 height 9
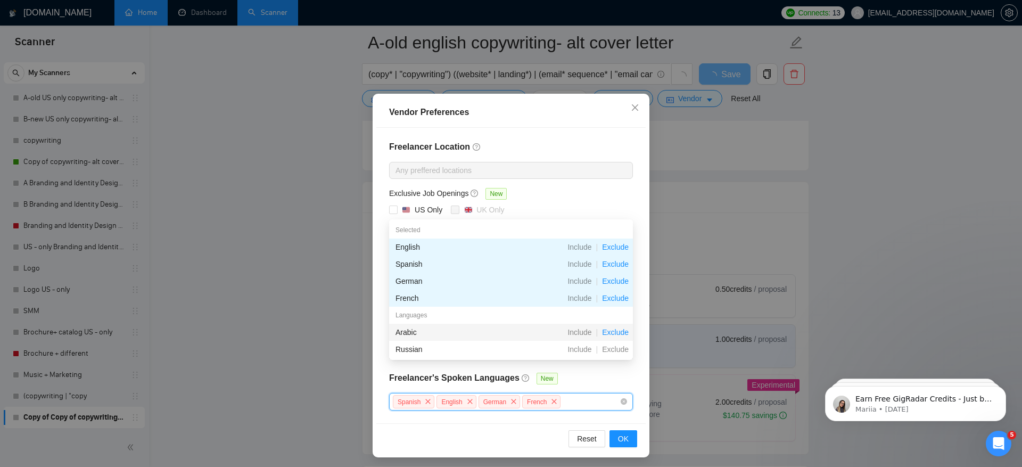
click at [620, 332] on span "Exclude" at bounding box center [615, 332] width 35 height 9
click at [620, 348] on span "Exclude" at bounding box center [615, 349] width 35 height 9
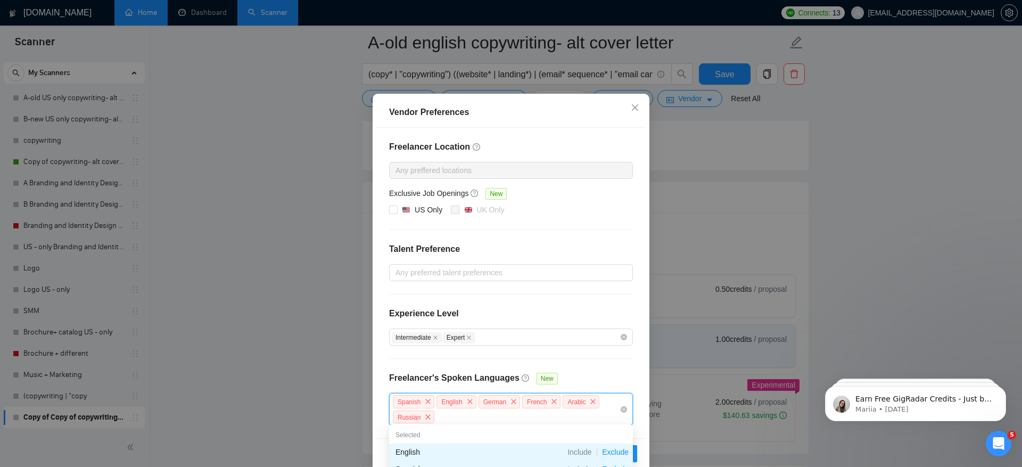
scroll to position [37, 0]
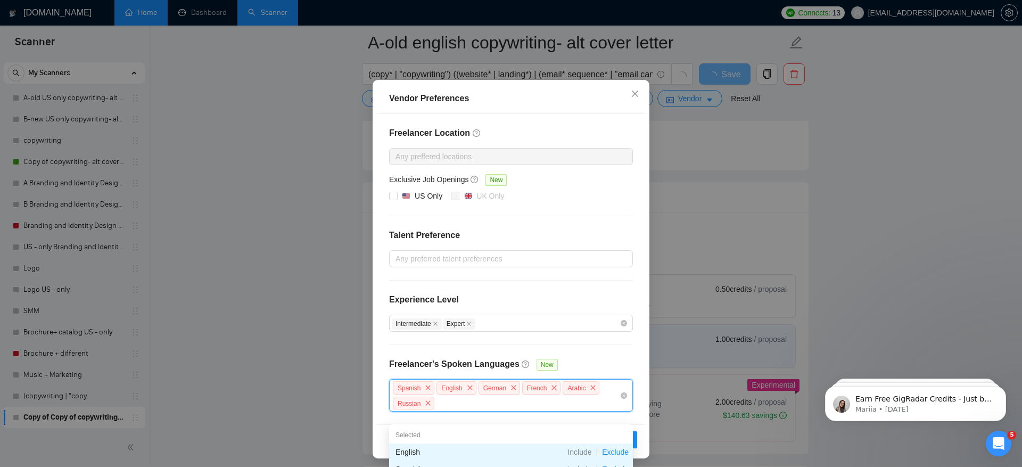
click at [607, 349] on div "Freelancer Location Any preffered locations Exclusive Job Openings New US Only …" at bounding box center [510, 269] width 269 height 310
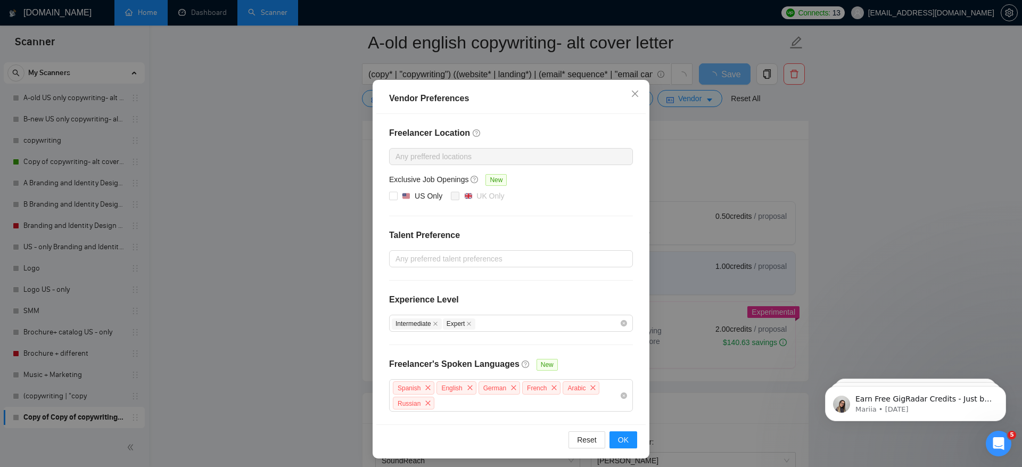
scroll to position [433, 0]
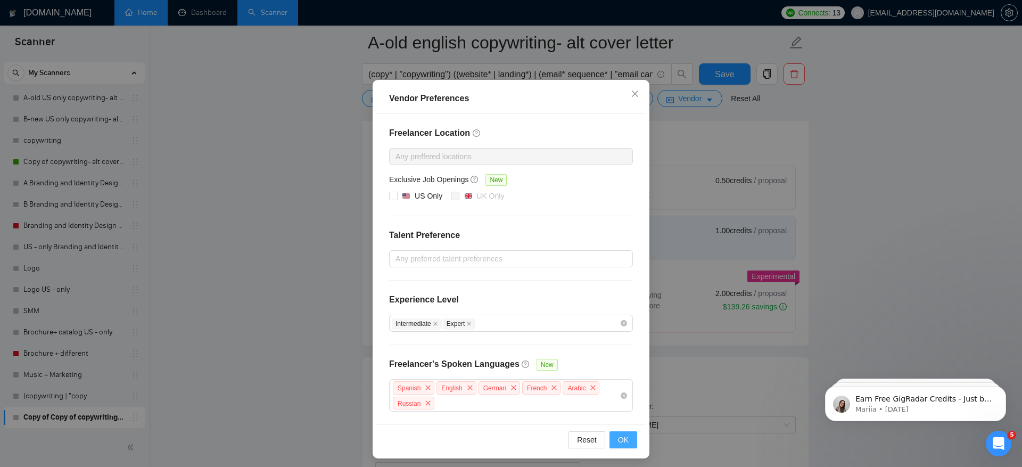
click at [626, 439] on span "OK" at bounding box center [623, 440] width 11 height 12
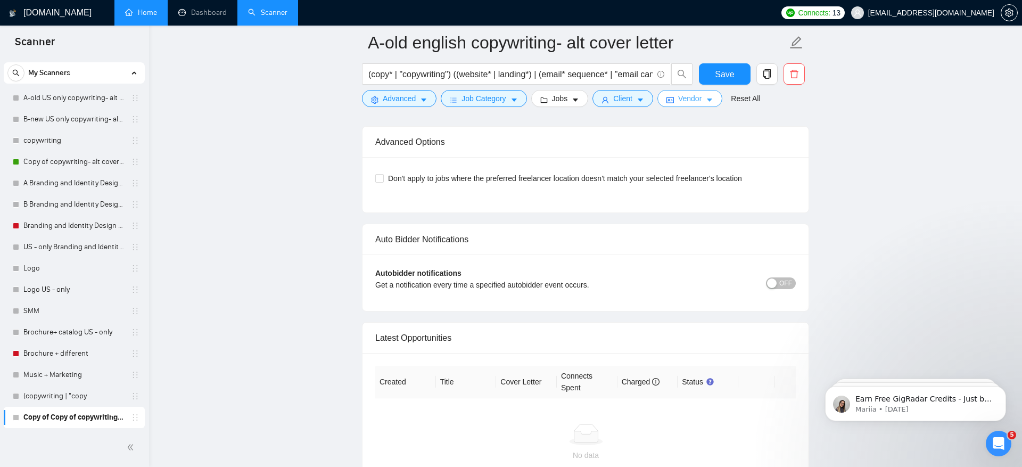
scroll to position [2473, 0]
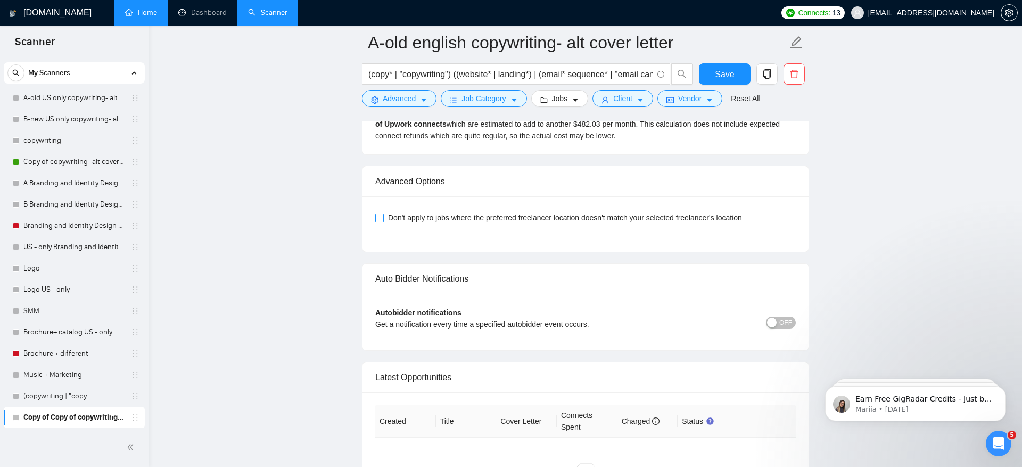
click at [473, 212] on span "Don't apply to jobs where the preferred freelancer location doesn't match your …" at bounding box center [565, 218] width 363 height 12
click at [383, 213] on input "Don't apply to jobs where the preferred freelancer location doesn't match your …" at bounding box center [378, 216] width 7 height 7
checkbox input "true"
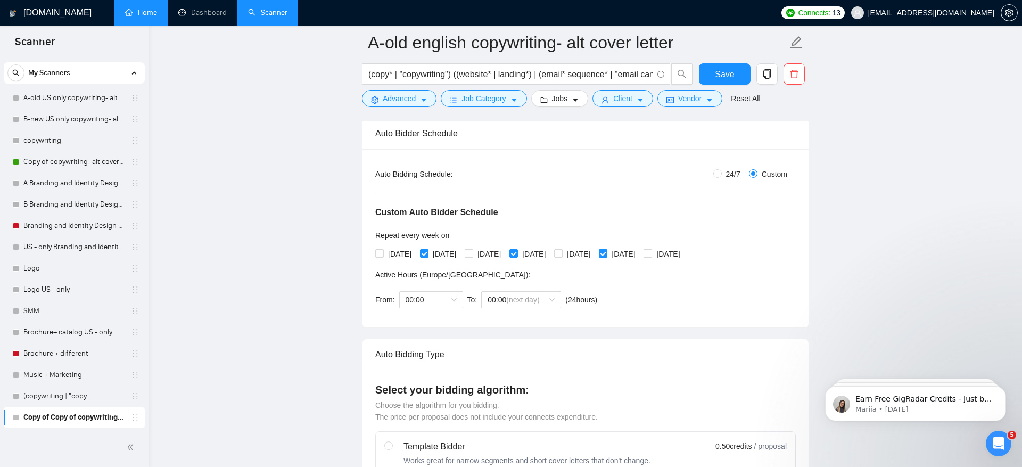
scroll to position [0, 0]
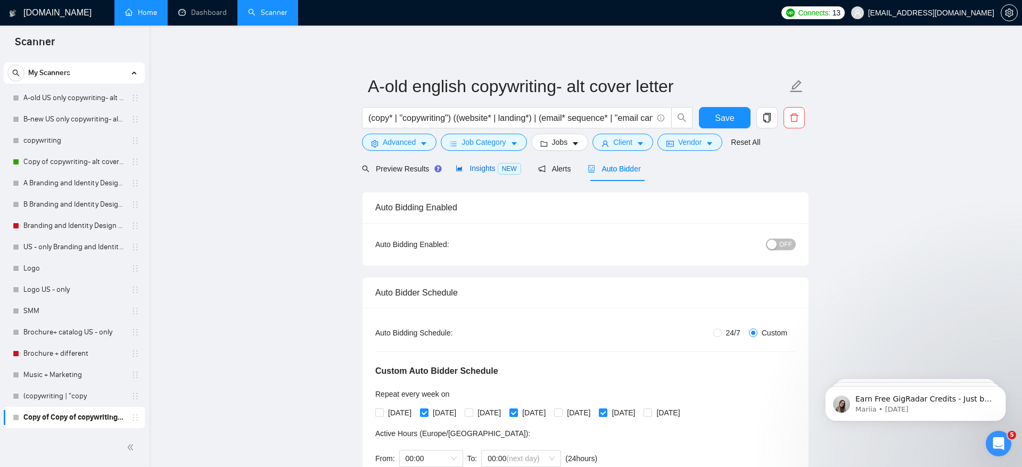
click at [482, 171] on span "Insights NEW" at bounding box center [488, 168] width 65 height 9
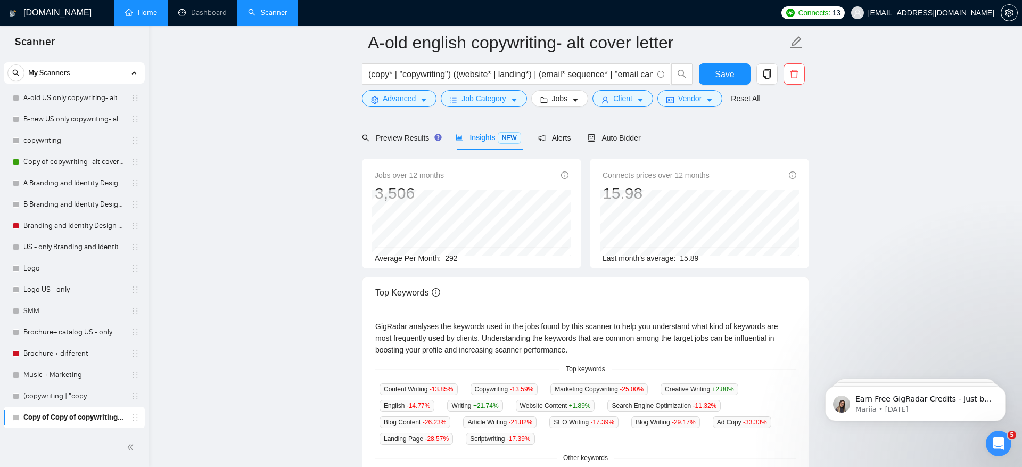
scroll to position [53, 0]
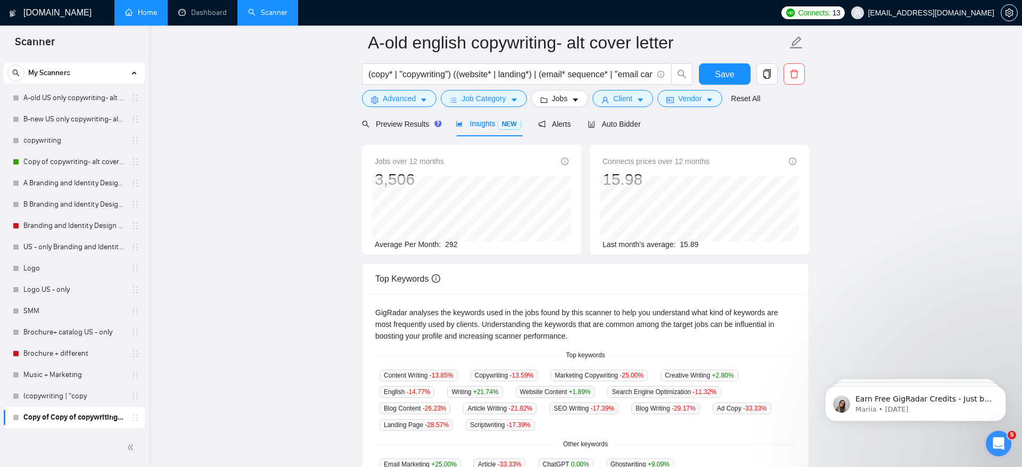
click at [630, 117] on div at bounding box center [585, 116] width 447 height 9
click at [631, 120] on div at bounding box center [585, 116] width 447 height 9
click at [623, 122] on span "Auto Bidder" at bounding box center [614, 124] width 53 height 9
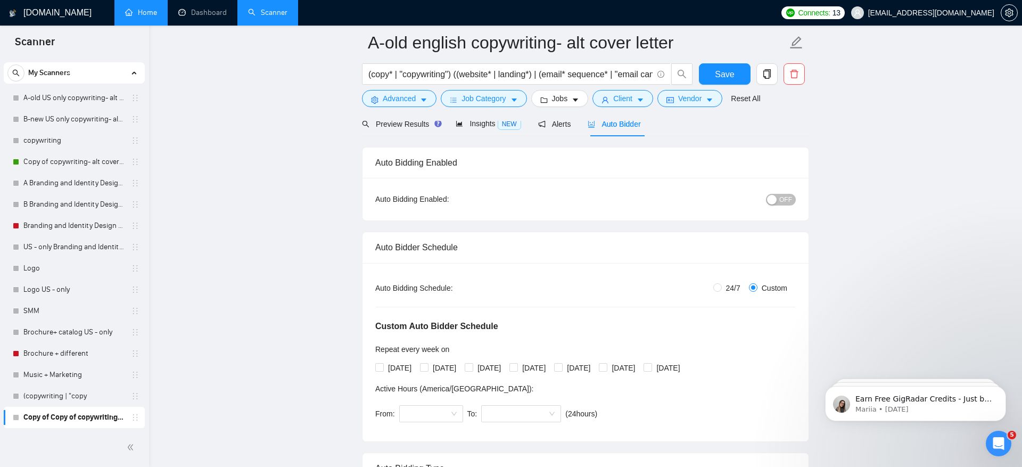
radio input "true"
radio input "false"
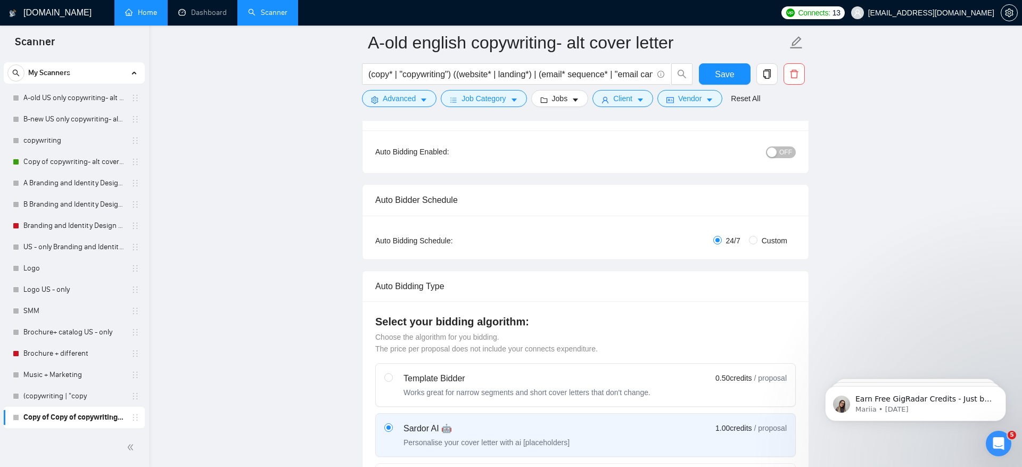
scroll to position [84, 0]
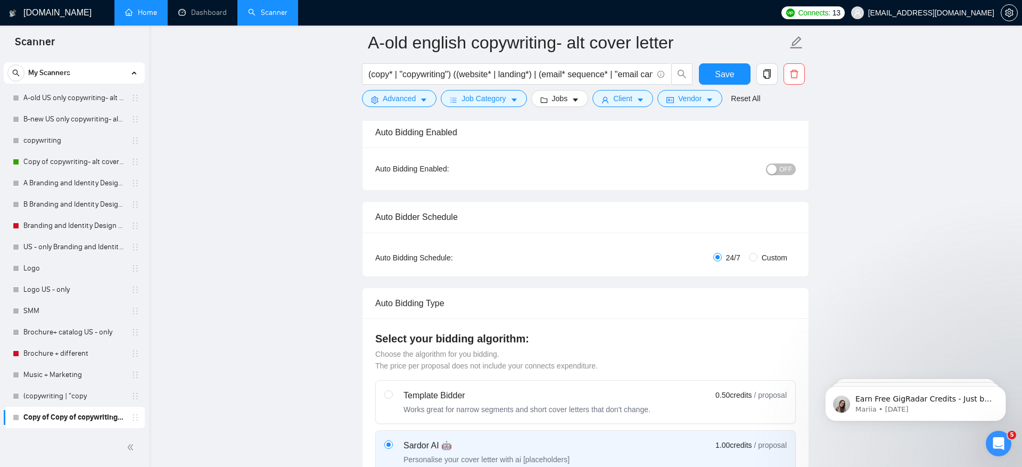
click at [778, 260] on span "Custom" at bounding box center [775, 258] width 34 height 12
click at [758, 260] on input "Custom" at bounding box center [753, 257] width 9 height 9
radio input "true"
radio input "false"
checkbox input "true"
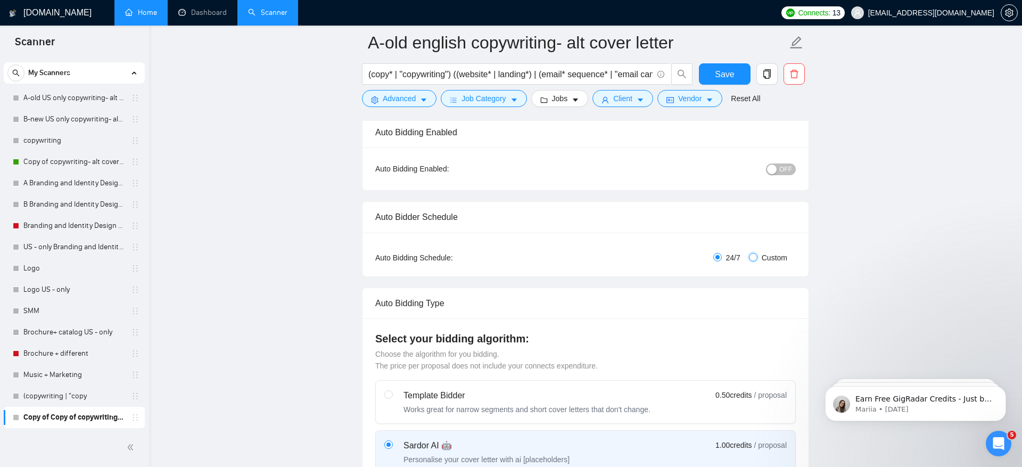
checkbox input "true"
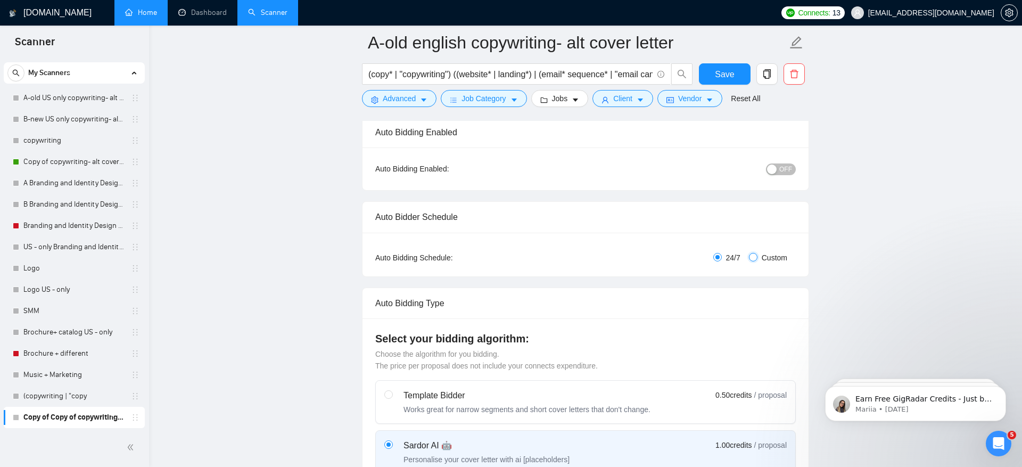
checkbox input "true"
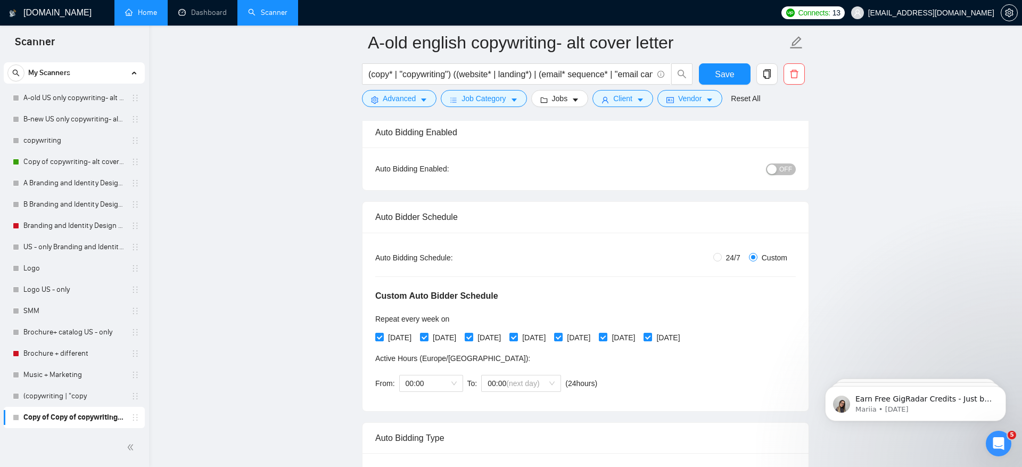
click at [384, 344] on div "Custom Auto Bidder Schedule Repeat every week [DATE] [DATE] [DATE] [DATE] [DATE…" at bounding box center [585, 331] width 421 height 135
click at [392, 336] on span "[DATE]" at bounding box center [400, 338] width 32 height 12
click at [383, 336] on input "[DATE]" at bounding box center [378, 336] width 7 height 7
checkbox input "false"
click at [505, 332] on span "[DATE]" at bounding box center [489, 338] width 32 height 12
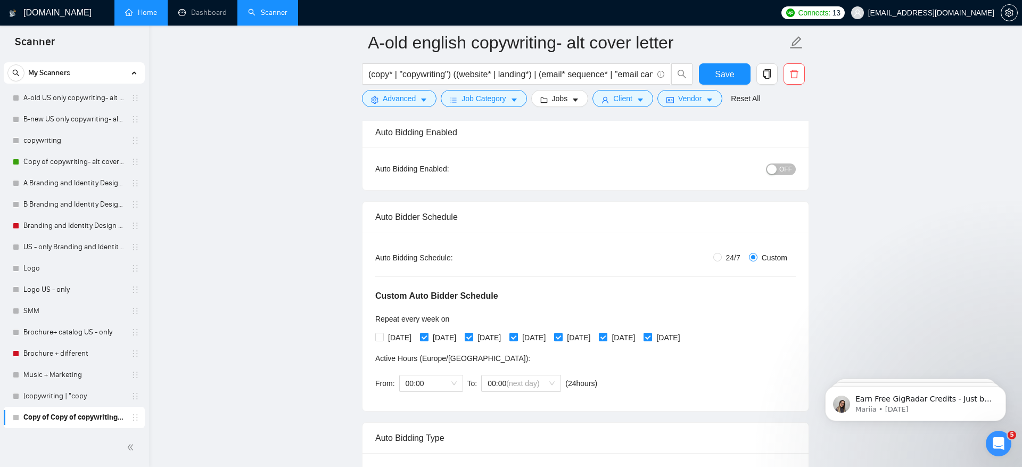
click at [472, 333] on input "[DATE]" at bounding box center [468, 336] width 7 height 7
checkbox input "false"
click at [595, 332] on span "[DATE]" at bounding box center [579, 338] width 32 height 12
click at [562, 333] on input "[DATE]" at bounding box center [557, 336] width 7 height 7
checkbox input "false"
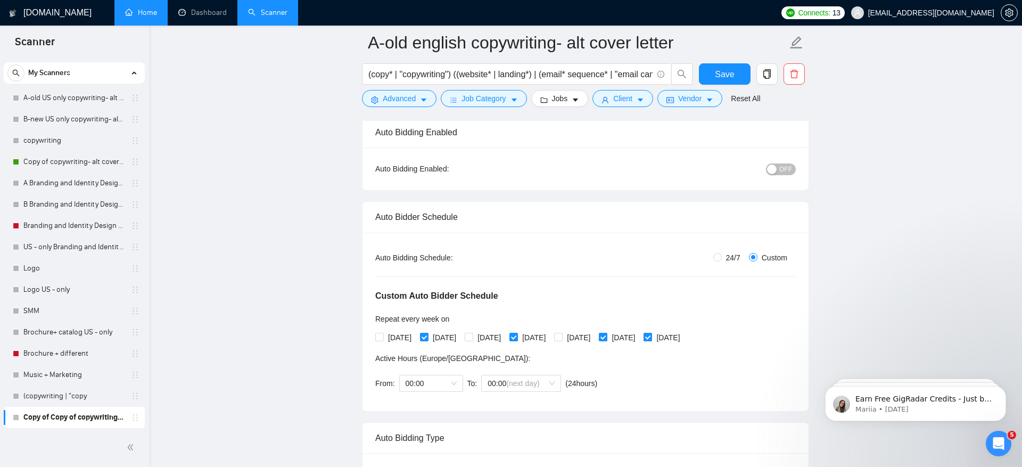
click at [684, 334] on span "[DATE]" at bounding box center [668, 338] width 32 height 12
click at [651, 334] on input "[DATE]" at bounding box center [647, 336] width 7 height 7
checkbox input "false"
click at [731, 72] on span "Save" at bounding box center [724, 74] width 19 height 13
click at [768, 70] on icon "copy" at bounding box center [766, 74] width 7 height 10
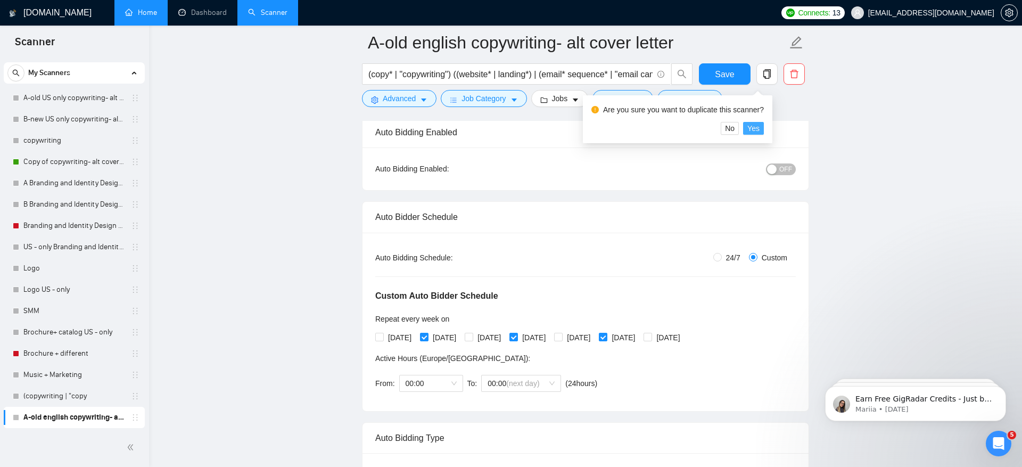
click at [756, 131] on span "Yes" at bounding box center [753, 128] width 12 height 12
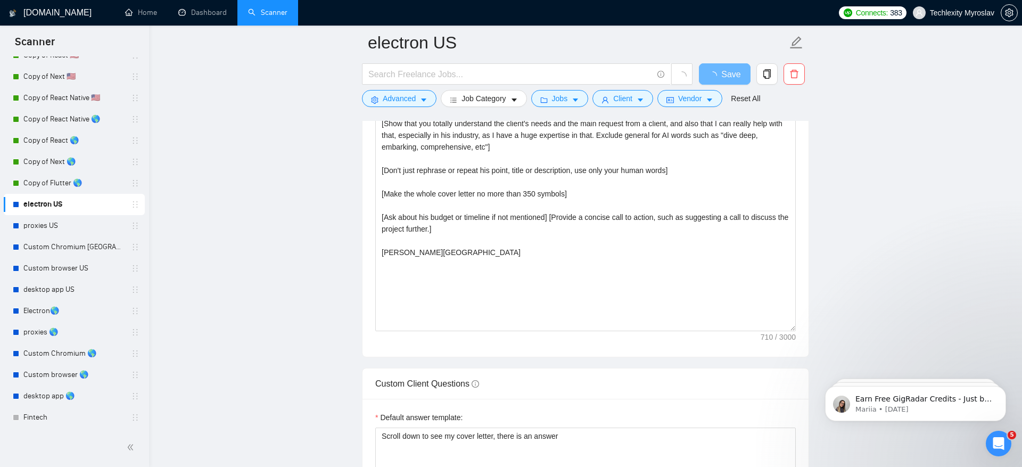
scroll to position [1274, 0]
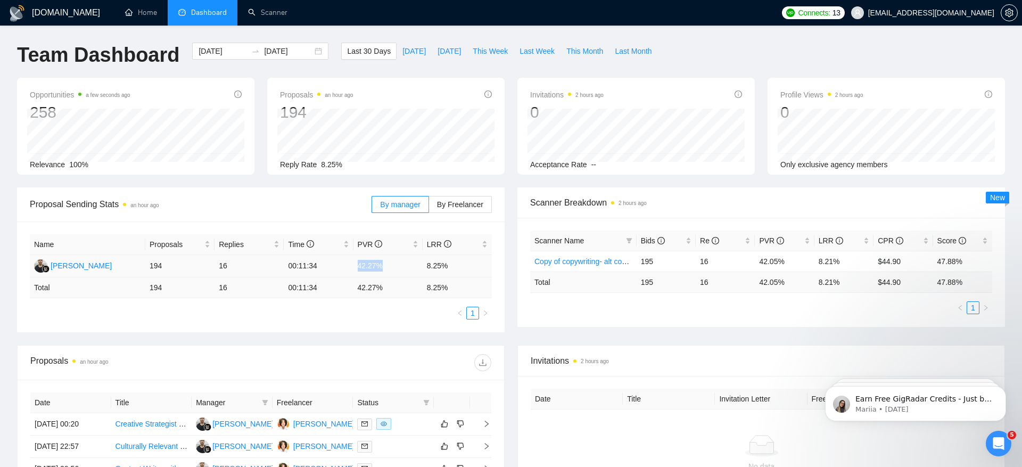
drag, startPoint x: 350, startPoint y: 269, endPoint x: 392, endPoint y: 269, distance: 42.1
click at [392, 269] on tr "Ferdi Gilang Pratama 194 16 00:11:34 42.27% 8.25%" at bounding box center [261, 266] width 462 height 22
click at [435, 269] on td "8.25%" at bounding box center [457, 266] width 69 height 22
drag, startPoint x: 424, startPoint y: 265, endPoint x: 466, endPoint y: 269, distance: 41.7
click at [466, 269] on td "8.25%" at bounding box center [457, 266] width 69 height 22
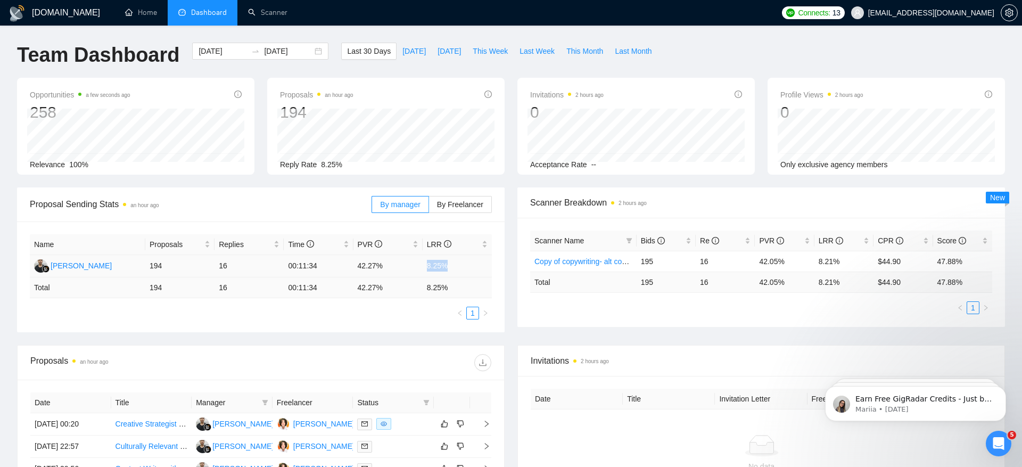
click at [431, 266] on td "8.25%" at bounding box center [457, 266] width 69 height 22
drag, startPoint x: 426, startPoint y: 267, endPoint x: 470, endPoint y: 267, distance: 43.7
click at [470, 267] on td "8.25%" at bounding box center [457, 266] width 69 height 22
click at [448, 268] on td "8.25%" at bounding box center [457, 266] width 69 height 22
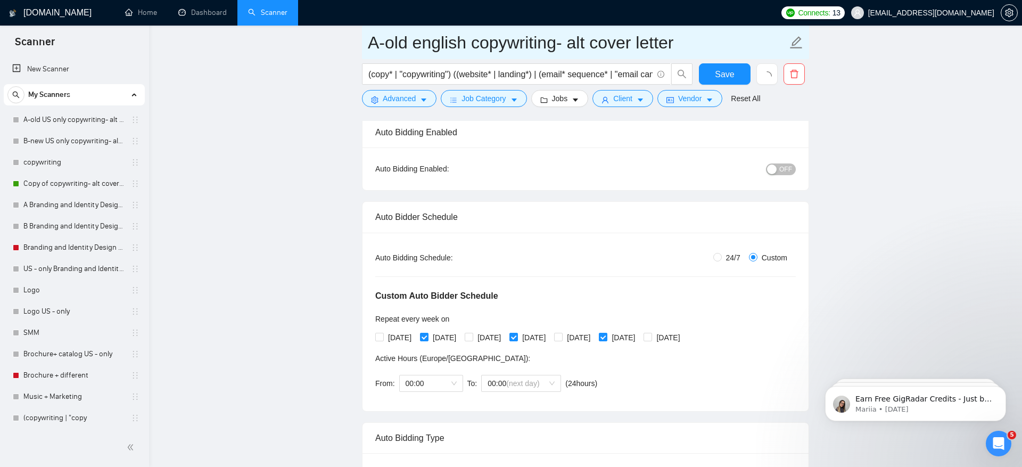
scroll to position [22, 0]
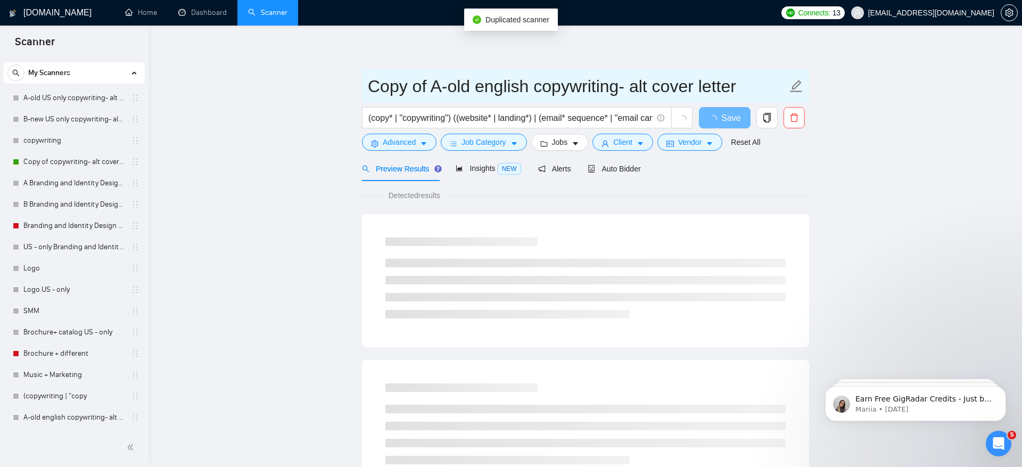
drag, startPoint x: 436, startPoint y: 89, endPoint x: 348, endPoint y: 89, distance: 87.8
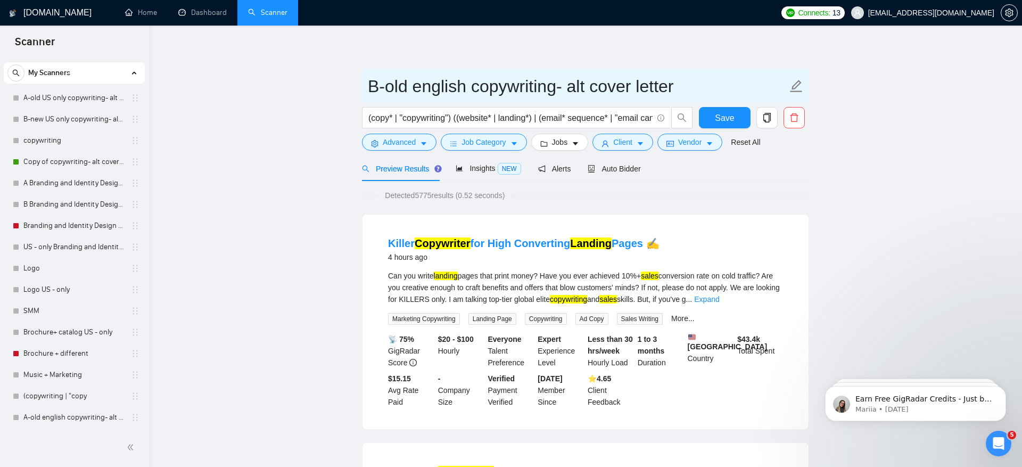
type input "B-old english copywriting- alt cover letter"
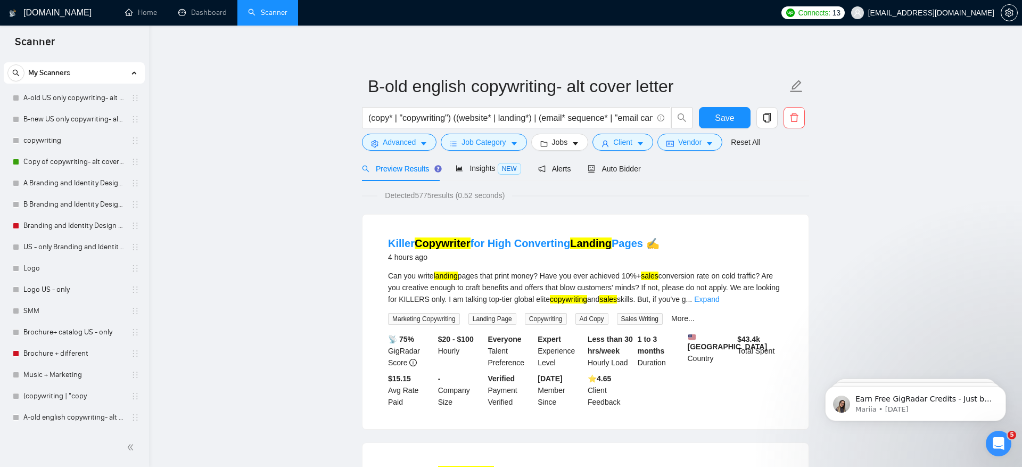
click at [629, 175] on div "Auto Bidder" at bounding box center [614, 168] width 53 height 25
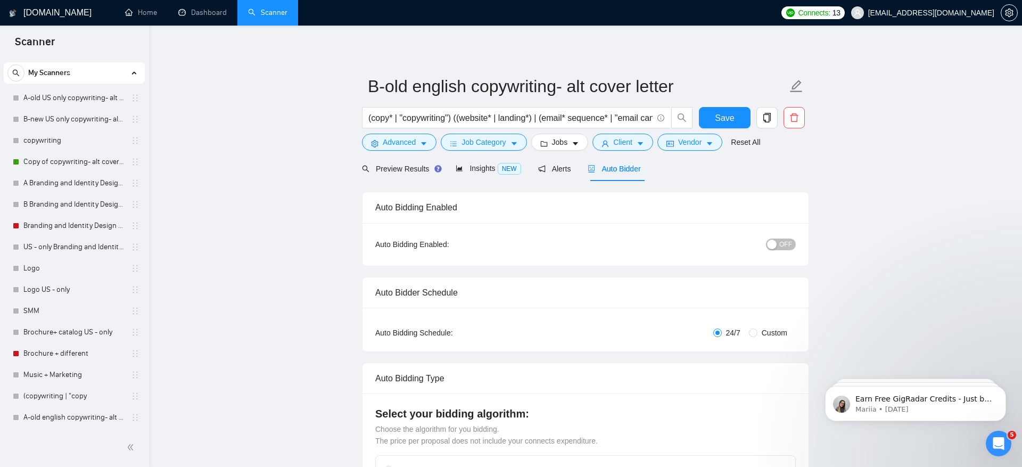
radio input "false"
radio input "true"
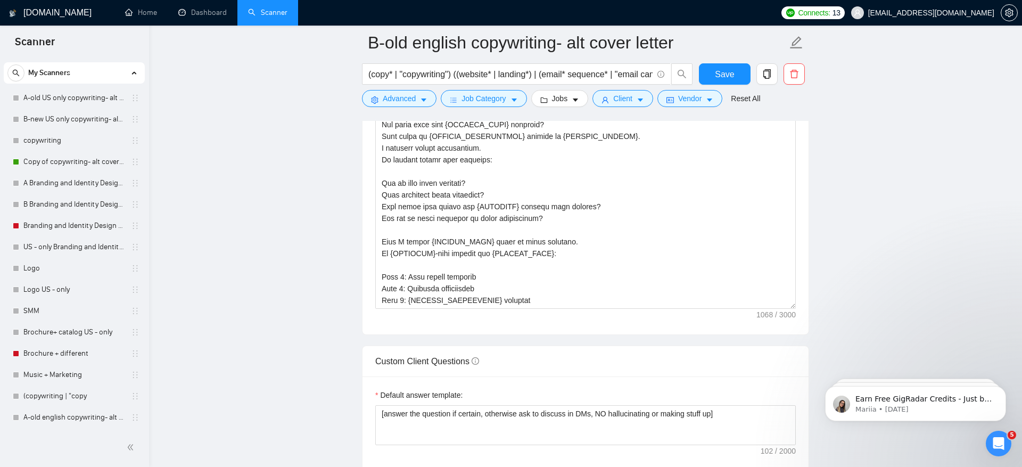
scroll to position [1307, 0]
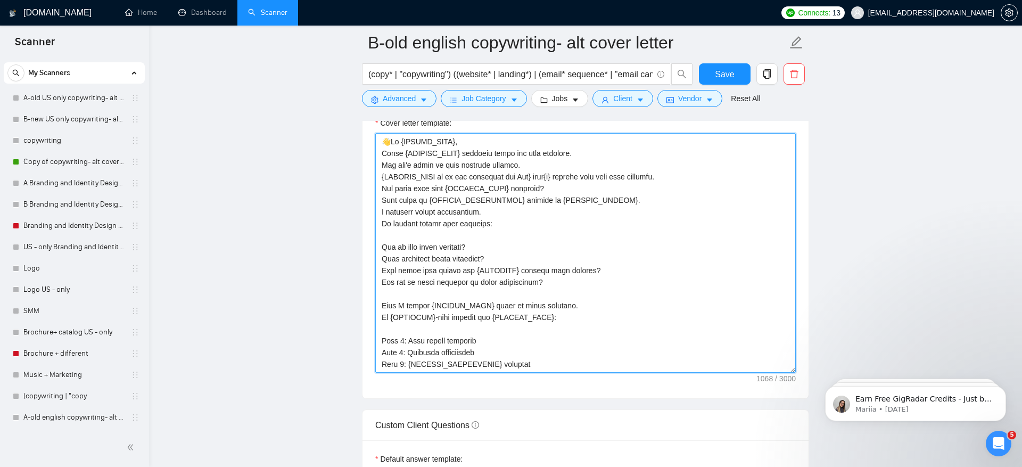
click at [587, 335] on textarea "Cover letter template:" at bounding box center [585, 253] width 421 height 240
click at [390, 138] on textarea "Cover letter template:" at bounding box center [585, 253] width 421 height 240
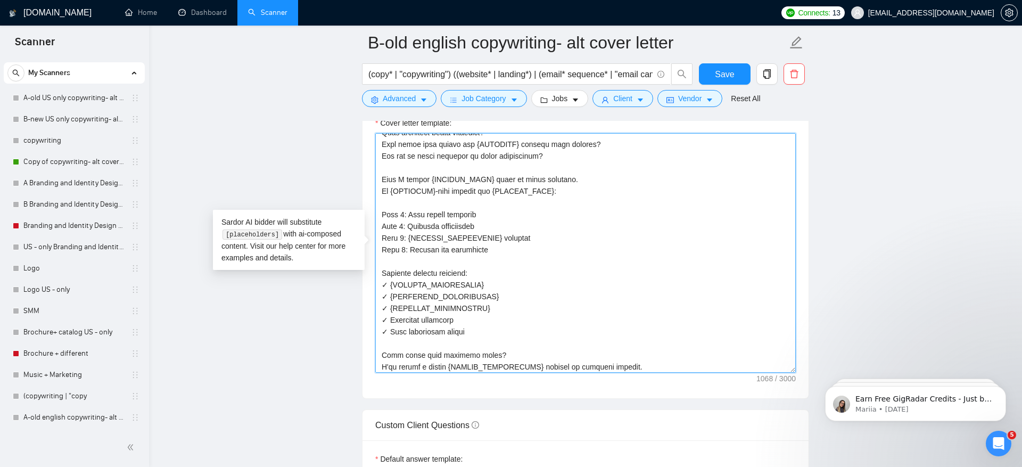
drag, startPoint x: 399, startPoint y: 138, endPoint x: 622, endPoint y: 373, distance: 323.8
click at [622, 373] on div "Cover letter template:" at bounding box center [586, 251] width 446 height 294
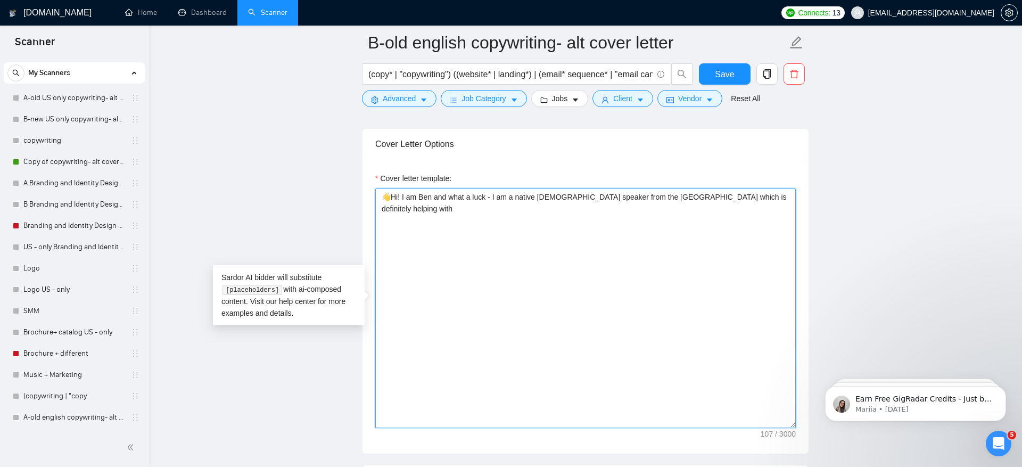
scroll to position [1250, 0]
drag, startPoint x: 639, startPoint y: 196, endPoint x: 796, endPoint y: 192, distance: 157.1
click at [796, 192] on textarea "👋Hi! I am Ben and what a luck - I am a native English speaker from the US which…" at bounding box center [585, 311] width 421 height 240
paste textarea "✅"
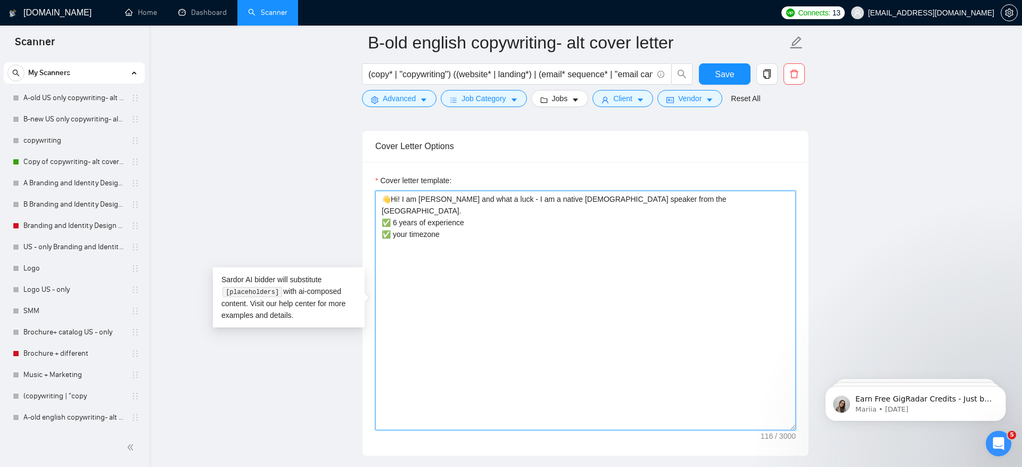
paste textarea "✅"
drag, startPoint x: 446, startPoint y: 267, endPoint x: 497, endPoint y: 269, distance: 51.2
click at [497, 269] on textarea "👋Hi! I am Ben and what a luck - I am a native English speaker from the US. ✅ 6 …" at bounding box center [585, 311] width 421 height 240
click at [599, 265] on textarea "👋Hi! I am Ben and what a luck - I am a native English speaker from the US. ✅ 6 …" at bounding box center [585, 311] width 421 height 240
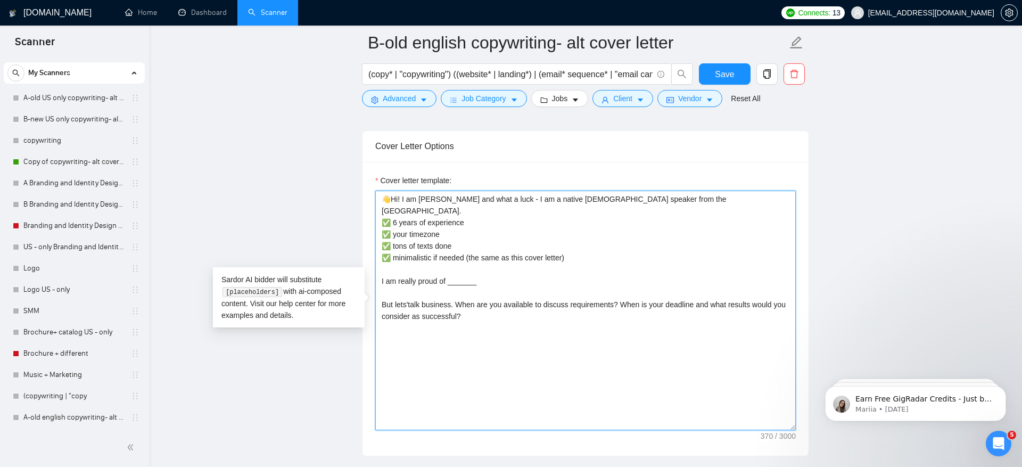
click at [409, 291] on textarea "👋Hi! I am Ben and what a luck - I am a native English speaker from the US. ✅ 6 …" at bounding box center [585, 311] width 421 height 240
click at [554, 316] on textarea "👋Hi! I am Ben and what a luck - I am a native English speaker from the US. ✅ 6 …" at bounding box center [585, 311] width 421 height 240
drag, startPoint x: 498, startPoint y: 260, endPoint x: 357, endPoint y: 258, distance: 141.1
click at [357, 258] on main "B-old english copywriting- alt cover letter (copy* | "copywriting") ((website* …" at bounding box center [585, 278] width 839 height 2971
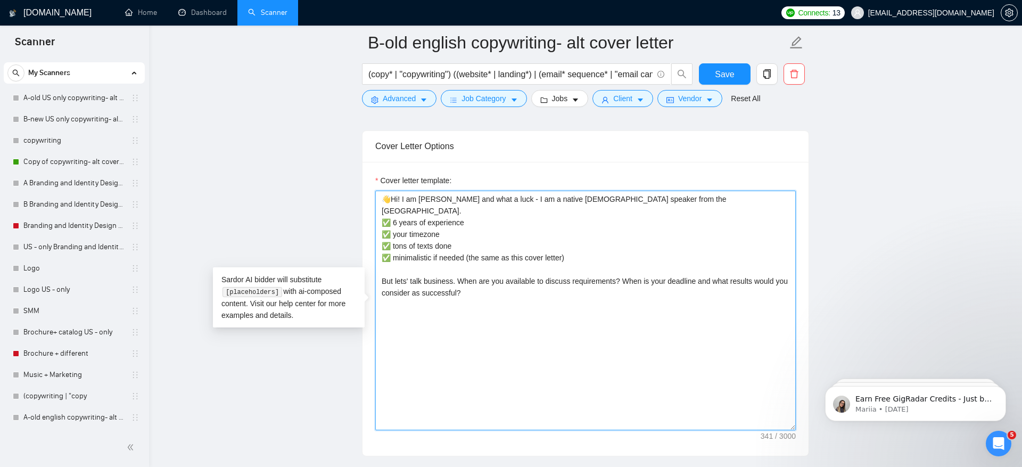
click at [645, 196] on textarea "👋Hi! I am Ben and what a luck - I am a native English speaker from the US. ✅ 6 …" at bounding box center [585, 311] width 421 height 240
click at [636, 196] on textarea "👋Hi! I am Ben and what a luck - I am a native English speaker from the US. ✅ 6 …" at bounding box center [585, 311] width 421 height 240
click at [731, 322] on textarea "👋Hi! I am Ben and what a luck - I am a native English speaker from the US, I am…" at bounding box center [585, 311] width 421 height 240
type textarea "👋Hi! I am Ben and what a luck - I am a native English speaker from the US, I am…"
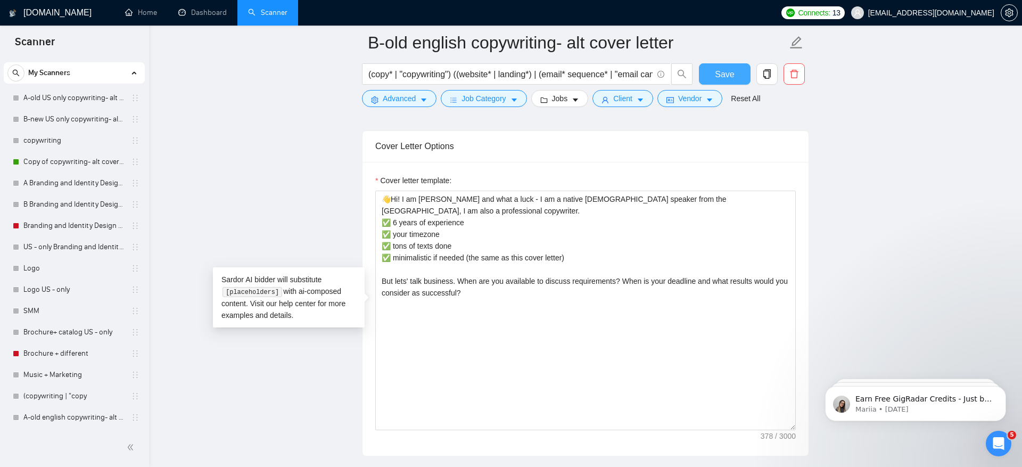
click at [731, 71] on span "Save" at bounding box center [724, 74] width 19 height 13
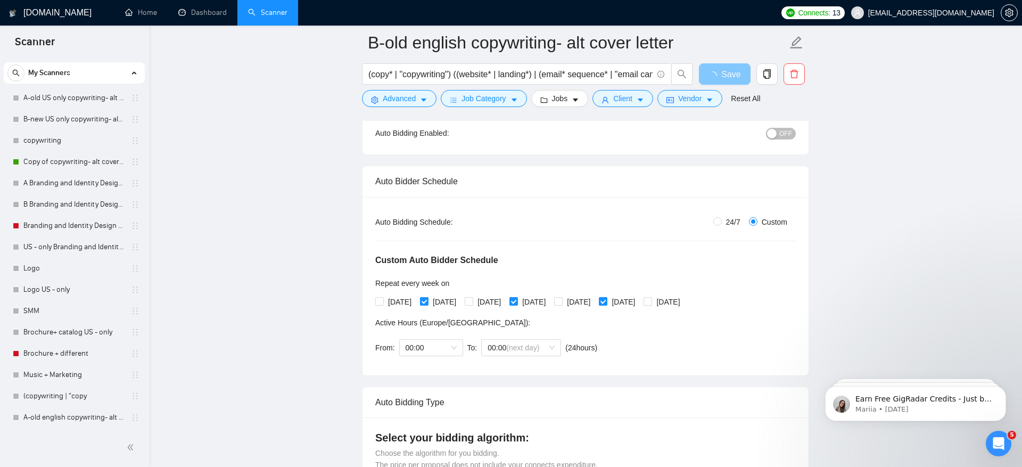
scroll to position [122, 0]
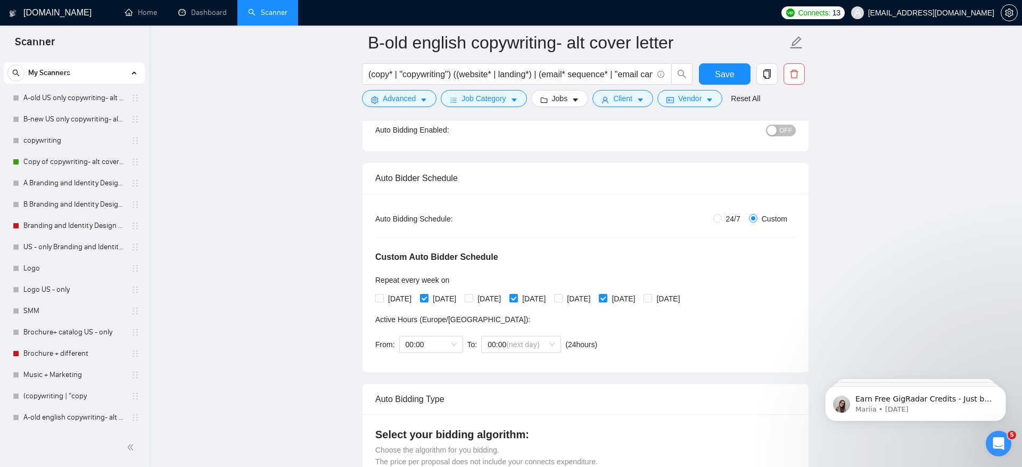
click at [388, 298] on span "[DATE]" at bounding box center [400, 299] width 32 height 12
click at [383, 298] on input "[DATE]" at bounding box center [378, 297] width 7 height 7
checkbox input "true"
click at [449, 294] on span "[DATE]" at bounding box center [445, 299] width 32 height 12
click at [427, 294] on input "[DATE]" at bounding box center [423, 297] width 7 height 7
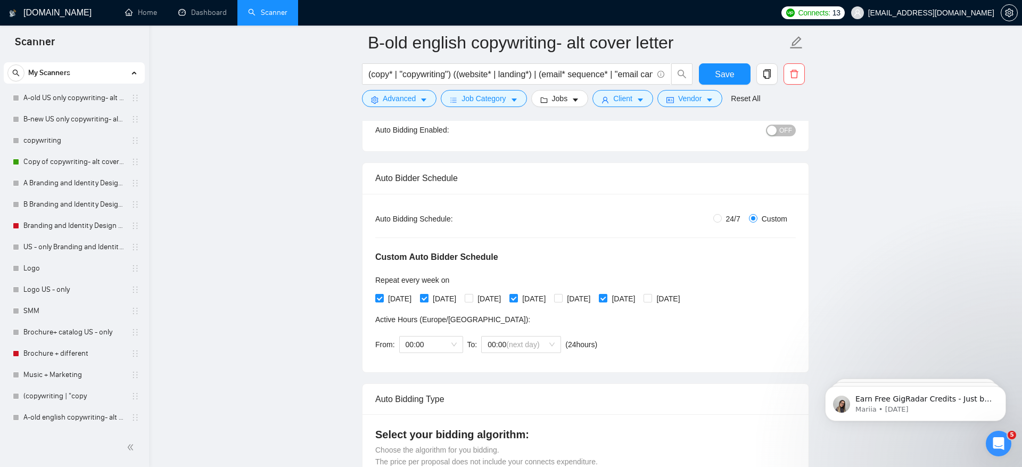
checkbox input "false"
click at [505, 295] on span "[DATE]" at bounding box center [489, 299] width 32 height 12
click at [472, 295] on input "[DATE]" at bounding box center [468, 297] width 7 height 7
checkbox input "true"
click at [544, 295] on span "[DATE]" at bounding box center [534, 299] width 32 height 12
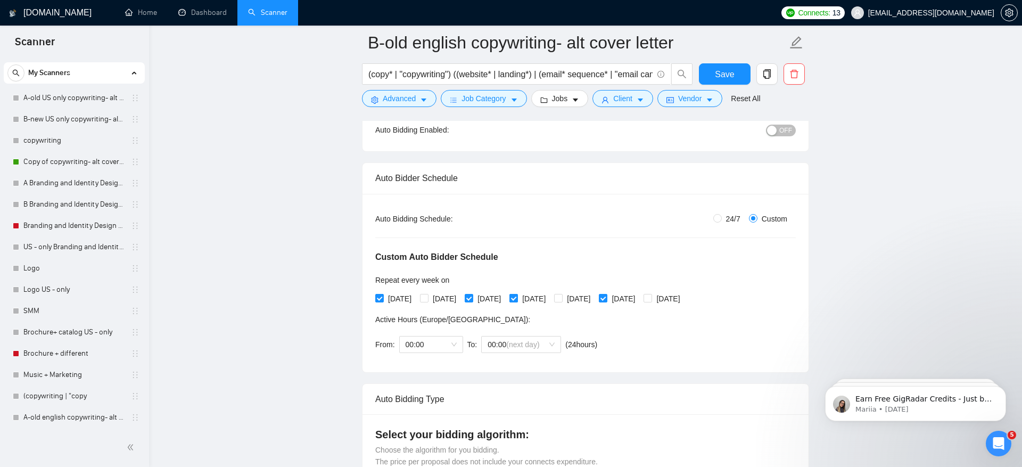
click at [517, 295] on input "[DATE]" at bounding box center [512, 297] width 7 height 7
checkbox input "false"
click at [595, 294] on span "[DATE]" at bounding box center [579, 299] width 32 height 12
click at [562, 294] on input "[DATE]" at bounding box center [557, 297] width 7 height 7
checkbox input "true"
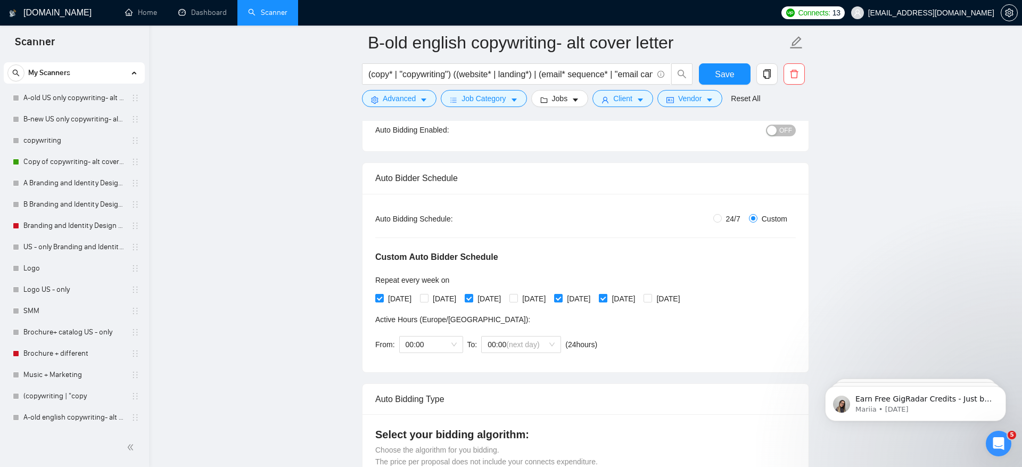
click at [639, 300] on span "[DATE]" at bounding box center [623, 299] width 32 height 12
click at [606, 300] on input "[DATE]" at bounding box center [602, 297] width 7 height 7
checkbox input "false"
click at [651, 298] on input "[DATE]" at bounding box center [647, 297] width 7 height 7
checkbox input "true"
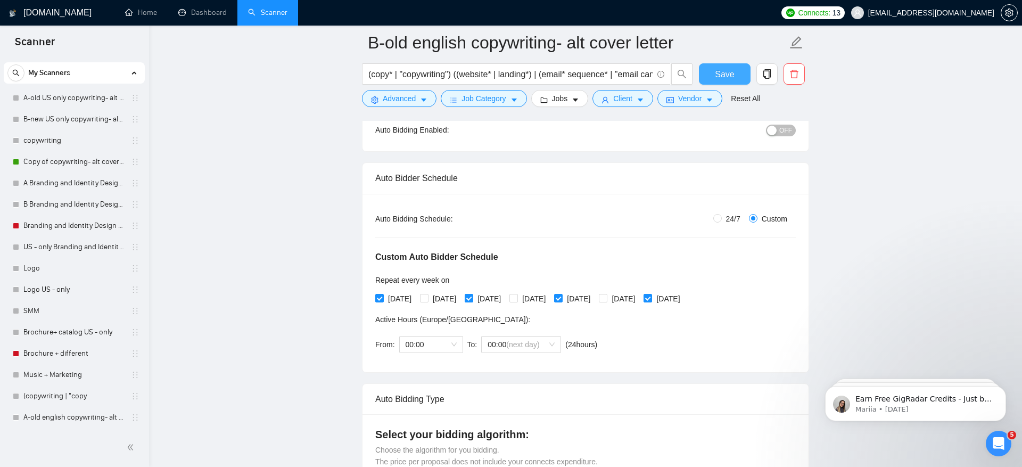
click at [730, 69] on span "Save" at bounding box center [724, 74] width 19 height 13
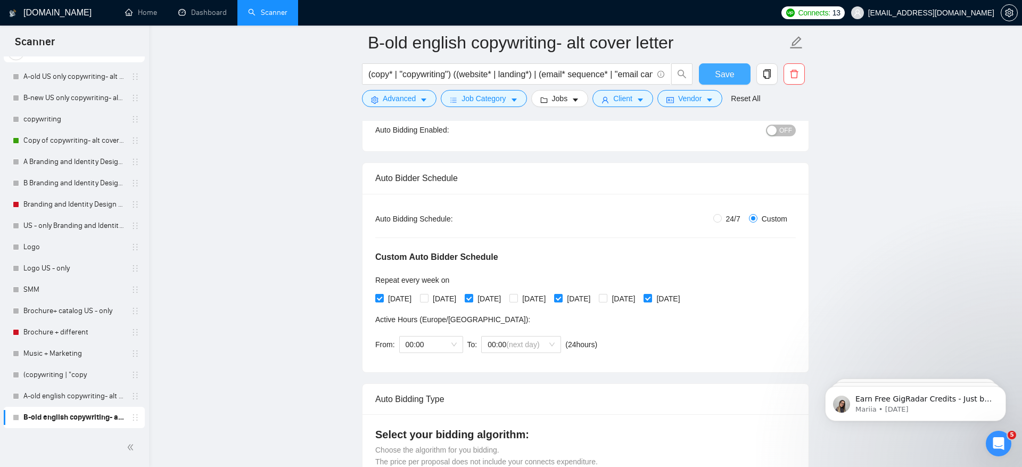
scroll to position [0, 0]
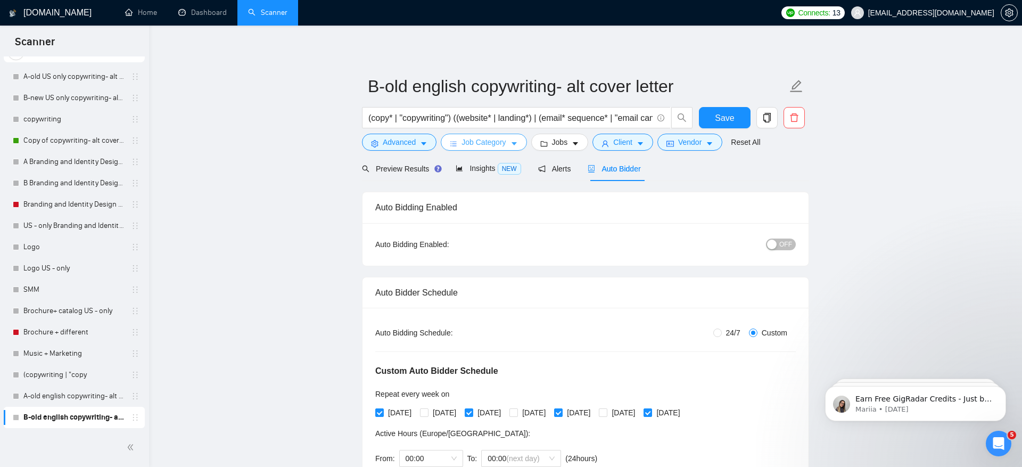
click at [478, 142] on span "Job Category" at bounding box center [484, 142] width 44 height 12
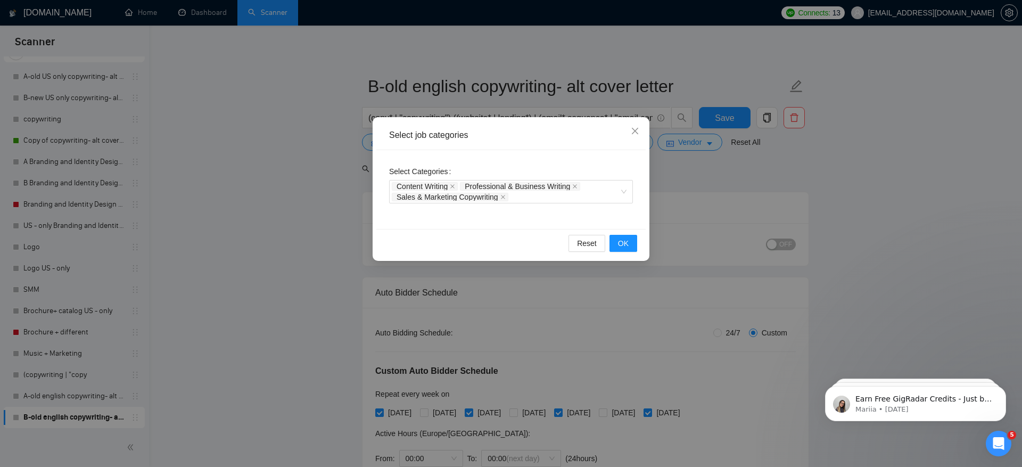
click at [247, 138] on div "Select job categories Select Categories Content Writing Professional & Business…" at bounding box center [511, 233] width 1022 height 467
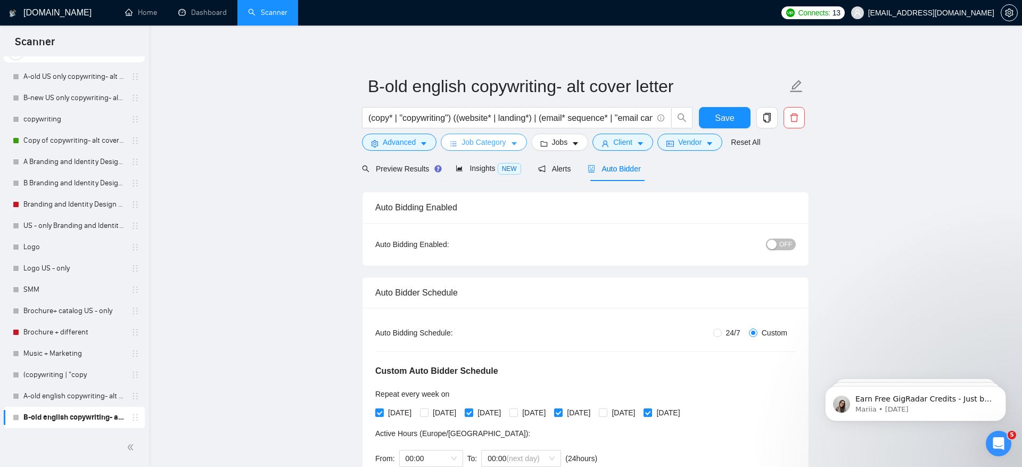
click at [499, 145] on span "Job Category" at bounding box center [484, 142] width 44 height 12
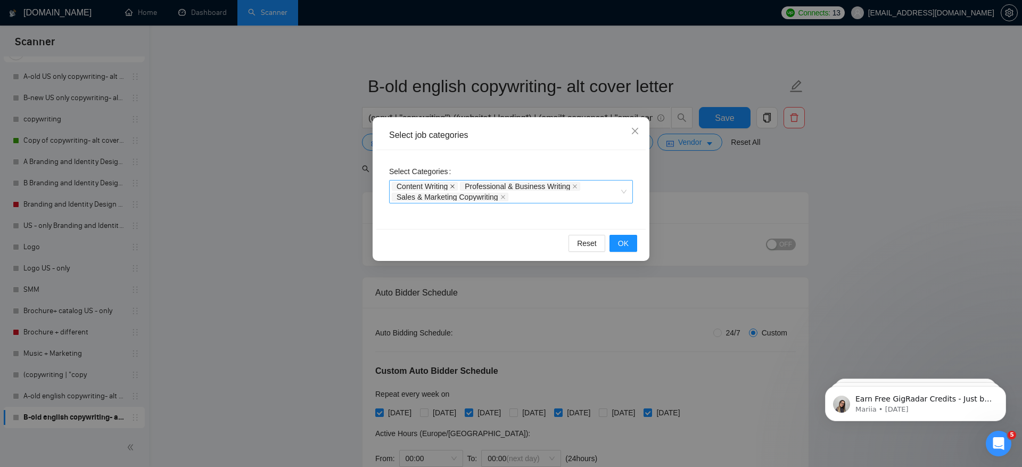
click at [455, 186] on icon "close" at bounding box center [452, 186] width 4 height 4
click at [503, 194] on span "Sales & Marketing Copywriting" at bounding box center [450, 197] width 117 height 9
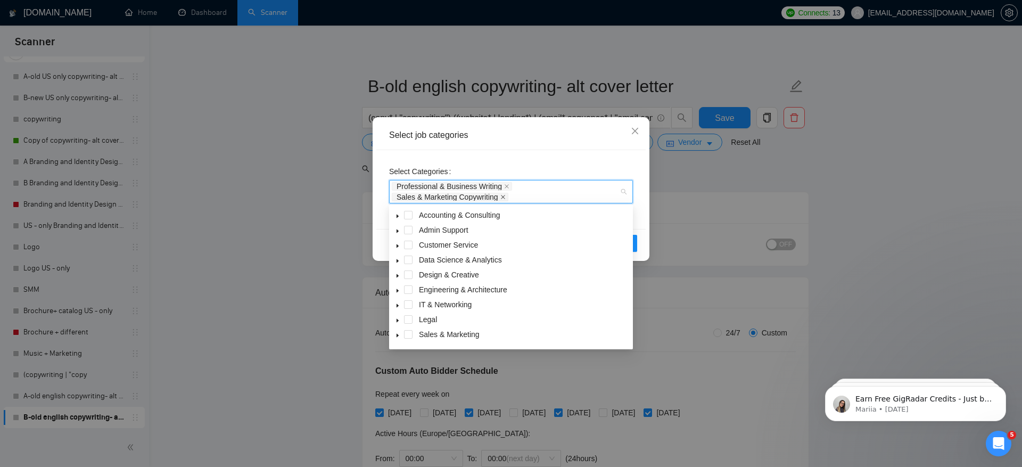
click at [506, 197] on icon "close" at bounding box center [502, 196] width 5 height 5
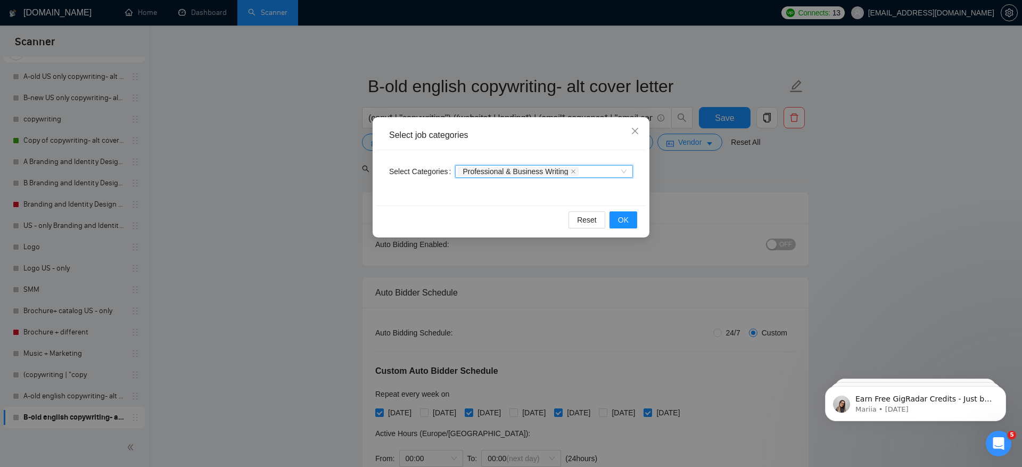
click at [574, 171] on span "Professional & Business Writing" at bounding box center [518, 171] width 120 height 9
click at [575, 171] on icon "close" at bounding box center [573, 171] width 5 height 5
click at [575, 171] on div at bounding box center [539, 171] width 162 height 9
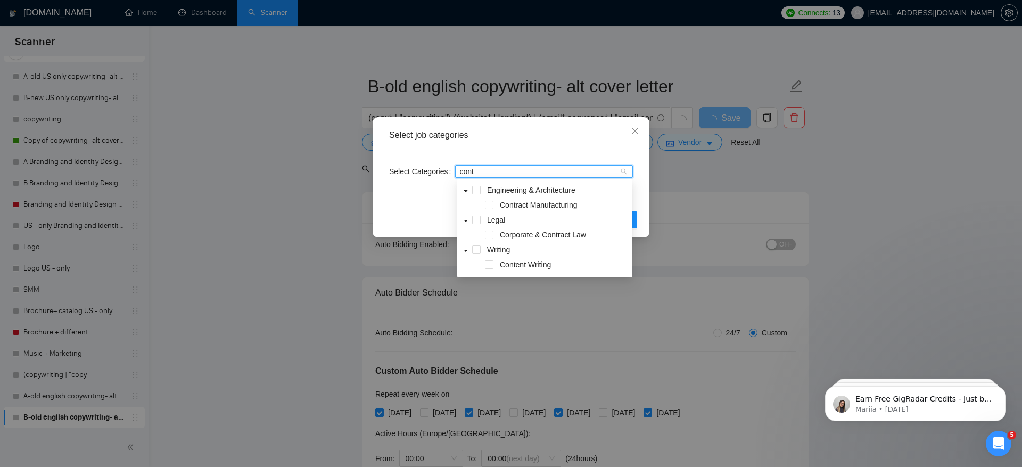
type input "conte"
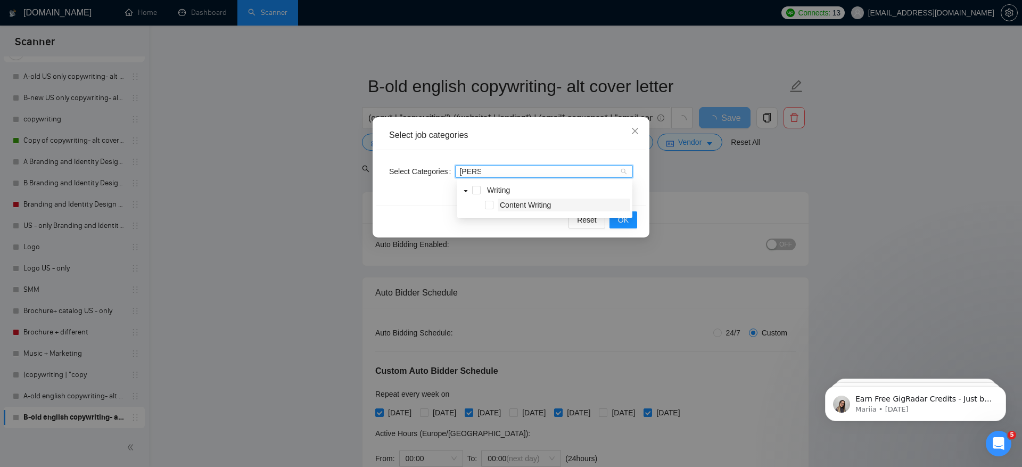
click at [558, 200] on span "Content Writing" at bounding box center [564, 205] width 133 height 13
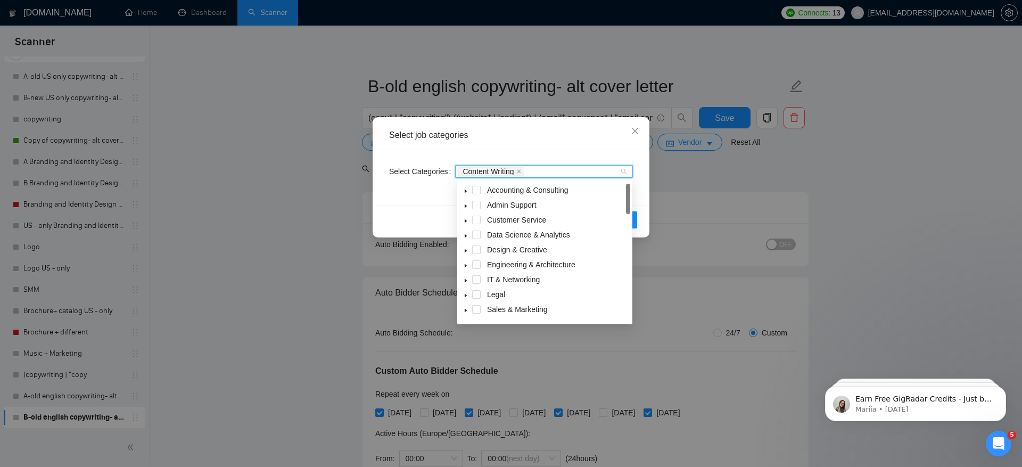
click at [804, 160] on div "Select job categories Select Categories Content Writing Reset OK" at bounding box center [511, 233] width 1022 height 467
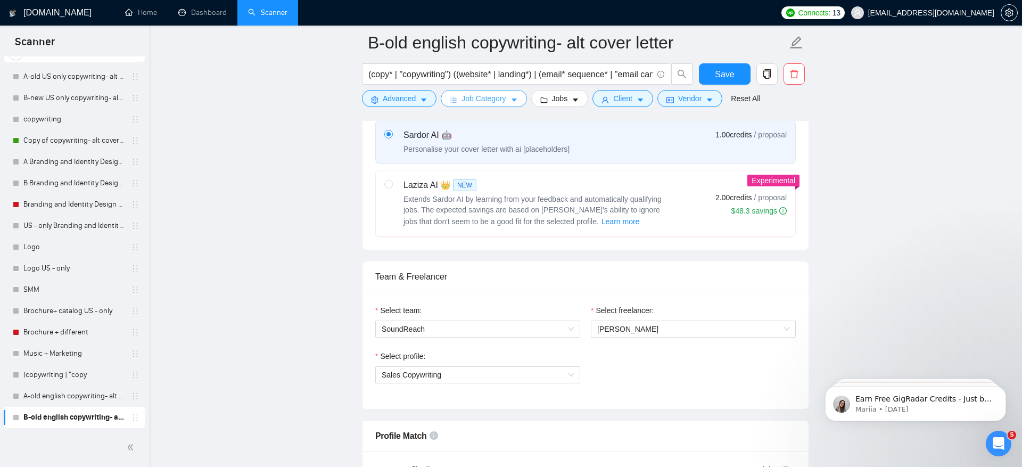
scroll to position [625, 0]
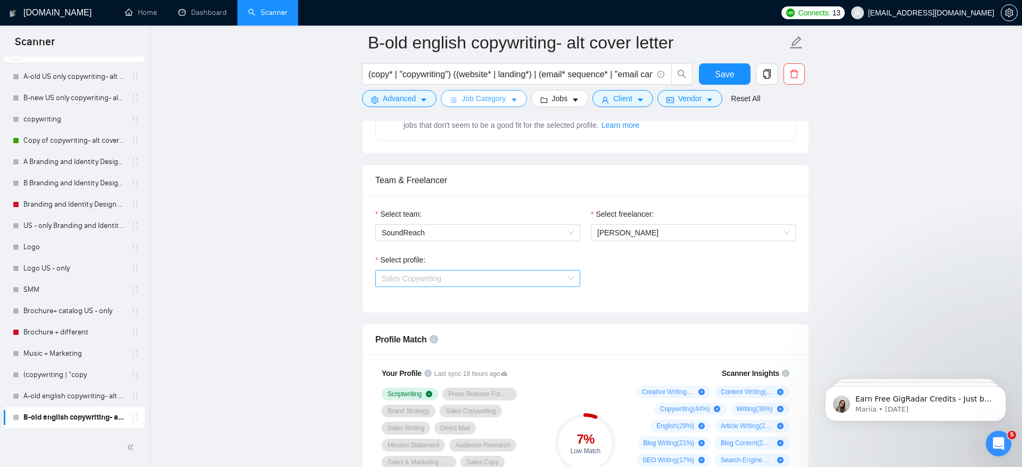
click at [404, 274] on span "Sales Copywriting" at bounding box center [412, 278] width 60 height 9
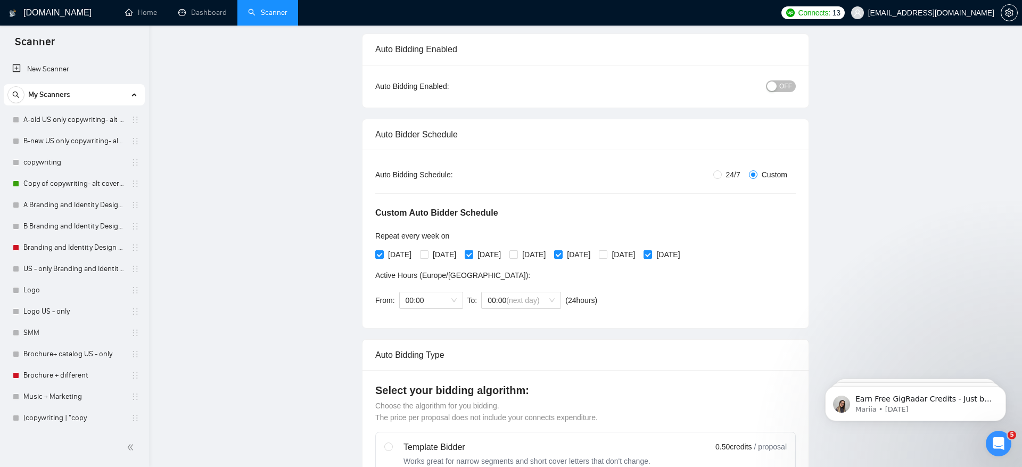
scroll to position [0, 0]
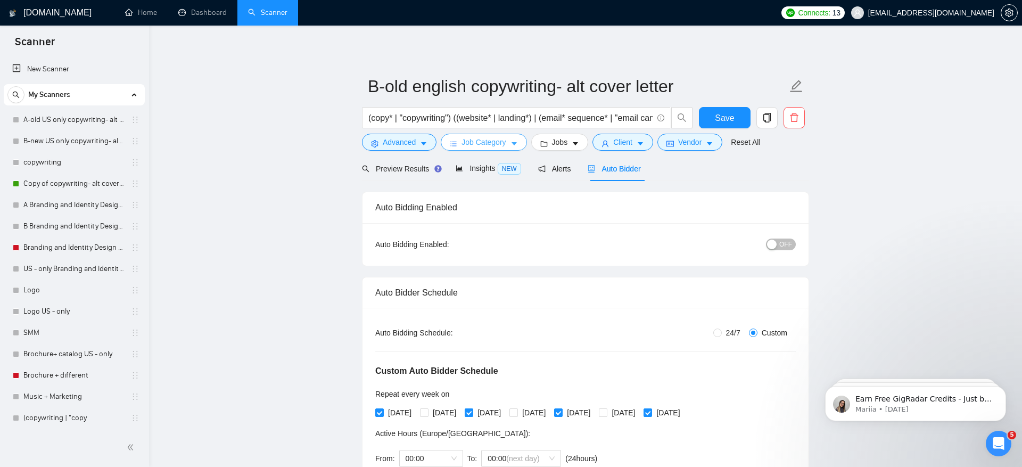
click at [494, 147] on span "Job Category" at bounding box center [484, 142] width 44 height 12
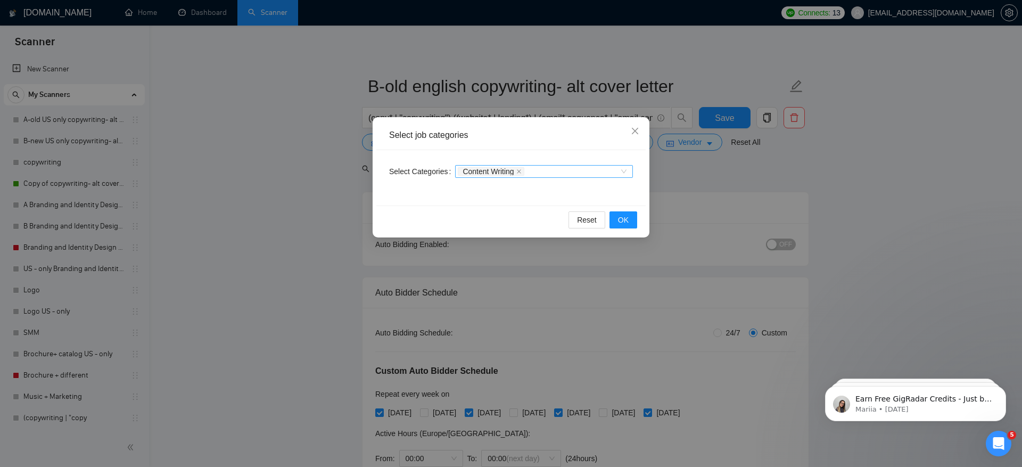
click at [268, 191] on div "Select job categories Select Categories Content Writing Reset OK" at bounding box center [511, 233] width 1022 height 467
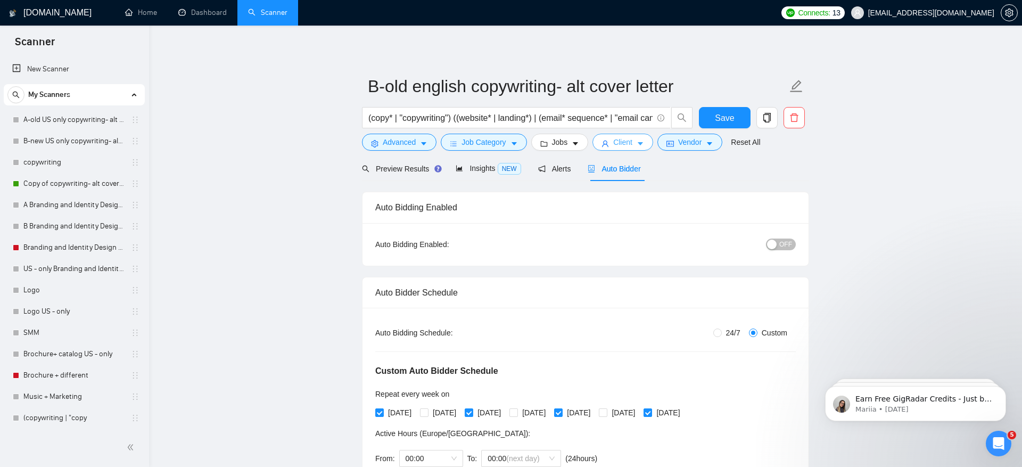
click at [636, 141] on button "Client" at bounding box center [623, 142] width 61 height 17
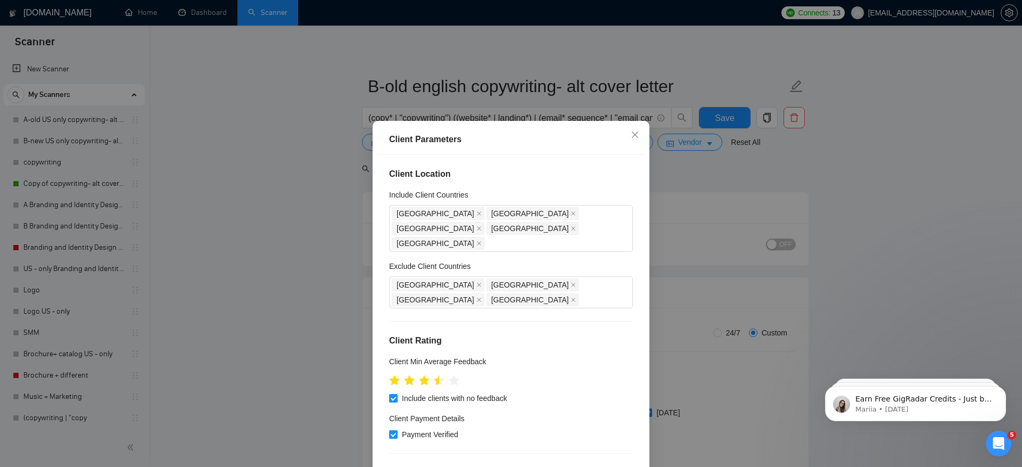
click at [244, 196] on div "Client Parameters Client Location Include Client Countries [GEOGRAPHIC_DATA] [G…" at bounding box center [511, 233] width 1022 height 467
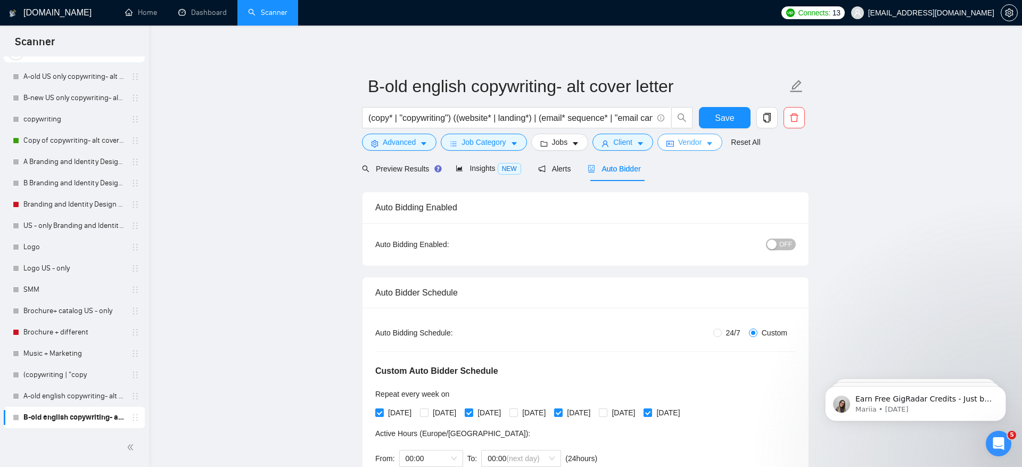
click at [702, 141] on span "Vendor" at bounding box center [689, 142] width 23 height 12
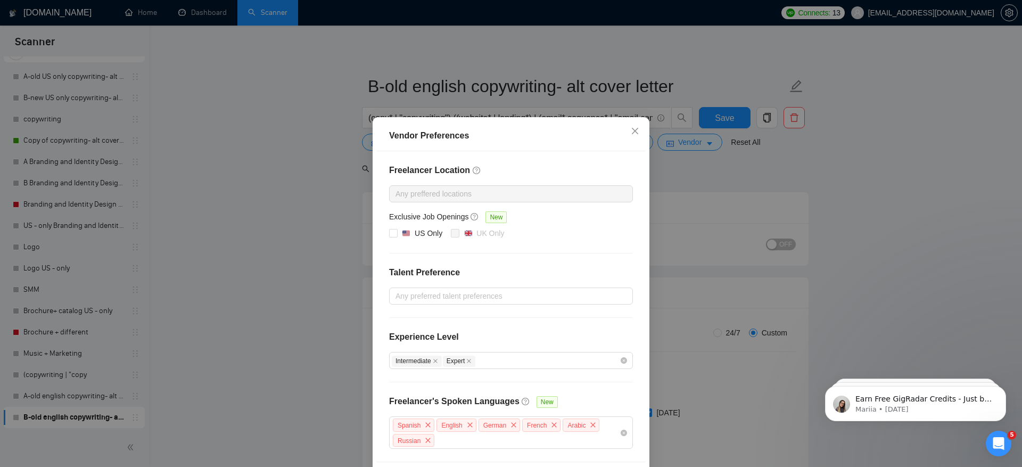
scroll to position [37, 0]
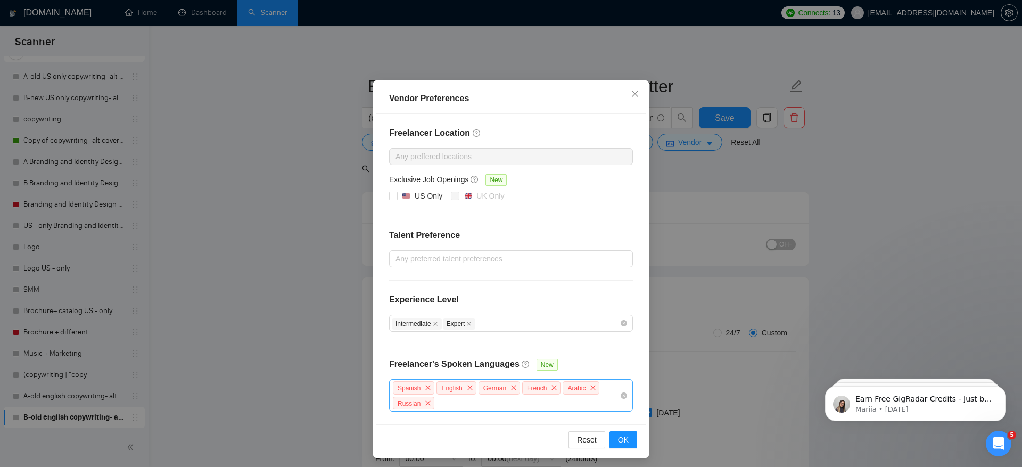
click at [504, 398] on div "Spanish English German French Arabic Russian" at bounding box center [506, 395] width 228 height 30
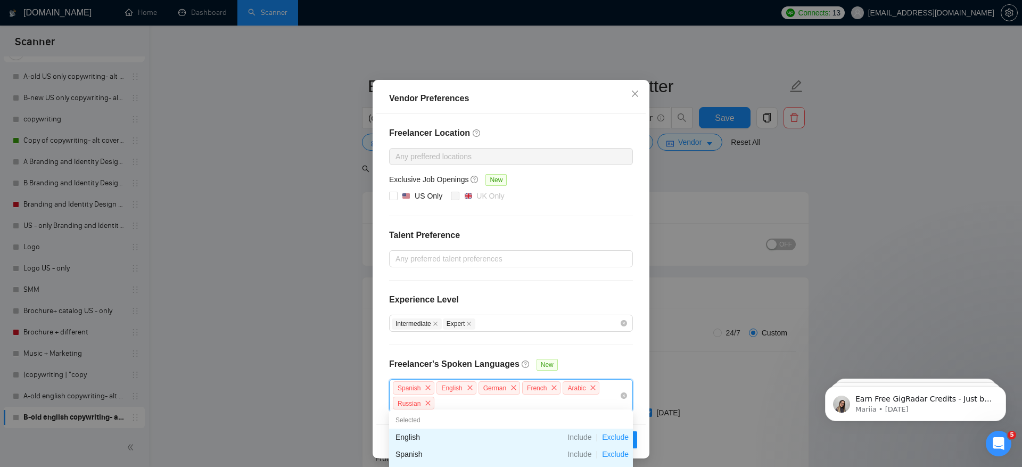
click at [507, 399] on div "Spanish English German French Arabic Russian" at bounding box center [506, 395] width 228 height 30
click at [881, 250] on div "Vendor Preferences Freelancer Location Any preffered locations Exclusive Job Op…" at bounding box center [511, 233] width 1022 height 467
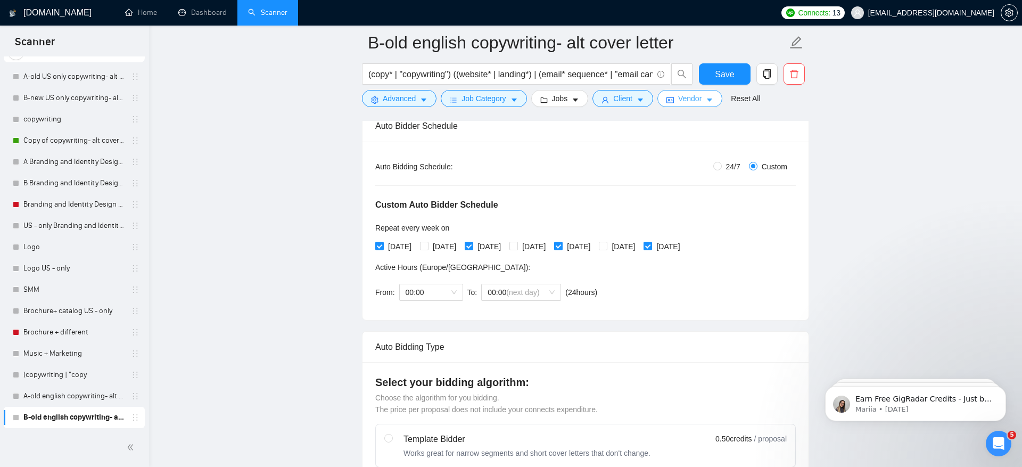
scroll to position [172, 0]
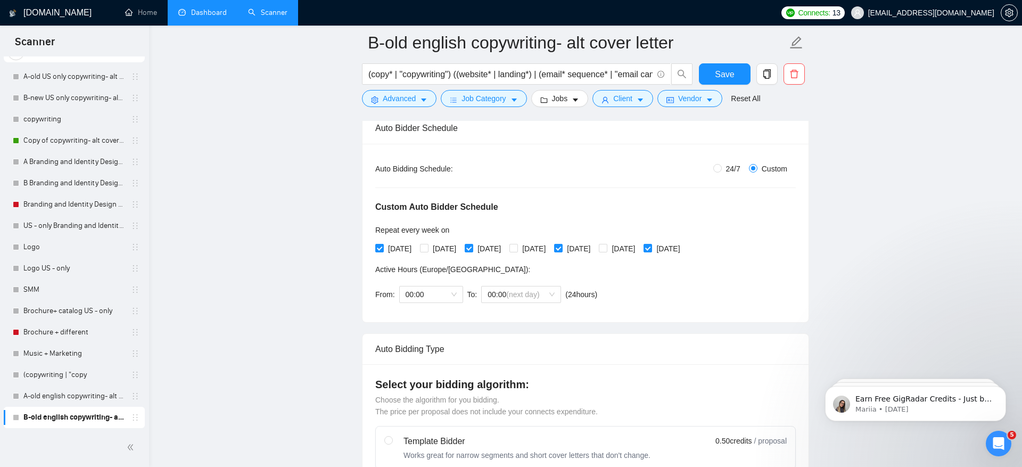
click at [204, 13] on link "Dashboard" at bounding box center [202, 12] width 48 height 9
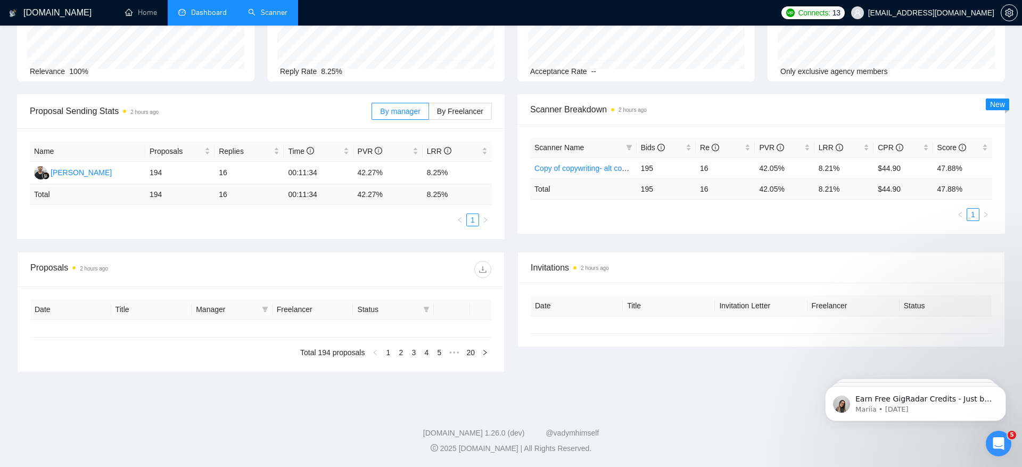
type input "[DATE]"
